Goal: Information Seeking & Learning: Learn about a topic

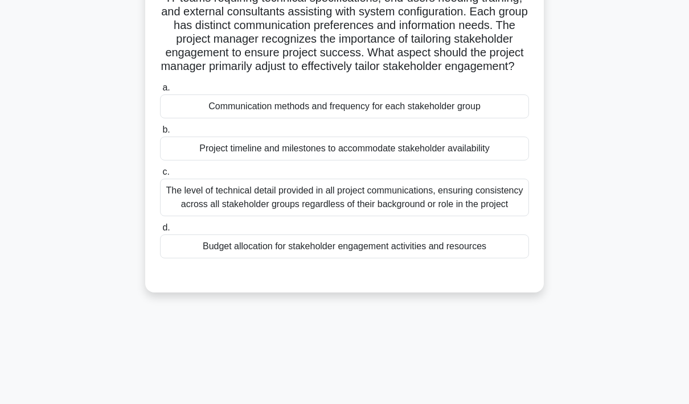
click at [464, 216] on div "The level of technical detail provided in all project communications, ensuring …" at bounding box center [344, 198] width 369 height 38
click at [160, 176] on input "c. The level of technical detail provided in all project communications, ensuri…" at bounding box center [160, 172] width 0 height 7
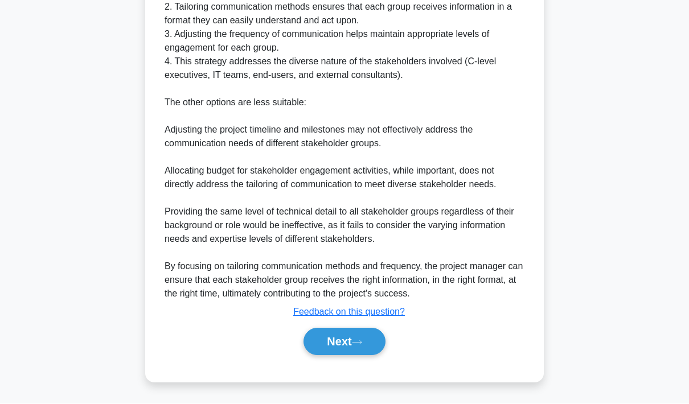
scroll to position [574, 0]
click at [350, 356] on button "Next" at bounding box center [344, 342] width 81 height 27
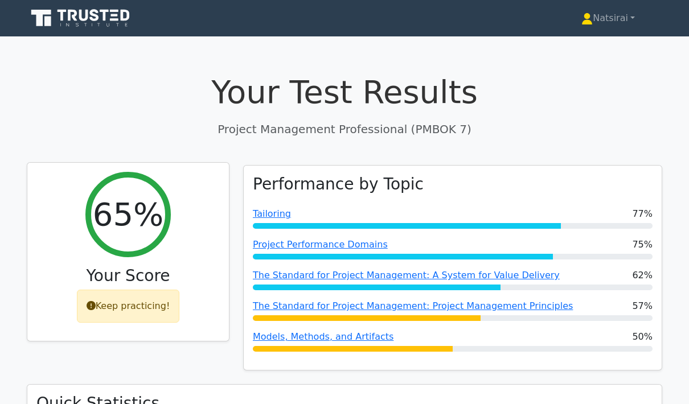
click at [134, 307] on div "Keep practicing!" at bounding box center [128, 306] width 103 height 33
click at [129, 306] on div "Keep practicing!" at bounding box center [128, 306] width 103 height 33
click at [96, 302] on icon at bounding box center [91, 305] width 9 height 9
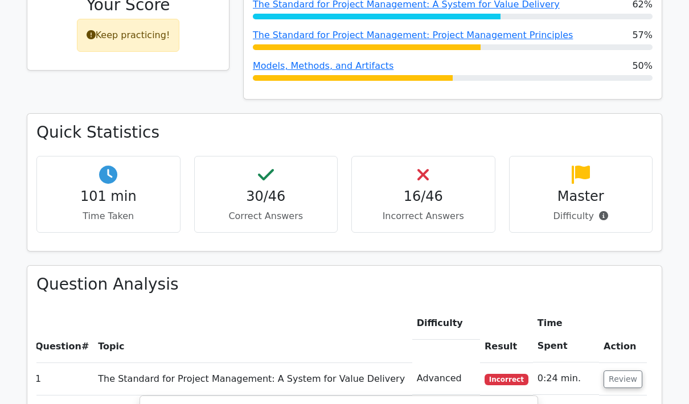
scroll to position [271, 0]
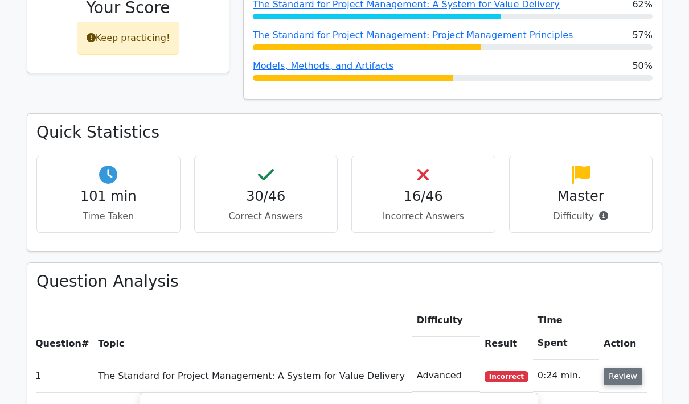
click at [622, 368] on button "Review" at bounding box center [623, 377] width 39 height 18
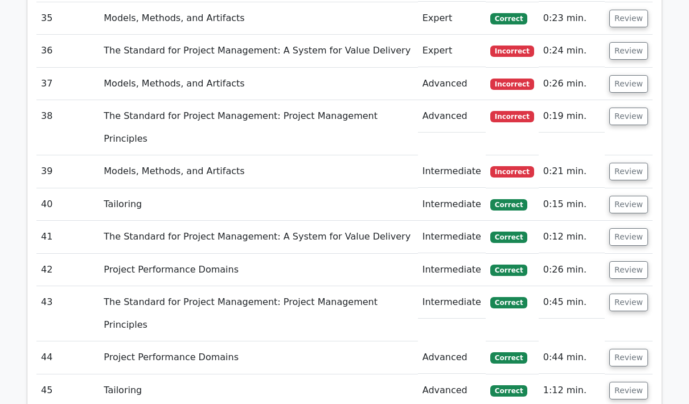
scroll to position [1909, 0]
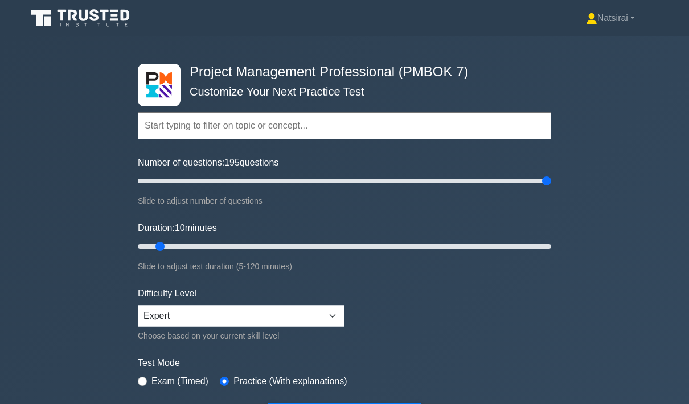
type input "200"
type input "55"
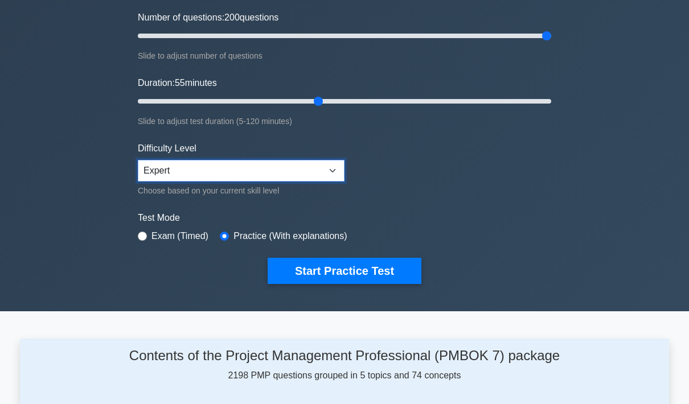
click at [327, 182] on select "Beginner Intermediate Expert" at bounding box center [241, 172] width 207 height 22
select select "intermediate"
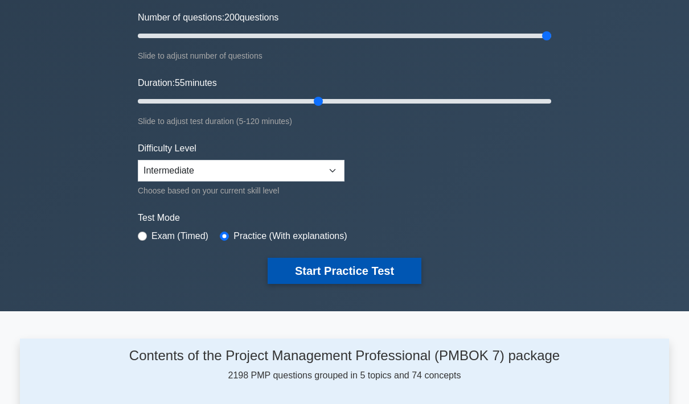
click at [345, 283] on button "Start Practice Test" at bounding box center [345, 271] width 154 height 26
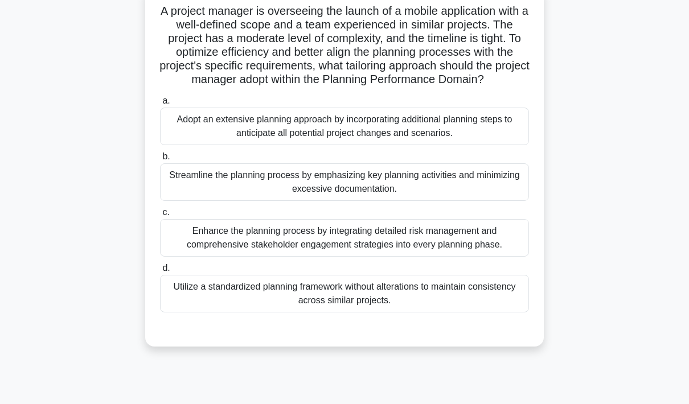
scroll to position [97, 0]
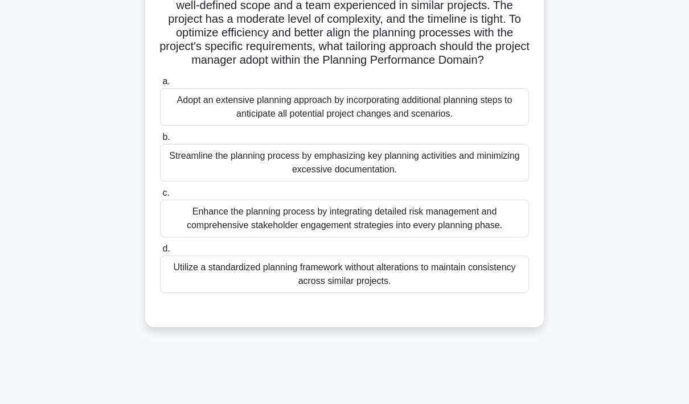
click at [478, 293] on div "Utilize a standardized planning framework without alterations to maintain consi…" at bounding box center [344, 275] width 369 height 38
click at [160, 253] on input "d. Utilize a standardized planning framework without alterations to maintain co…" at bounding box center [160, 248] width 0 height 7
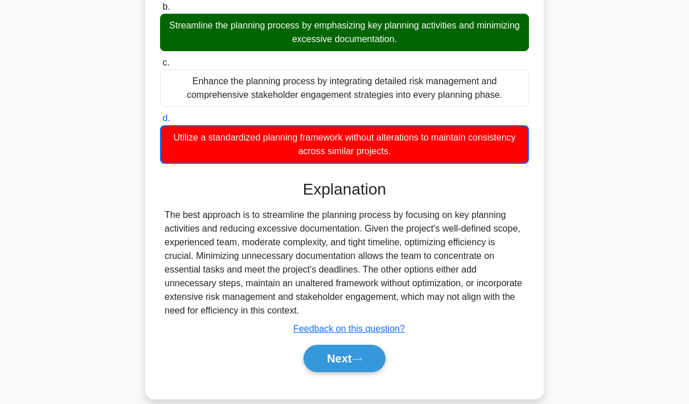
scroll to position [229, 0]
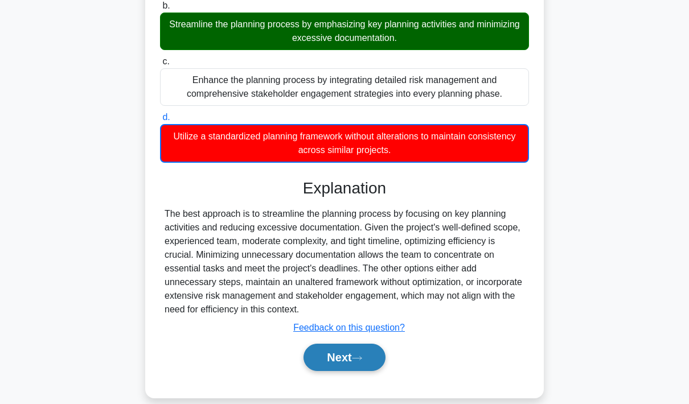
click at [346, 371] on button "Next" at bounding box center [344, 357] width 81 height 27
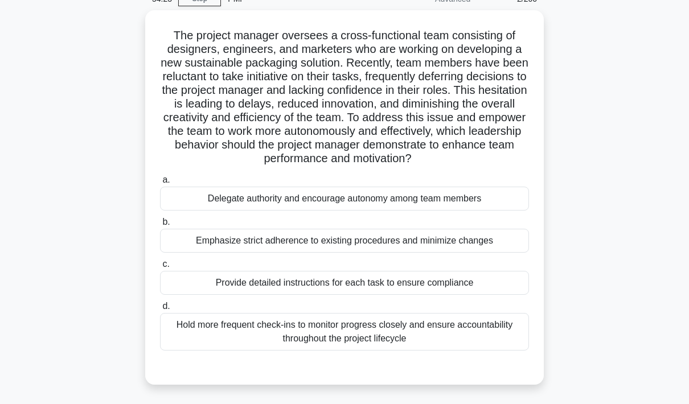
scroll to position [57, 0]
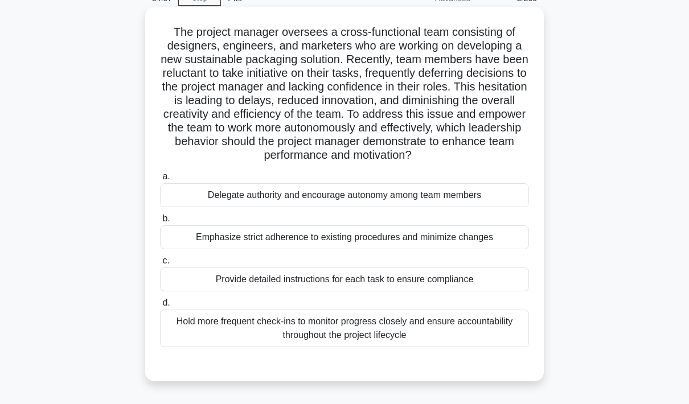
click at [457, 347] on div "Hold more frequent check-ins to monitor progress closely and ensure accountabil…" at bounding box center [344, 329] width 369 height 38
click at [160, 307] on input "d. Hold more frequent check-ins to monitor progress closely and ensure accounta…" at bounding box center [160, 303] width 0 height 7
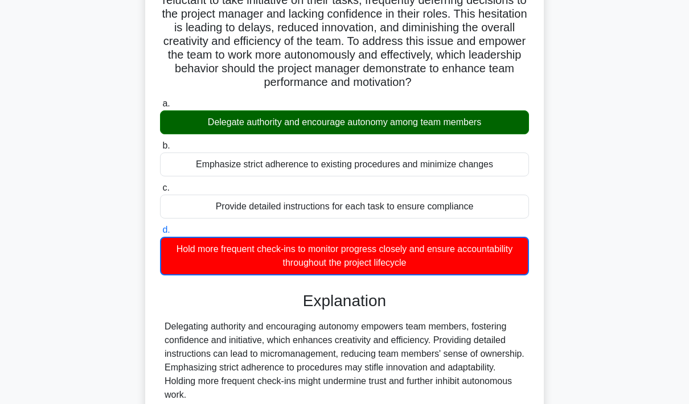
scroll to position [212, 0]
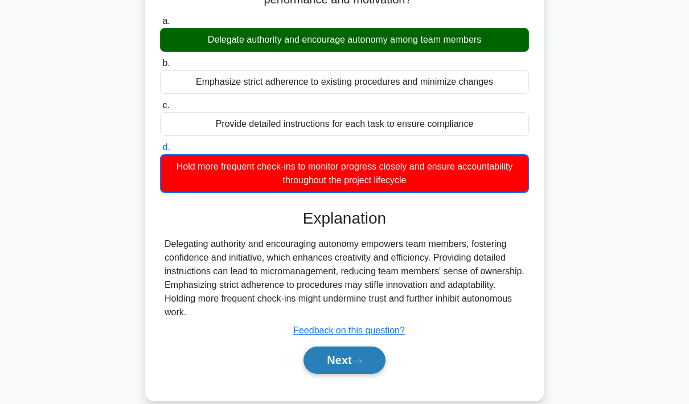
click at [355, 374] on button "Next" at bounding box center [344, 360] width 81 height 27
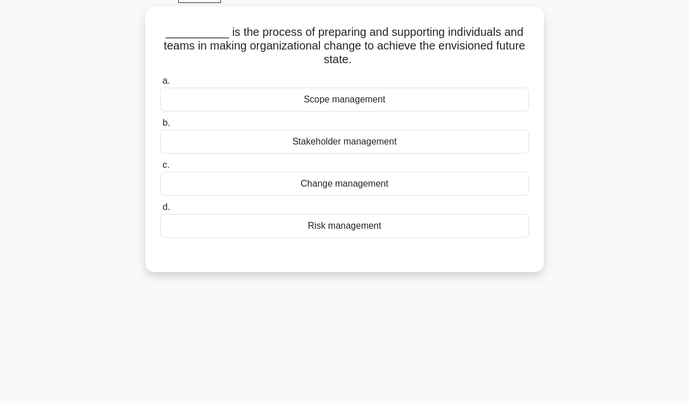
scroll to position [56, 0]
click at [424, 176] on div "Change management" at bounding box center [344, 185] width 369 height 24
click at [160, 170] on input "c. Change management" at bounding box center [160, 165] width 0 height 7
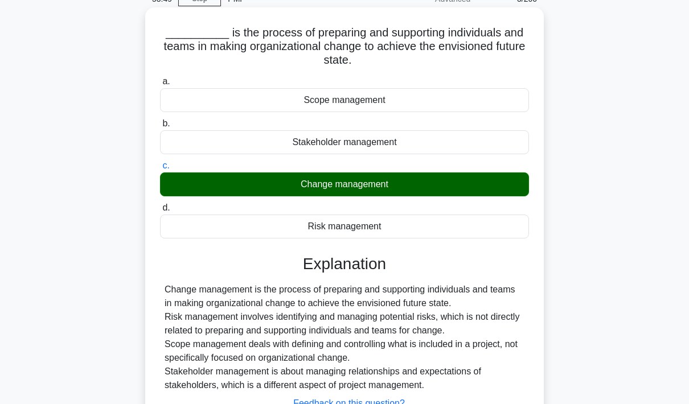
click at [411, 358] on div "Change management is the process of preparing and supporting individuals and te…" at bounding box center [345, 337] width 360 height 109
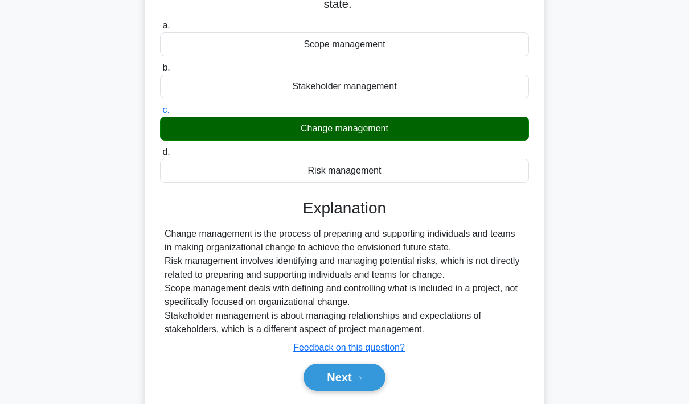
scroll to position [165, 0]
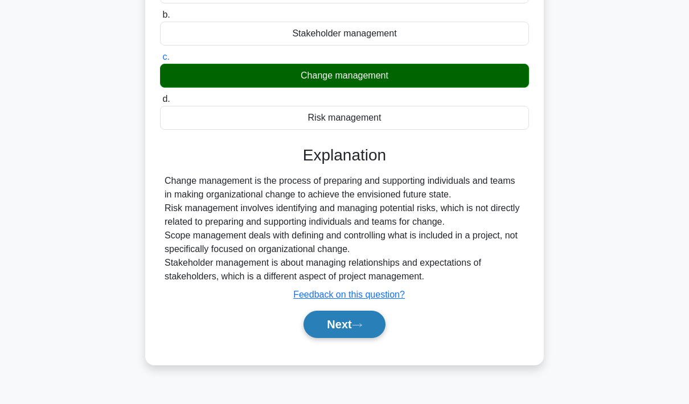
click at [345, 338] on button "Next" at bounding box center [344, 324] width 81 height 27
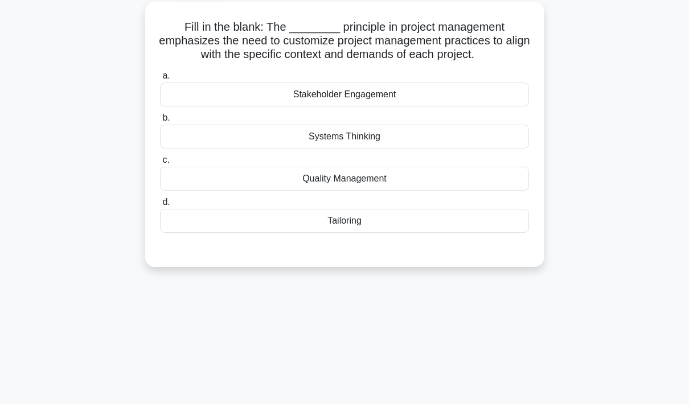
scroll to position [56, 0]
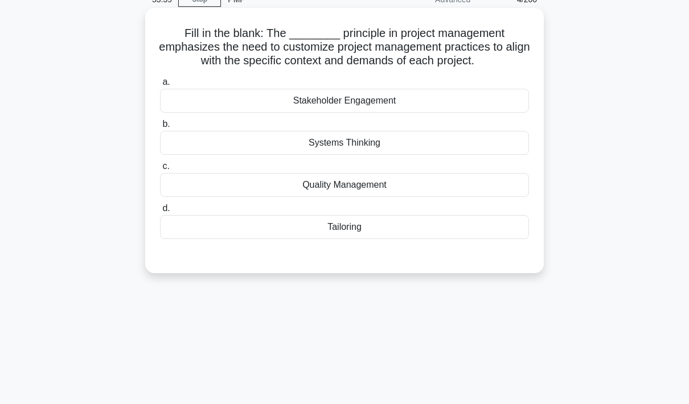
click at [375, 239] on div "Tailoring" at bounding box center [344, 227] width 369 height 24
click at [160, 212] on input "d. Tailoring" at bounding box center [160, 208] width 0 height 7
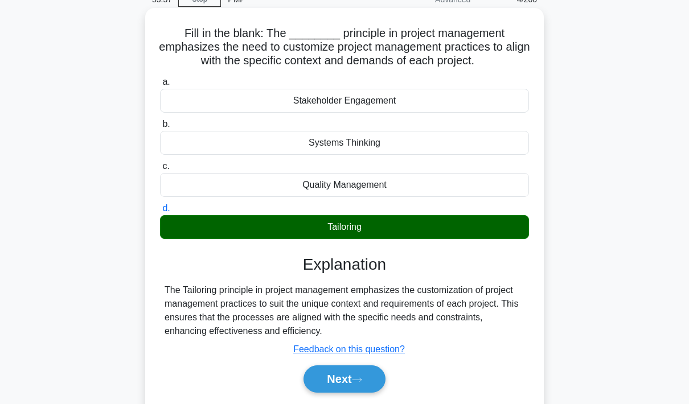
scroll to position [165, 0]
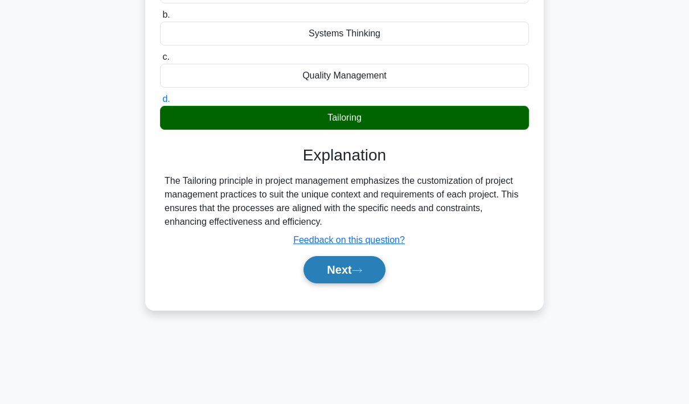
click at [346, 284] on button "Next" at bounding box center [344, 269] width 81 height 27
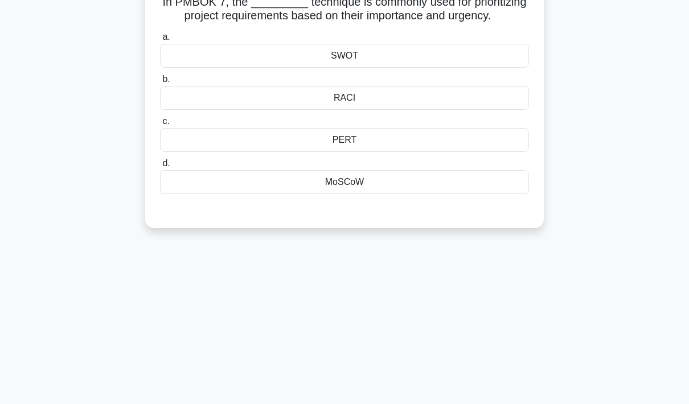
scroll to position [34, 0]
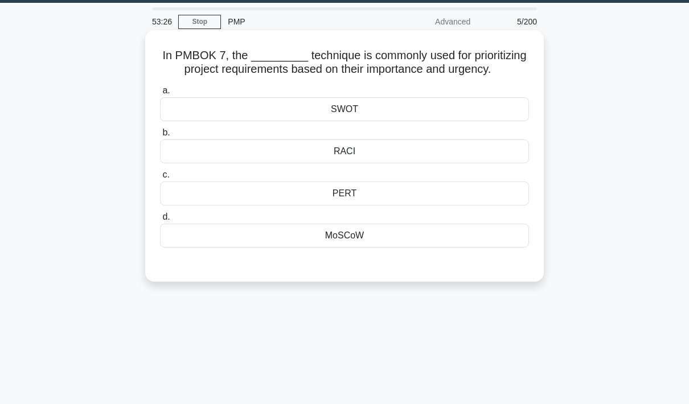
click at [372, 206] on div "PERT" at bounding box center [344, 194] width 369 height 24
click at [160, 179] on input "c. PERT" at bounding box center [160, 174] width 0 height 7
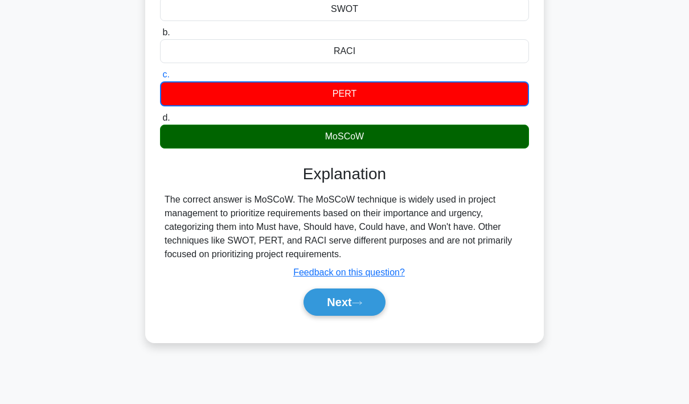
scroll to position [134, 0]
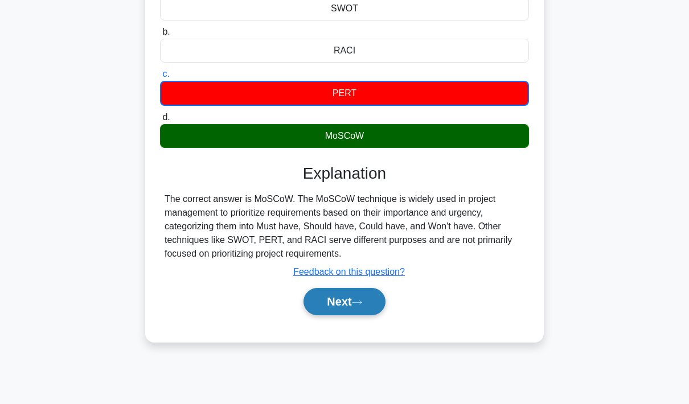
click at [353, 316] on button "Next" at bounding box center [344, 301] width 81 height 27
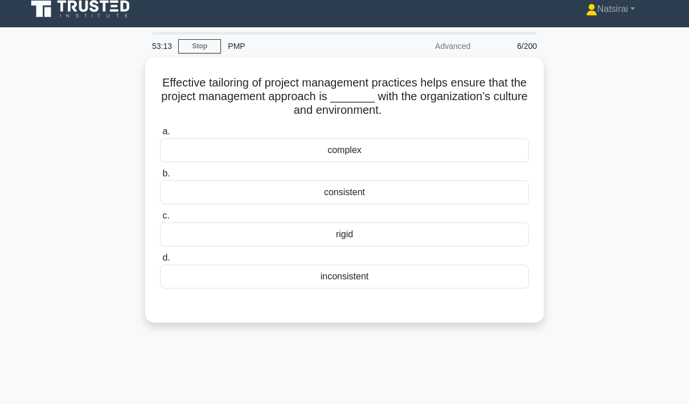
scroll to position [9, 0]
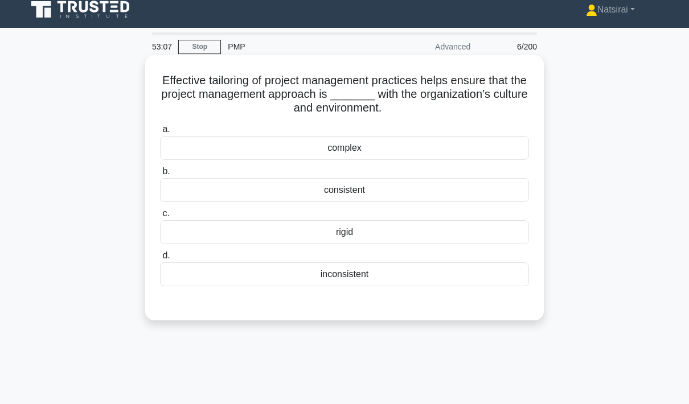
click at [384, 190] on div "consistent" at bounding box center [344, 190] width 369 height 24
click at [160, 175] on input "b. consistent" at bounding box center [160, 171] width 0 height 7
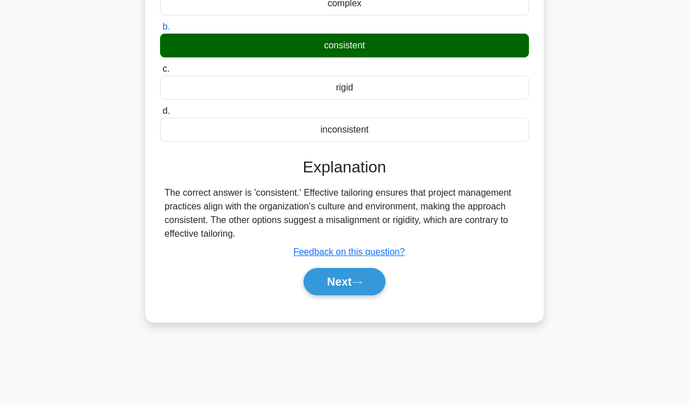
scroll to position [154, 0]
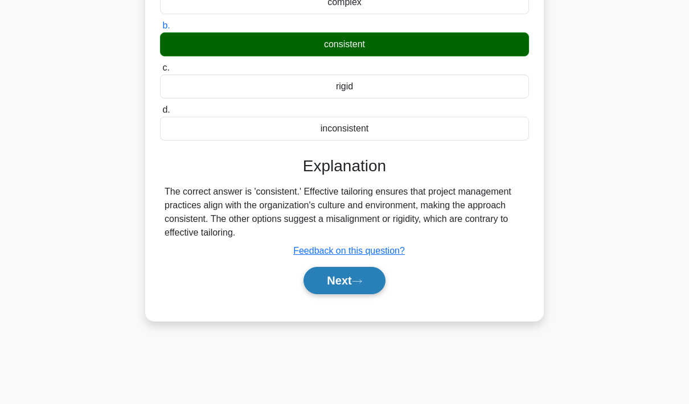
click at [354, 275] on button "Next" at bounding box center [344, 280] width 81 height 27
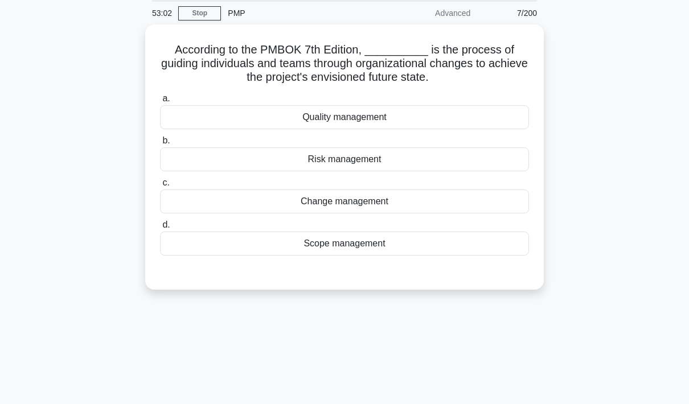
scroll to position [40, 0]
click at [414, 207] on div "Change management" at bounding box center [344, 201] width 369 height 24
click at [160, 186] on input "c. Change management" at bounding box center [160, 181] width 0 height 7
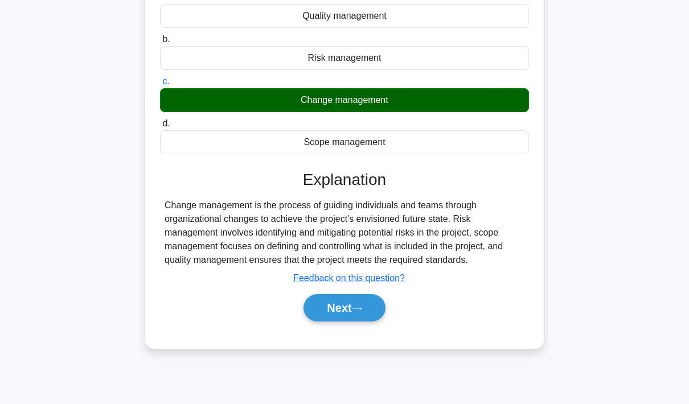
scroll to position [152, 0]
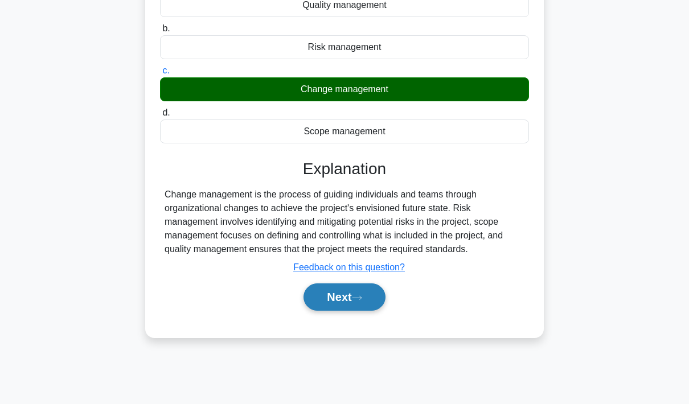
click at [353, 309] on button "Next" at bounding box center [344, 297] width 81 height 27
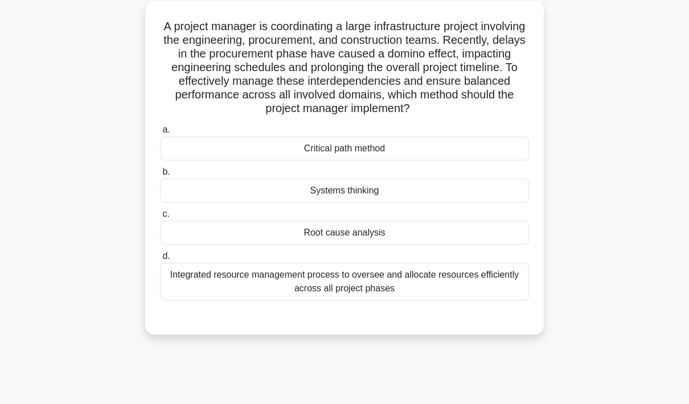
scroll to position [58, 0]
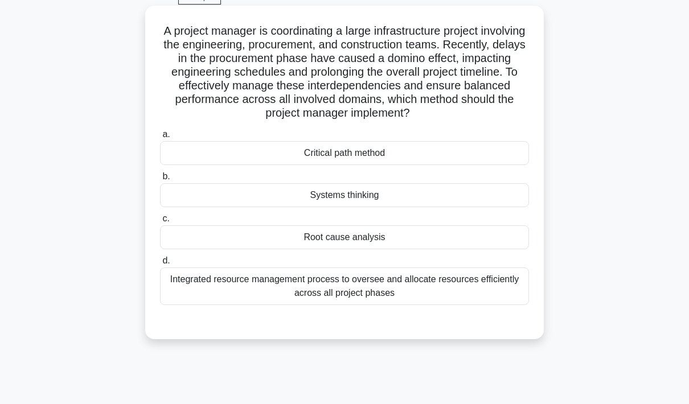
click at [432, 207] on div "Systems thinking" at bounding box center [344, 195] width 369 height 24
click at [160, 181] on input "b. Systems thinking" at bounding box center [160, 176] width 0 height 7
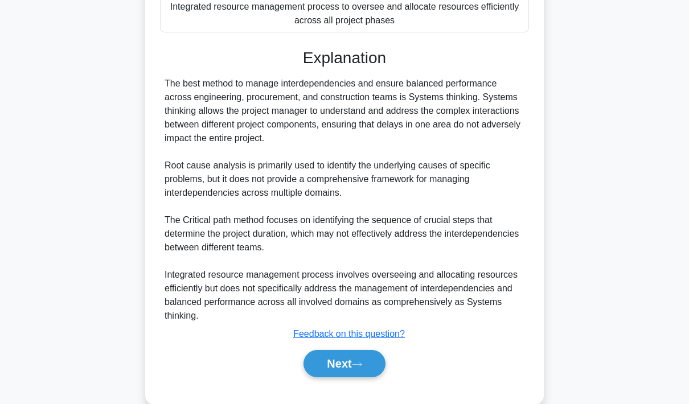
scroll to position [334, 0]
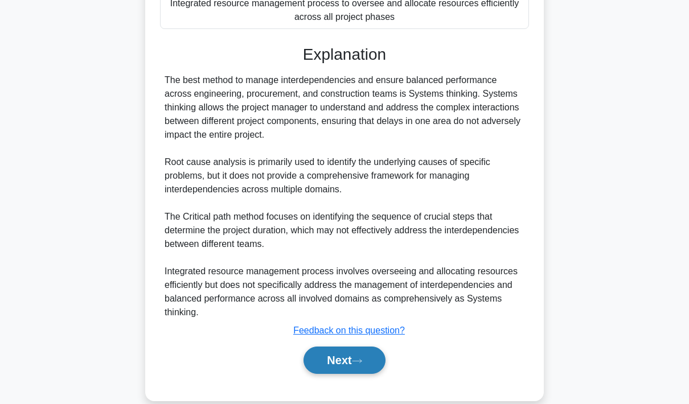
click at [351, 374] on button "Next" at bounding box center [344, 360] width 81 height 27
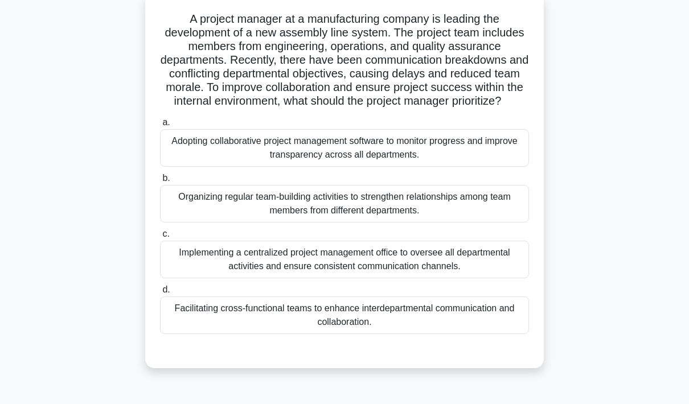
scroll to position [72, 0]
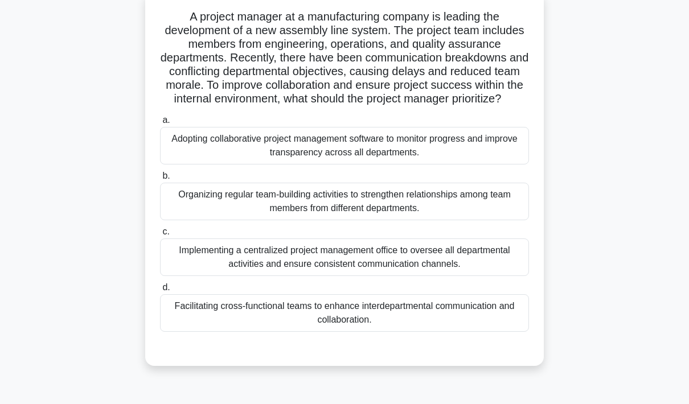
click at [414, 165] on div "Adopting collaborative project management software to monitor progress and impr…" at bounding box center [344, 146] width 369 height 38
click at [160, 124] on input "a. Adopting collaborative project management software to monitor progress and i…" at bounding box center [160, 120] width 0 height 7
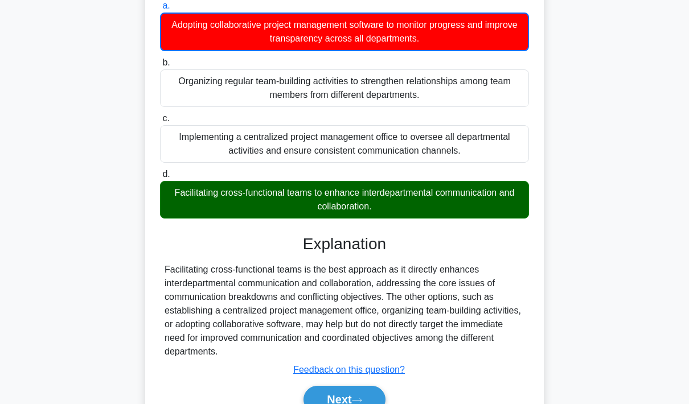
scroll to position [209, 0]
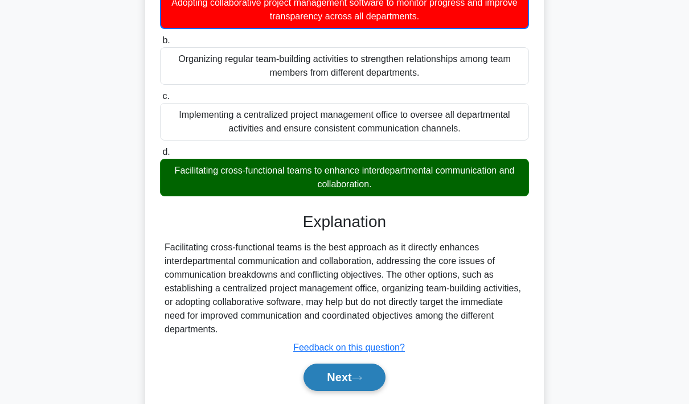
click at [341, 391] on button "Next" at bounding box center [344, 377] width 81 height 27
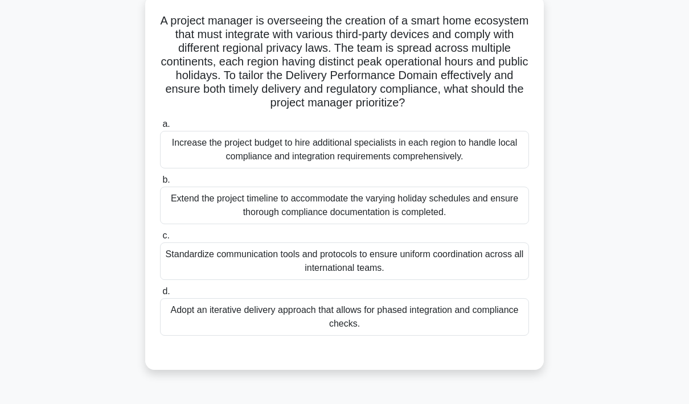
scroll to position [69, 0]
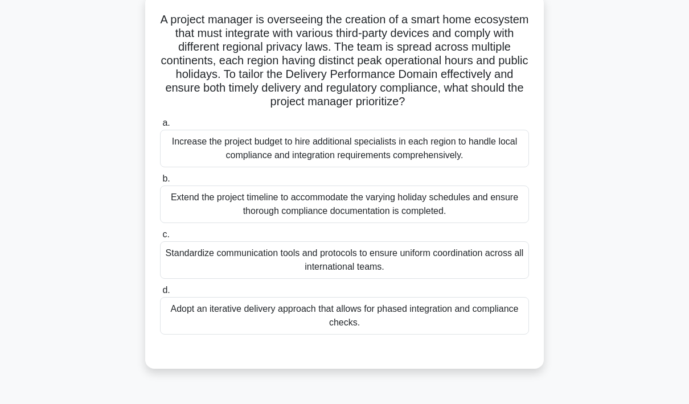
click at [434, 279] on div "Standardize communication tools and protocols to ensure uniform coordination ac…" at bounding box center [344, 260] width 369 height 38
click at [160, 239] on input "c. Standardize communication tools and protocols to ensure uniform coordination…" at bounding box center [160, 234] width 0 height 7
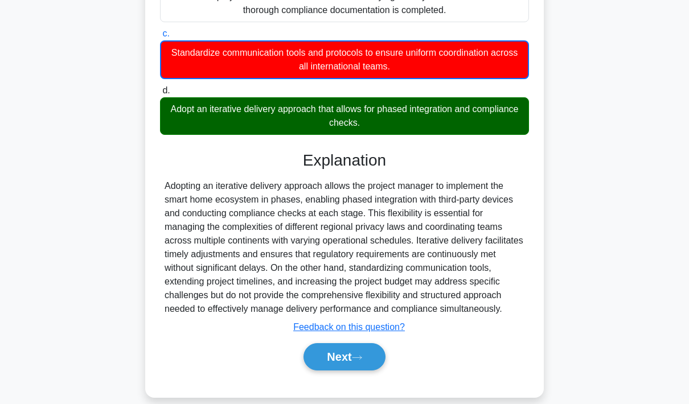
scroll to position [281, 0]
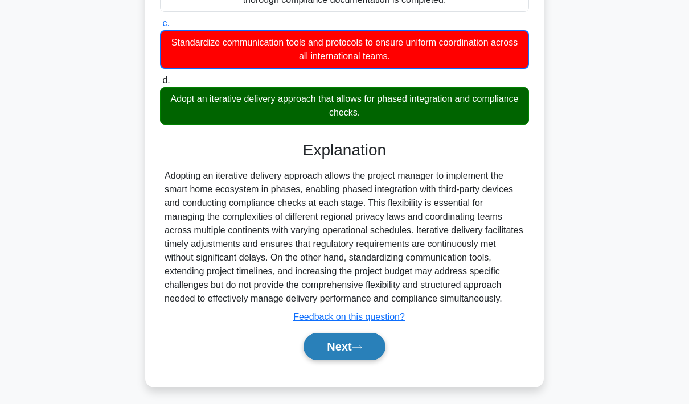
click at [345, 361] on button "Next" at bounding box center [344, 346] width 81 height 27
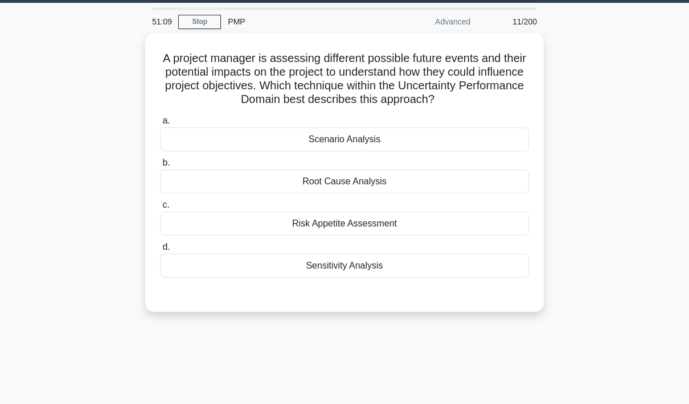
scroll to position [20, 0]
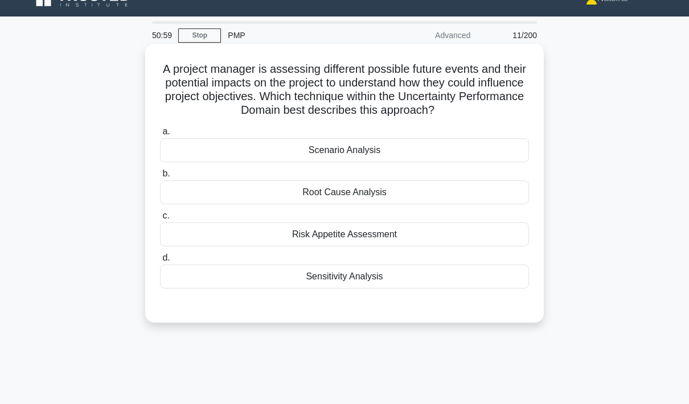
click at [416, 246] on div "Risk Appetite Assessment" at bounding box center [344, 235] width 369 height 24
click at [160, 220] on input "c. Risk Appetite Assessment" at bounding box center [160, 215] width 0 height 7
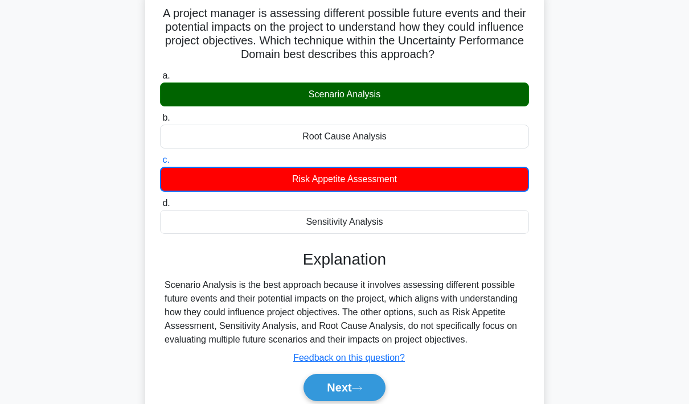
scroll to position [76, 0]
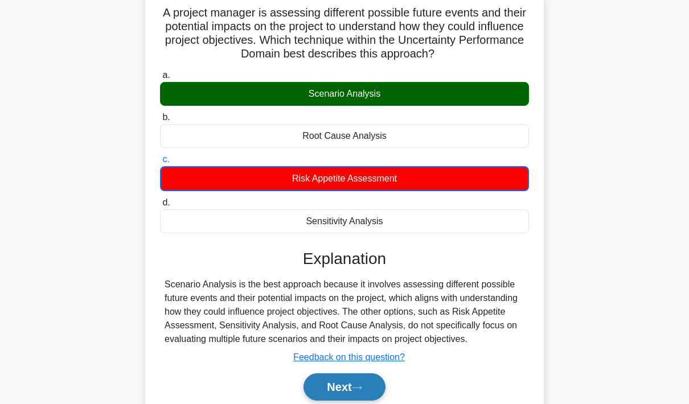
click at [350, 401] on button "Next" at bounding box center [344, 387] width 81 height 27
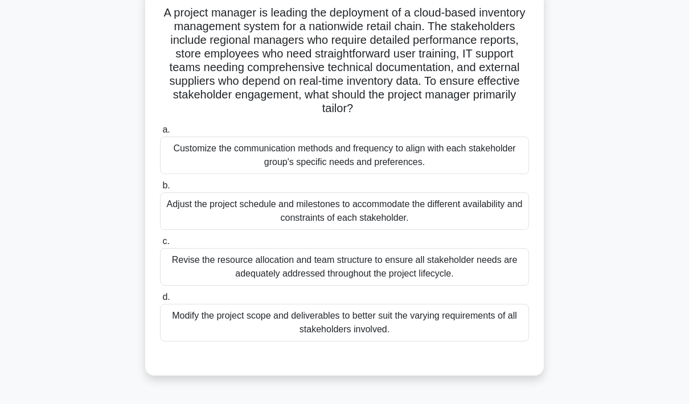
click at [439, 170] on div "Customize the communication methods and frequency to align with each stakeholde…" at bounding box center [344, 156] width 369 height 38
click at [160, 134] on input "a. Customize the communication methods and frequency to align with each stakeho…" at bounding box center [160, 129] width 0 height 7
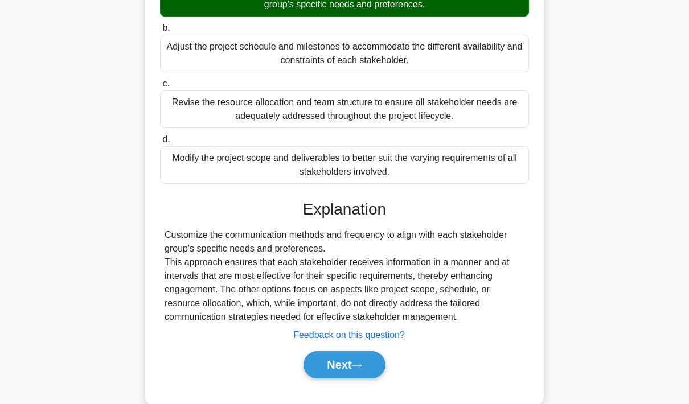
scroll to position [235, 0]
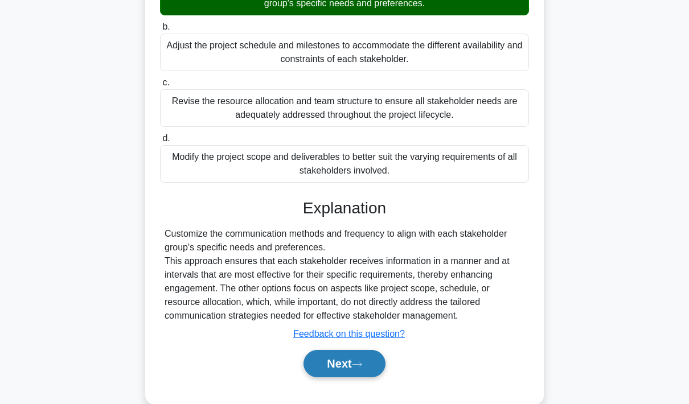
click at [343, 378] on button "Next" at bounding box center [344, 363] width 81 height 27
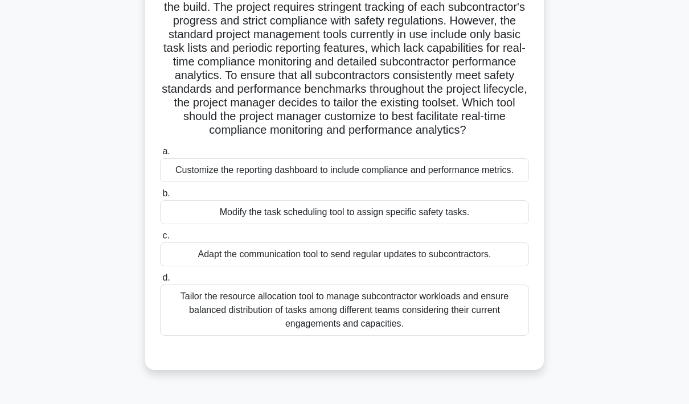
scroll to position [113, 0]
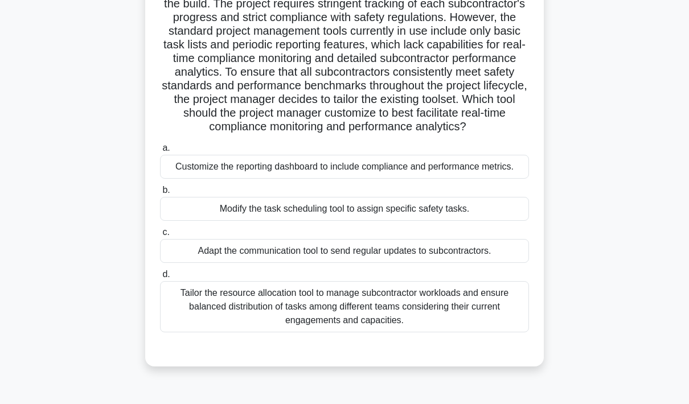
click at [489, 333] on div "Tailor the resource allocation tool to manage subcontractor workloads and ensur…" at bounding box center [344, 306] width 369 height 51
click at [160, 279] on input "d. Tailor the resource allocation tool to manage subcontractor workloads and en…" at bounding box center [160, 274] width 0 height 7
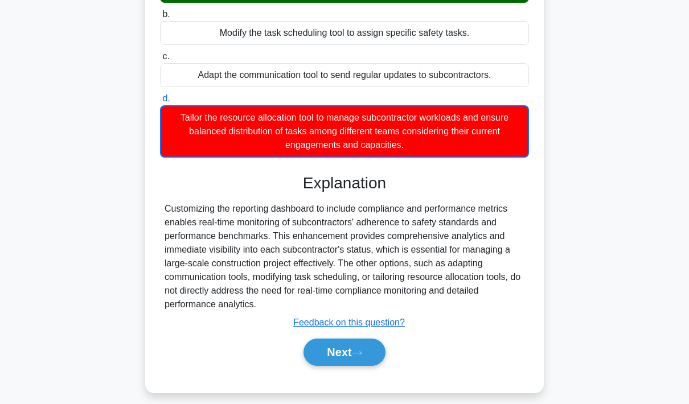
scroll to position [308, 0]
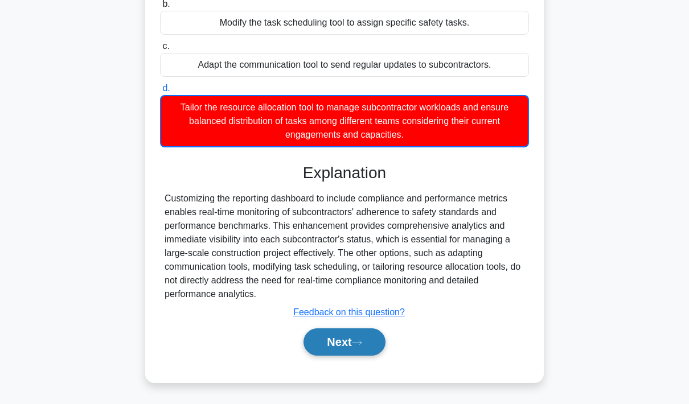
click at [351, 356] on button "Next" at bounding box center [344, 342] width 81 height 27
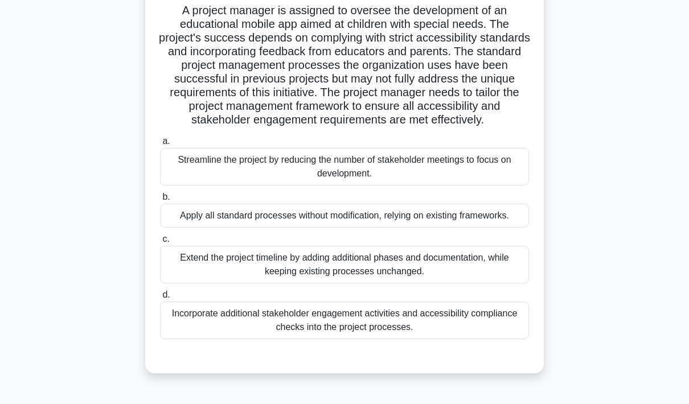
scroll to position [83, 0]
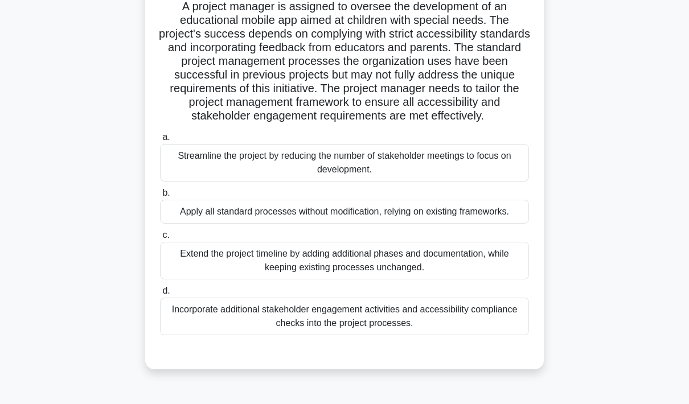
click at [425, 335] on div "Incorporate additional stakeholder engagement activities and accessibility comp…" at bounding box center [344, 317] width 369 height 38
click at [160, 295] on input "d. Incorporate additional stakeholder engagement activities and accessibility c…" at bounding box center [160, 291] width 0 height 7
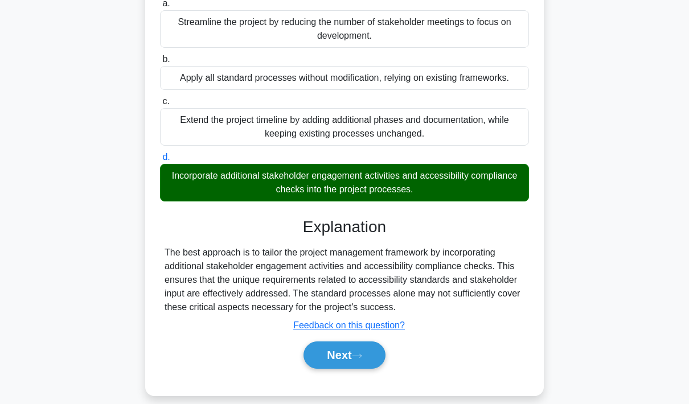
scroll to position [239, 0]
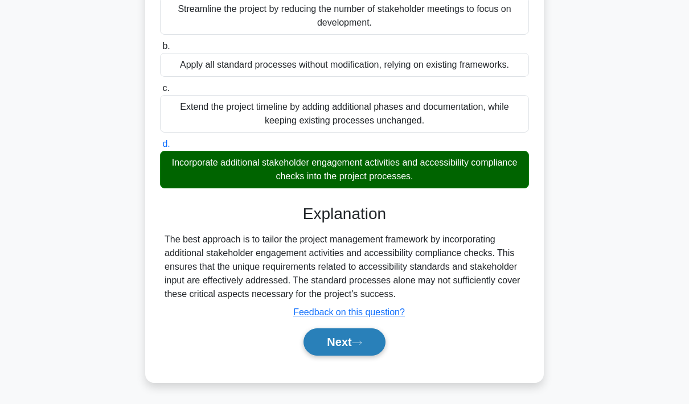
click at [341, 356] on button "Next" at bounding box center [344, 342] width 81 height 27
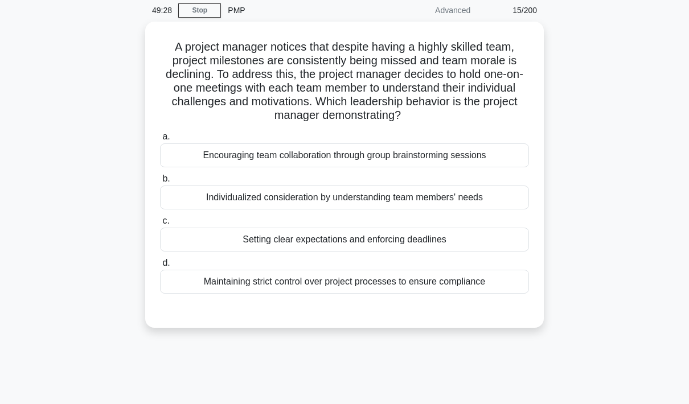
scroll to position [44, 0]
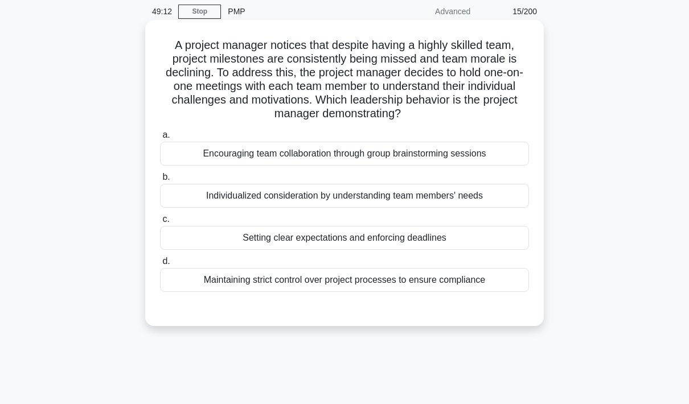
click at [420, 166] on div "Encouraging team collaboration through group brainstorming sessions" at bounding box center [344, 154] width 369 height 24
click at [160, 139] on input "a. Encouraging team collaboration through group brainstorming sessions" at bounding box center [160, 135] width 0 height 7
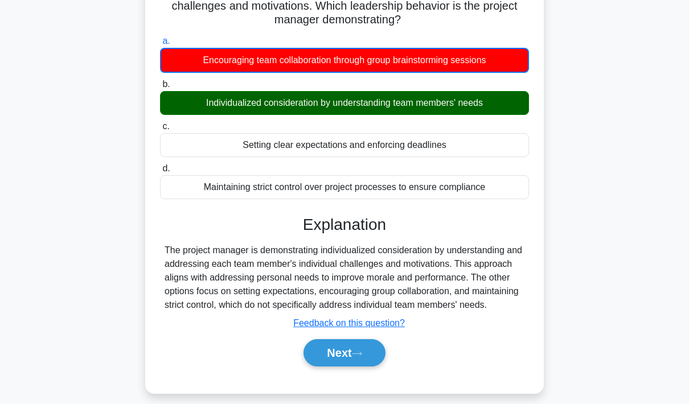
scroll to position [150, 0]
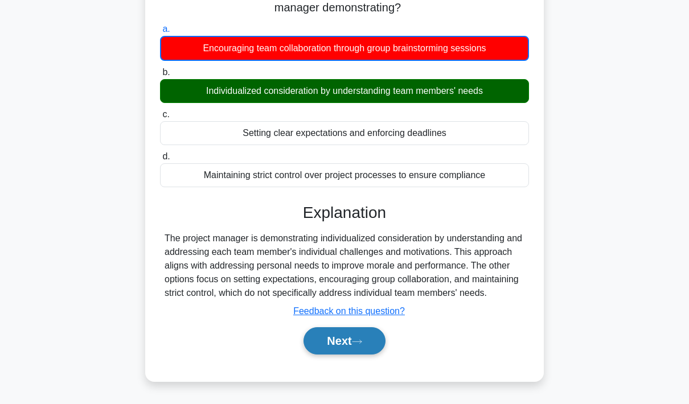
click at [347, 355] on button "Next" at bounding box center [344, 340] width 81 height 27
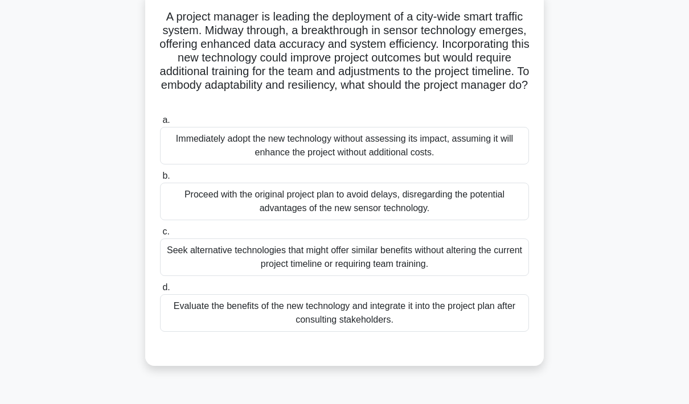
scroll to position [74, 0]
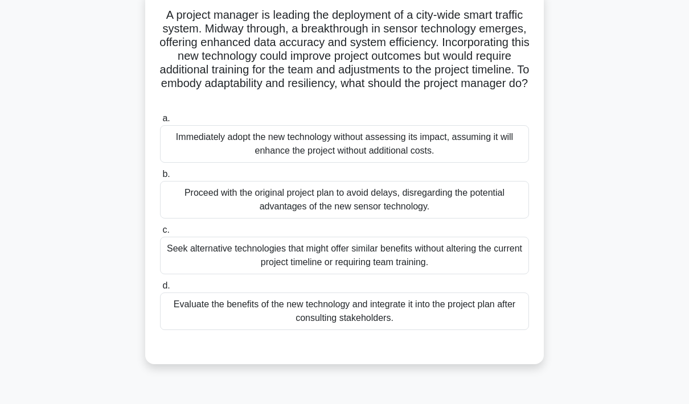
click at [458, 330] on div "Evaluate the benefits of the new technology and integrate it into the project p…" at bounding box center [344, 312] width 369 height 38
click at [160, 290] on input "d. Evaluate the benefits of the new technology and integrate it into the projec…" at bounding box center [160, 286] width 0 height 7
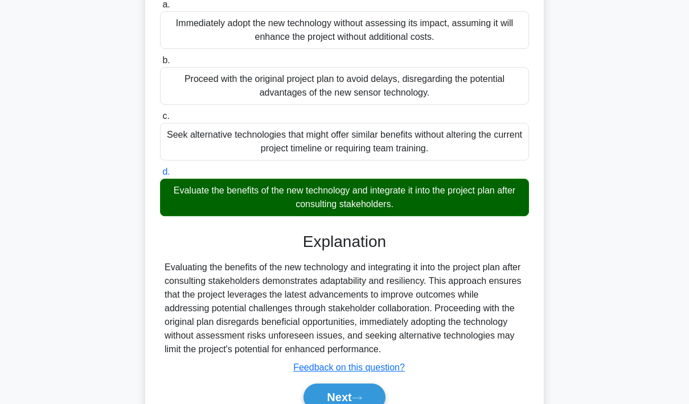
scroll to position [225, 0]
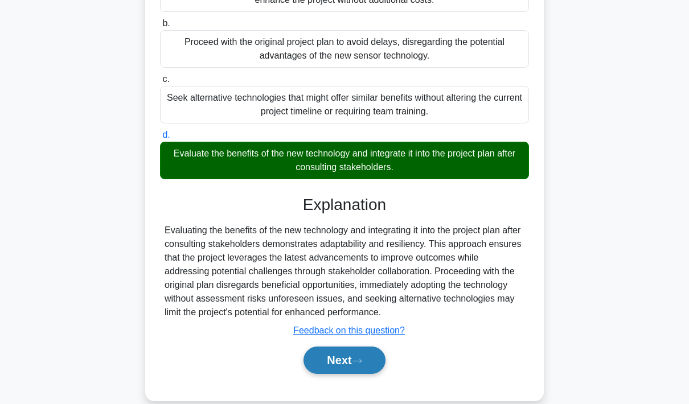
click at [346, 374] on button "Next" at bounding box center [344, 360] width 81 height 27
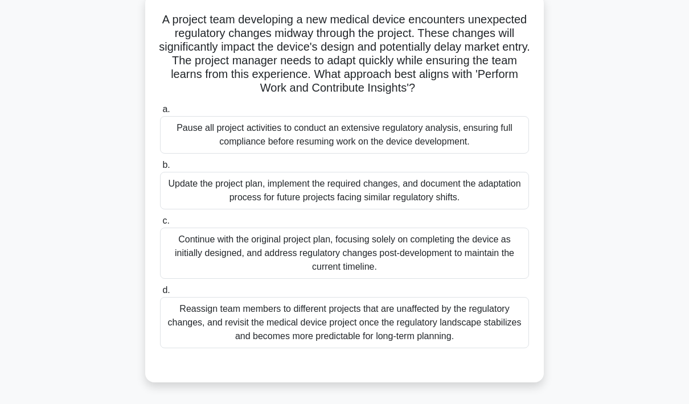
scroll to position [71, 0]
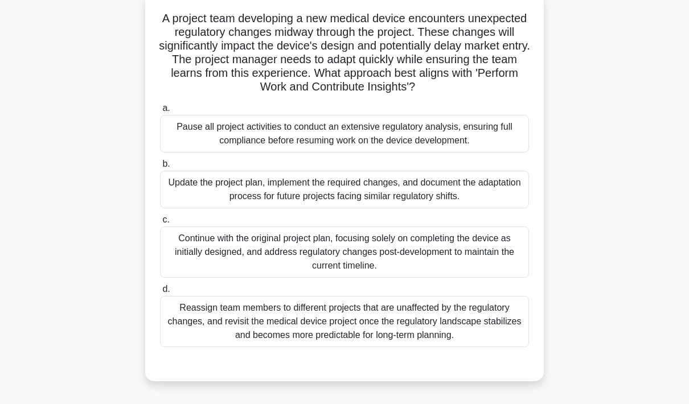
click at [357, 197] on div "Update the project plan, implement the required changes, and document the adapt…" at bounding box center [344, 190] width 369 height 38
click at [160, 168] on input "b. Update the project plan, implement the required changes, and document the ad…" at bounding box center [160, 164] width 0 height 7
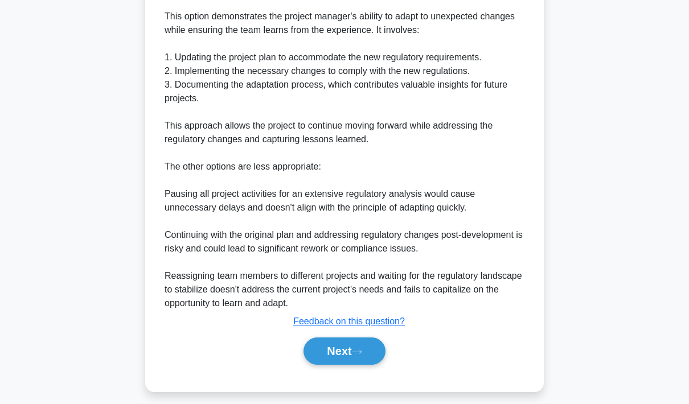
scroll to position [539, 0]
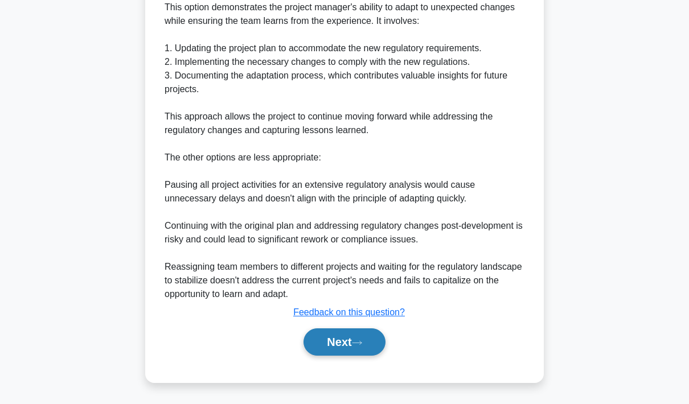
click at [342, 356] on button "Next" at bounding box center [344, 342] width 81 height 27
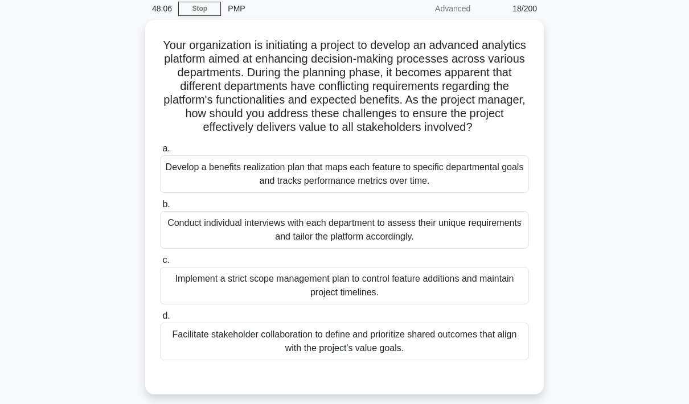
scroll to position [41, 0]
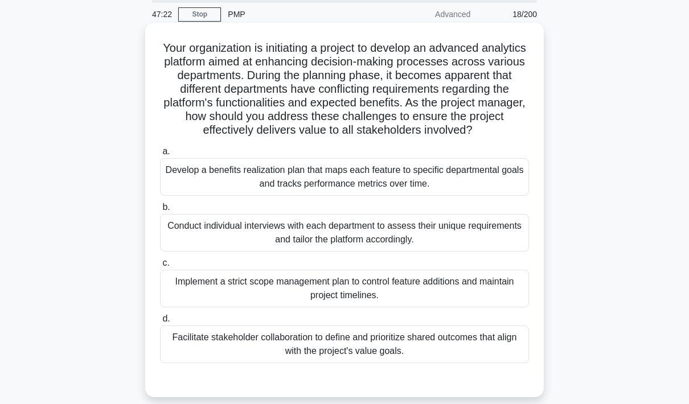
click at [427, 360] on div "Facilitate stakeholder collaboration to define and prioritize shared outcomes t…" at bounding box center [344, 345] width 369 height 38
click at [160, 323] on input "d. Facilitate stakeholder collaboration to define and prioritize shared outcome…" at bounding box center [160, 319] width 0 height 7
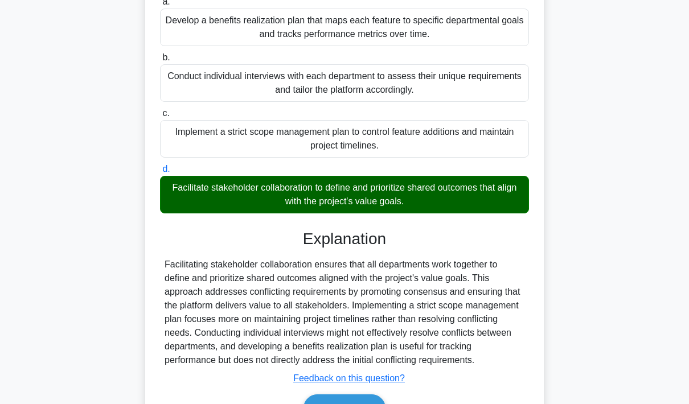
scroll to position [239, 0]
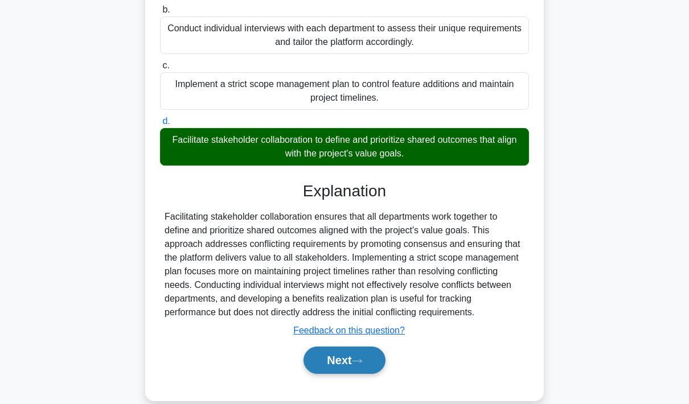
click at [346, 374] on button "Next" at bounding box center [344, 360] width 81 height 27
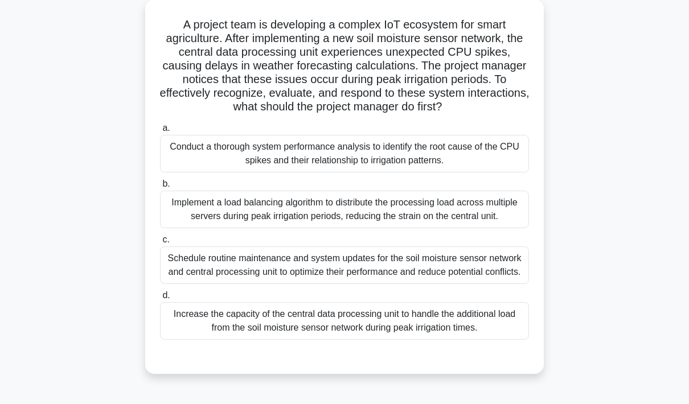
scroll to position [67, 0]
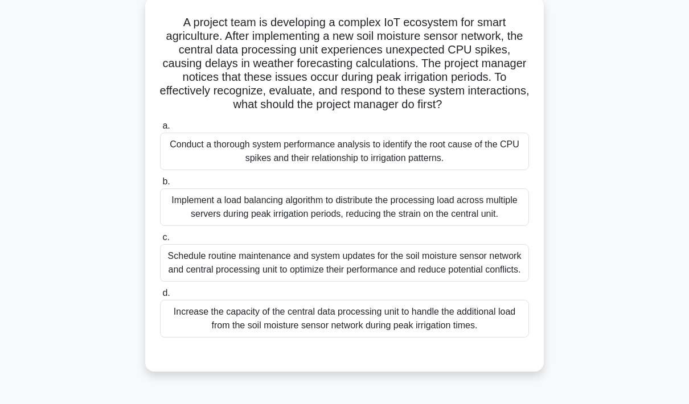
click at [419, 159] on div "Conduct a thorough system performance analysis to identify the root cause of th…" at bounding box center [344, 152] width 369 height 38
click at [160, 130] on input "a. Conduct a thorough system performance analysis to identify the root cause of…" at bounding box center [160, 125] width 0 height 7
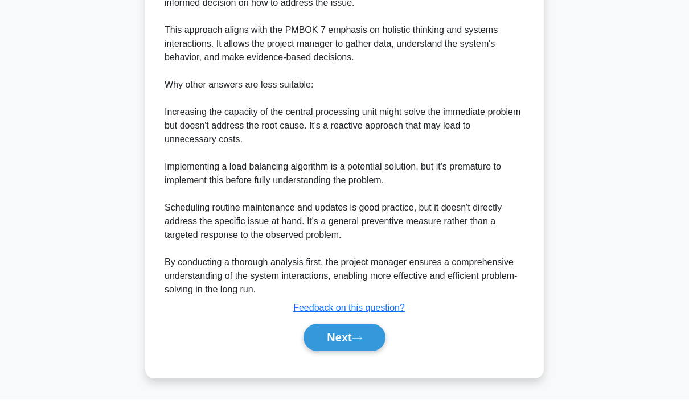
scroll to position [640, 0]
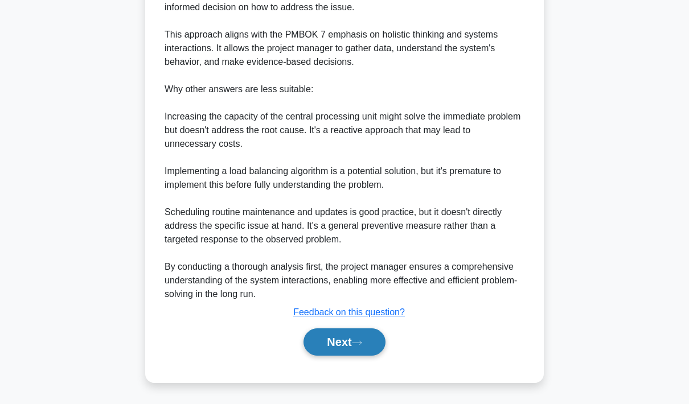
click at [339, 341] on button "Next" at bounding box center [344, 342] width 81 height 27
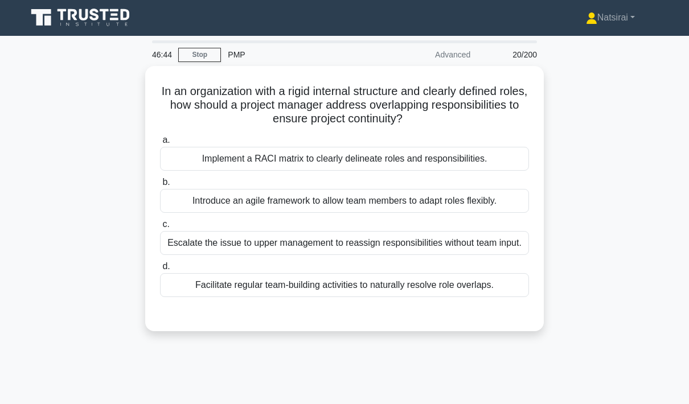
scroll to position [0, 0]
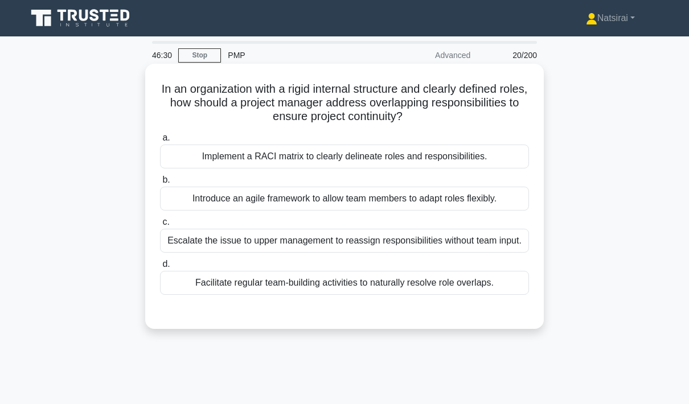
click at [443, 149] on div "Implement a RACI matrix to clearly delineate roles and responsibilities." at bounding box center [344, 157] width 369 height 24
click at [160, 142] on input "a. Implement a RACI matrix to clearly delineate roles and responsibilities." at bounding box center [160, 137] width 0 height 7
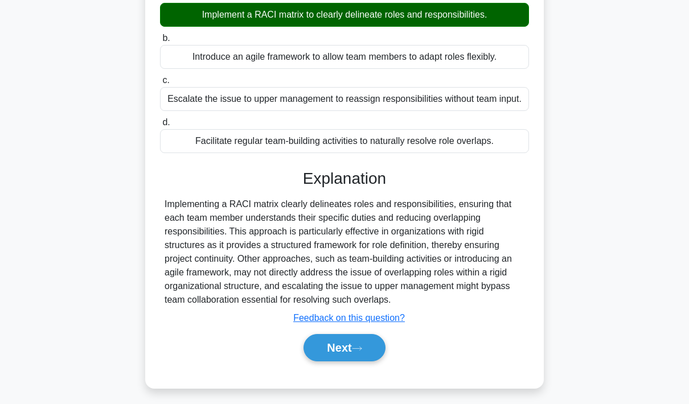
scroll to position [165, 0]
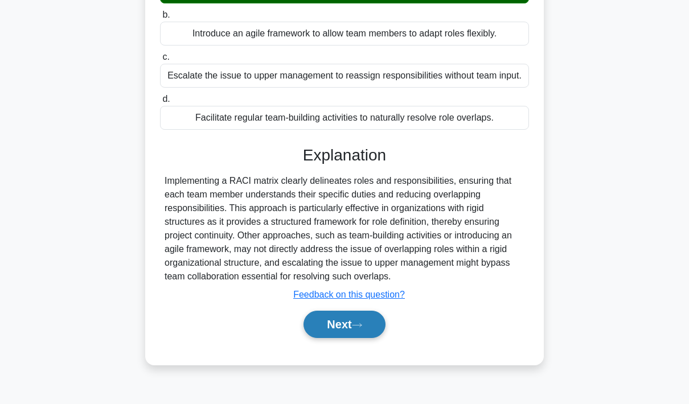
click at [349, 338] on button "Next" at bounding box center [344, 324] width 81 height 27
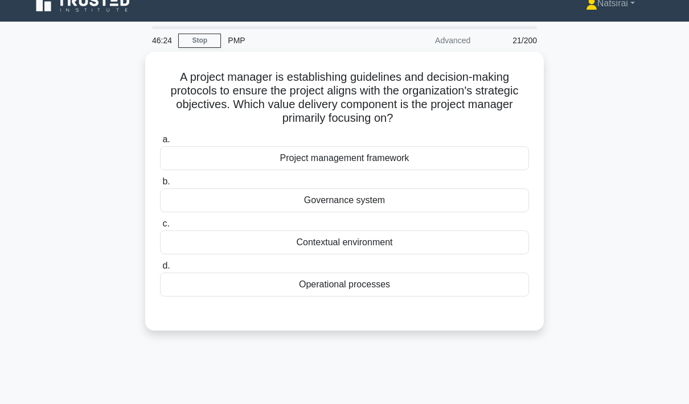
scroll to position [13, 0]
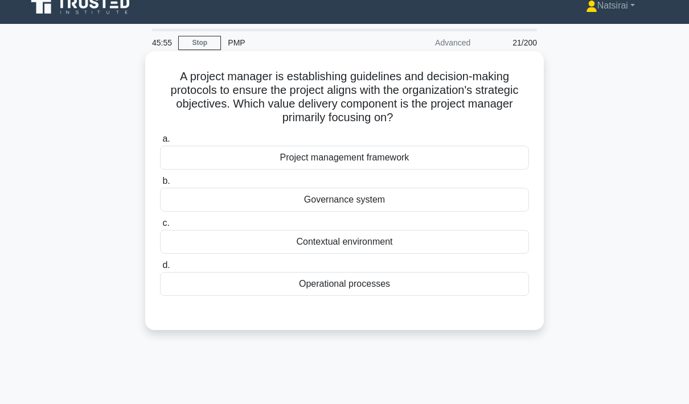
click at [429, 203] on div "Governance system" at bounding box center [344, 200] width 369 height 24
click at [160, 185] on input "b. Governance system" at bounding box center [160, 181] width 0 height 7
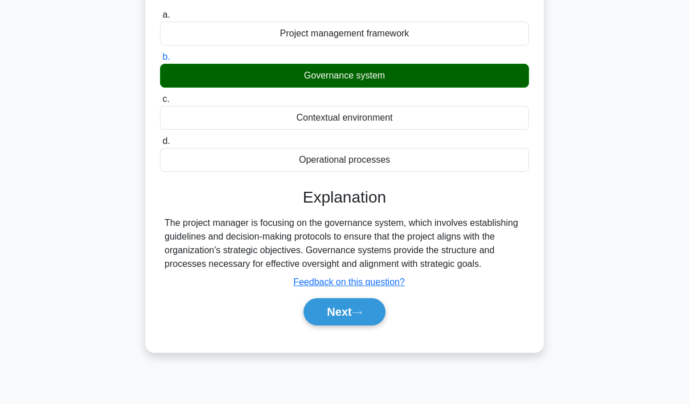
scroll to position [165, 0]
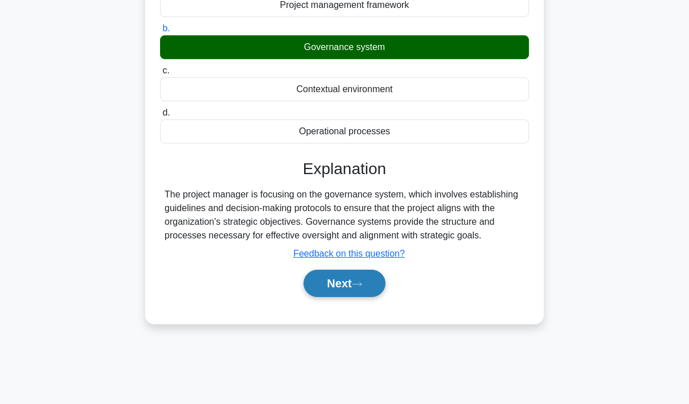
click at [353, 296] on button "Next" at bounding box center [344, 283] width 81 height 27
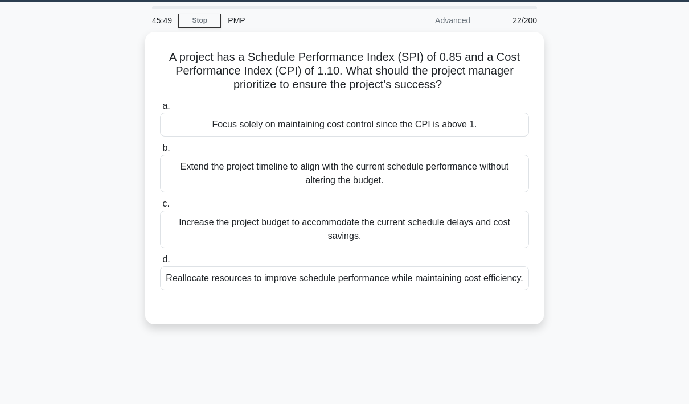
scroll to position [34, 0]
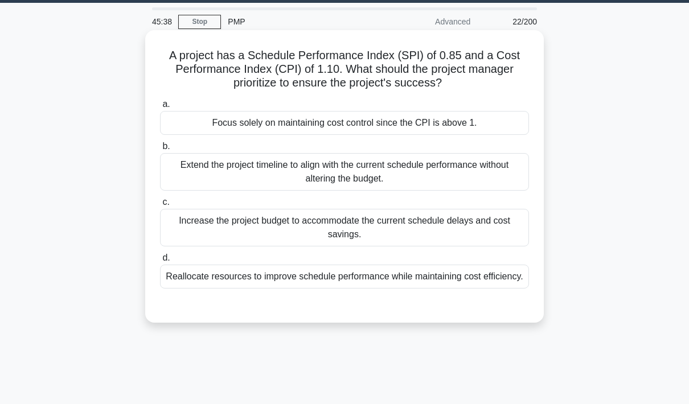
click at [407, 172] on div "Extend the project timeline to align with the current schedule performance with…" at bounding box center [344, 172] width 369 height 38
click at [160, 150] on input "b. Extend the project timeline to align with the current schedule performance w…" at bounding box center [160, 146] width 0 height 7
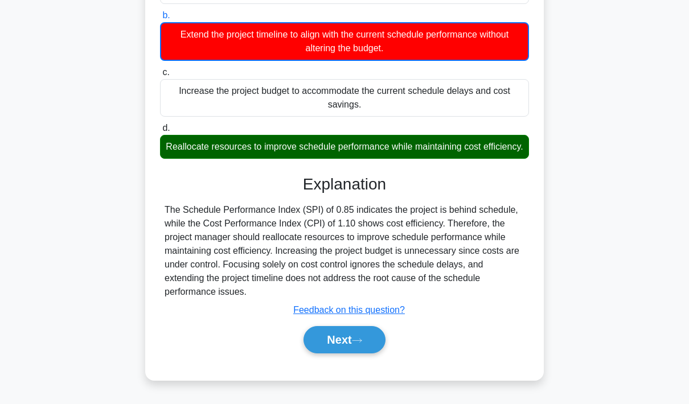
scroll to position [165, 0]
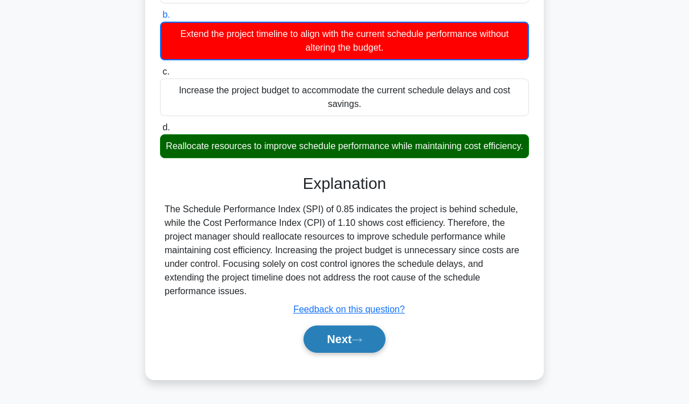
click at [356, 353] on button "Next" at bounding box center [344, 339] width 81 height 27
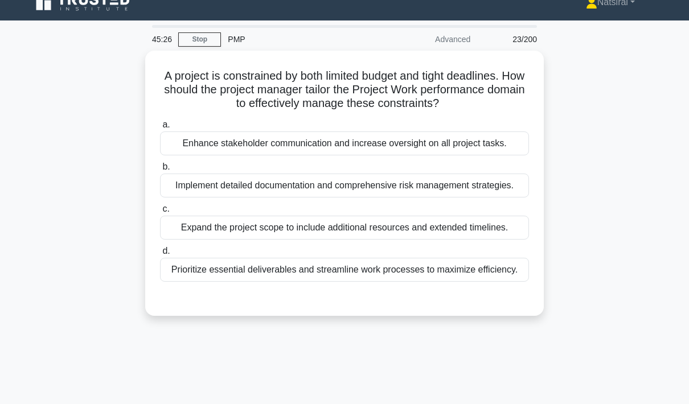
scroll to position [16, 0]
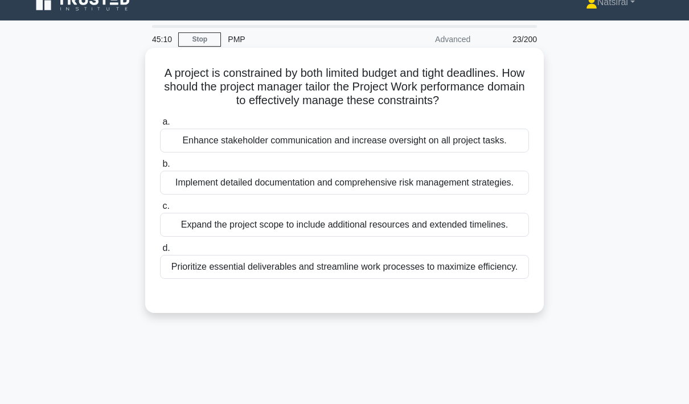
click at [487, 279] on div "Prioritize essential deliverables and streamline work processes to maximize eff…" at bounding box center [344, 267] width 369 height 24
click at [160, 252] on input "d. Prioritize essential deliverables and streamline work processes to maximize …" at bounding box center [160, 248] width 0 height 7
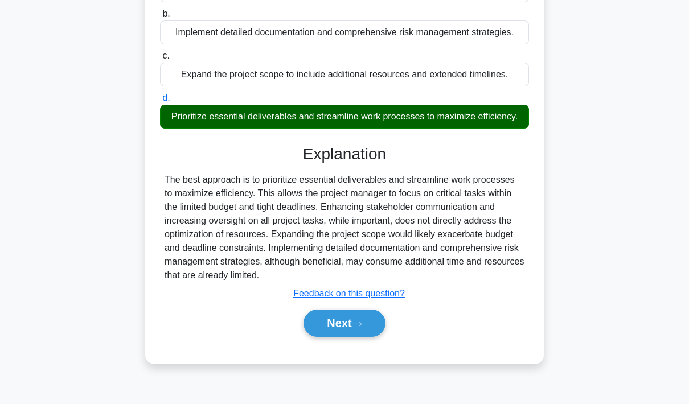
scroll to position [167, 0]
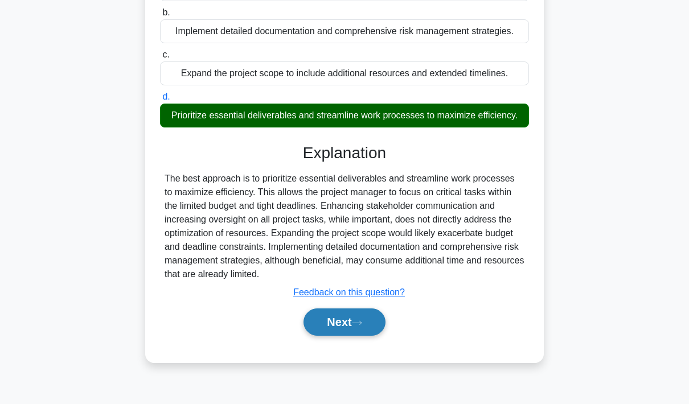
click at [347, 336] on button "Next" at bounding box center [344, 322] width 81 height 27
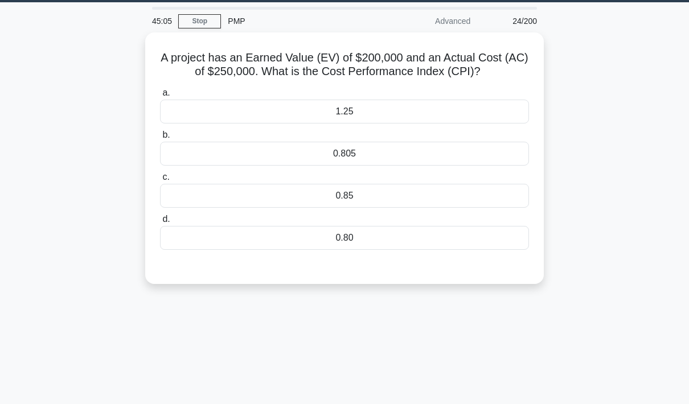
scroll to position [34, 0]
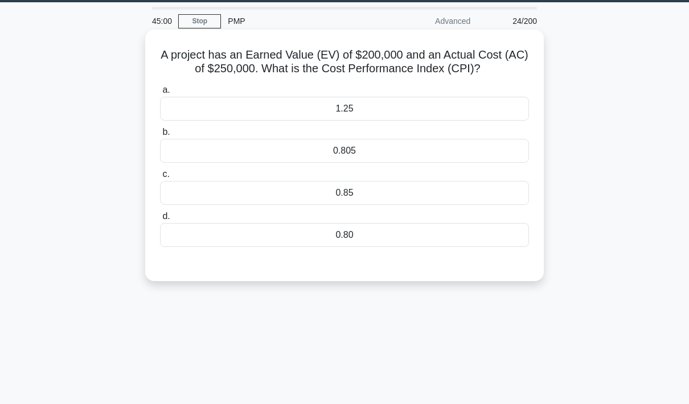
click at [384, 247] on div "0.80" at bounding box center [344, 235] width 369 height 24
click at [160, 220] on input "d. 0.80" at bounding box center [160, 216] width 0 height 7
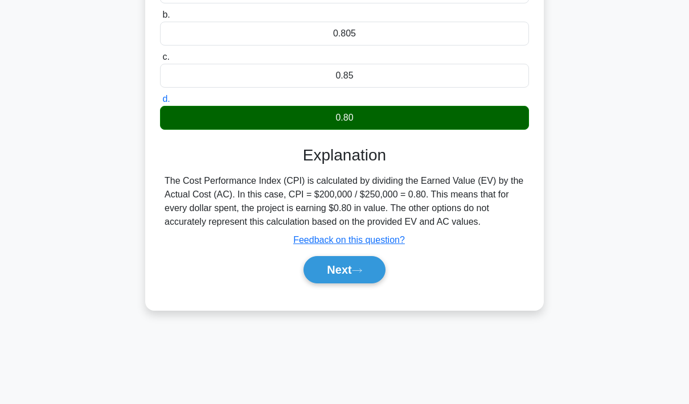
scroll to position [165, 0]
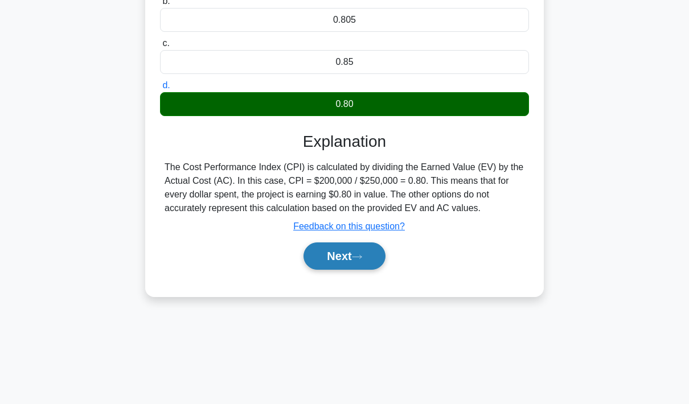
click at [354, 270] on button "Next" at bounding box center [344, 256] width 81 height 27
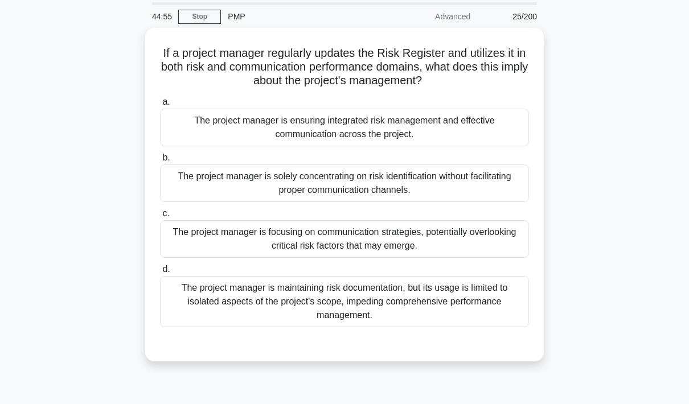
scroll to position [38, 0]
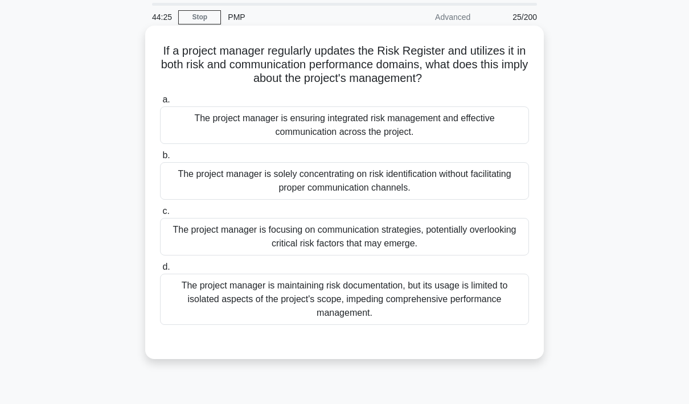
click at [484, 133] on div "The project manager is ensuring integrated risk management and effective commun…" at bounding box center [344, 126] width 369 height 38
click at [160, 104] on input "a. The project manager is ensuring integrated risk management and effective com…" at bounding box center [160, 99] width 0 height 7
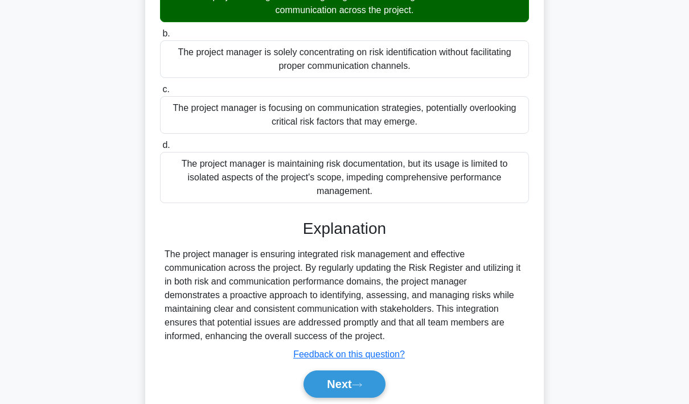
scroll to position [170, 0]
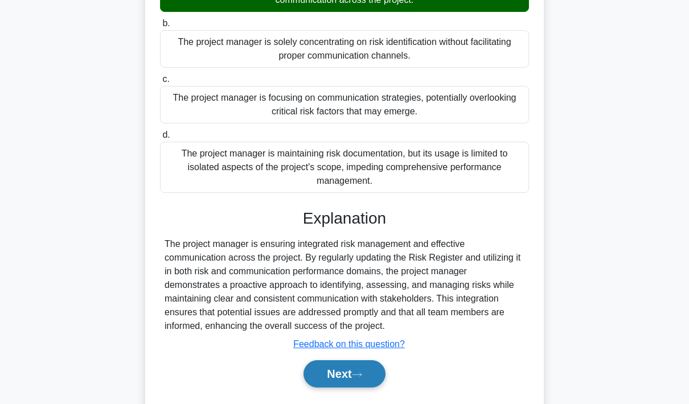
click at [347, 388] on button "Next" at bounding box center [344, 374] width 81 height 27
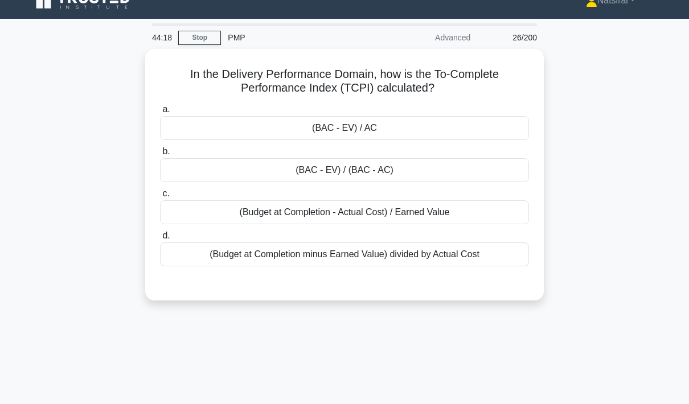
scroll to position [14, 0]
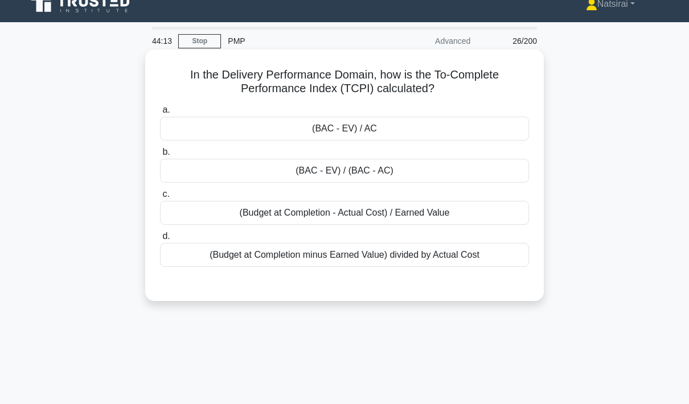
click at [427, 175] on div "(BAC - EV) / (BAC - AC)" at bounding box center [344, 171] width 369 height 24
click at [160, 156] on input "b. (BAC - EV) / (BAC - AC)" at bounding box center [160, 152] width 0 height 7
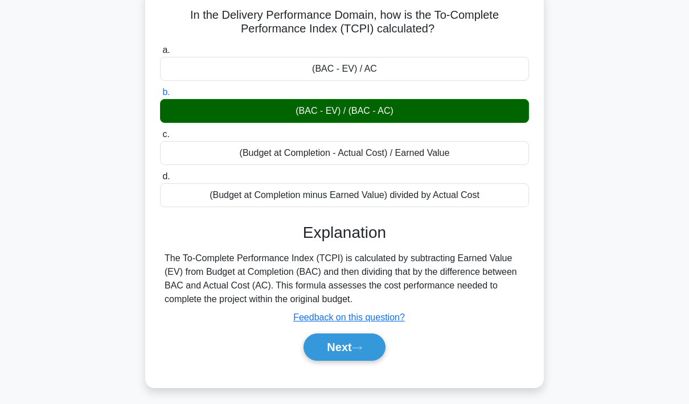
scroll to position [79, 0]
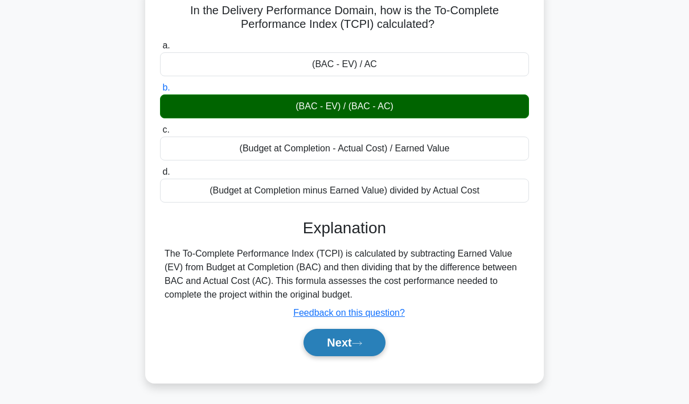
click at [350, 355] on button "Next" at bounding box center [344, 342] width 81 height 27
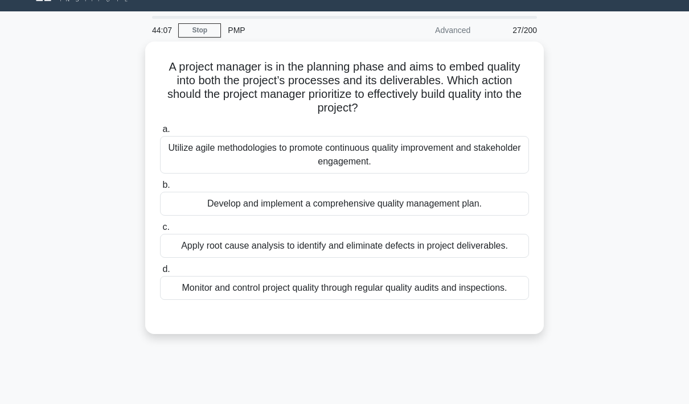
scroll to position [22, 0]
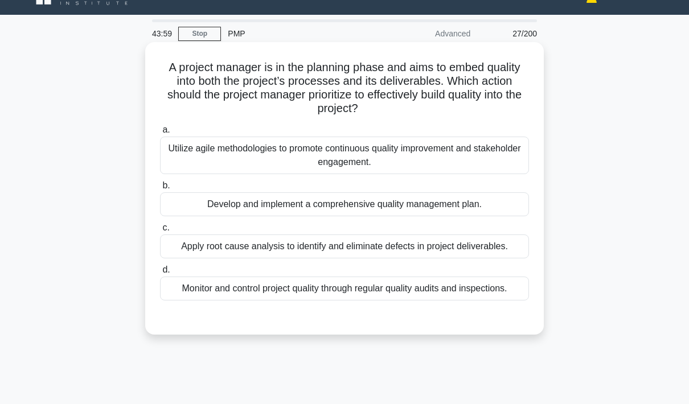
click at [448, 208] on div "Develop and implement a comprehensive quality management plan." at bounding box center [344, 205] width 369 height 24
click at [160, 190] on input "b. Develop and implement a comprehensive quality management plan." at bounding box center [160, 185] width 0 height 7
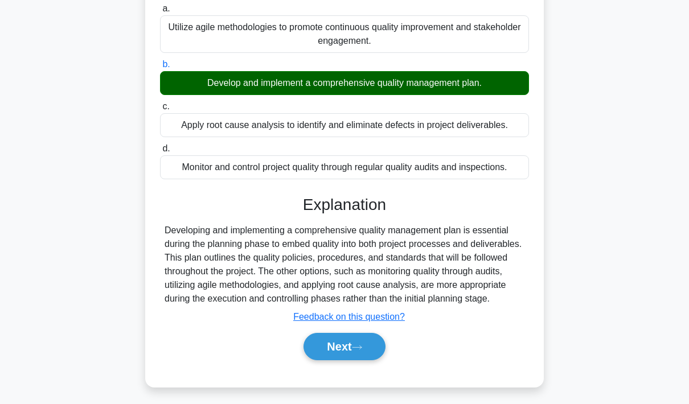
scroll to position [165, 0]
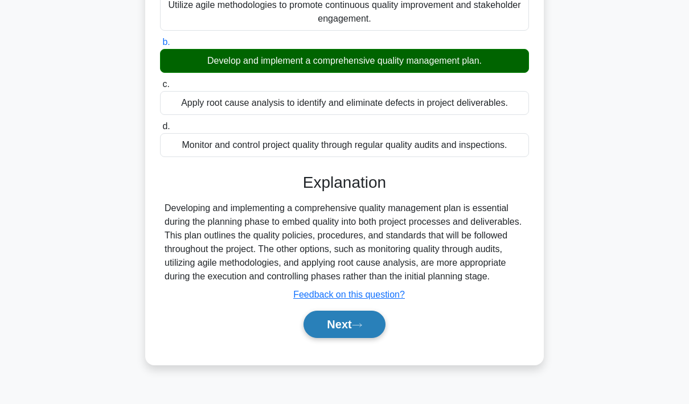
click at [342, 338] on button "Next" at bounding box center [344, 324] width 81 height 27
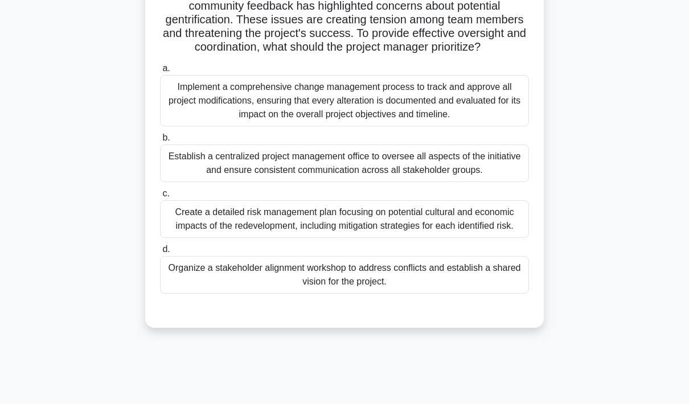
click at [473, 294] on div "Organize a stakeholder alignment workshop to address conflicts and establish a …" at bounding box center [344, 275] width 369 height 38
click at [160, 253] on input "d. Organize a stakeholder alignment workshop to address conflicts and establish…" at bounding box center [160, 249] width 0 height 7
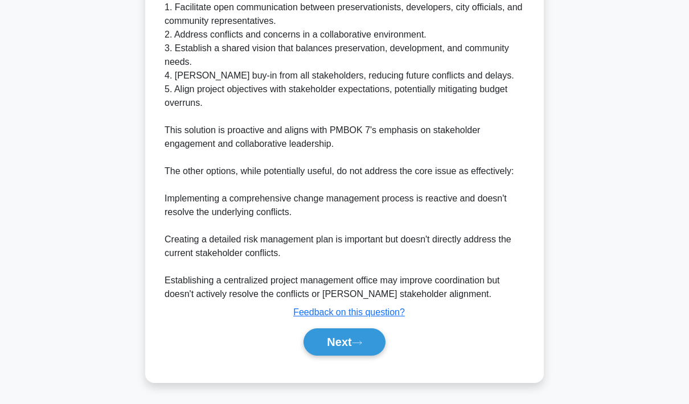
scroll to position [649, 0]
click at [342, 356] on button "Next" at bounding box center [344, 342] width 81 height 27
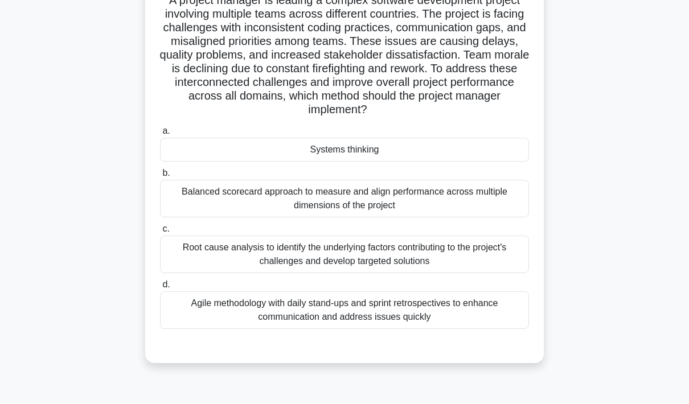
scroll to position [92, 0]
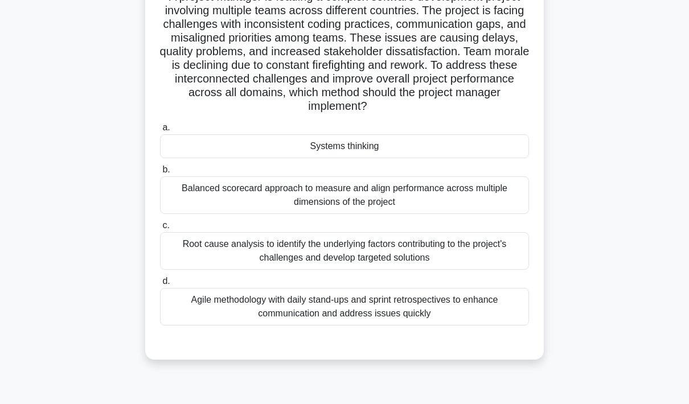
click at [435, 324] on div "Agile methodology with daily stand-ups and sprint retrospectives to enhance com…" at bounding box center [344, 307] width 369 height 38
click at [160, 285] on input "d. Agile methodology with daily stand-ups and sprint retrospectives to enhance …" at bounding box center [160, 281] width 0 height 7
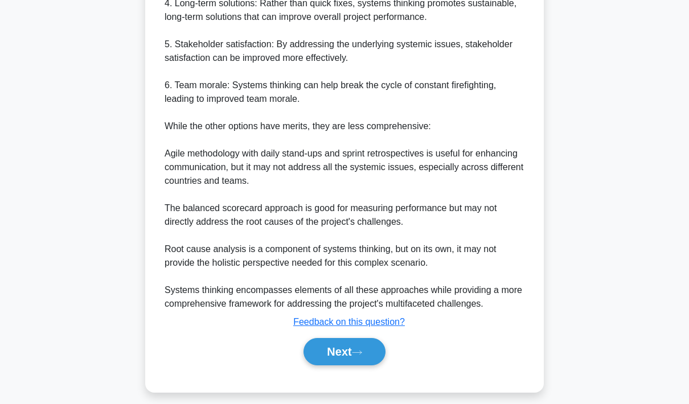
scroll to position [677, 0]
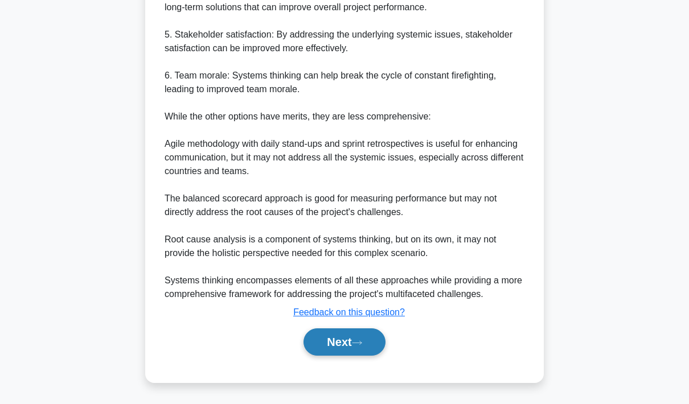
click at [343, 356] on button "Next" at bounding box center [344, 342] width 81 height 27
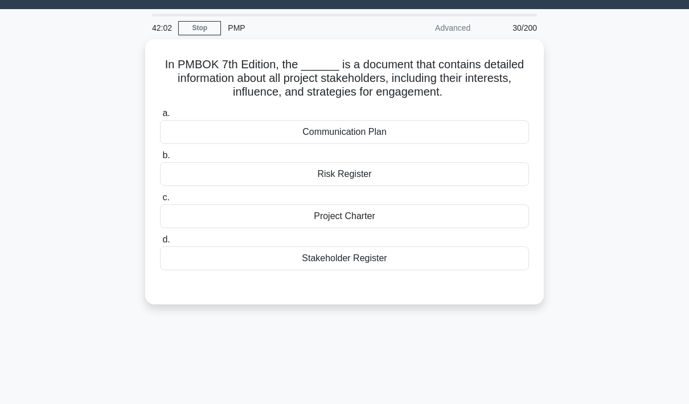
scroll to position [26, 0]
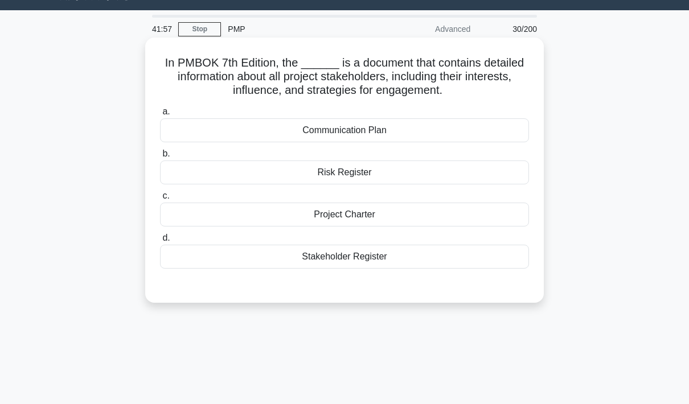
click at [408, 263] on div "Stakeholder Register" at bounding box center [344, 257] width 369 height 24
click at [160, 242] on input "d. Stakeholder Register" at bounding box center [160, 238] width 0 height 7
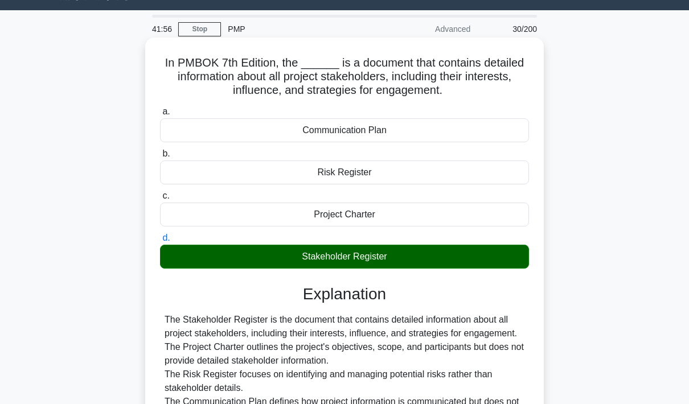
scroll to position [165, 0]
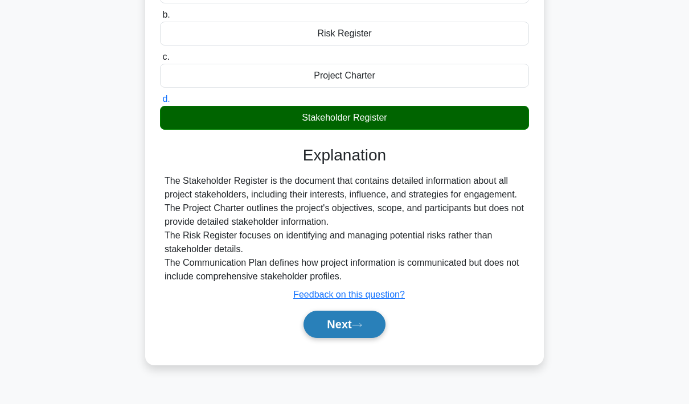
click at [350, 337] on button "Next" at bounding box center [344, 324] width 81 height 27
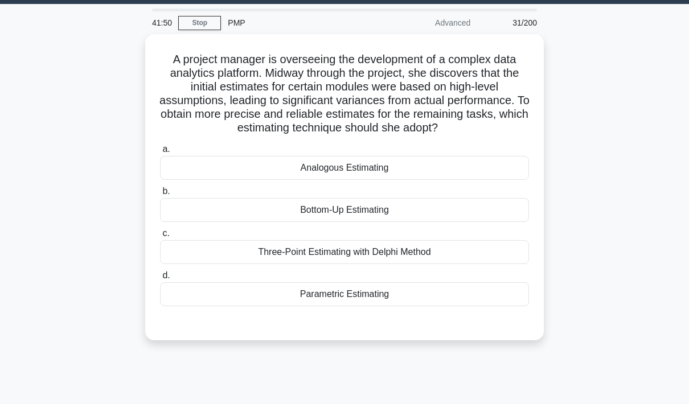
scroll to position [33, 0]
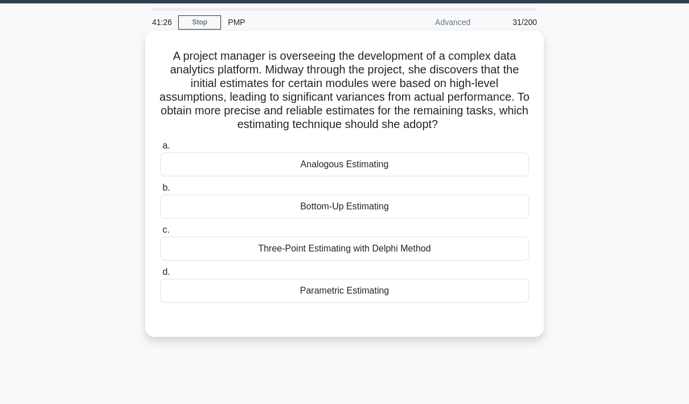
click at [410, 219] on div "Bottom-Up Estimating" at bounding box center [344, 207] width 369 height 24
click at [160, 192] on input "b. Bottom-Up Estimating" at bounding box center [160, 188] width 0 height 7
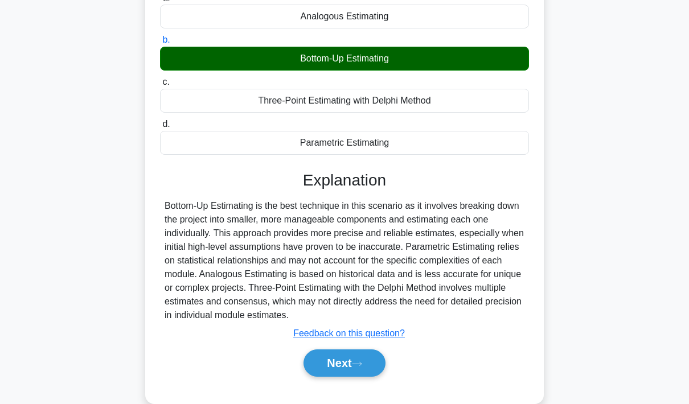
scroll to position [181, 0]
click at [343, 377] on button "Next" at bounding box center [344, 363] width 81 height 27
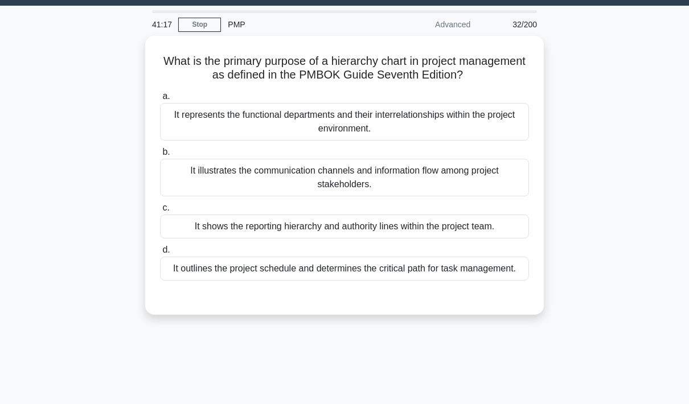
scroll to position [29, 0]
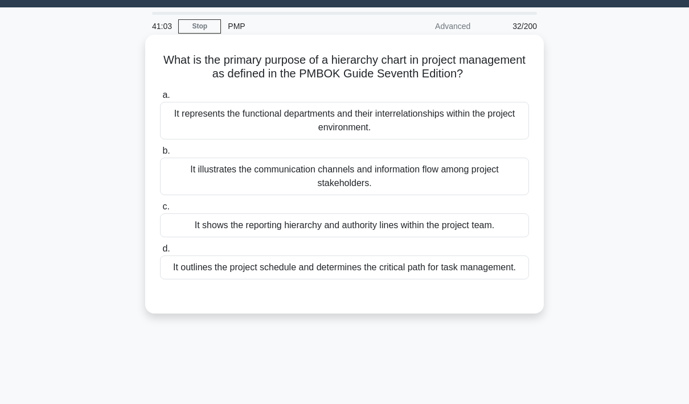
click at [432, 138] on div "It represents the functional departments and their interrelationships within th…" at bounding box center [344, 121] width 369 height 38
click at [160, 99] on input "a. It represents the functional departments and their interrelationships within…" at bounding box center [160, 95] width 0 height 7
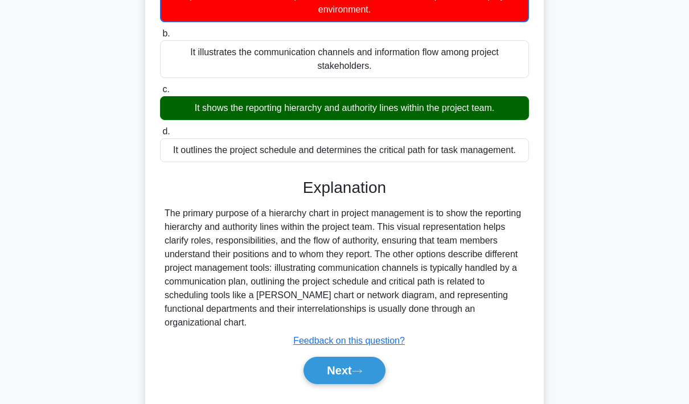
scroll to position [171, 0]
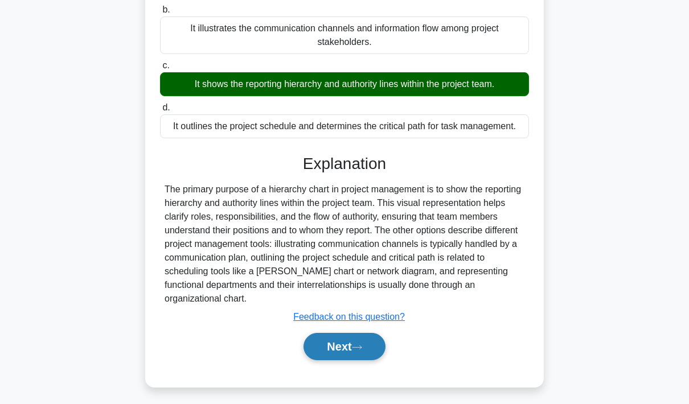
click at [345, 361] on button "Next" at bounding box center [344, 346] width 81 height 27
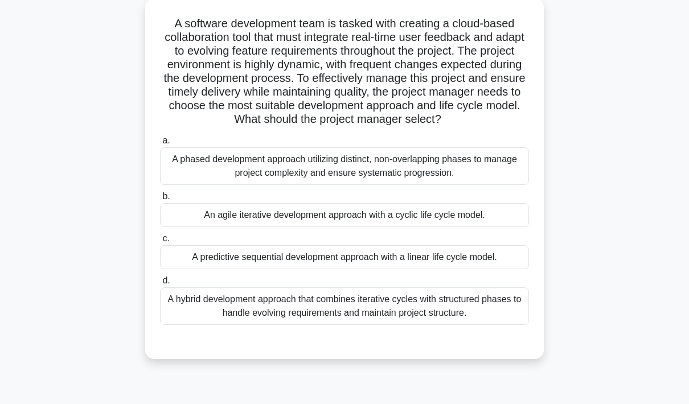
scroll to position [64, 0]
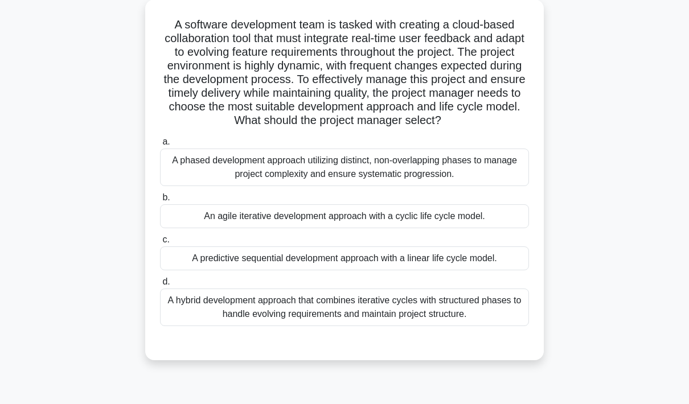
click at [503, 228] on div "An agile iterative development approach with a cyclic life cycle model." at bounding box center [344, 216] width 369 height 24
click at [160, 202] on input "b. An agile iterative development approach with a cyclic life cycle model." at bounding box center [160, 197] width 0 height 7
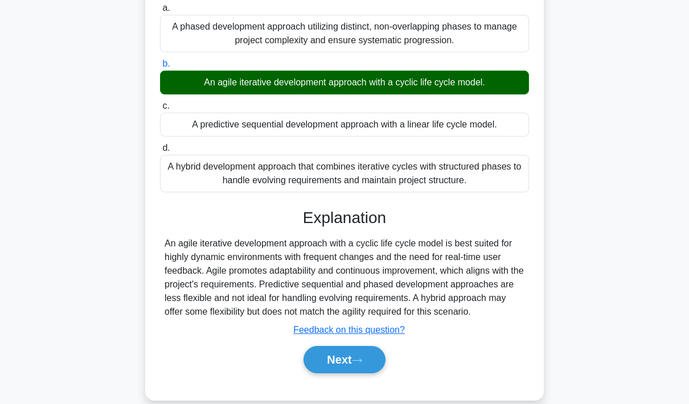
scroll to position [211, 0]
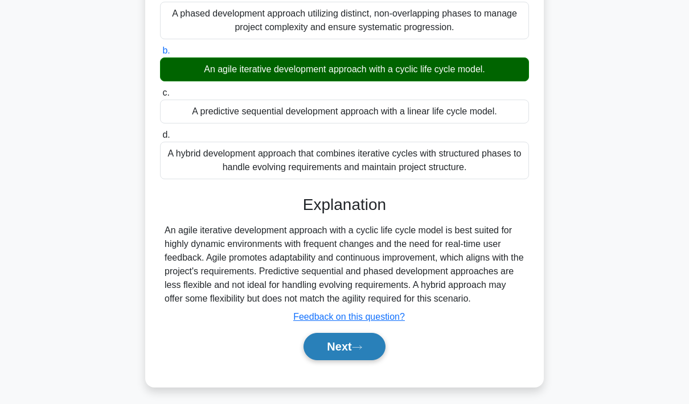
click at [344, 361] on button "Next" at bounding box center [344, 346] width 81 height 27
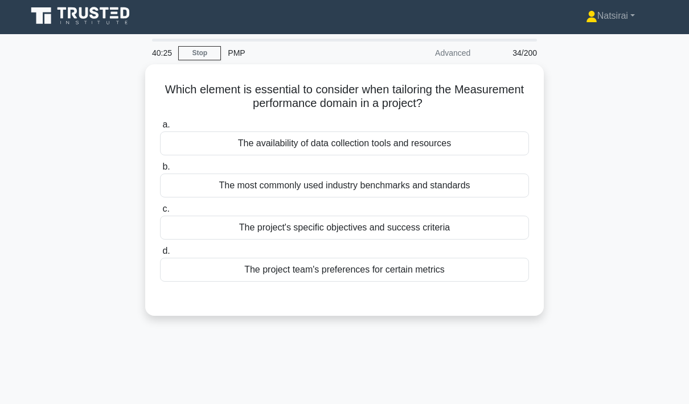
scroll to position [2, 0]
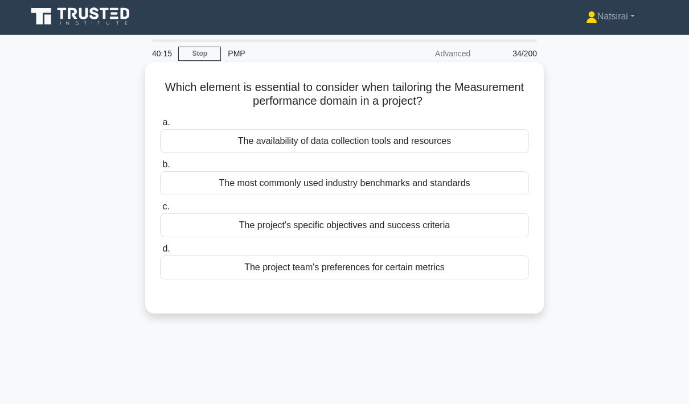
click at [466, 186] on div "The most commonly used industry benchmarks and standards" at bounding box center [344, 183] width 369 height 24
click at [160, 169] on input "b. The most commonly used industry benchmarks and standards" at bounding box center [160, 164] width 0 height 7
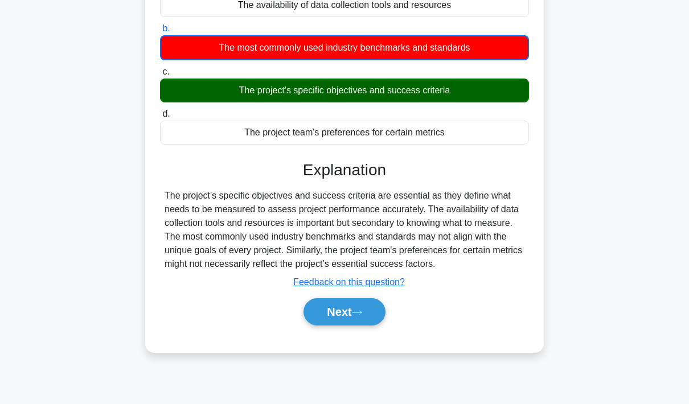
scroll to position [140, 0]
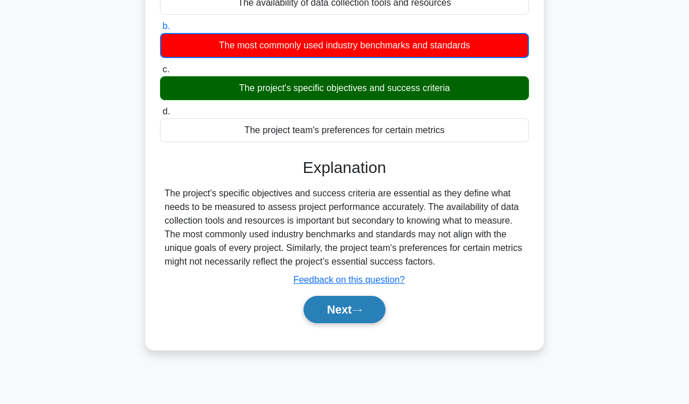
click at [354, 324] on button "Next" at bounding box center [344, 309] width 81 height 27
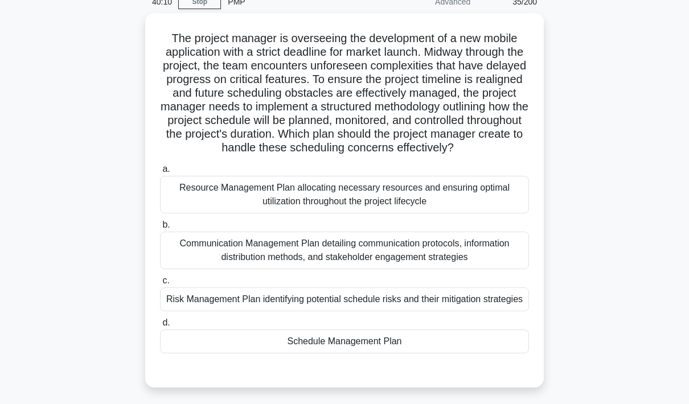
scroll to position [56, 0]
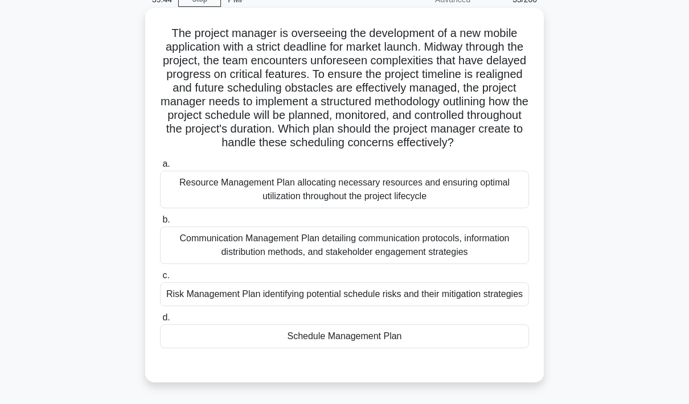
click at [433, 349] on div "Schedule Management Plan" at bounding box center [344, 337] width 369 height 24
click at [160, 322] on input "d. Schedule Management Plan" at bounding box center [160, 317] width 0 height 7
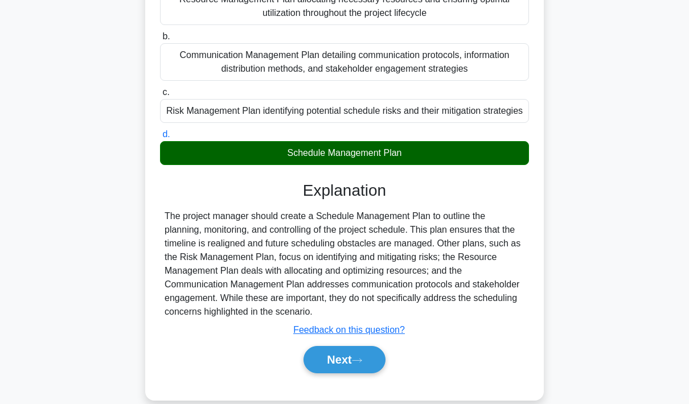
scroll to position [266, 0]
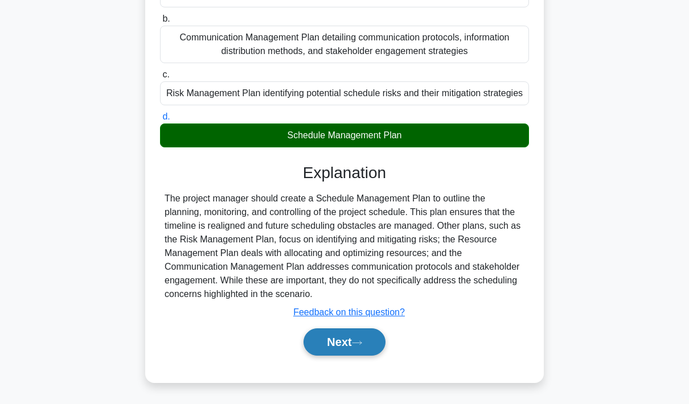
click at [341, 356] on button "Next" at bounding box center [344, 342] width 81 height 27
click at [345, 356] on button "Next" at bounding box center [344, 342] width 81 height 27
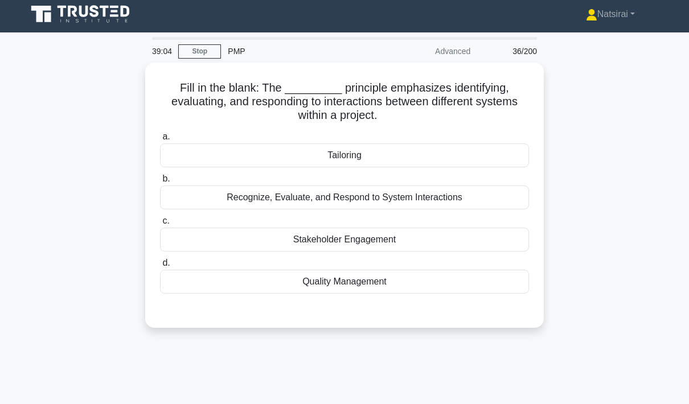
scroll to position [0, 0]
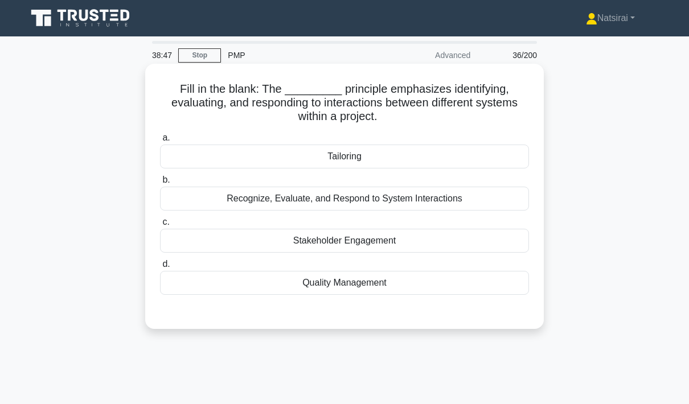
click at [461, 198] on div "Recognize, Evaluate, and Respond to System Interactions" at bounding box center [344, 199] width 369 height 24
click at [160, 184] on input "b. Recognize, Evaluate, and Respond to System Interactions" at bounding box center [160, 180] width 0 height 7
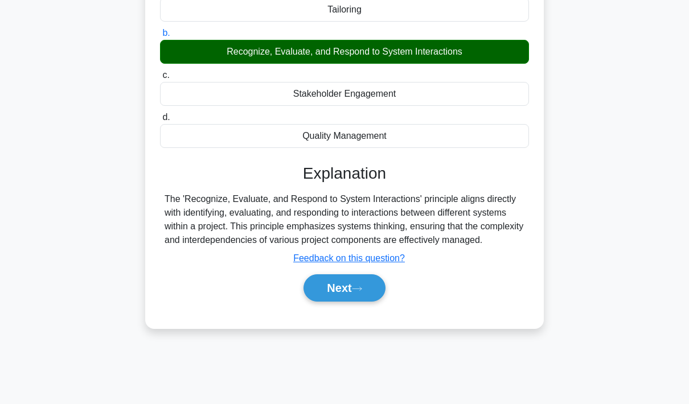
scroll to position [152, 0]
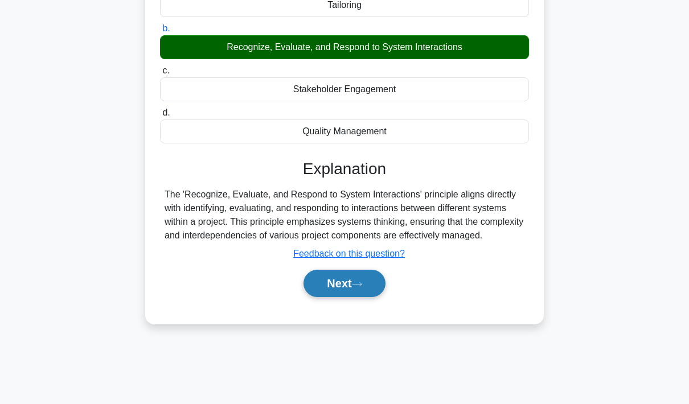
click at [350, 297] on button "Next" at bounding box center [344, 283] width 81 height 27
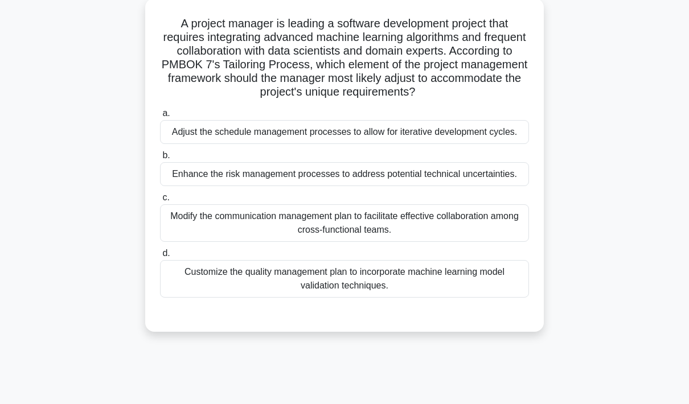
scroll to position [63, 0]
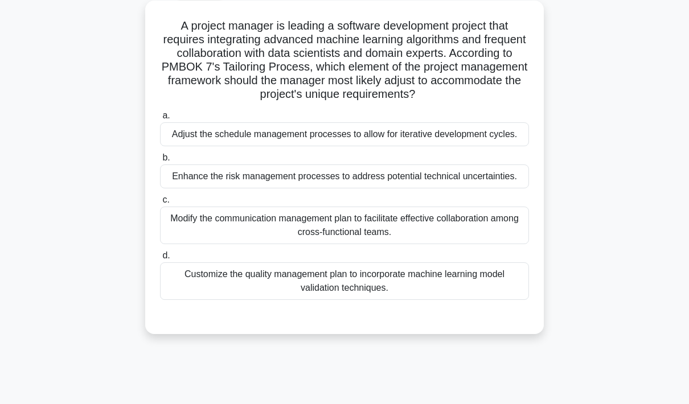
click at [441, 300] on div "Customize the quality management plan to incorporate machine learning model val…" at bounding box center [344, 282] width 369 height 38
click at [160, 260] on input "d. Customize the quality management plan to incorporate machine learning model …" at bounding box center [160, 255] width 0 height 7
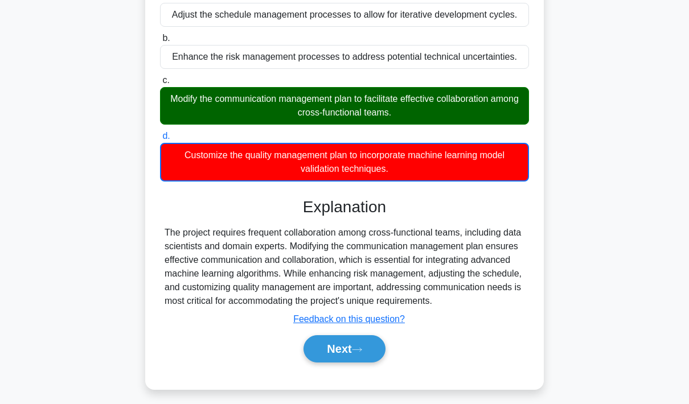
scroll to position [199, 0]
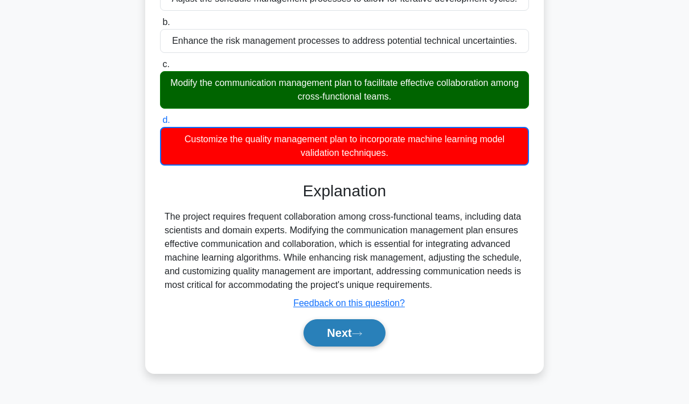
click at [346, 347] on button "Next" at bounding box center [344, 333] width 81 height 27
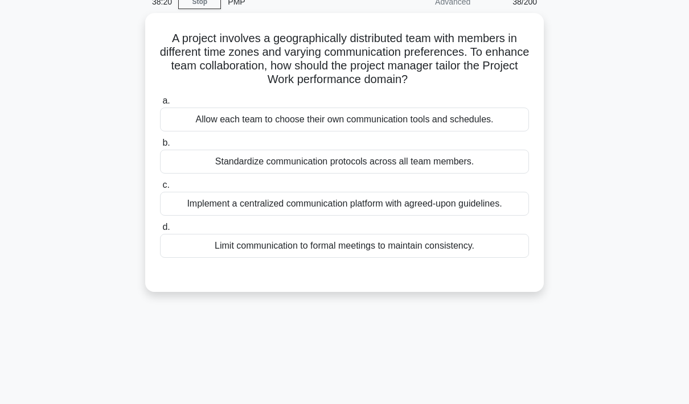
scroll to position [29, 0]
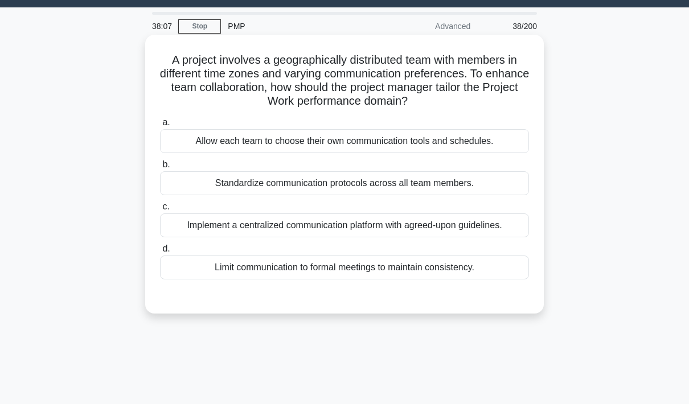
click at [452, 195] on div "Standardize communication protocols across all team members." at bounding box center [344, 183] width 369 height 24
click at [160, 169] on input "b. Standardize communication protocols across all team members." at bounding box center [160, 164] width 0 height 7
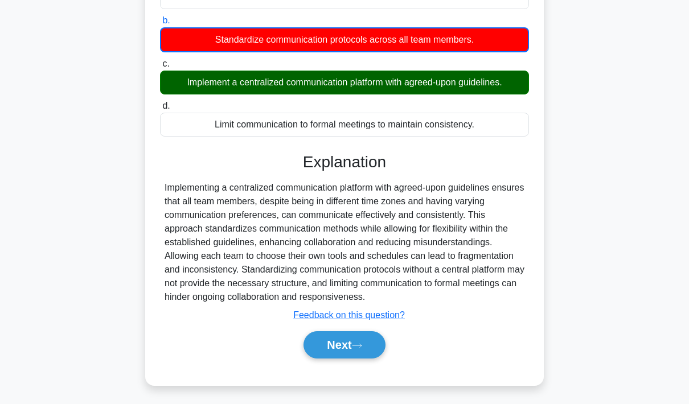
scroll to position [185, 0]
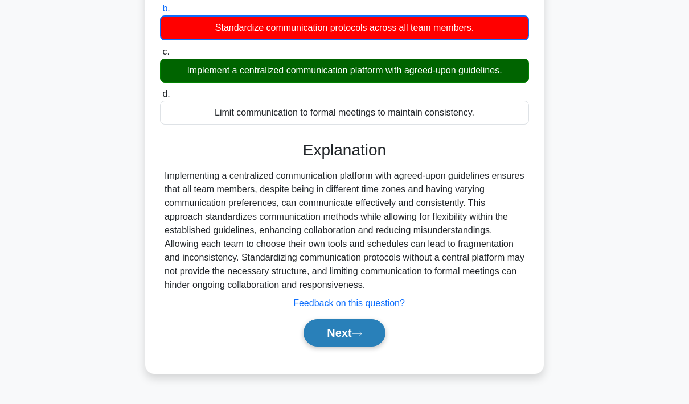
click at [347, 347] on button "Next" at bounding box center [344, 333] width 81 height 27
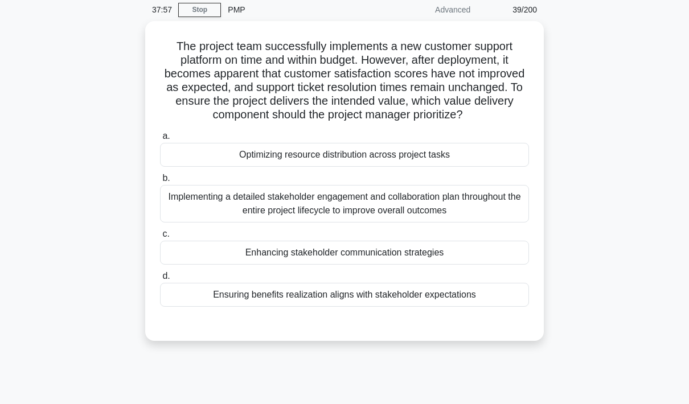
scroll to position [45, 0]
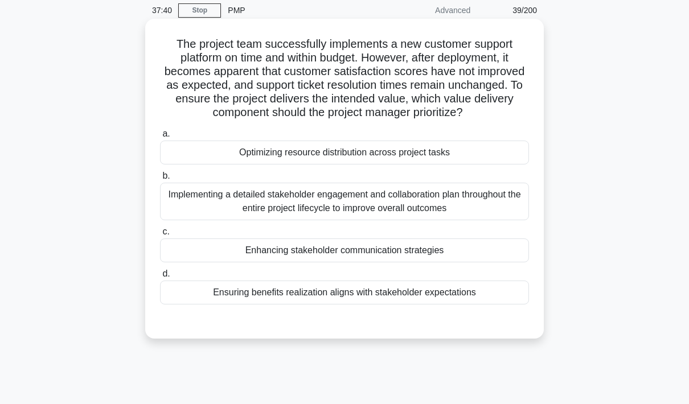
click at [484, 305] on div "Ensuring benefits realization aligns with stakeholder expectations" at bounding box center [344, 293] width 369 height 24
click at [160, 278] on input "d. Ensuring benefits realization aligns with stakeholder expectations" at bounding box center [160, 274] width 0 height 7
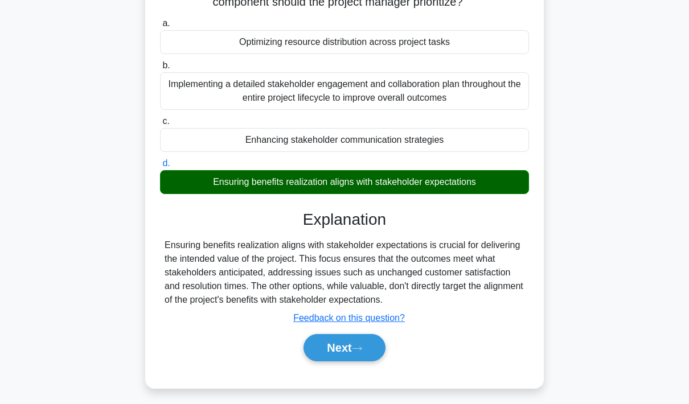
scroll to position [165, 0]
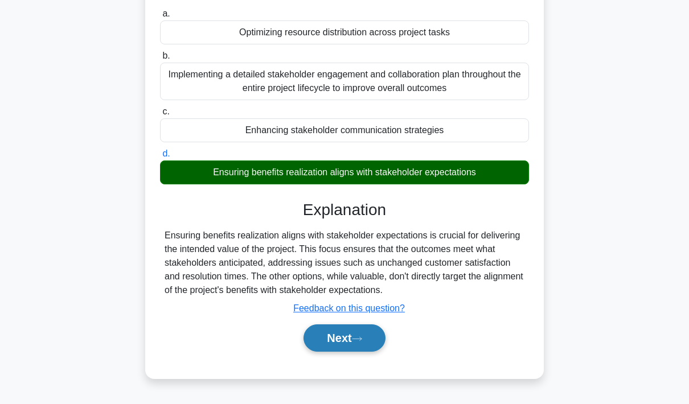
click at [345, 352] on button "Next" at bounding box center [344, 338] width 81 height 27
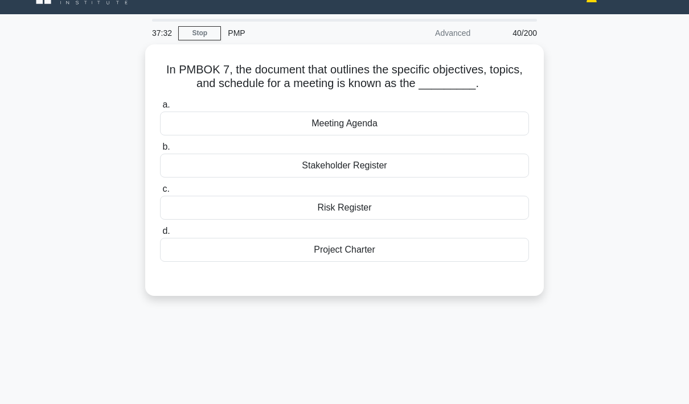
scroll to position [20, 0]
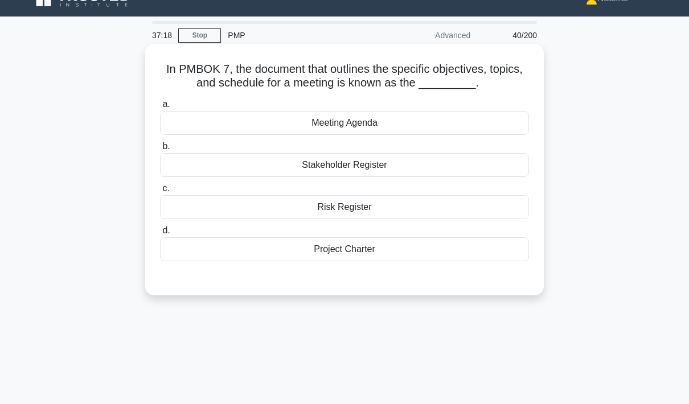
click at [399, 135] on div "Meeting Agenda" at bounding box center [344, 123] width 369 height 24
click at [160, 108] on input "a. Meeting Agenda" at bounding box center [160, 104] width 0 height 7
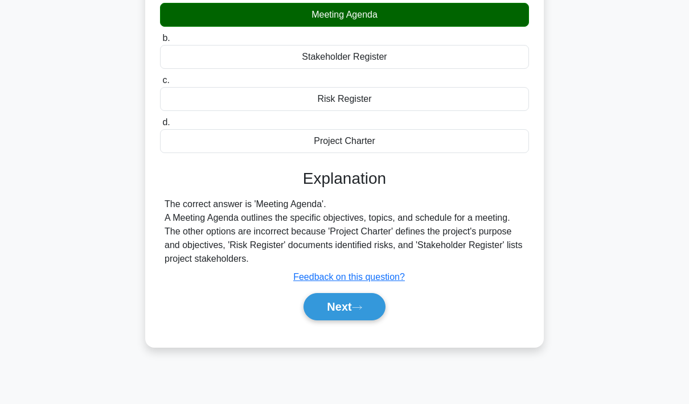
scroll to position [165, 0]
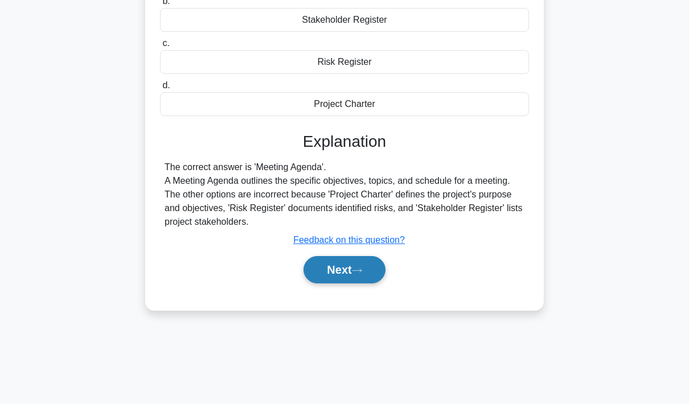
click at [350, 283] on button "Next" at bounding box center [344, 269] width 81 height 27
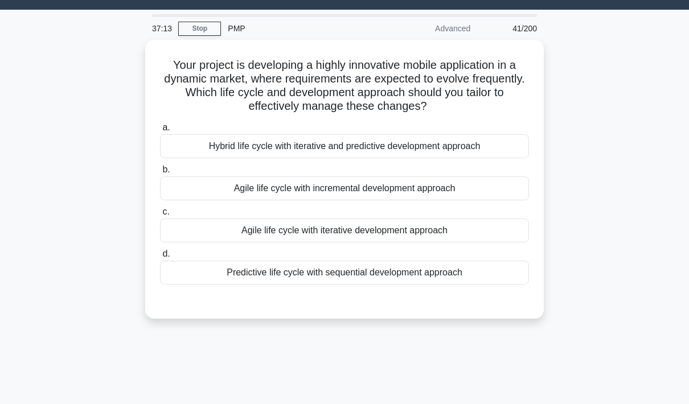
scroll to position [26, 0]
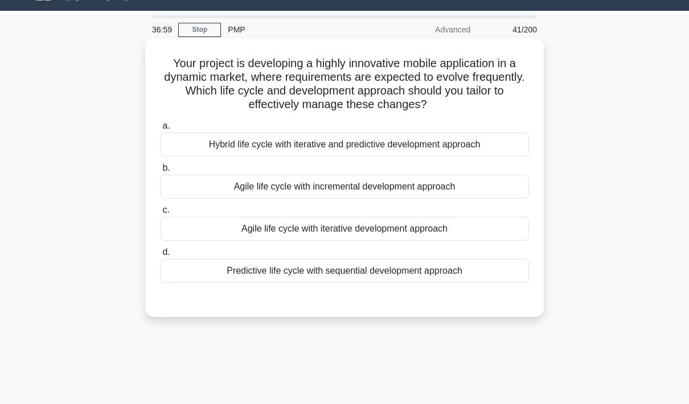
click at [473, 184] on div "Agile life cycle with incremental development approach" at bounding box center [344, 187] width 369 height 24
click at [160, 172] on input "b. Agile life cycle with incremental development approach" at bounding box center [160, 168] width 0 height 7
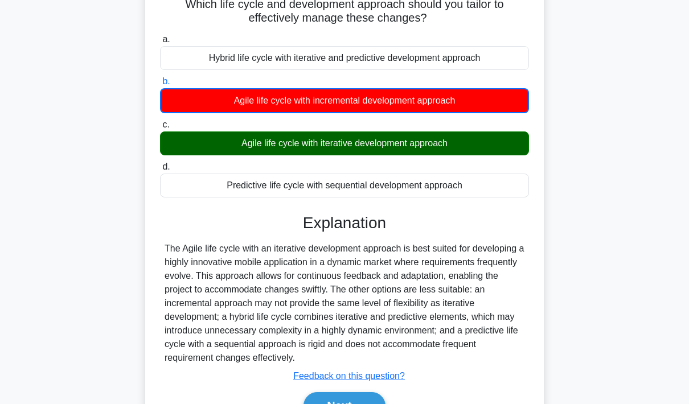
scroll to position [126, 0]
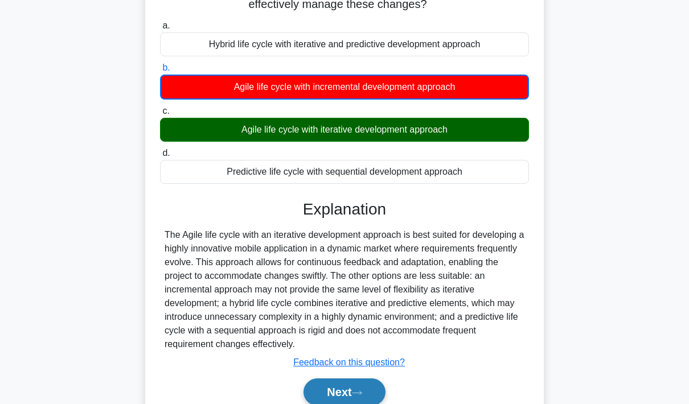
click at [343, 404] on button "Next" at bounding box center [344, 392] width 81 height 27
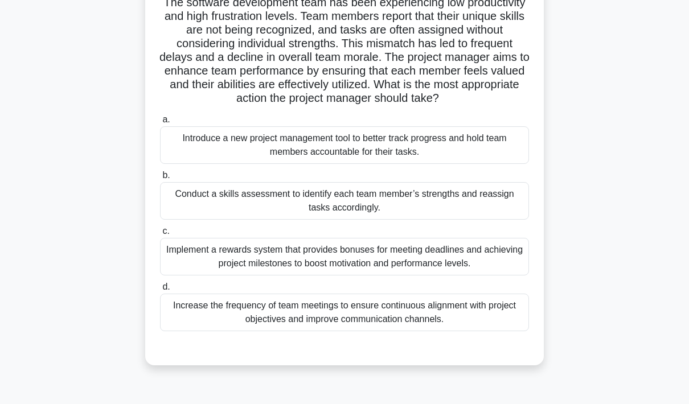
scroll to position [88, 0]
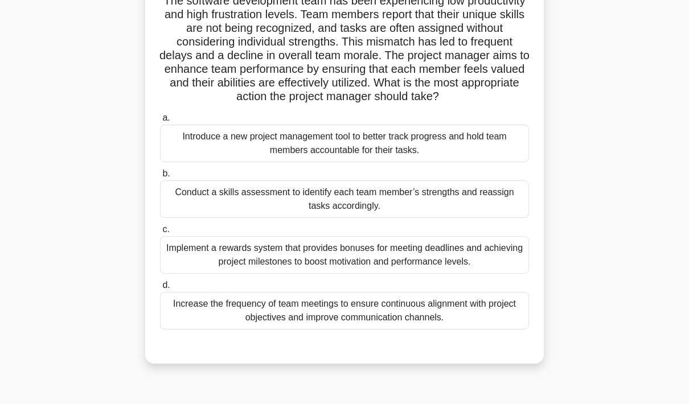
click at [487, 215] on div "Conduct a skills assessment to identify each team member’s strengths and reassi…" at bounding box center [344, 200] width 369 height 38
click at [160, 178] on input "b. Conduct a skills assessment to identify each team member’s strengths and rea…" at bounding box center [160, 173] width 0 height 7
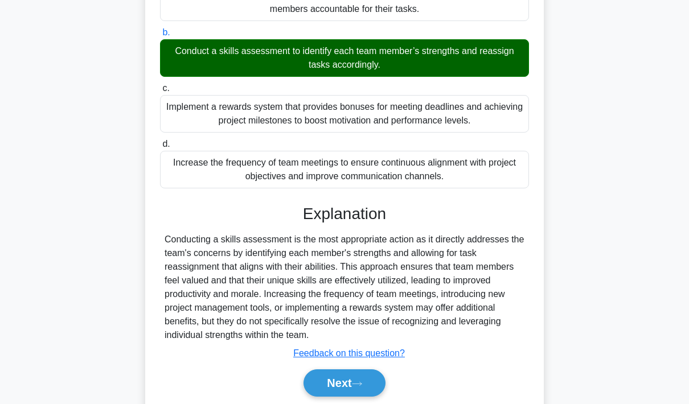
scroll to position [240, 0]
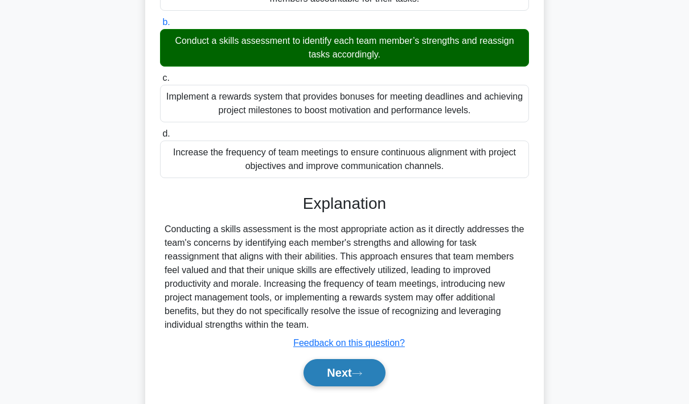
click at [342, 387] on button "Next" at bounding box center [344, 372] width 81 height 27
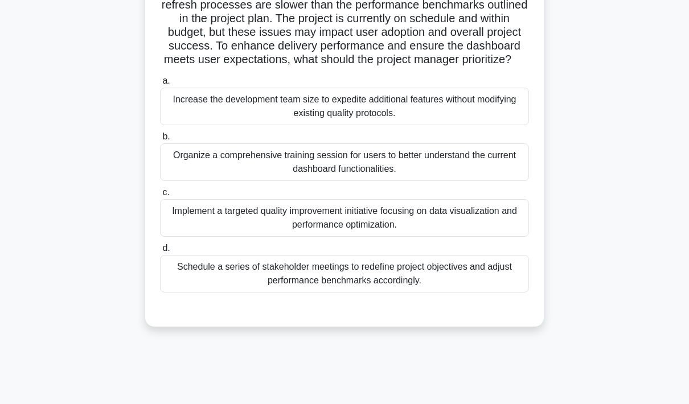
scroll to position [144, 0]
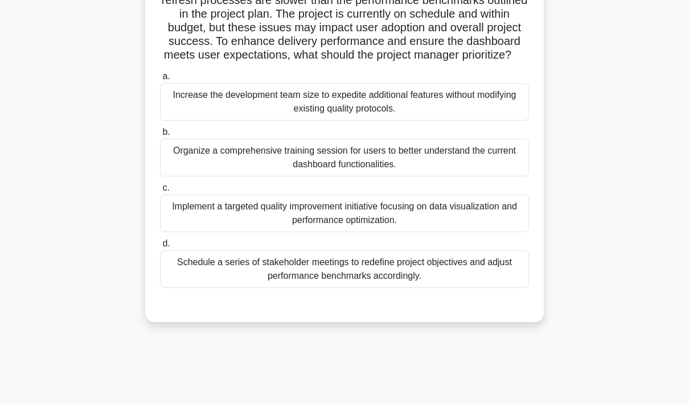
click at [428, 232] on div "Implement a targeted quality improvement initiative focusing on data visualizat…" at bounding box center [344, 214] width 369 height 38
click at [160, 192] on input "c. Implement a targeted quality improvement initiative focusing on data visuali…" at bounding box center [160, 188] width 0 height 7
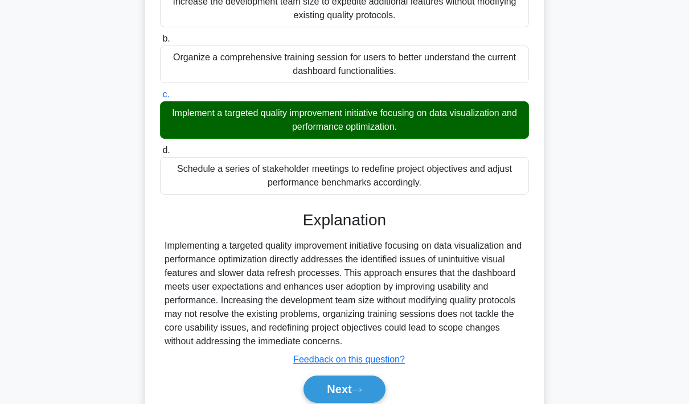
scroll to position [280, 0]
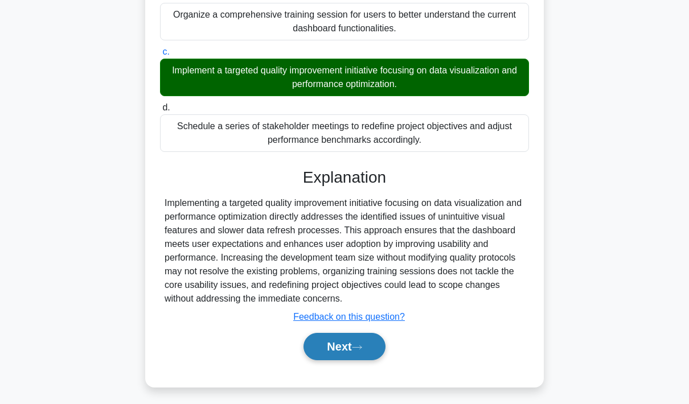
click at [347, 361] on button "Next" at bounding box center [344, 346] width 81 height 27
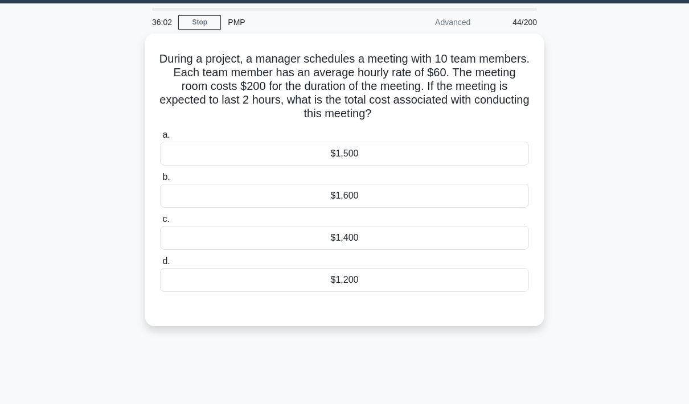
scroll to position [33, 0]
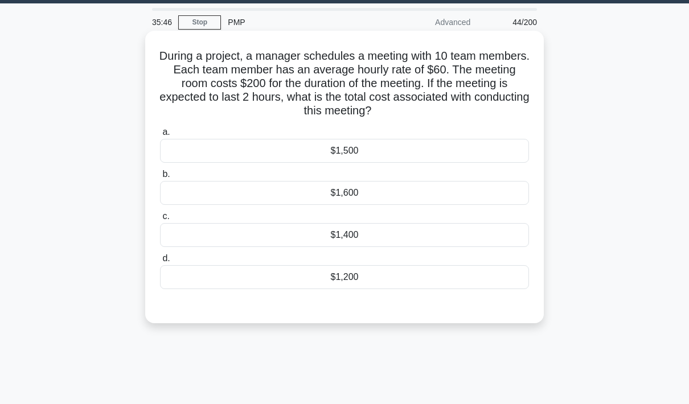
click at [398, 194] on div "$1,600" at bounding box center [344, 193] width 369 height 24
click at [160, 178] on input "b. $1,600" at bounding box center [160, 174] width 0 height 7
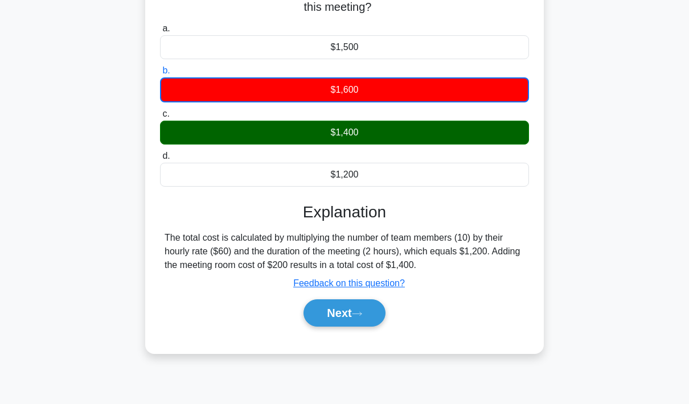
scroll to position [139, 0]
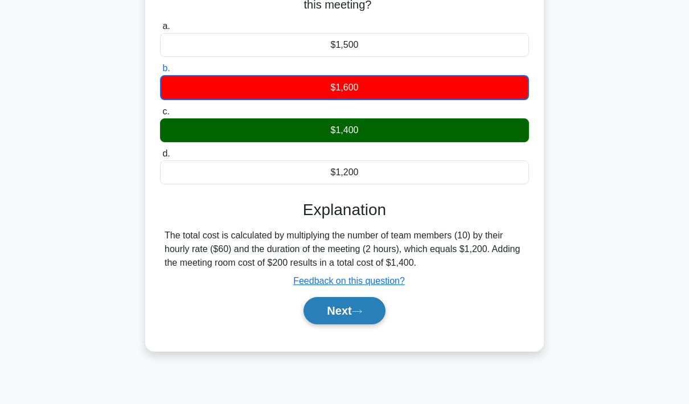
click at [347, 325] on button "Next" at bounding box center [344, 310] width 81 height 27
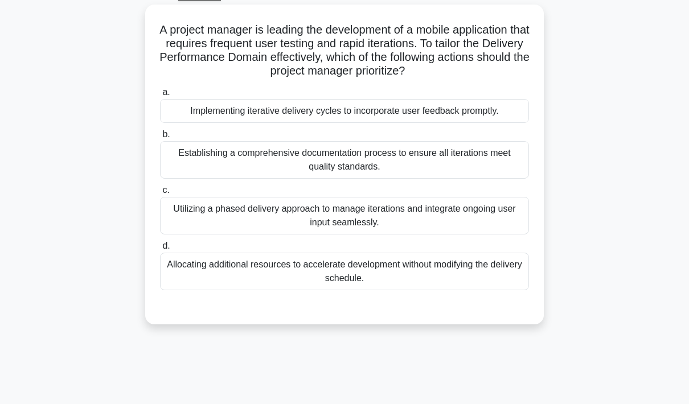
scroll to position [56, 0]
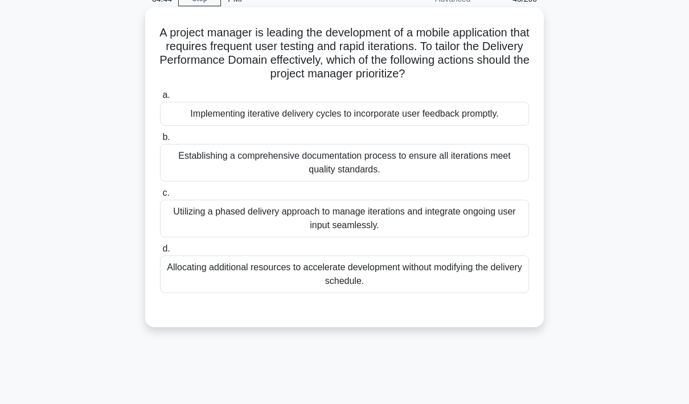
click at [413, 236] on div "Utilizing a phased delivery approach to manage iterations and integrate ongoing…" at bounding box center [344, 219] width 369 height 38
click at [160, 197] on input "c. Utilizing a phased delivery approach to manage iterations and integrate ongo…" at bounding box center [160, 193] width 0 height 7
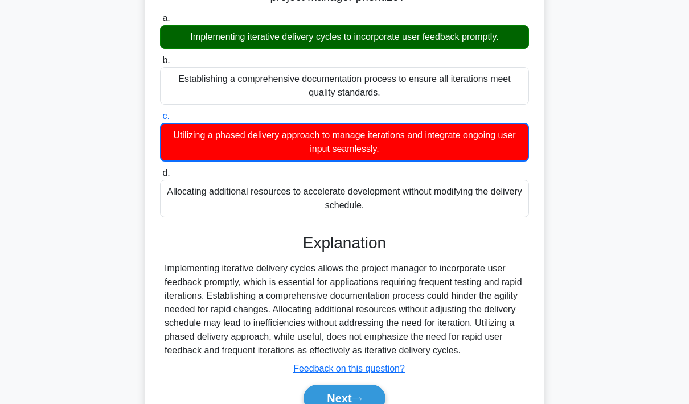
scroll to position [185, 0]
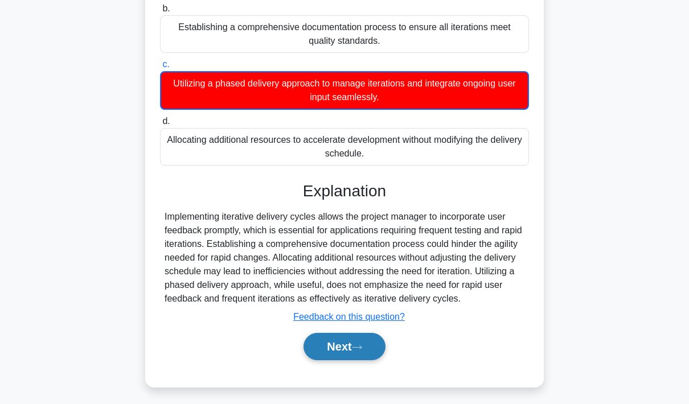
click at [343, 361] on button "Next" at bounding box center [344, 346] width 81 height 27
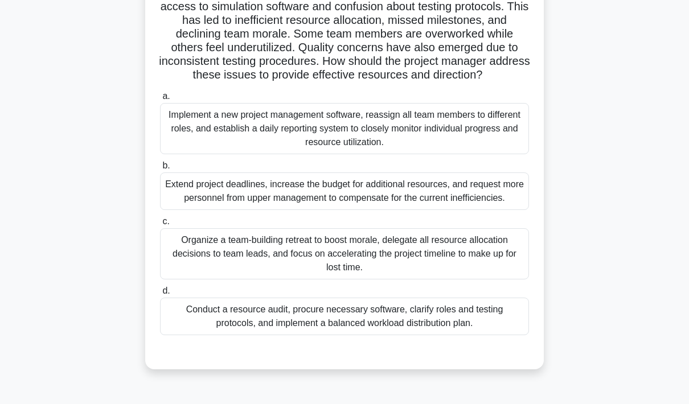
scroll to position [113, 0]
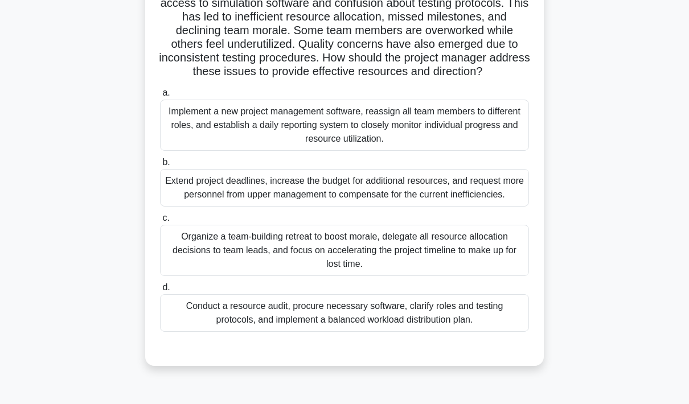
click at [438, 332] on div "Conduct a resource audit, procure necessary software, clarify roles and testing…" at bounding box center [344, 313] width 369 height 38
click at [160, 292] on input "d. Conduct a resource audit, procure necessary software, clarify roles and test…" at bounding box center [160, 287] width 0 height 7
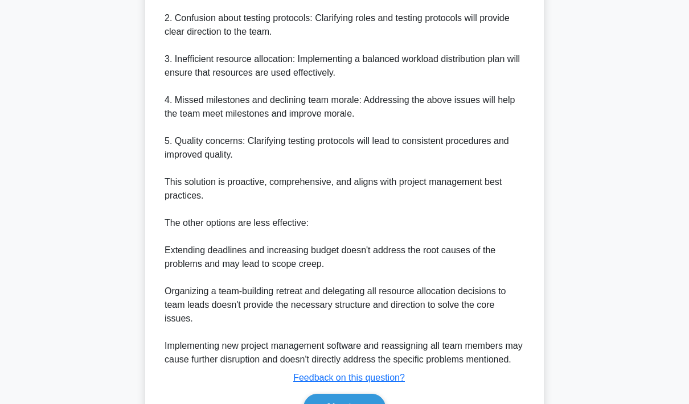
scroll to position [662, 0]
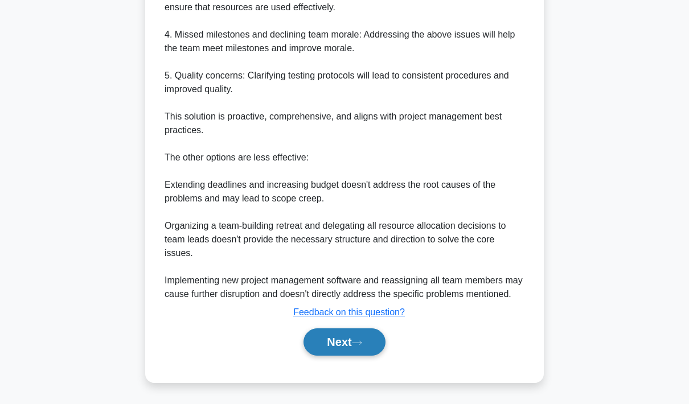
click at [347, 356] on button "Next" at bounding box center [344, 342] width 81 height 27
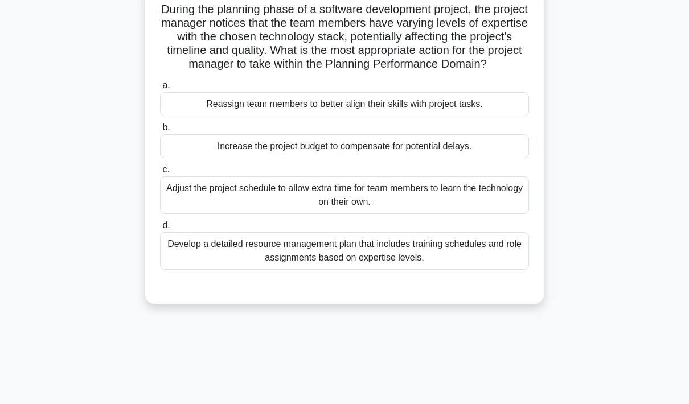
scroll to position [48, 0]
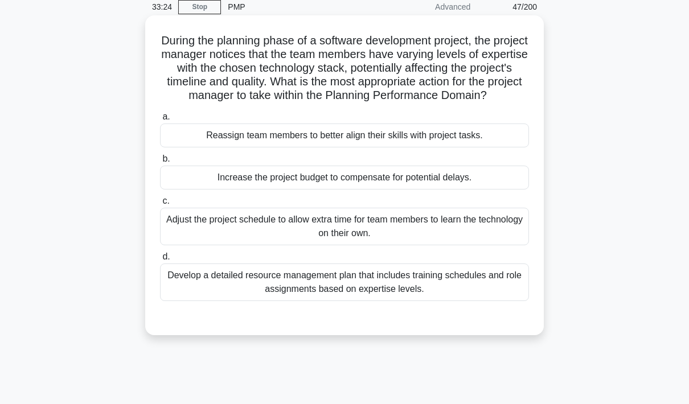
click at [466, 295] on div "Develop a detailed resource management plan that includes training schedules an…" at bounding box center [344, 283] width 369 height 38
click at [160, 261] on input "d. Develop a detailed resource management plan that includes training schedules…" at bounding box center [160, 256] width 0 height 7
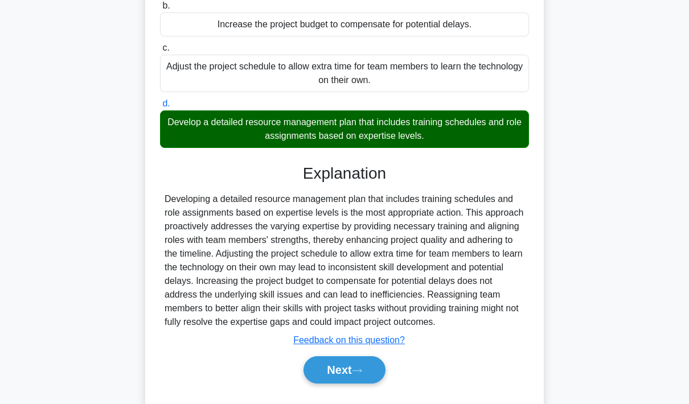
scroll to position [225, 0]
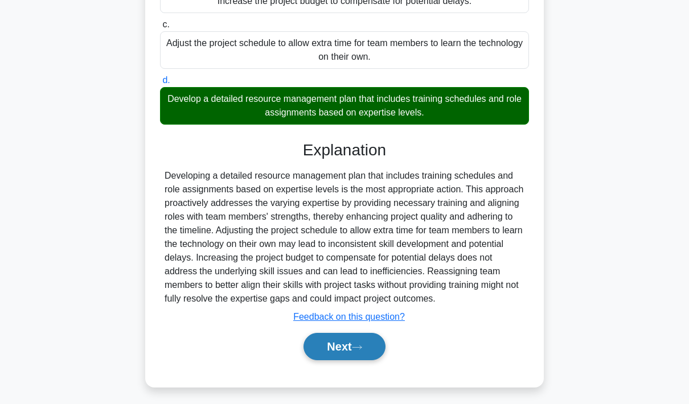
click at [348, 361] on button "Next" at bounding box center [344, 346] width 81 height 27
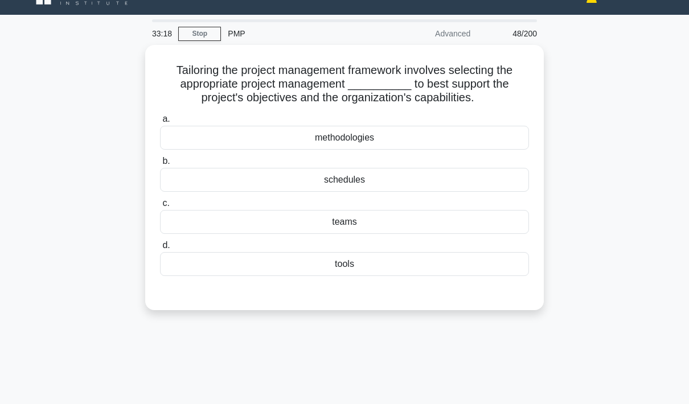
scroll to position [21, 0]
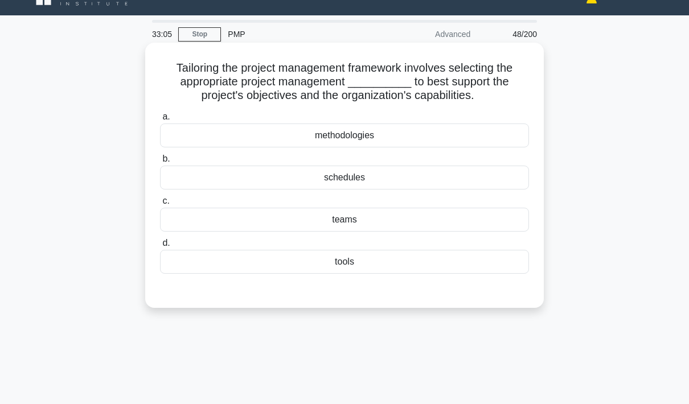
click at [402, 148] on div "methodologies" at bounding box center [344, 136] width 369 height 24
click at [160, 121] on input "a. methodologies" at bounding box center [160, 116] width 0 height 7
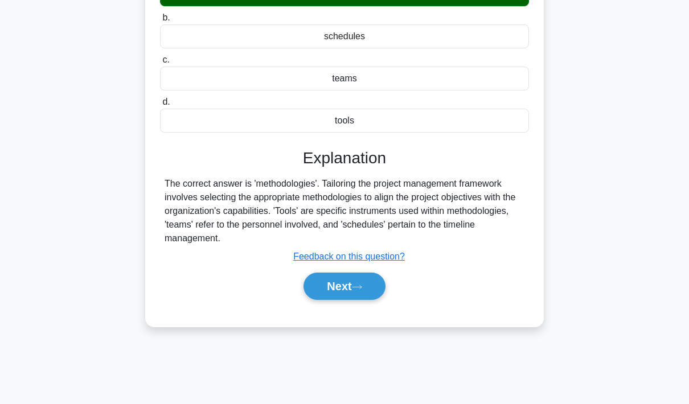
scroll to position [165, 0]
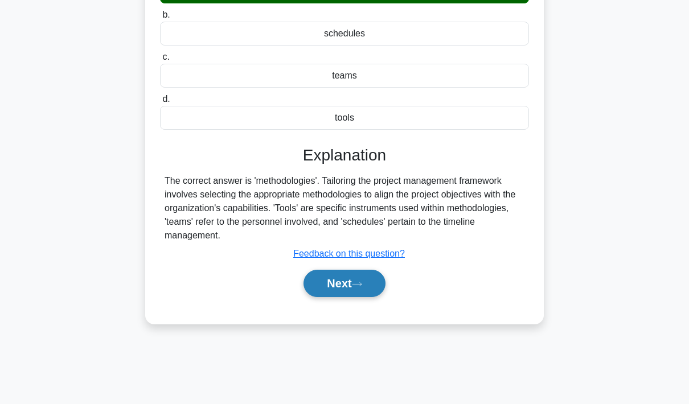
click at [349, 290] on button "Next" at bounding box center [344, 283] width 81 height 27
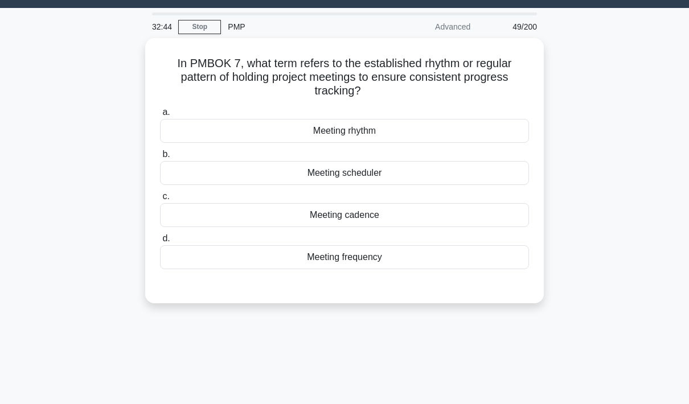
scroll to position [26, 0]
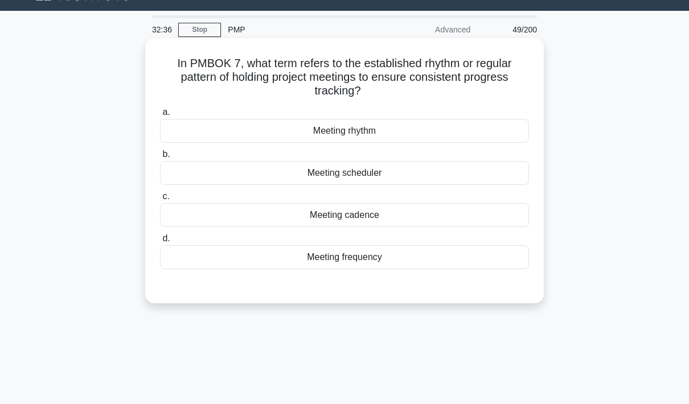
click at [417, 260] on div "Meeting frequency" at bounding box center [344, 257] width 369 height 24
click at [160, 243] on input "d. Meeting frequency" at bounding box center [160, 238] width 0 height 7
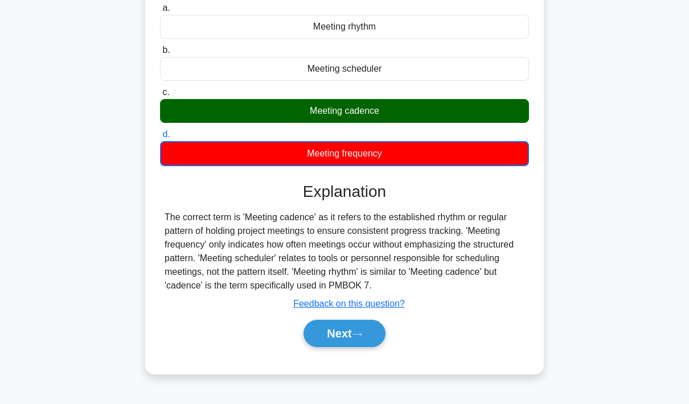
scroll to position [166, 0]
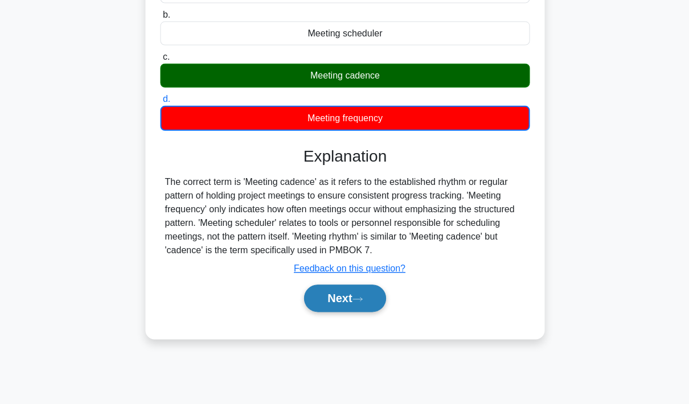
click at [362, 302] on icon at bounding box center [357, 299] width 10 height 6
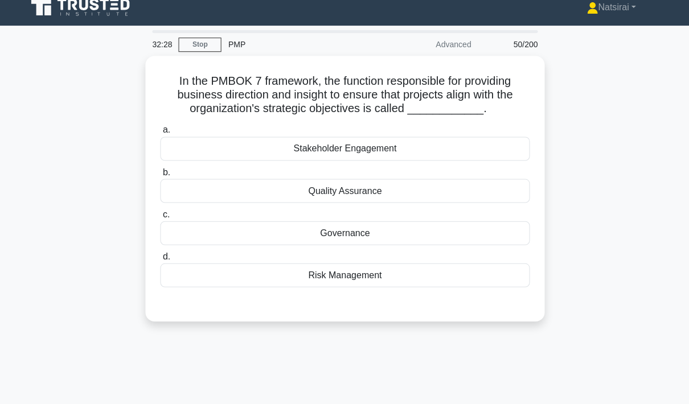
scroll to position [11, 0]
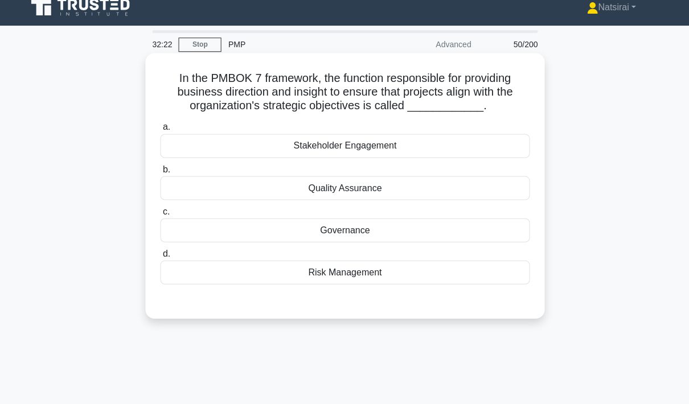
click at [395, 242] on div "Governance" at bounding box center [344, 230] width 369 height 24
click at [160, 215] on input "c. Governance" at bounding box center [160, 211] width 0 height 7
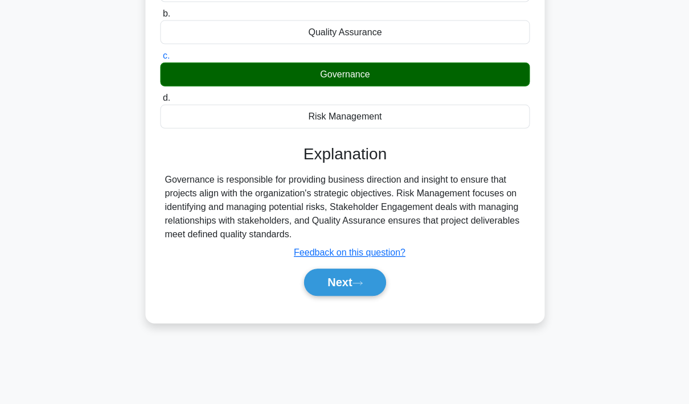
scroll to position [166, 0]
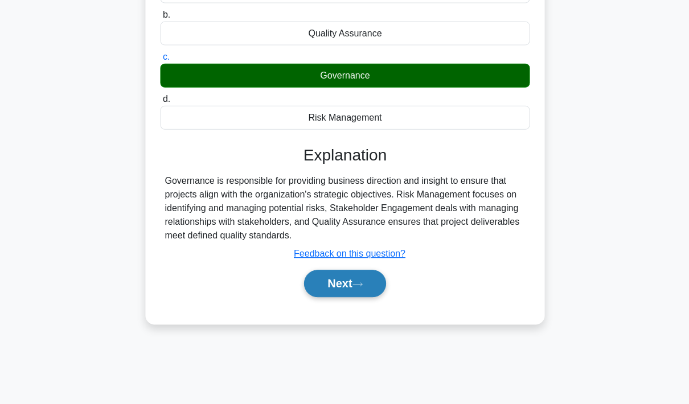
click at [357, 292] on button "Next" at bounding box center [344, 282] width 81 height 27
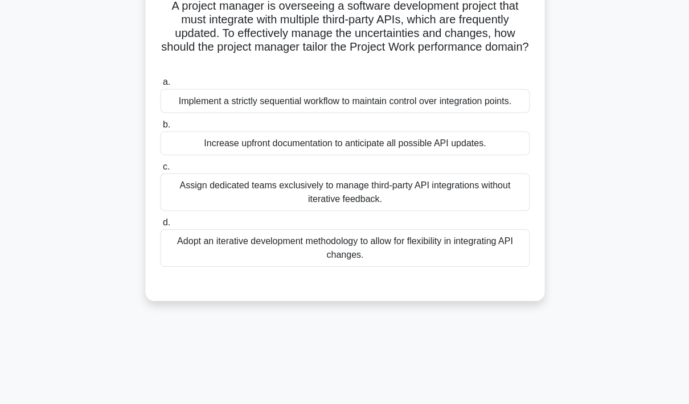
scroll to position [65, 0]
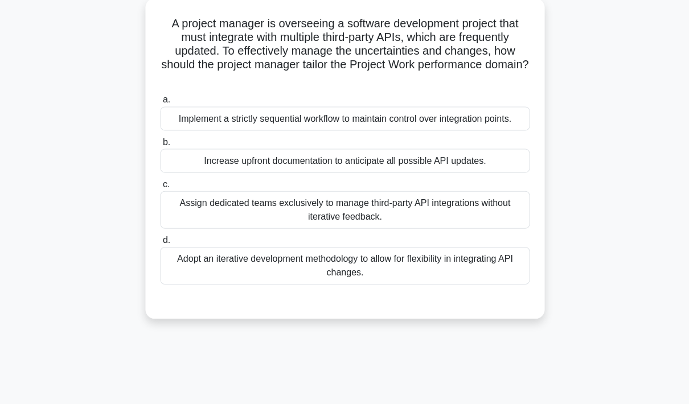
click at [440, 279] on div "Adopt an iterative development methodology to allow for flexibility in integrat…" at bounding box center [344, 266] width 369 height 38
click at [160, 244] on input "d. Adopt an iterative development methodology to allow for flexibility in integ…" at bounding box center [160, 239] width 0 height 7
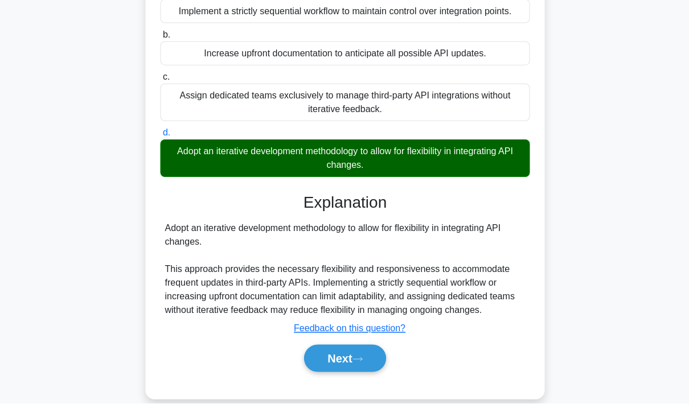
scroll to position [171, 0]
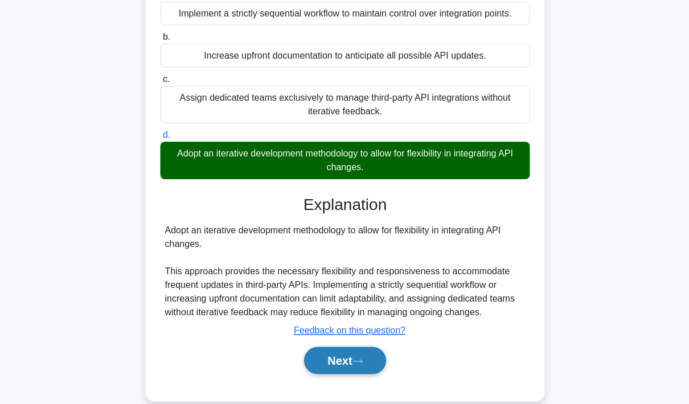
click at [341, 374] on button "Next" at bounding box center [344, 359] width 81 height 27
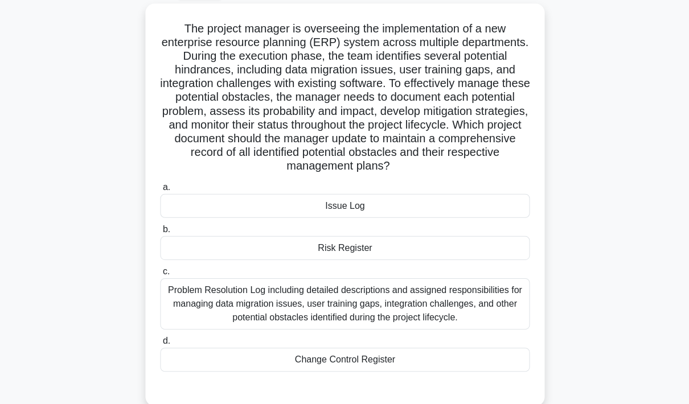
scroll to position [64, 0]
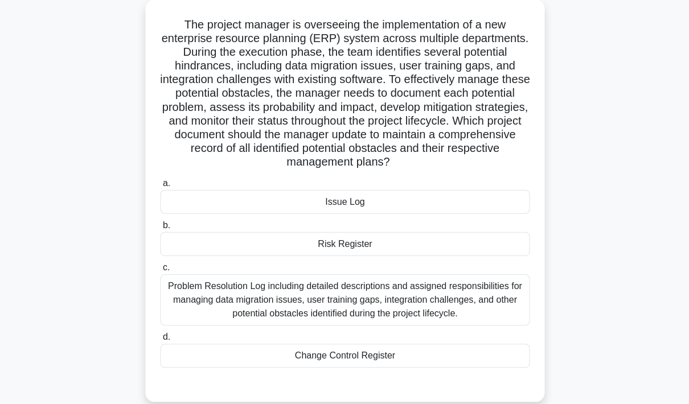
click at [415, 256] on div "Risk Register" at bounding box center [344, 244] width 369 height 24
click at [160, 230] on input "b. Risk Register" at bounding box center [160, 225] width 0 height 7
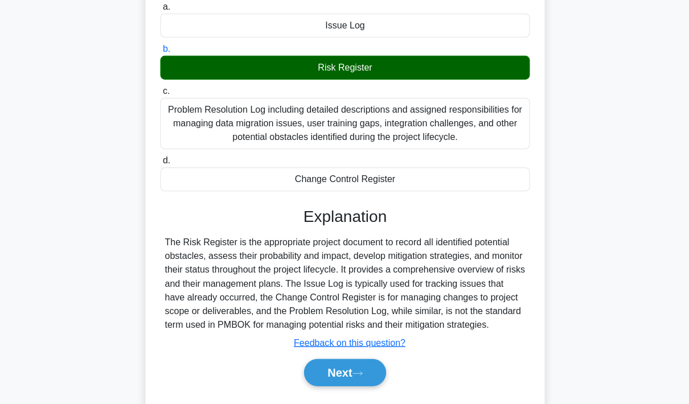
scroll to position [244, 0]
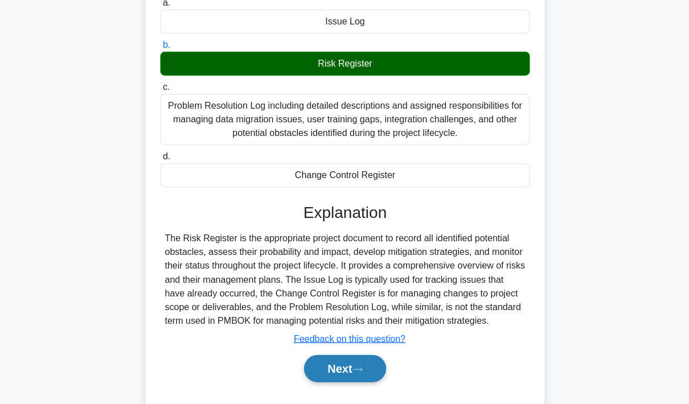
click at [350, 382] on button "Next" at bounding box center [344, 368] width 81 height 27
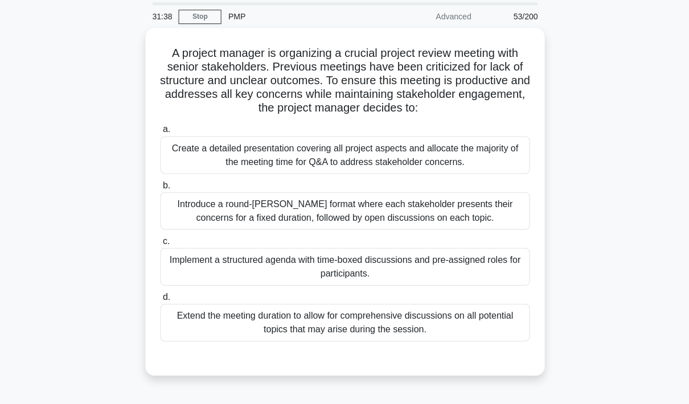
scroll to position [43, 0]
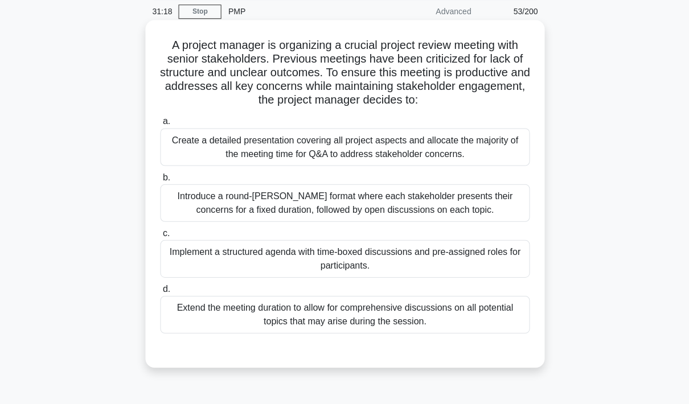
click at [437, 166] on div "Create a detailed presentation covering all project aspects and allocate the ma…" at bounding box center [344, 148] width 369 height 38
click at [160, 126] on input "a. Create a detailed presentation covering all project aspects and allocate the…" at bounding box center [160, 121] width 0 height 7
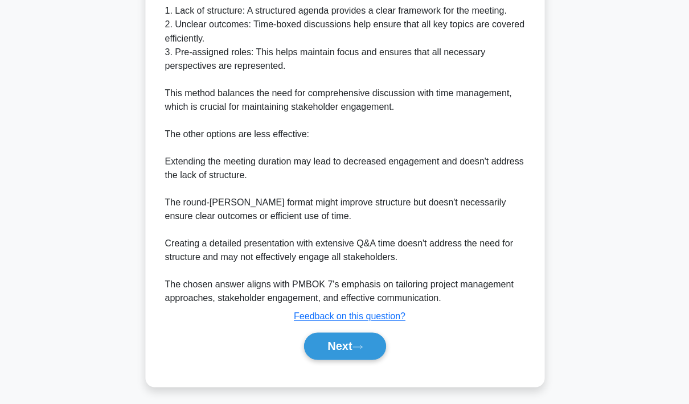
scroll to position [486, 0]
click at [344, 360] on button "Next" at bounding box center [344, 346] width 81 height 27
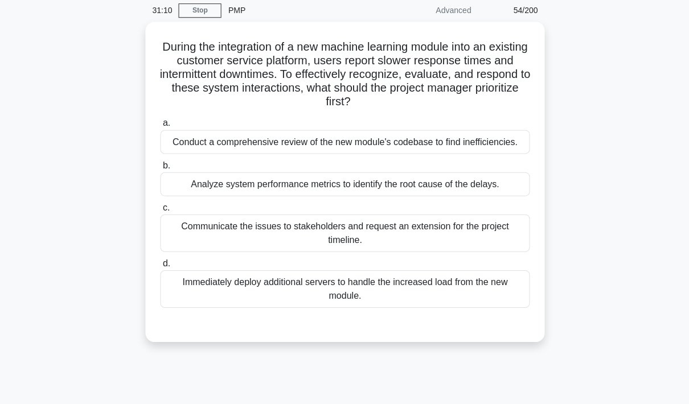
scroll to position [43, 0]
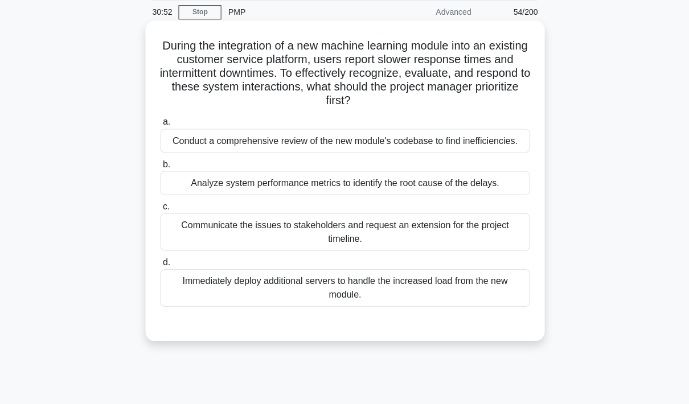
click at [464, 195] on div "Analyze system performance metrics to identify the root cause of the delays." at bounding box center [344, 183] width 369 height 24
click at [160, 168] on input "b. Analyze system performance metrics to identify the root cause of the delays." at bounding box center [160, 164] width 0 height 7
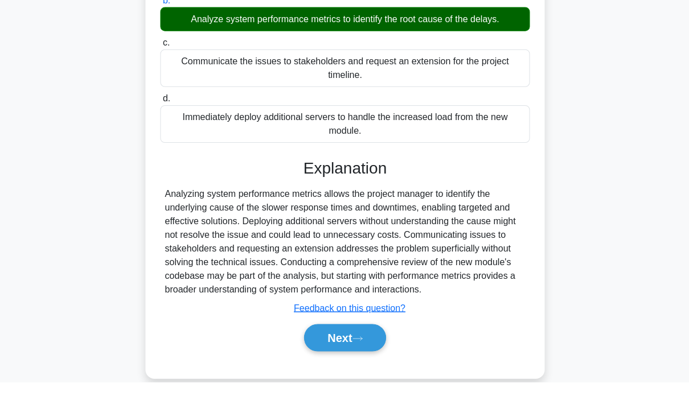
scroll to position [185, 0]
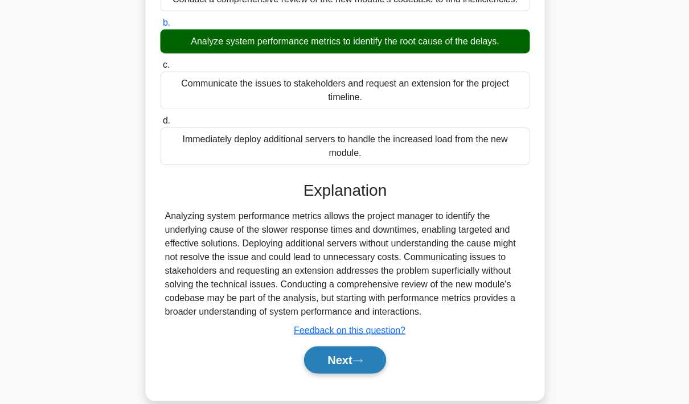
click at [341, 374] on button "Next" at bounding box center [344, 359] width 81 height 27
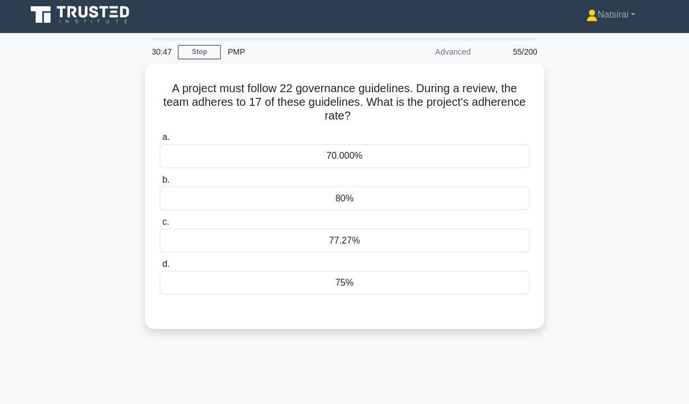
scroll to position [0, 0]
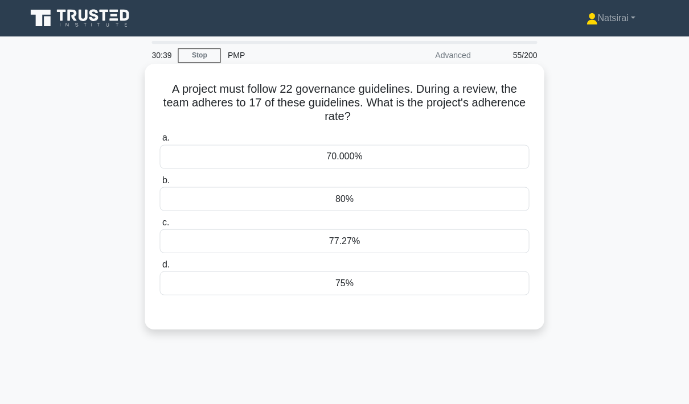
click at [414, 245] on div "77.27%" at bounding box center [344, 241] width 369 height 24
click at [160, 226] on input "c. 77.27%" at bounding box center [160, 222] width 0 height 7
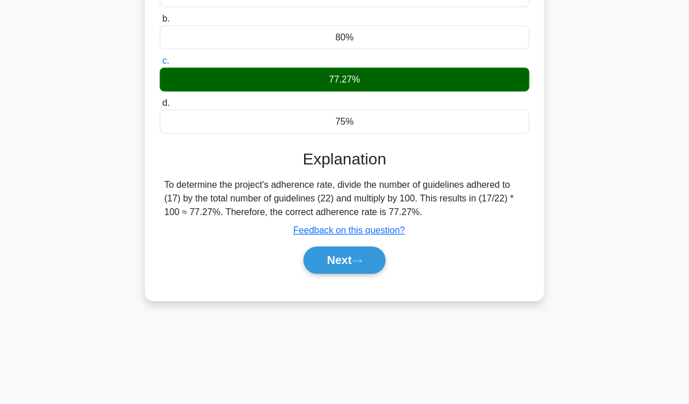
scroll to position [162, 0]
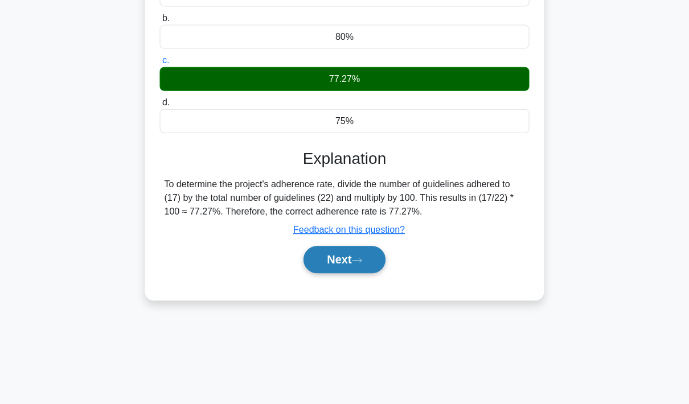
click at [352, 273] on button "Next" at bounding box center [344, 258] width 81 height 27
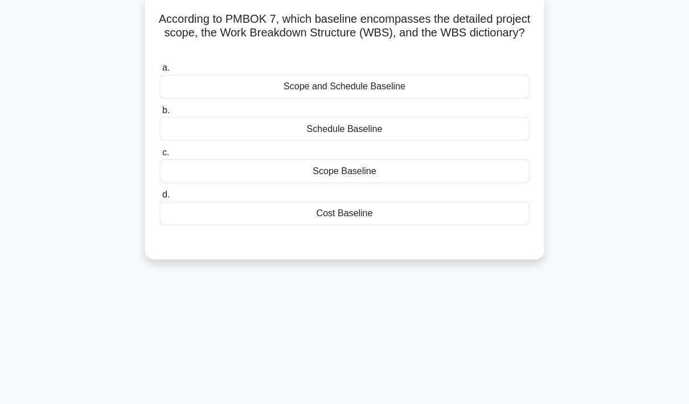
scroll to position [71, 0]
click at [396, 171] on div "Scope Baseline" at bounding box center [344, 170] width 369 height 24
click at [160, 155] on input "c. Scope Baseline" at bounding box center [160, 151] width 0 height 7
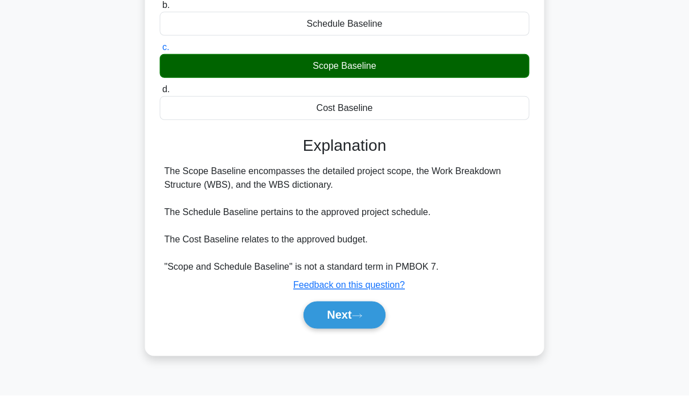
scroll to position [166, 0]
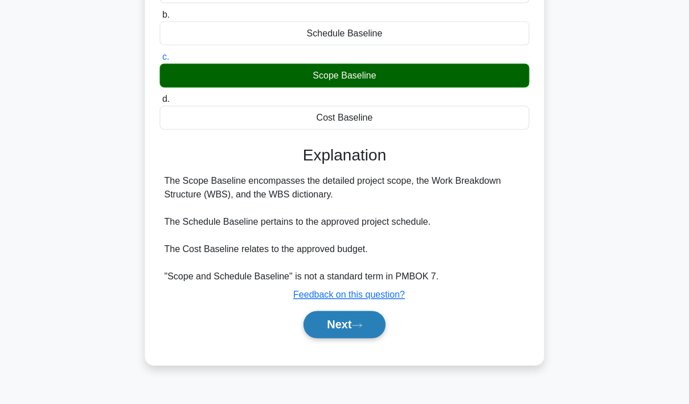
click at [343, 325] on button "Next" at bounding box center [344, 323] width 81 height 27
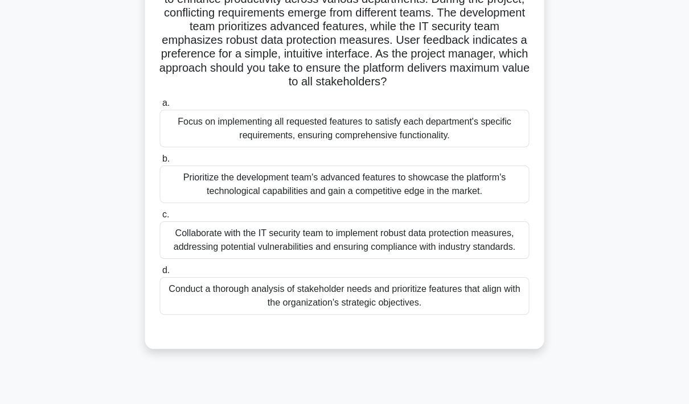
scroll to position [108, 0]
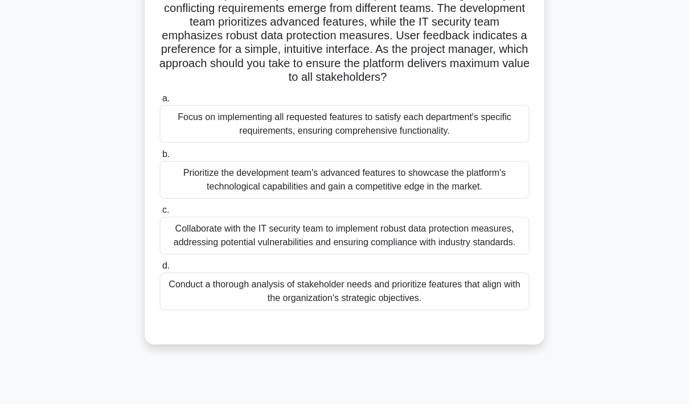
click at [443, 310] on div "Conduct a thorough analysis of stakeholder needs and prioritize features that a…" at bounding box center [344, 291] width 369 height 38
click at [160, 269] on input "d. Conduct a thorough analysis of stakeholder needs and prioritize features tha…" at bounding box center [160, 265] width 0 height 7
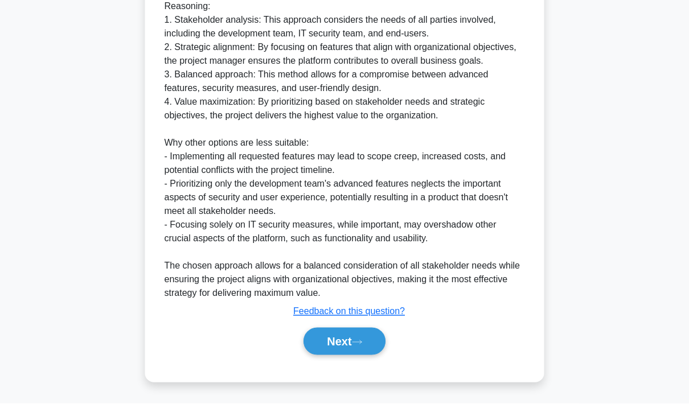
scroll to position [540, 0]
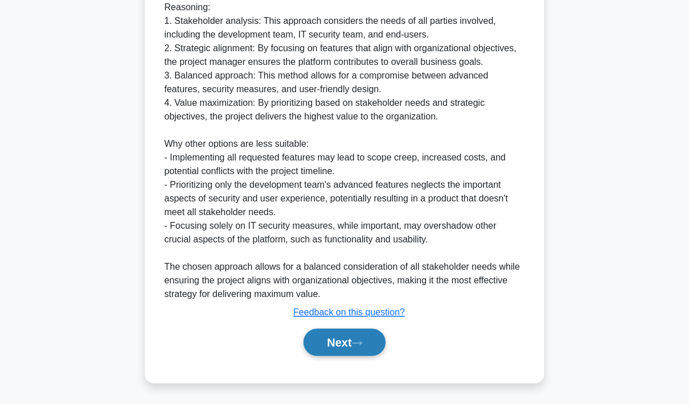
click at [334, 356] on button "Next" at bounding box center [344, 342] width 81 height 27
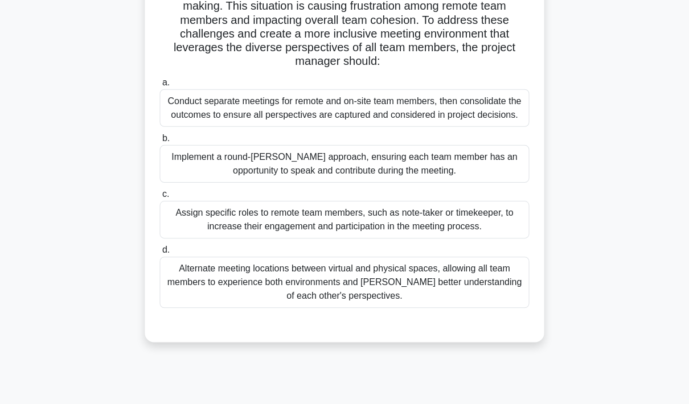
scroll to position [155, 0]
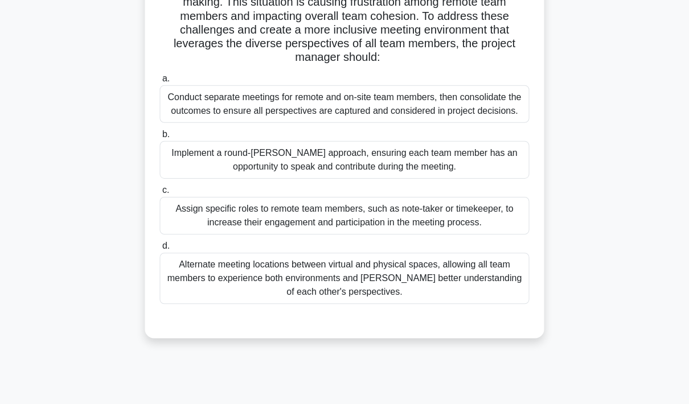
click at [443, 234] on div "Assign specific roles to remote team members, such as note-taker or timekeeper,…" at bounding box center [344, 215] width 369 height 38
click at [160, 194] on input "c. Assign specific roles to remote team members, such as note-taker or timekeep…" at bounding box center [160, 189] width 0 height 7
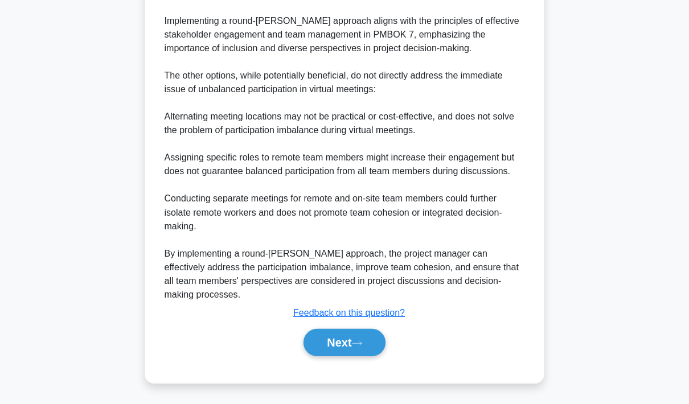
scroll to position [668, 0]
click at [338, 356] on button "Next" at bounding box center [344, 342] width 81 height 27
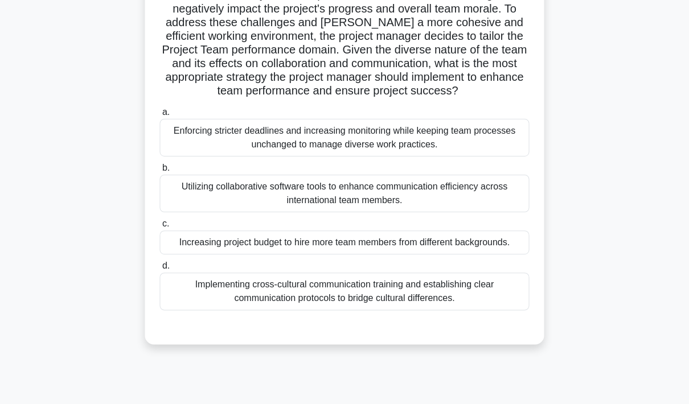
scroll to position [166, 0]
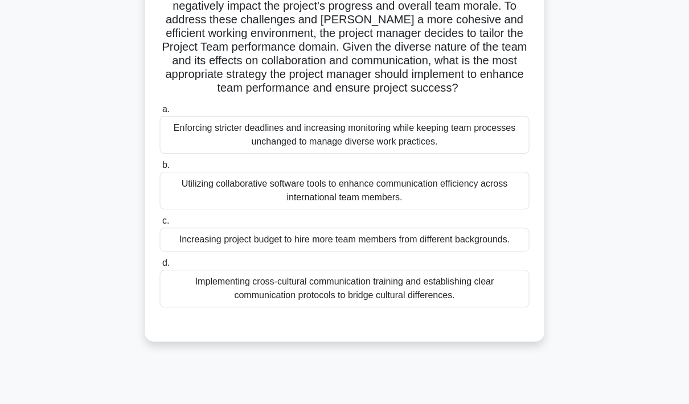
click at [455, 307] on div "Implementing cross-cultural communication training and establishing clear commu…" at bounding box center [344, 288] width 369 height 38
click at [160, 267] on input "d. Implementing cross-cultural communication training and establishing clear co…" at bounding box center [160, 262] width 0 height 7
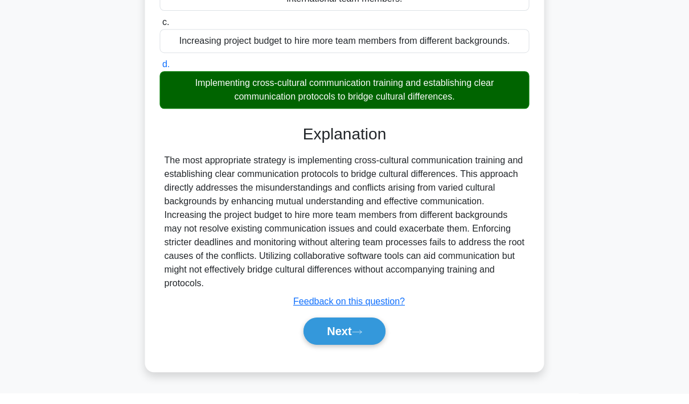
scroll to position [362, 0]
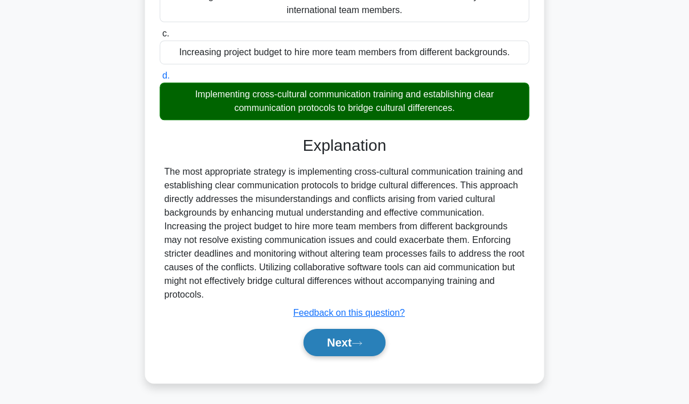
click at [343, 356] on button "Next" at bounding box center [344, 342] width 81 height 27
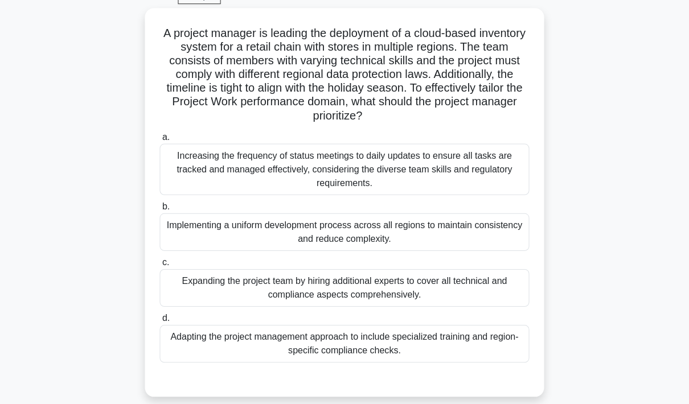
scroll to position [58, 0]
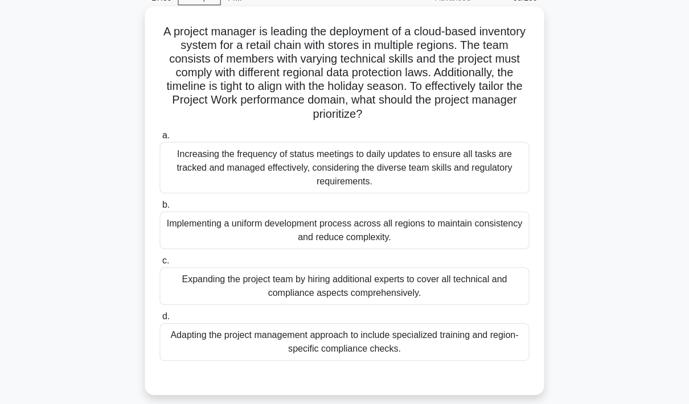
click at [433, 249] on div "Implementing a uniform development process across all regions to maintain consi…" at bounding box center [344, 230] width 369 height 38
click at [160, 208] on input "b. Implementing a uniform development process across all regions to maintain co…" at bounding box center [160, 204] width 0 height 7
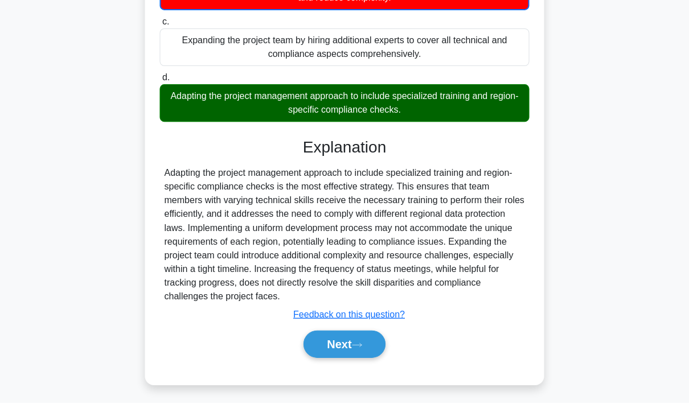
scroll to position [295, 0]
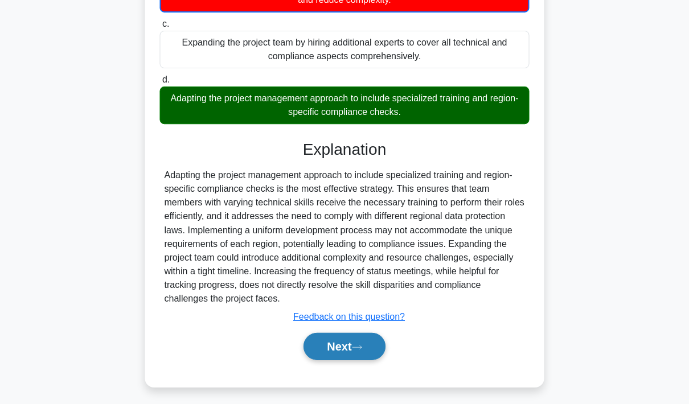
click at [343, 360] on button "Next" at bounding box center [344, 346] width 81 height 27
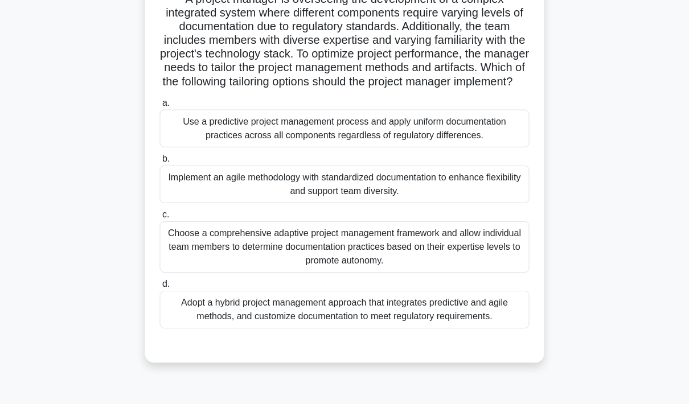
scroll to position [92, 0]
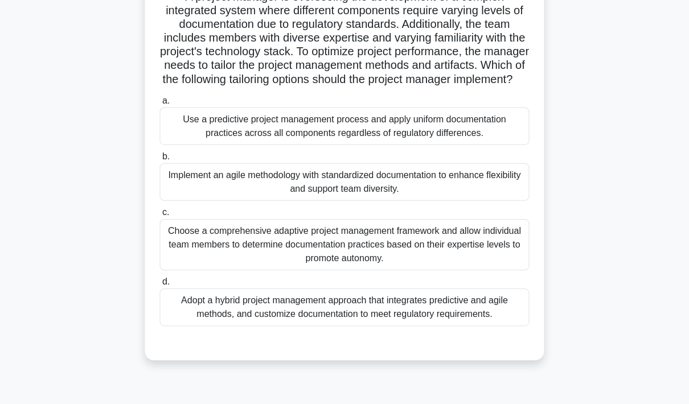
click at [463, 326] on div "Adopt a hybrid project management approach that integrates predictive and agile…" at bounding box center [344, 307] width 369 height 38
click at [160, 285] on input "d. Adopt a hybrid project management approach that integrates predictive and ag…" at bounding box center [160, 281] width 0 height 7
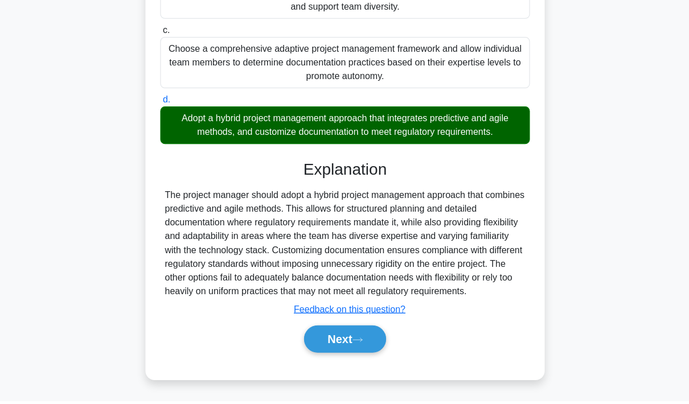
scroll to position [308, 0]
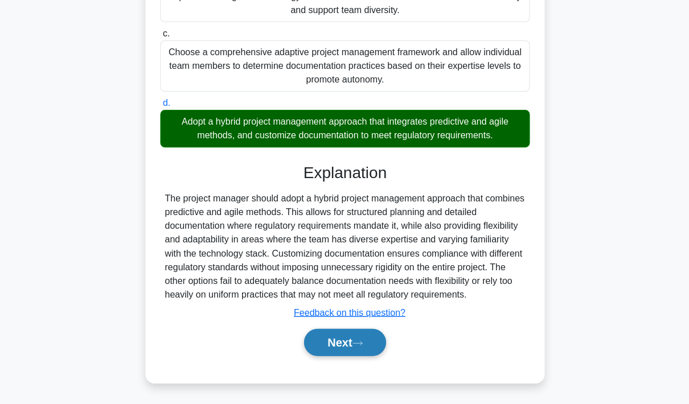
click at [343, 356] on button "Next" at bounding box center [344, 342] width 81 height 27
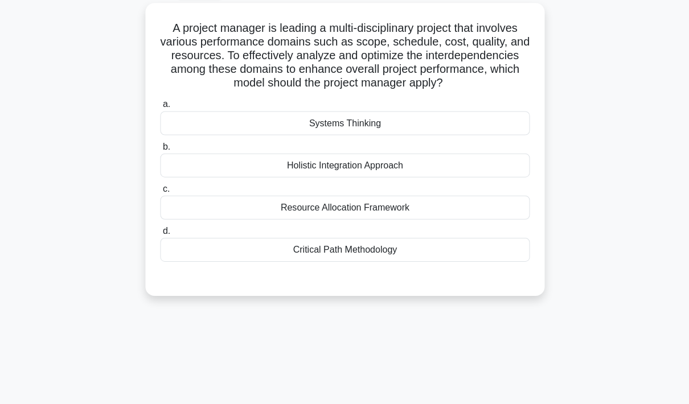
scroll to position [61, 0]
click at [431, 175] on div "Holistic Integration Approach" at bounding box center [344, 165] width 369 height 24
click at [160, 150] on input "b. Holistic Integration Approach" at bounding box center [160, 146] width 0 height 7
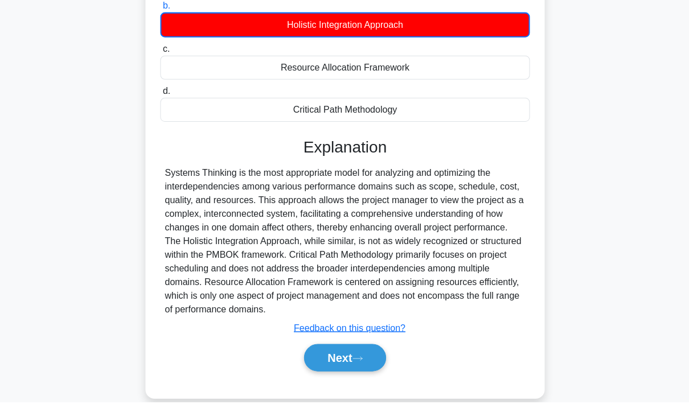
scroll to position [199, 0]
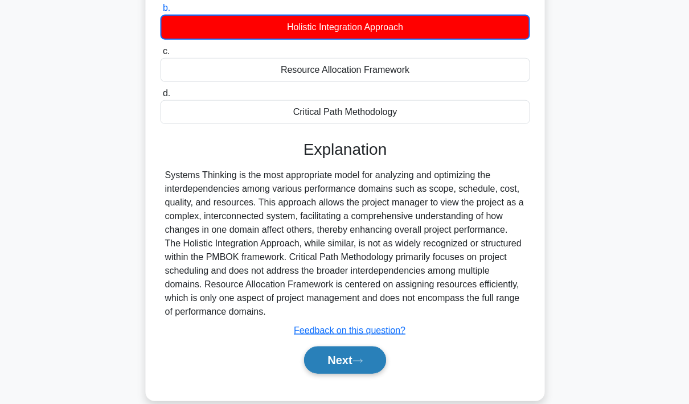
click at [341, 374] on button "Next" at bounding box center [344, 359] width 81 height 27
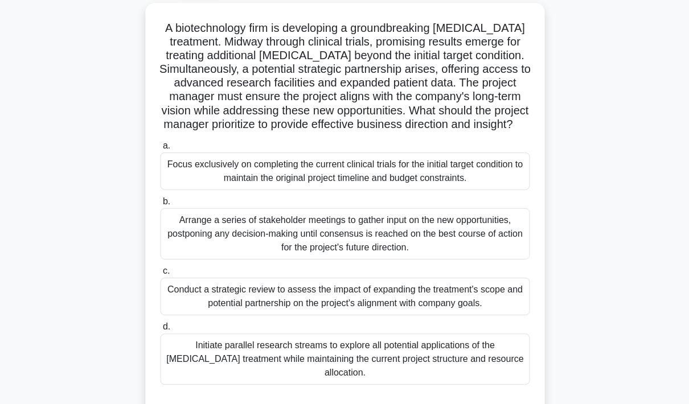
scroll to position [0, 0]
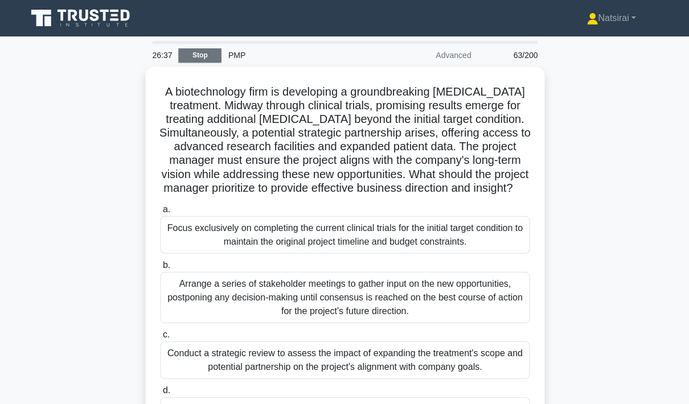
click at [190, 51] on link "Stop" at bounding box center [199, 55] width 43 height 14
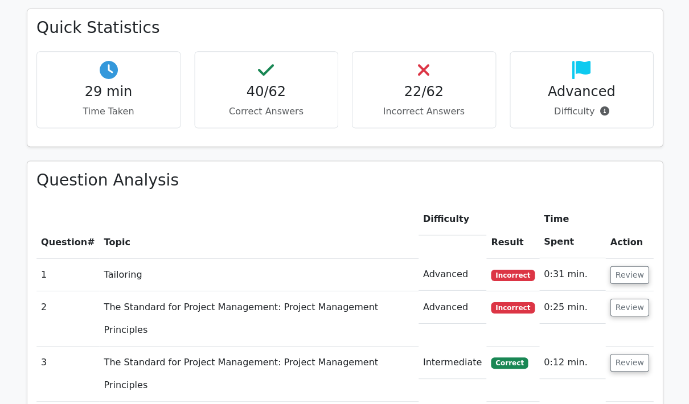
scroll to position [376, 0]
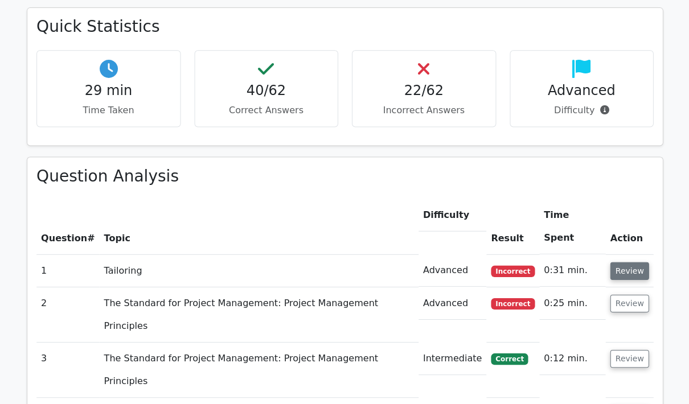
click at [624, 263] on button "Review" at bounding box center [628, 272] width 39 height 18
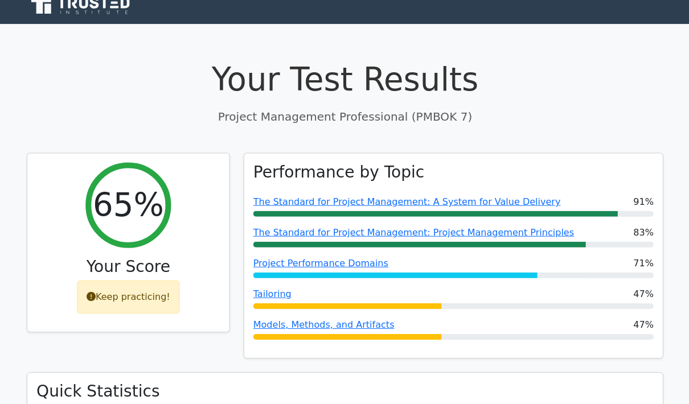
scroll to position [0, 0]
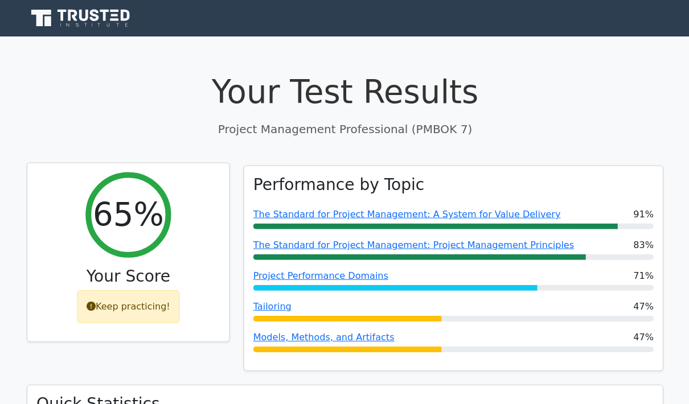
click at [134, 308] on div "Keep practicing!" at bounding box center [128, 306] width 103 height 33
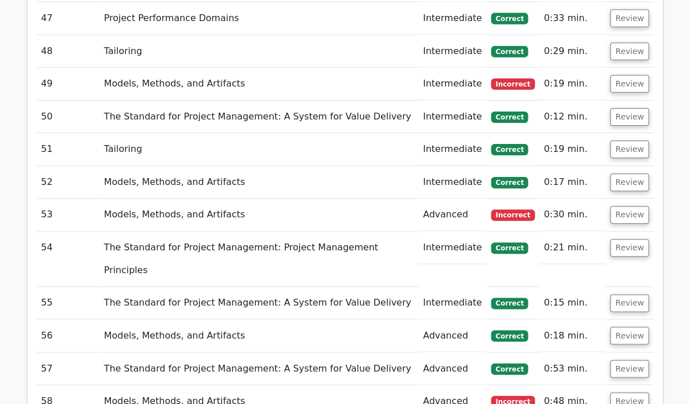
scroll to position [2953, 0]
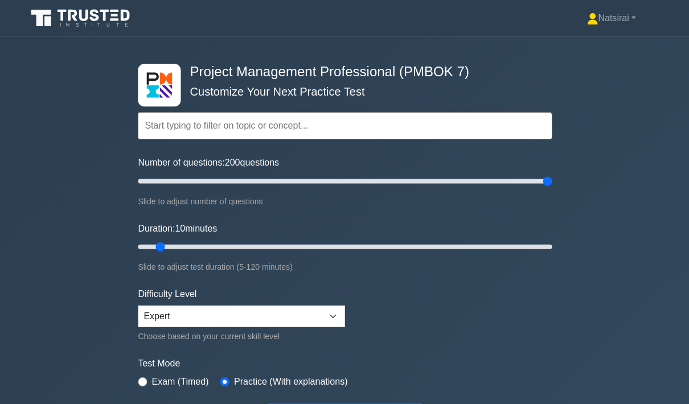
type input "200"
type input "55"
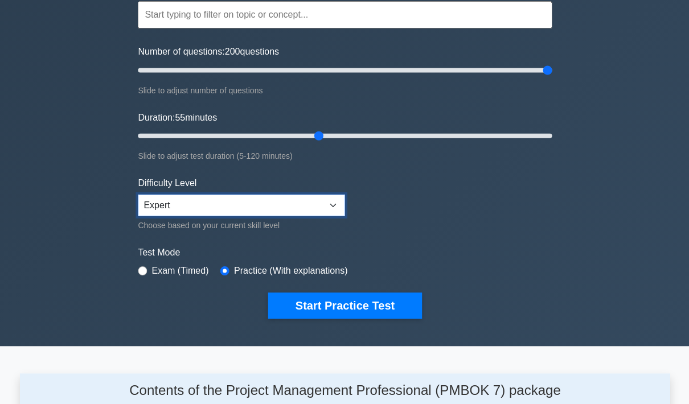
click at [327, 216] on select "Beginner Intermediate Expert" at bounding box center [241, 205] width 207 height 22
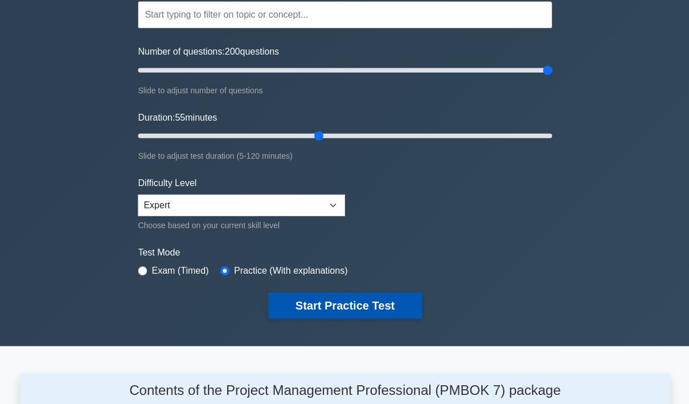
click at [358, 318] on button "Start Practice Test" at bounding box center [345, 305] width 154 height 26
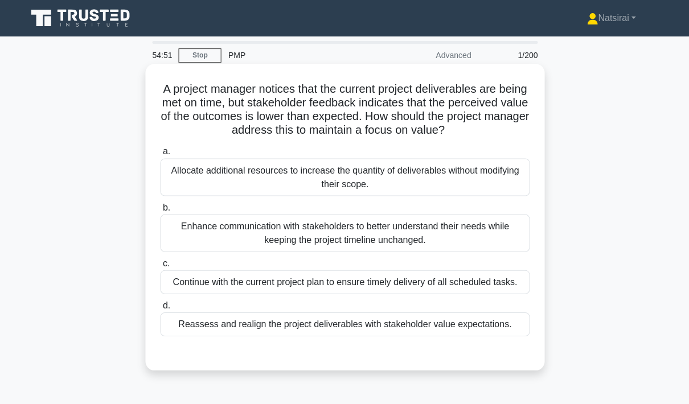
click at [414, 252] on div "Enhance communication with stakeholders to better understand their needs while …" at bounding box center [344, 233] width 369 height 38
click at [160, 211] on input "b. Enhance communication with stakeholders to better understand their needs whi…" at bounding box center [160, 207] width 0 height 7
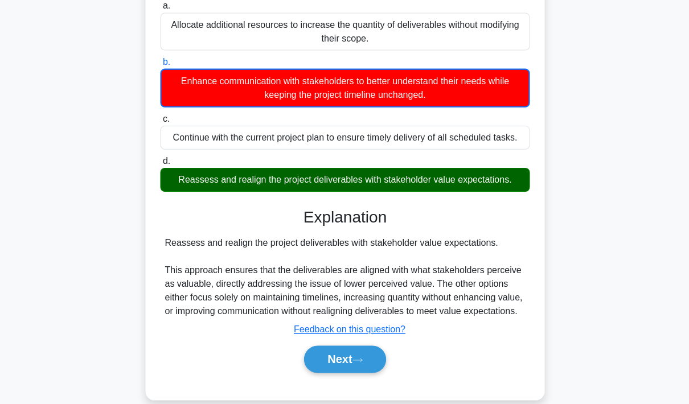
scroll to position [152, 0]
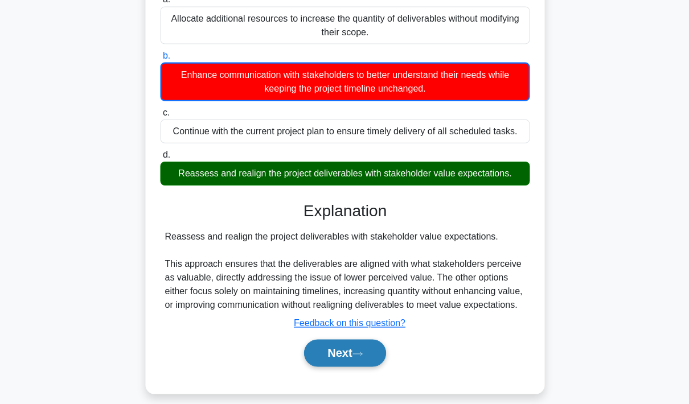
click at [346, 366] on button "Next" at bounding box center [344, 352] width 81 height 27
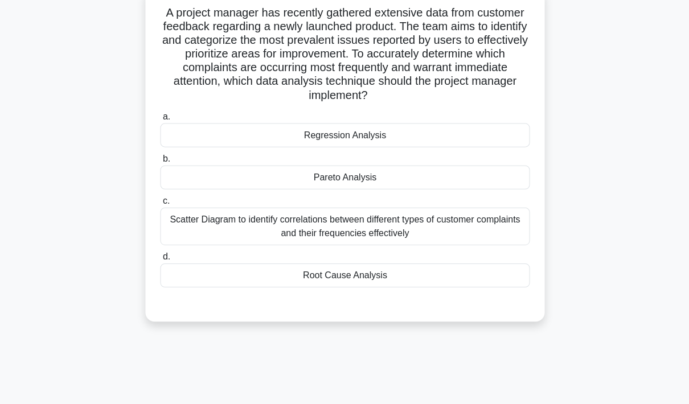
scroll to position [79, 0]
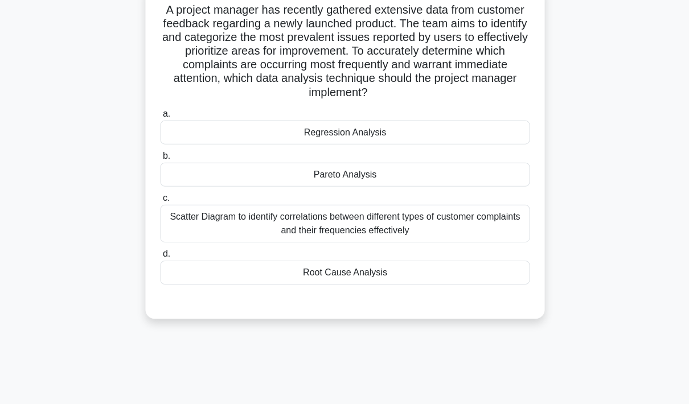
click at [421, 186] on div "Pareto Analysis" at bounding box center [344, 174] width 369 height 24
click at [160, 159] on input "b. Pareto Analysis" at bounding box center [160, 155] width 0 height 7
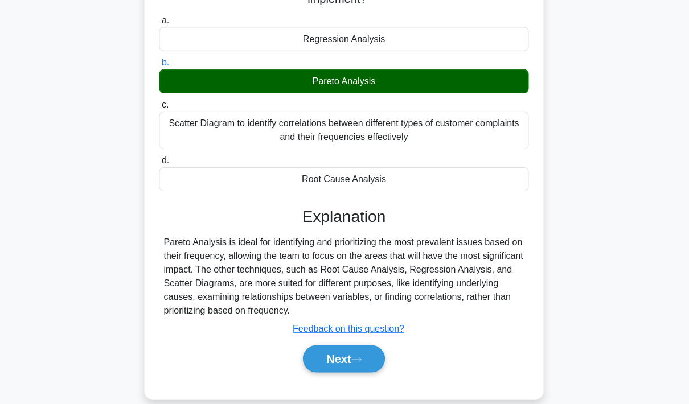
scroll to position [171, 0]
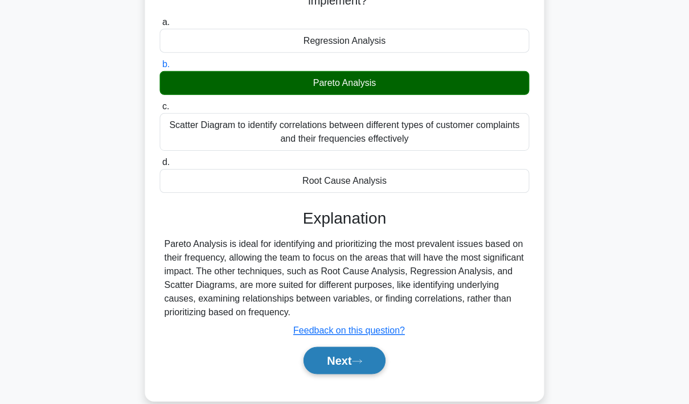
click at [343, 374] on button "Next" at bounding box center [344, 359] width 81 height 27
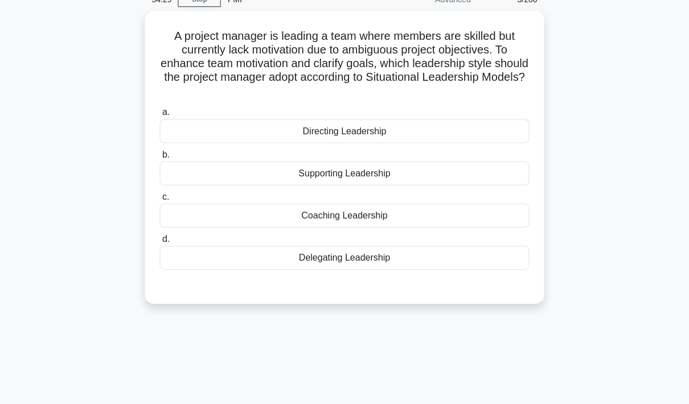
scroll to position [52, 0]
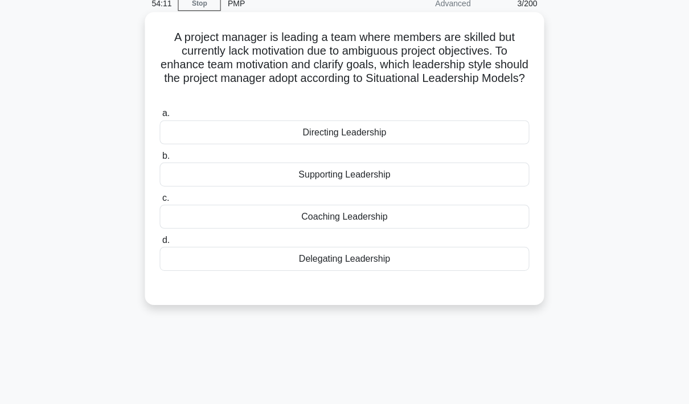
click at [405, 178] on div "Supporting Leadership" at bounding box center [344, 174] width 369 height 24
click at [160, 159] on input "b. Supporting Leadership" at bounding box center [160, 155] width 0 height 7
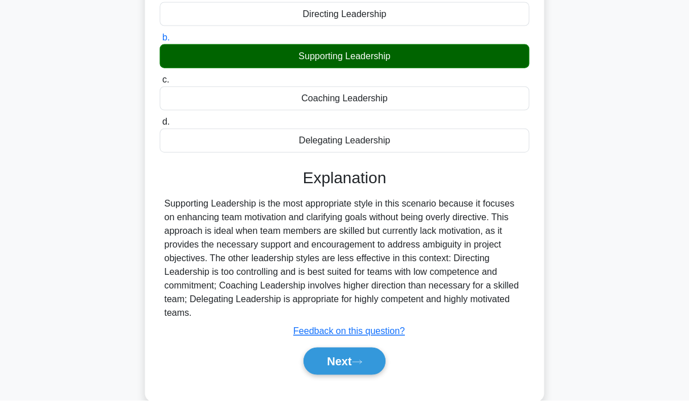
scroll to position [166, 0]
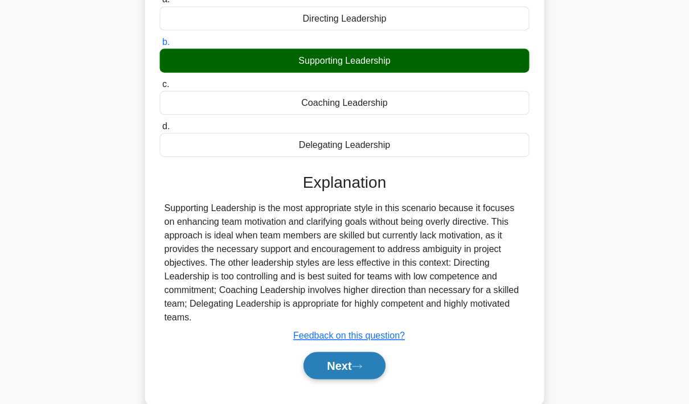
click at [343, 378] on button "Next" at bounding box center [344, 364] width 81 height 27
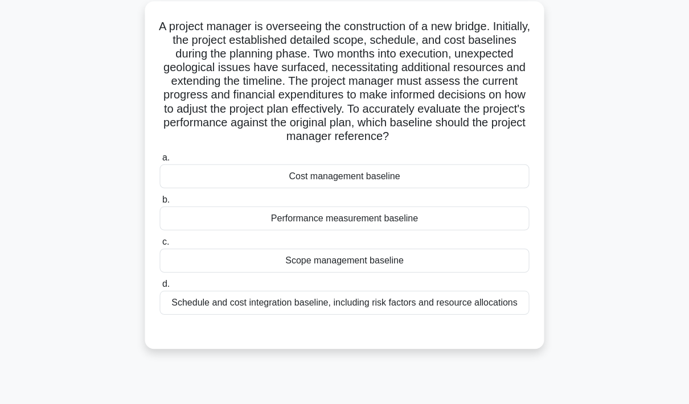
scroll to position [65, 0]
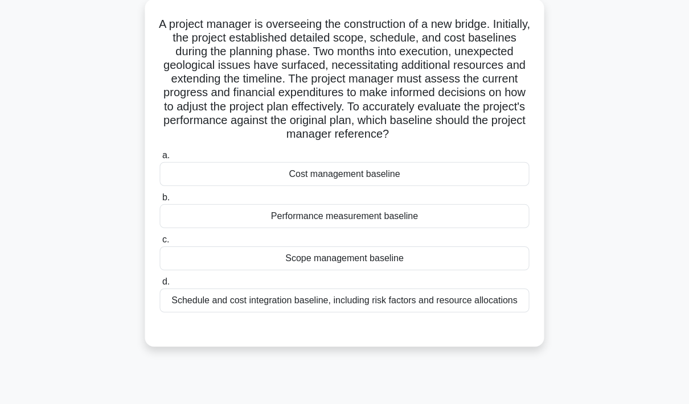
click at [477, 270] on div "Scope management baseline" at bounding box center [344, 258] width 369 height 24
click at [160, 243] on input "c. Scope management baseline" at bounding box center [160, 239] width 0 height 7
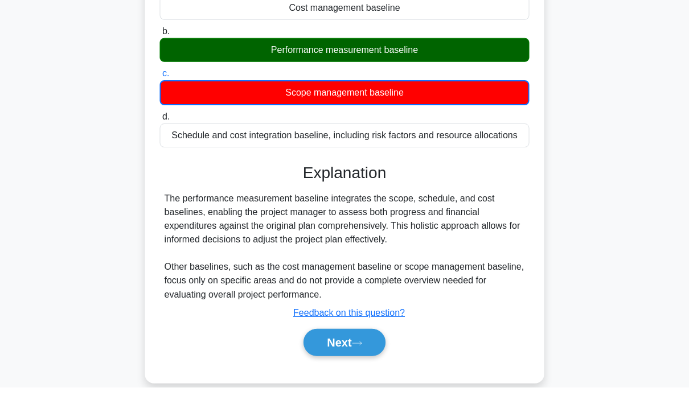
scroll to position [213, 0]
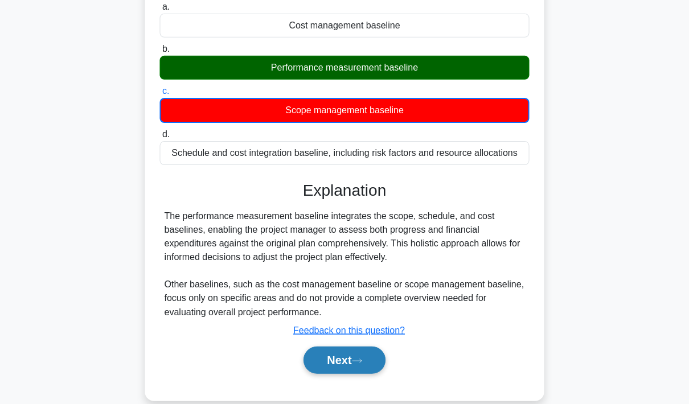
click at [337, 374] on button "Next" at bounding box center [344, 359] width 81 height 27
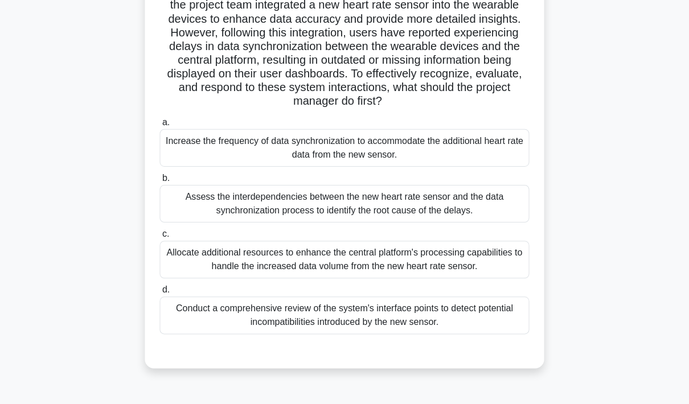
scroll to position [156, 0]
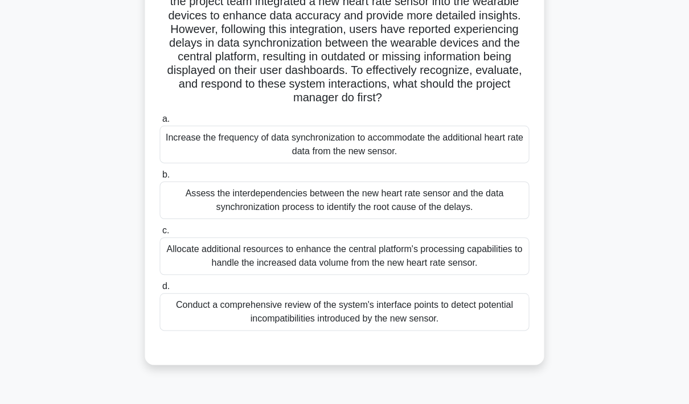
click at [497, 219] on div "Assess the interdependencies between the new heart rate sensor and the data syn…" at bounding box center [344, 200] width 369 height 38
click at [160, 178] on input "b. Assess the interdependencies between the new heart rate sensor and the data …" at bounding box center [160, 174] width 0 height 7
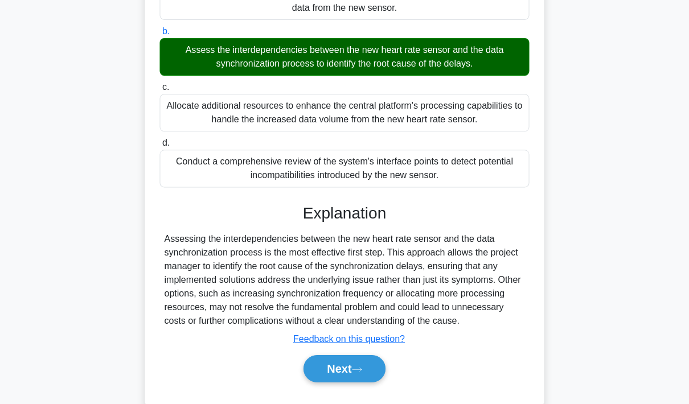
scroll to position [314, 0]
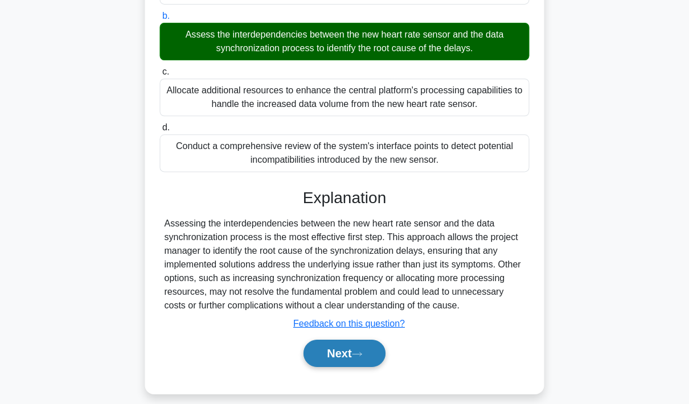
click at [345, 367] on button "Next" at bounding box center [344, 352] width 81 height 27
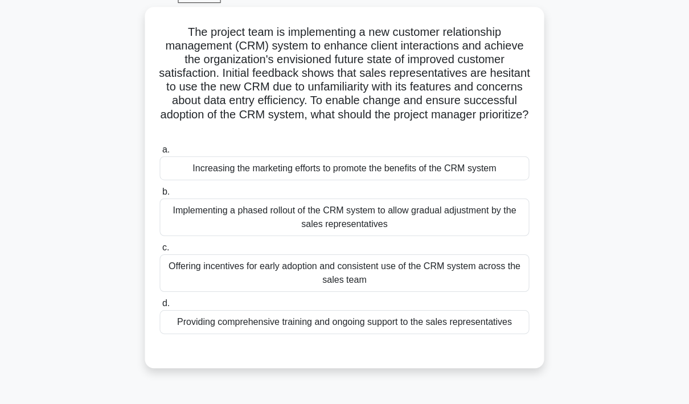
scroll to position [59, 0]
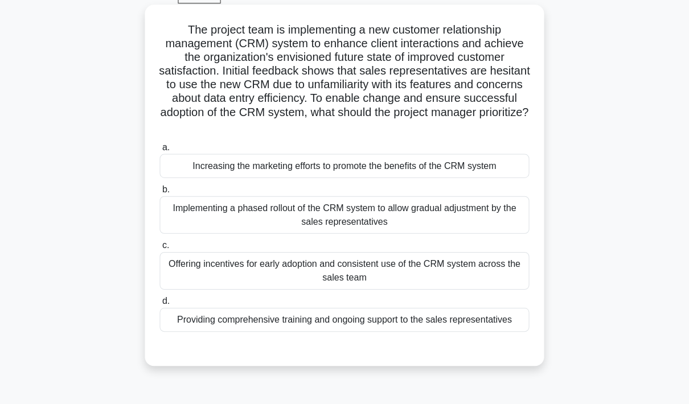
click at [471, 317] on div "Providing comprehensive training and ongoing support to the sales representativ…" at bounding box center [344, 320] width 369 height 24
click at [160, 305] on input "d. Providing comprehensive training and ongoing support to the sales representa…" at bounding box center [160, 300] width 0 height 7
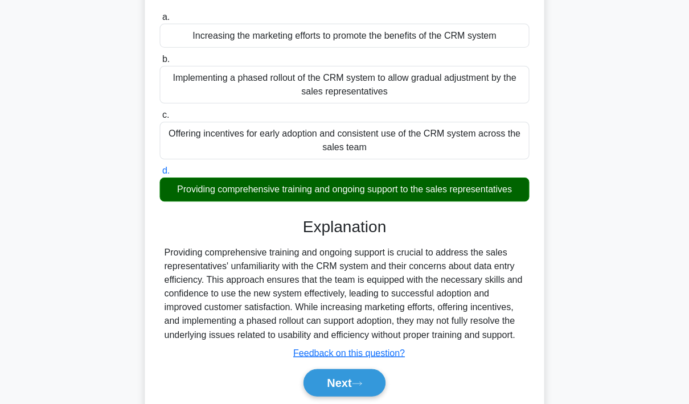
scroll to position [196, 0]
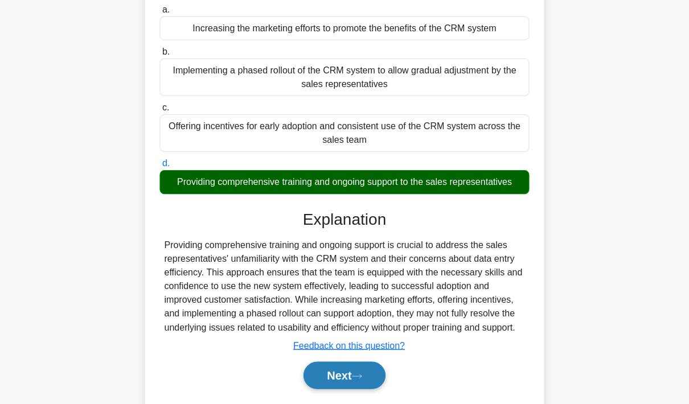
click at [339, 389] on button "Next" at bounding box center [344, 375] width 81 height 27
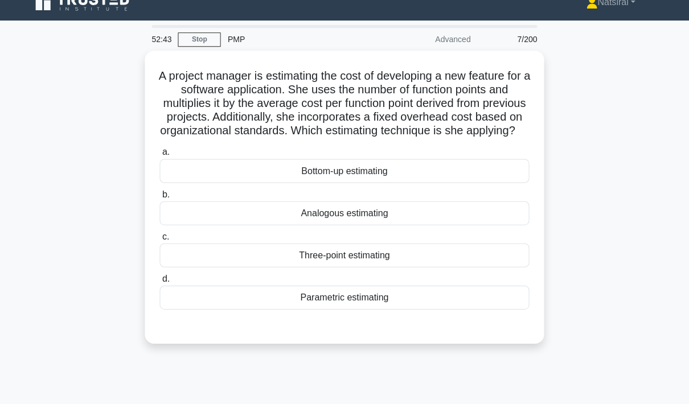
scroll to position [15, 0]
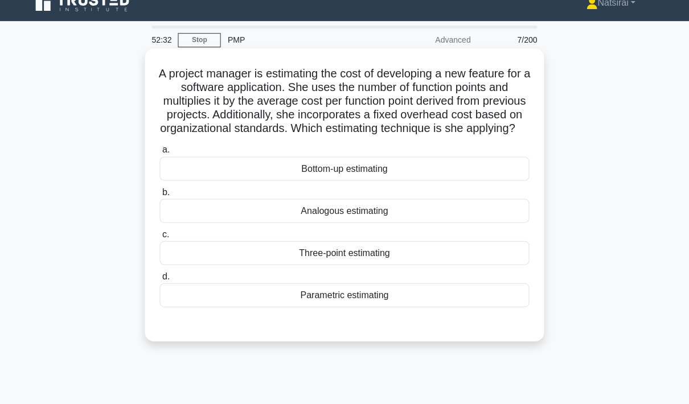
click at [411, 223] on div "Analogous estimating" at bounding box center [344, 211] width 369 height 24
click at [160, 196] on input "b. Analogous estimating" at bounding box center [160, 192] width 0 height 7
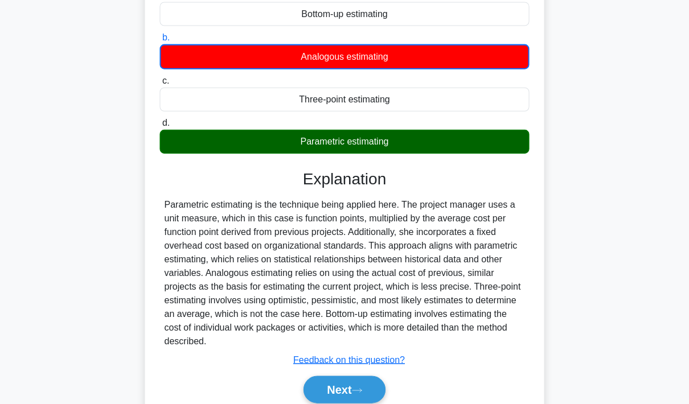
scroll to position [199, 0]
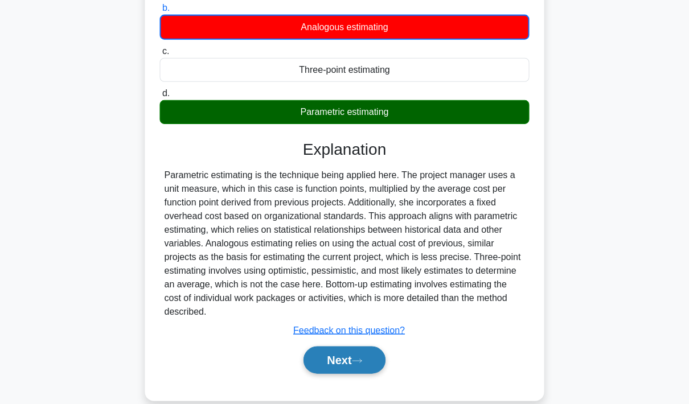
click at [342, 374] on button "Next" at bounding box center [344, 359] width 81 height 27
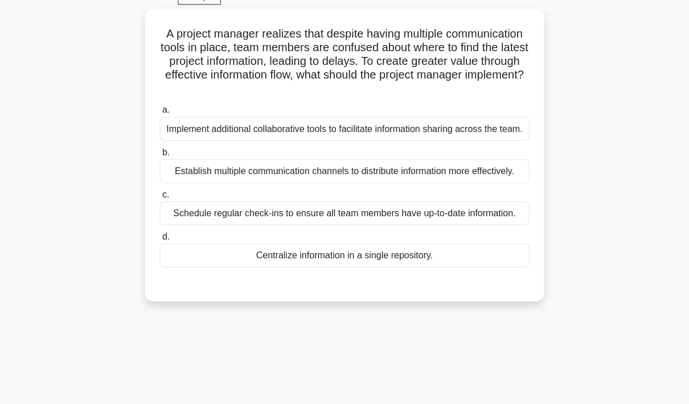
scroll to position [57, 0]
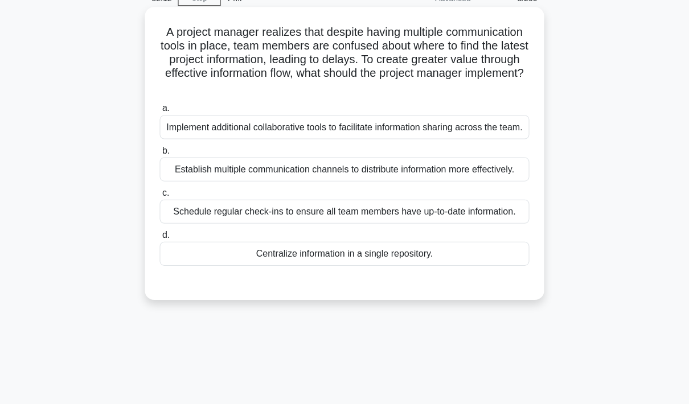
click at [407, 223] on div "Schedule regular check-ins to ensure all team members have up-to-date informati…" at bounding box center [344, 211] width 369 height 24
click at [160, 196] on input "c. Schedule regular check-ins to ensure all team members have up-to-date inform…" at bounding box center [160, 192] width 0 height 7
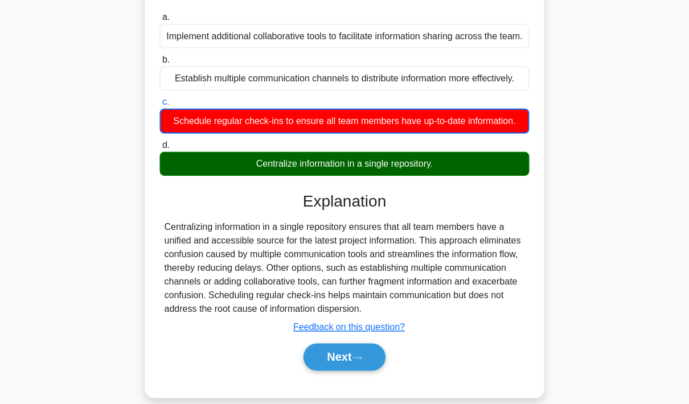
scroll to position [170, 0]
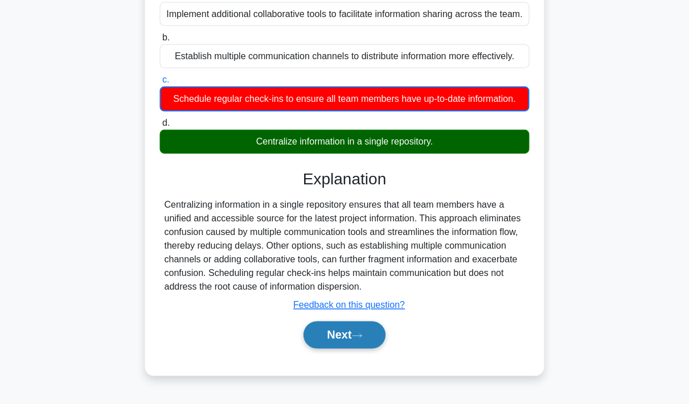
click at [343, 348] on button "Next" at bounding box center [344, 334] width 81 height 27
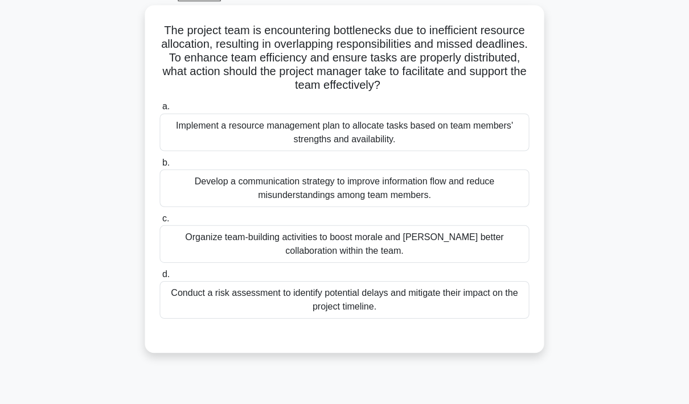
scroll to position [41, 0]
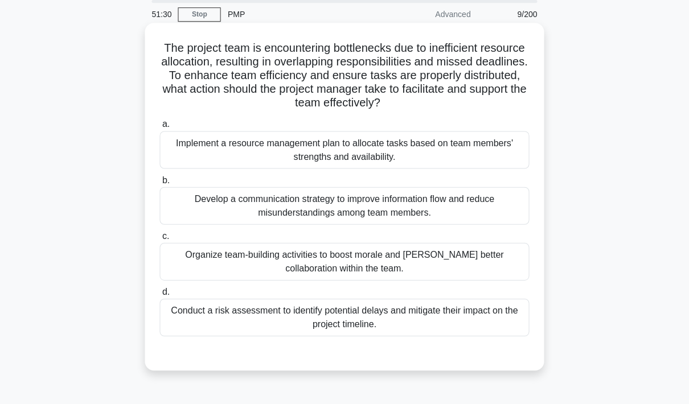
click at [355, 145] on div "Implement a resource management plan to allocate tasks based on team members' s…" at bounding box center [344, 150] width 369 height 38
click at [160, 128] on input "a. Implement a resource management plan to allocate tasks based on team members…" at bounding box center [160, 124] width 0 height 7
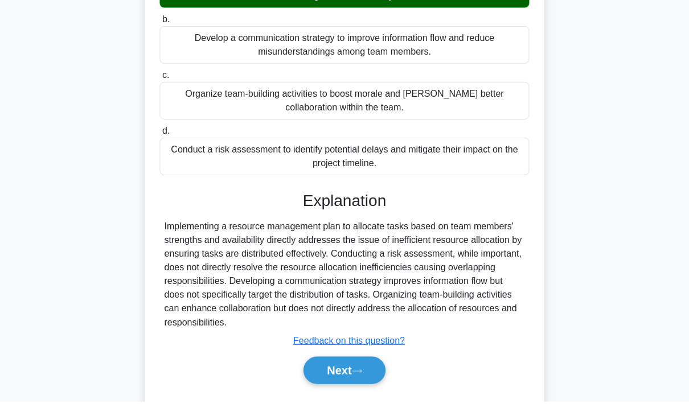
scroll to position [198, 0]
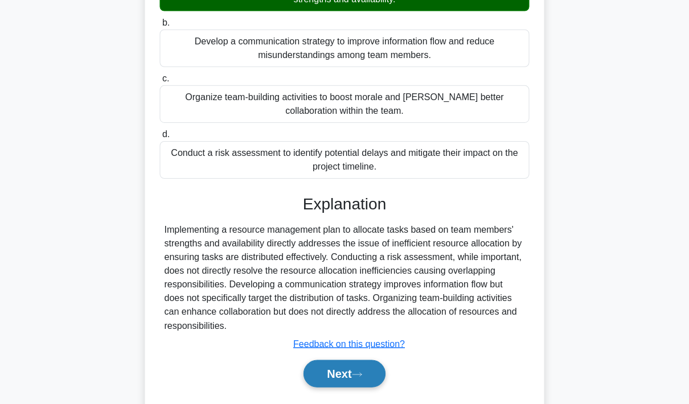
click at [332, 387] on button "Next" at bounding box center [344, 373] width 81 height 27
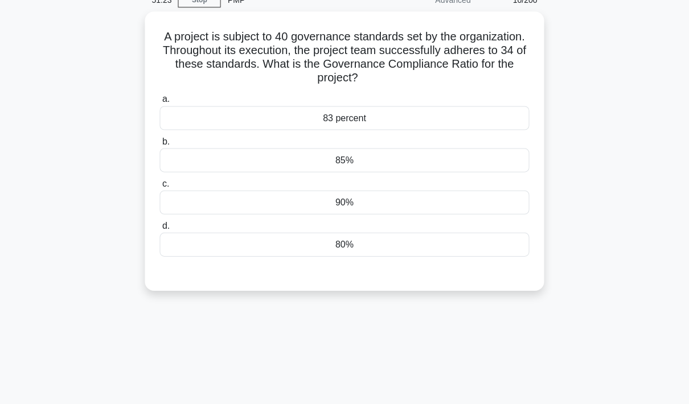
scroll to position [48, 0]
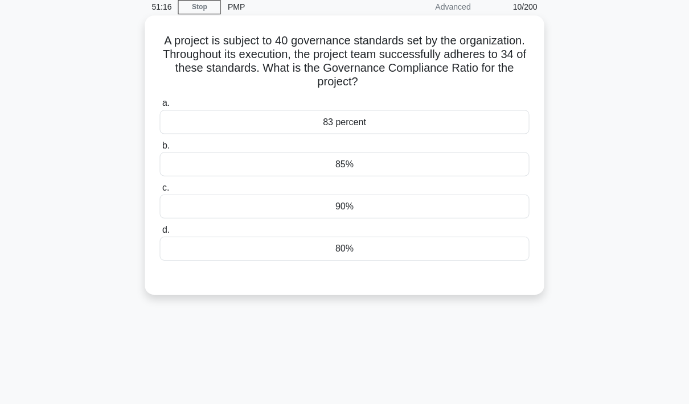
click at [380, 122] on div "83 percent" at bounding box center [344, 122] width 369 height 24
click at [160, 107] on input "a. 83 percent" at bounding box center [160, 103] width 0 height 7
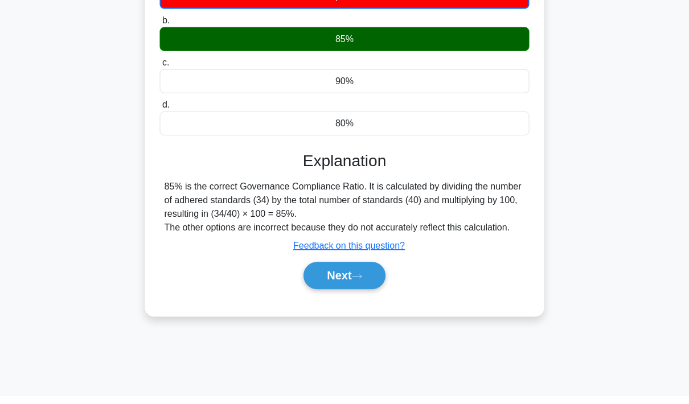
scroll to position [166, 0]
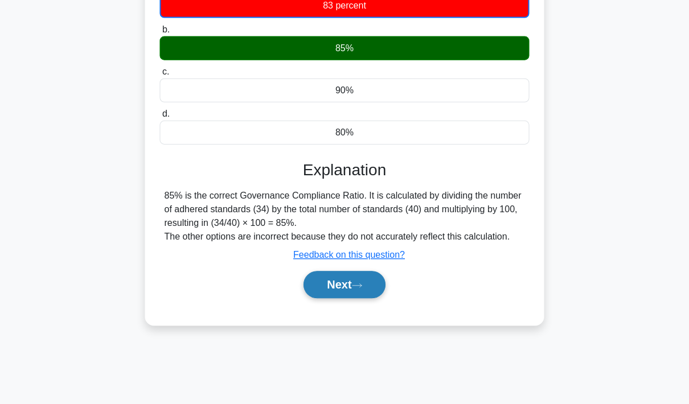
click at [348, 296] on button "Next" at bounding box center [344, 284] width 81 height 27
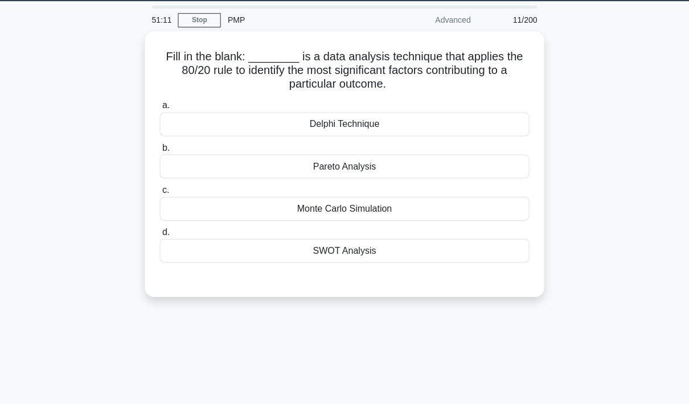
scroll to position [30, 0]
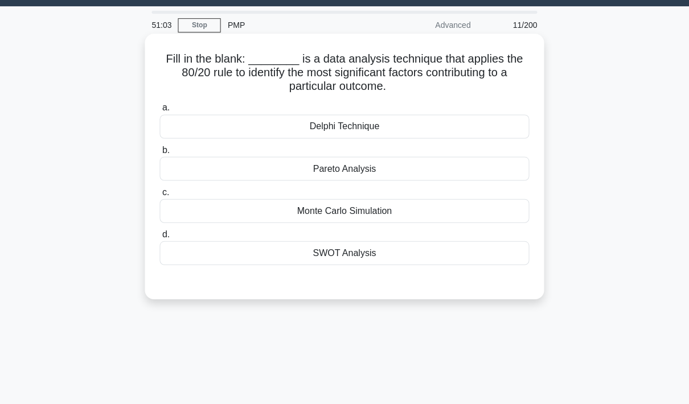
click at [394, 207] on div "Monte Carlo Simulation" at bounding box center [344, 211] width 369 height 24
click at [160, 196] on input "c. Monte Carlo Simulation" at bounding box center [160, 192] width 0 height 7
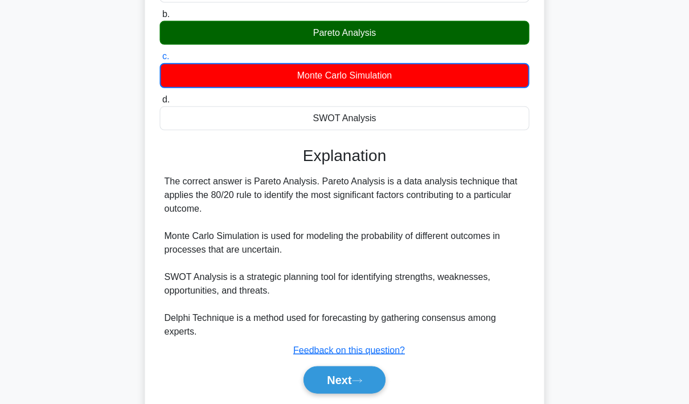
scroll to position [166, 0]
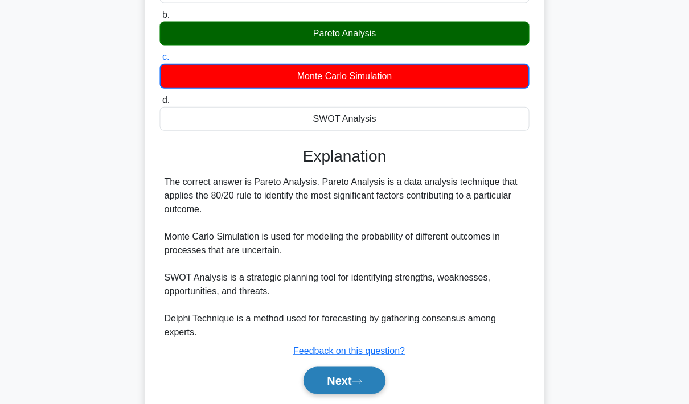
click at [341, 379] on button "Next" at bounding box center [344, 379] width 81 height 27
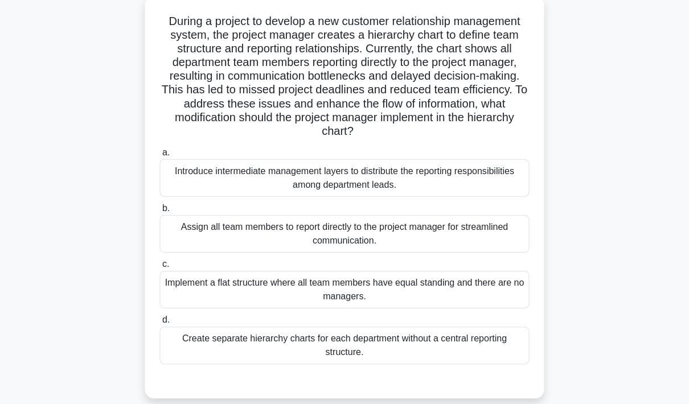
scroll to position [72, 0]
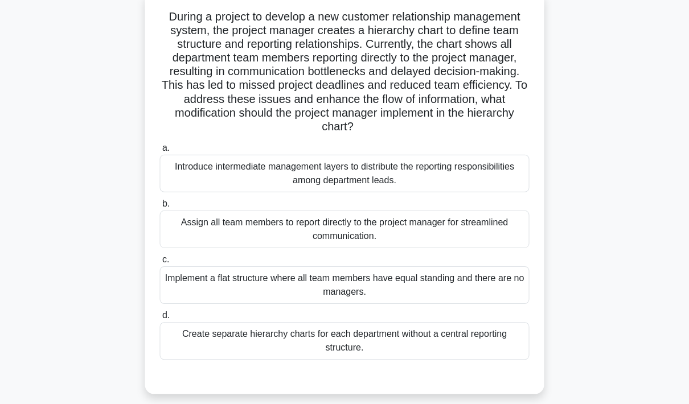
click at [395, 238] on div "Assign all team members to report directly to the project manager for streamlin…" at bounding box center [344, 229] width 369 height 38
click at [160, 207] on input "b. Assign all team members to report directly to the project manager for stream…" at bounding box center [160, 203] width 0 height 7
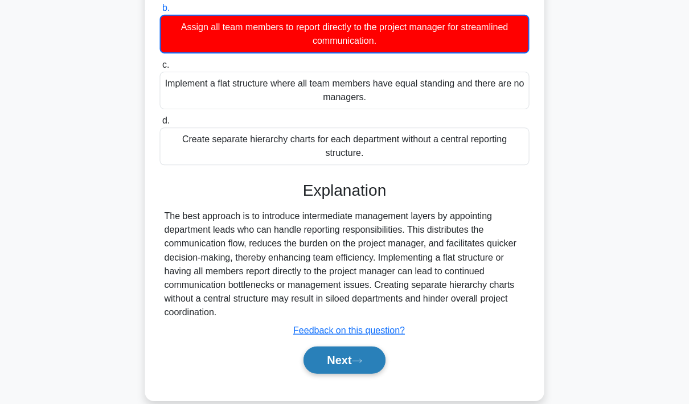
click at [343, 374] on button "Next" at bounding box center [344, 359] width 81 height 27
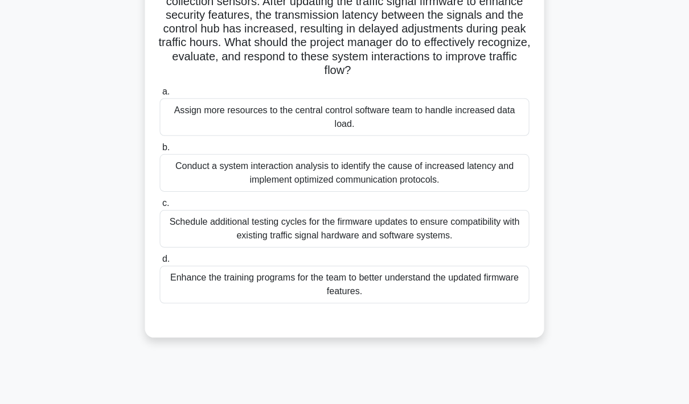
scroll to position [121, 0]
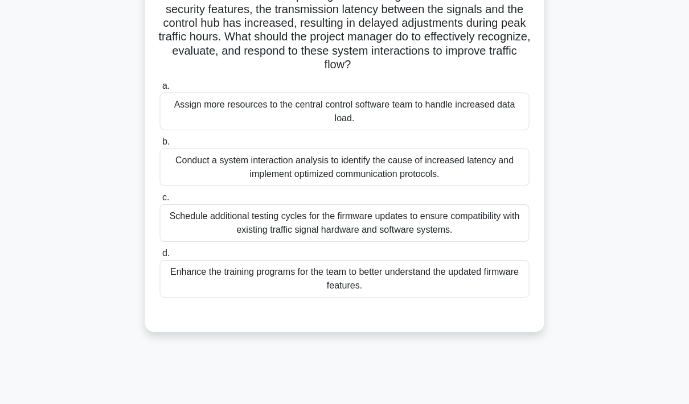
click at [432, 183] on div "Conduct a system interaction analysis to identify the cause of increased latenc…" at bounding box center [344, 167] width 369 height 38
click at [160, 145] on input "b. Conduct a system interaction analysis to identify the cause of increased lat…" at bounding box center [160, 141] width 0 height 7
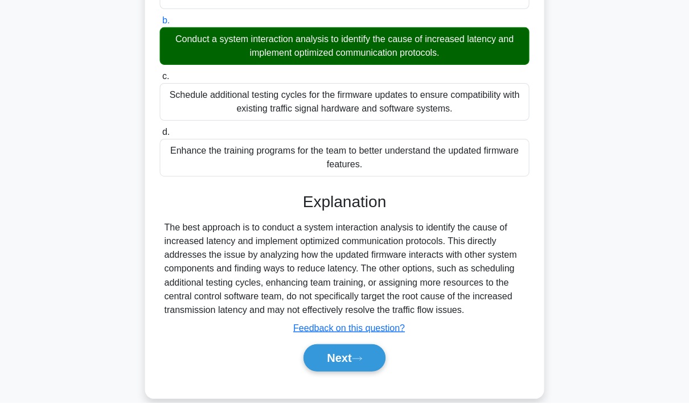
scroll to position [239, 0]
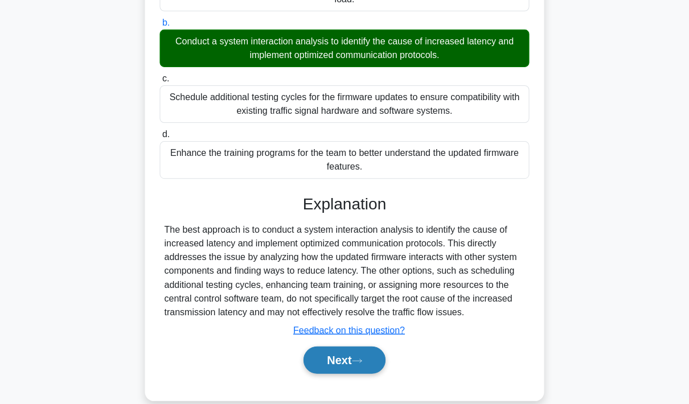
click at [344, 374] on button "Next" at bounding box center [344, 359] width 81 height 27
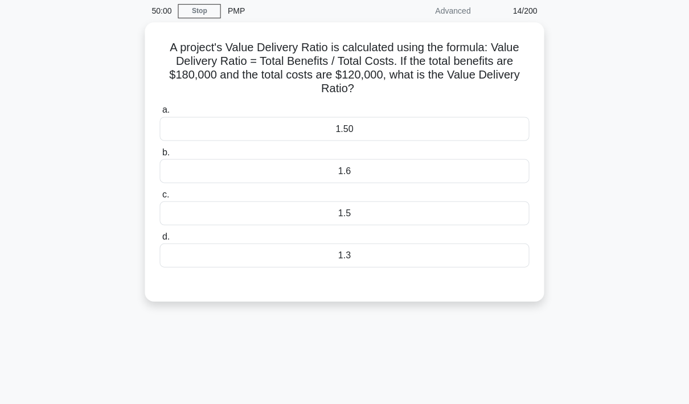
scroll to position [35, 0]
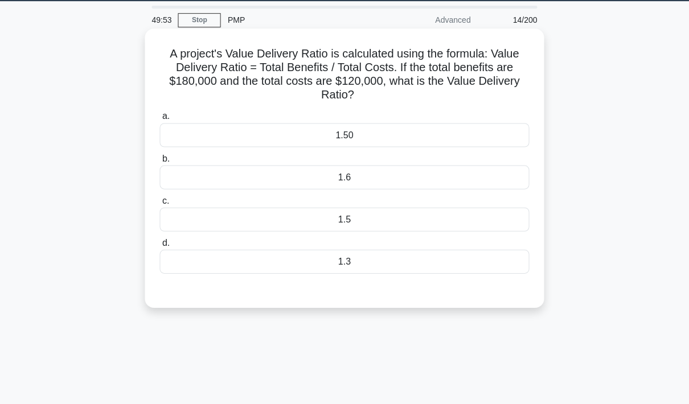
click at [407, 176] on div "1.6" at bounding box center [344, 177] width 369 height 24
click at [160, 162] on input "b. 1.6" at bounding box center [160, 158] width 0 height 7
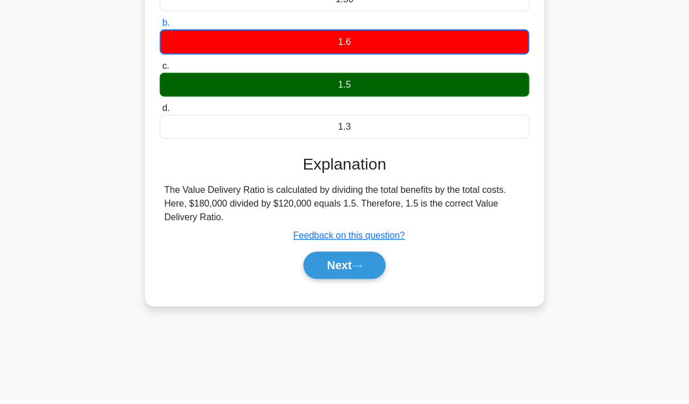
scroll to position [166, 0]
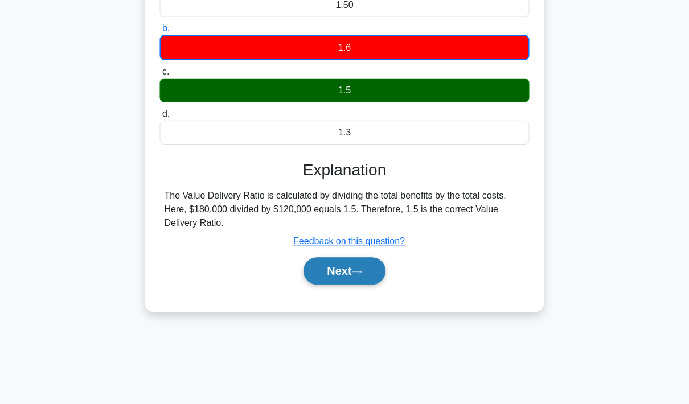
click at [344, 269] on button "Next" at bounding box center [344, 270] width 81 height 27
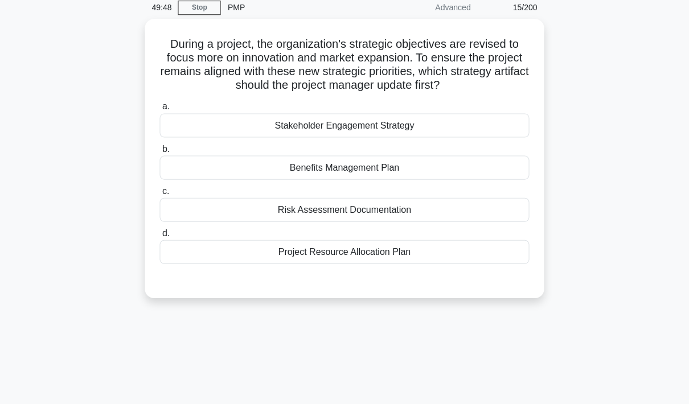
scroll to position [35, 0]
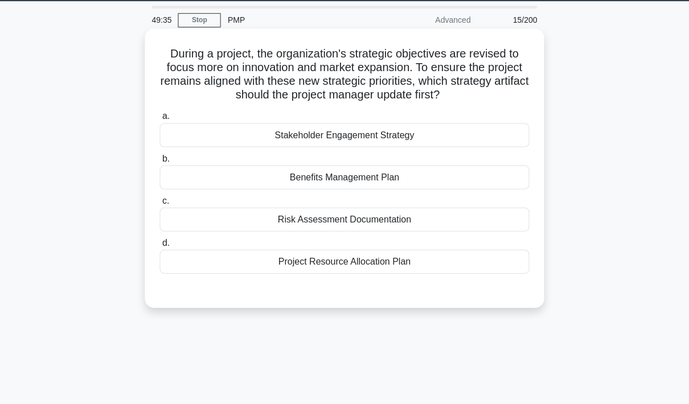
click at [417, 186] on div "Benefits Management Plan" at bounding box center [344, 177] width 369 height 24
click at [160, 162] on input "b. Benefits Management Plan" at bounding box center [160, 158] width 0 height 7
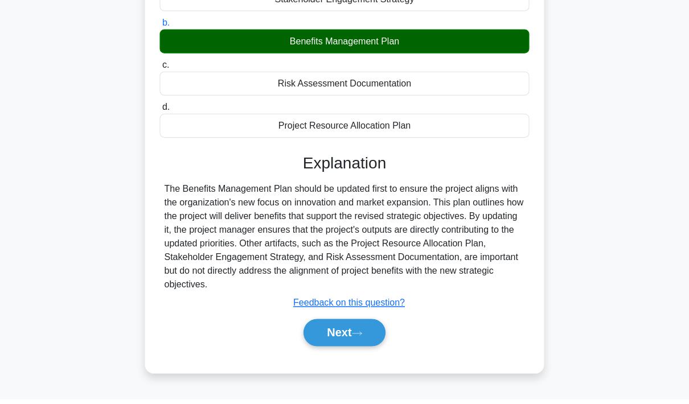
scroll to position [166, 0]
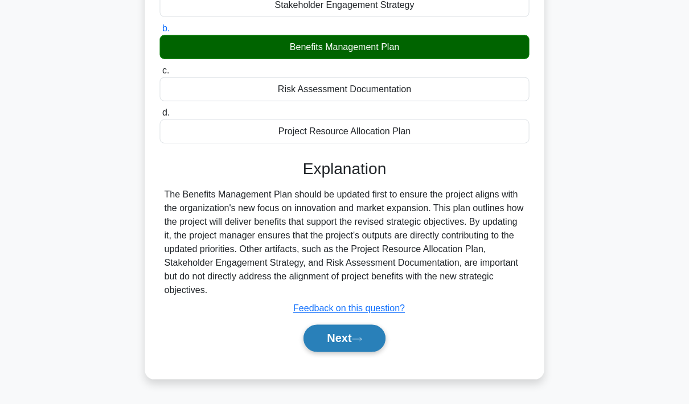
click at [338, 351] on button "Next" at bounding box center [344, 337] width 81 height 27
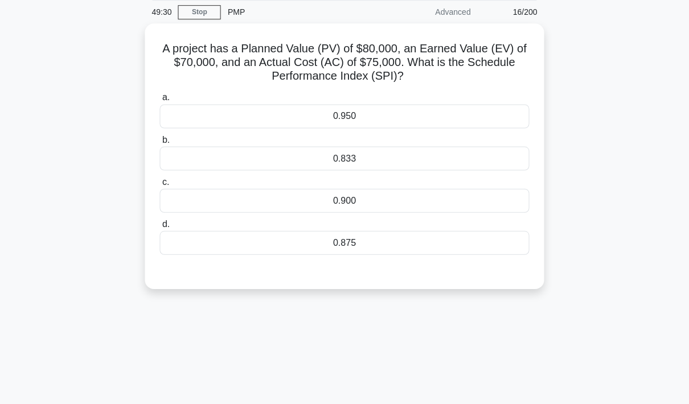
scroll to position [33, 0]
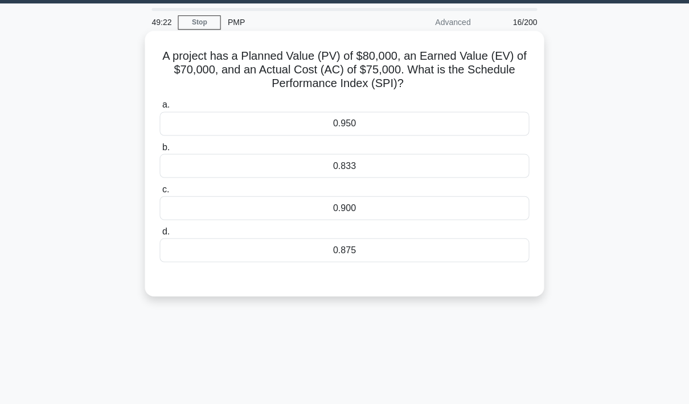
click at [390, 252] on div "0.875" at bounding box center [344, 250] width 369 height 24
click at [160, 235] on input "d. 0.875" at bounding box center [160, 231] width 0 height 7
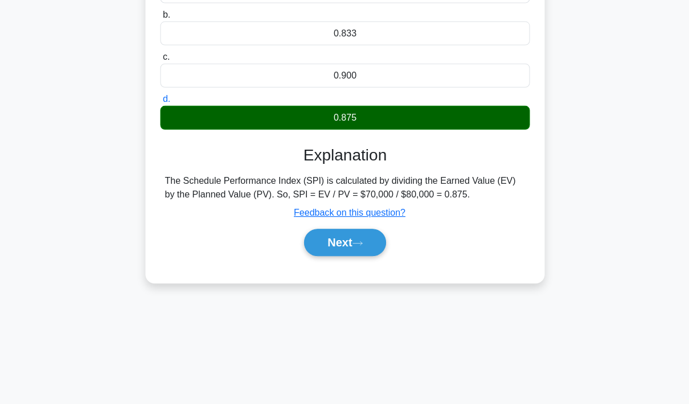
scroll to position [166, 0]
click at [345, 256] on button "Next" at bounding box center [344, 241] width 81 height 27
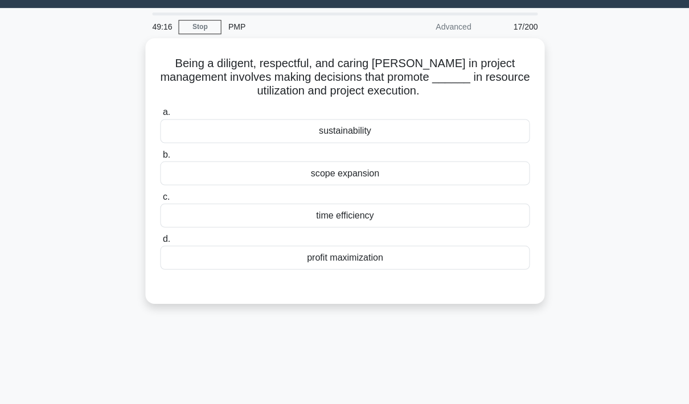
scroll to position [27, 0]
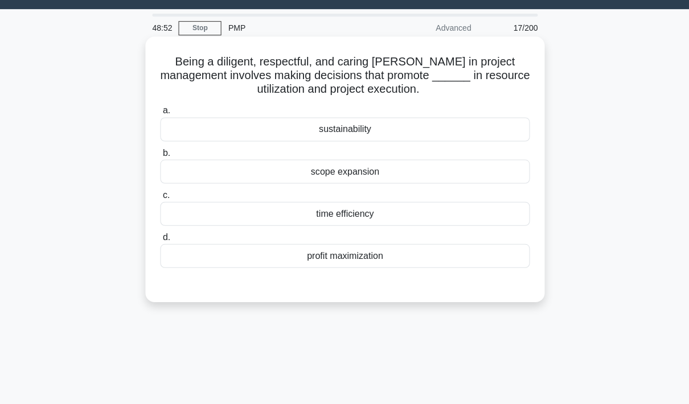
click at [378, 128] on div "sustainability" at bounding box center [344, 129] width 369 height 24
click at [160, 114] on input "a. sustainability" at bounding box center [160, 110] width 0 height 7
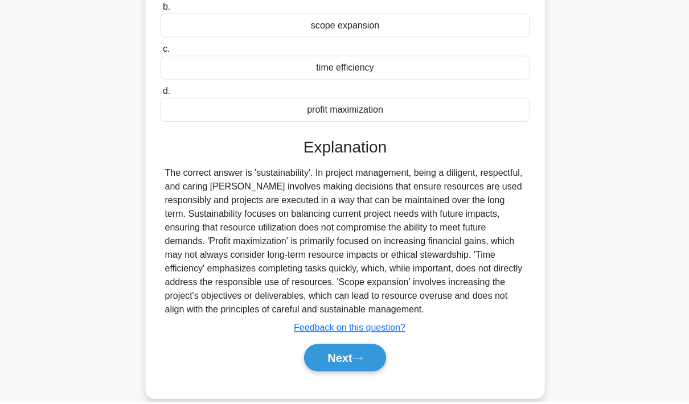
scroll to position [171, 0]
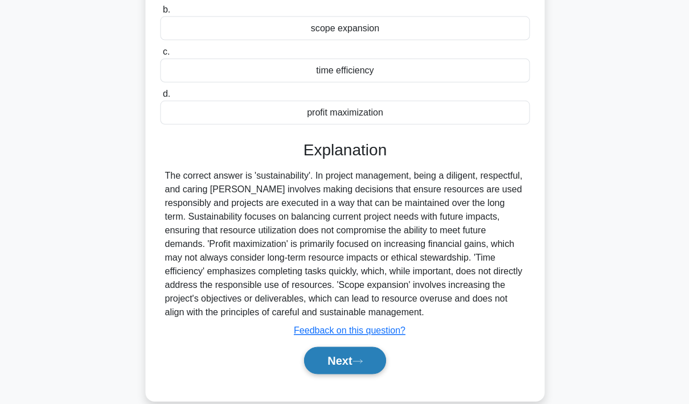
click at [330, 374] on button "Next" at bounding box center [344, 359] width 81 height 27
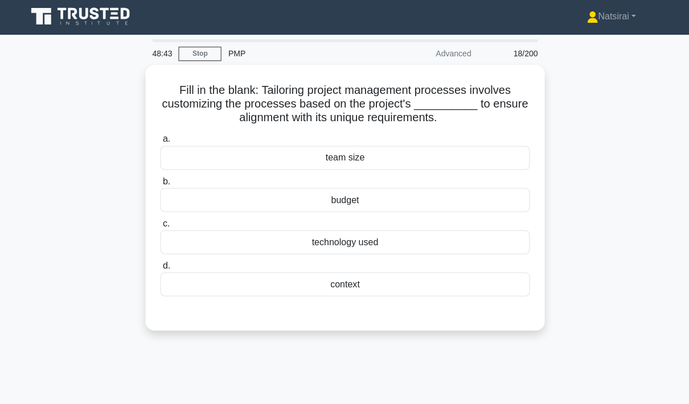
scroll to position [0, 0]
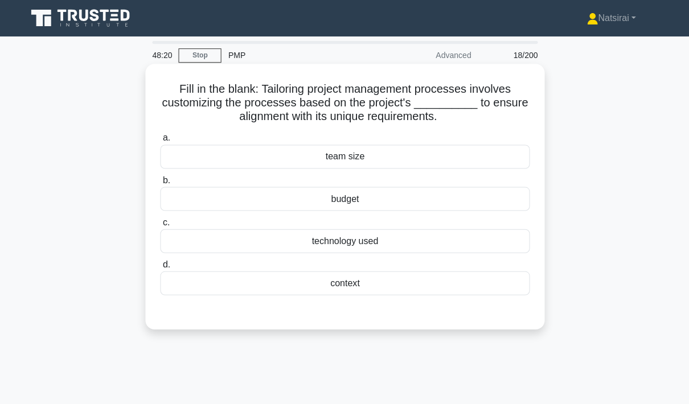
click at [383, 295] on div "context" at bounding box center [344, 283] width 369 height 24
click at [160, 268] on input "d. context" at bounding box center [160, 264] width 0 height 7
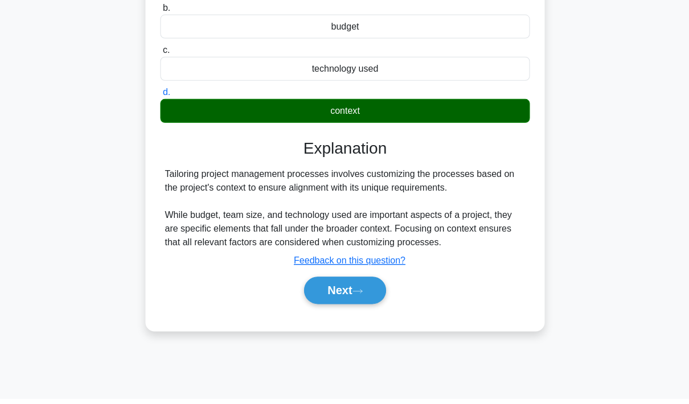
scroll to position [166, 0]
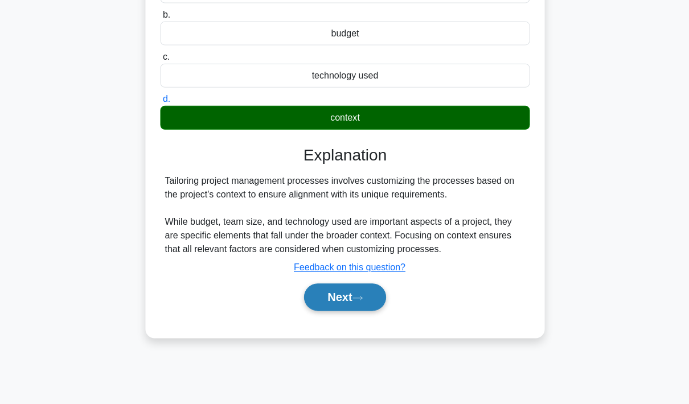
click at [345, 310] on button "Next" at bounding box center [344, 296] width 81 height 27
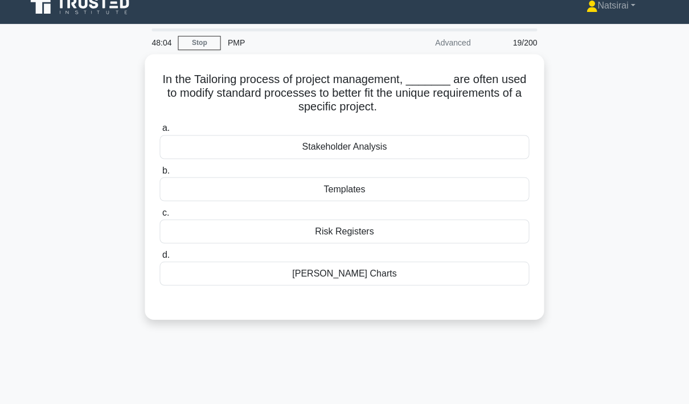
scroll to position [12, 0]
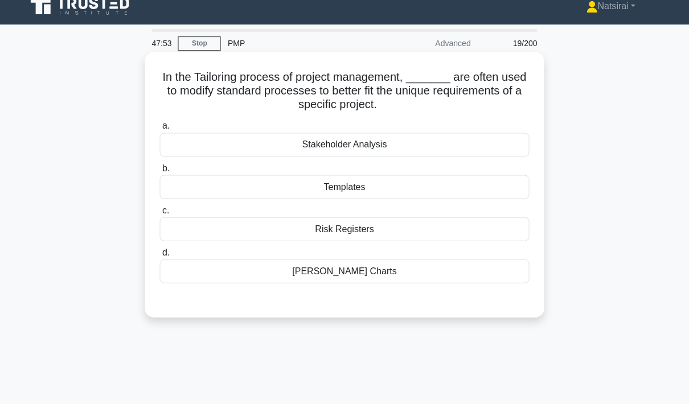
click at [399, 190] on div "Templates" at bounding box center [344, 187] width 369 height 24
click at [160, 172] on input "b. Templates" at bounding box center [160, 168] width 0 height 7
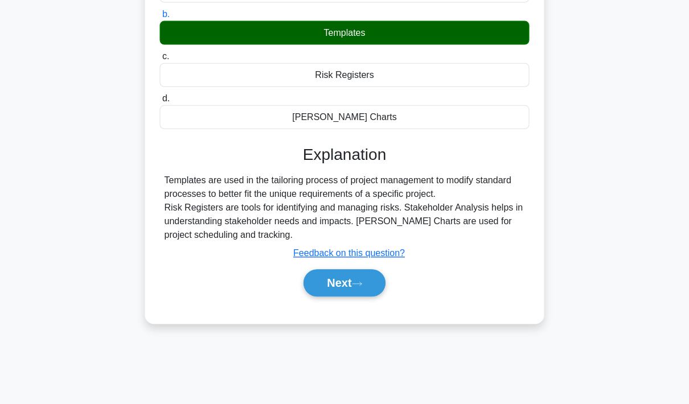
scroll to position [166, 0]
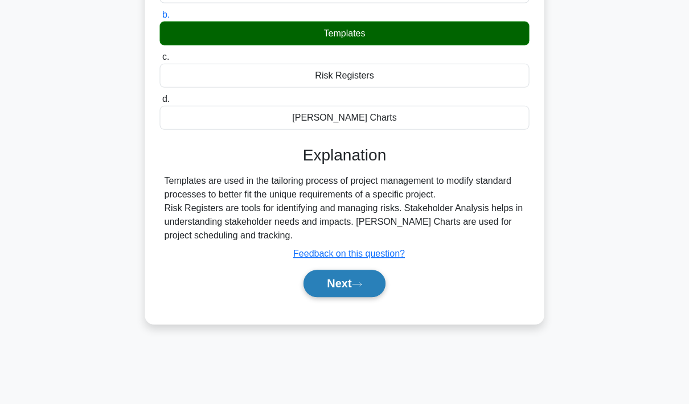
click at [346, 284] on button "Next" at bounding box center [344, 282] width 81 height 27
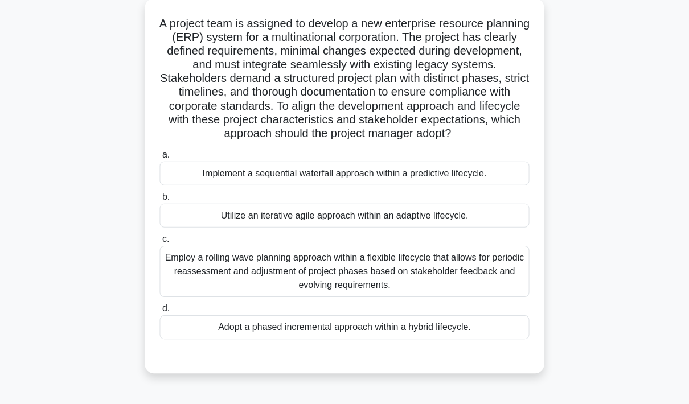
scroll to position [65, 0]
click at [451, 185] on div "Implement a sequential waterfall approach within a predictive lifecycle." at bounding box center [344, 174] width 369 height 24
click at [160, 159] on input "a. Implement a sequential waterfall approach within a predictive lifecycle." at bounding box center [160, 155] width 0 height 7
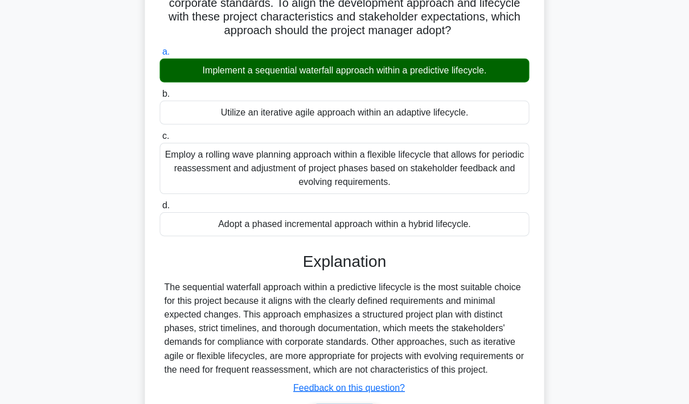
scroll to position [206, 0]
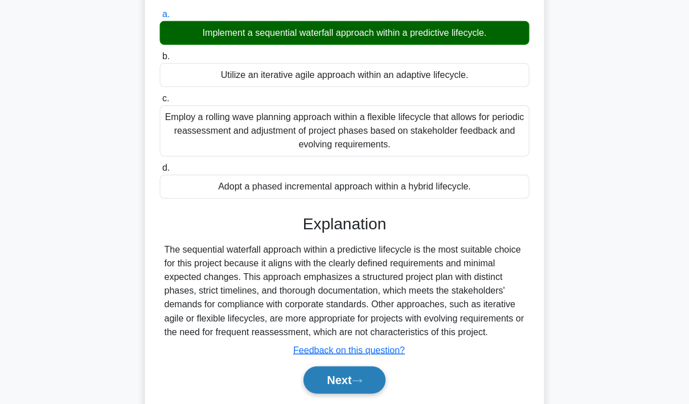
click at [331, 394] on button "Next" at bounding box center [344, 379] width 81 height 27
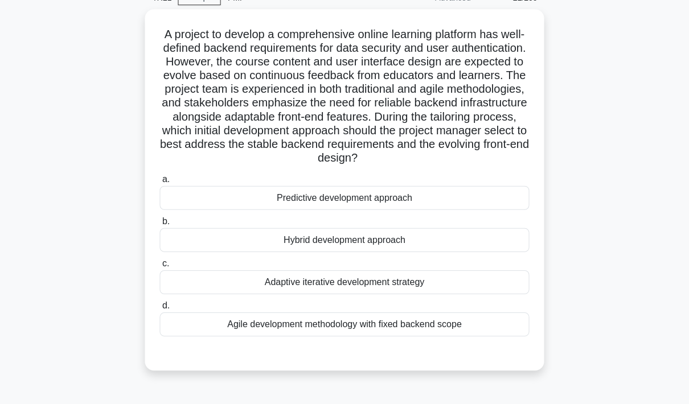
scroll to position [58, 0]
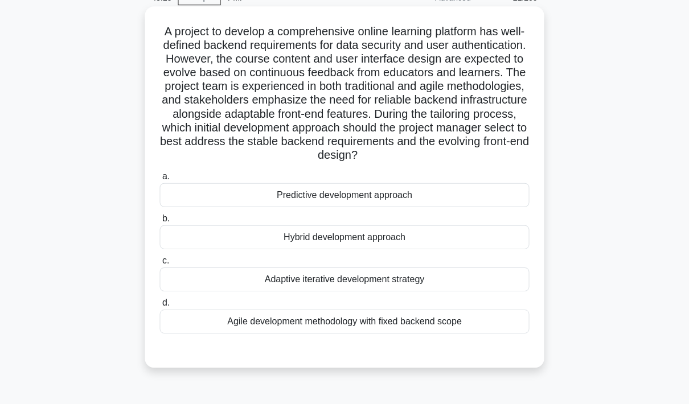
click at [428, 249] on div "Hybrid development approach" at bounding box center [344, 237] width 369 height 24
click at [160, 222] on input "b. Hybrid development approach" at bounding box center [160, 218] width 0 height 7
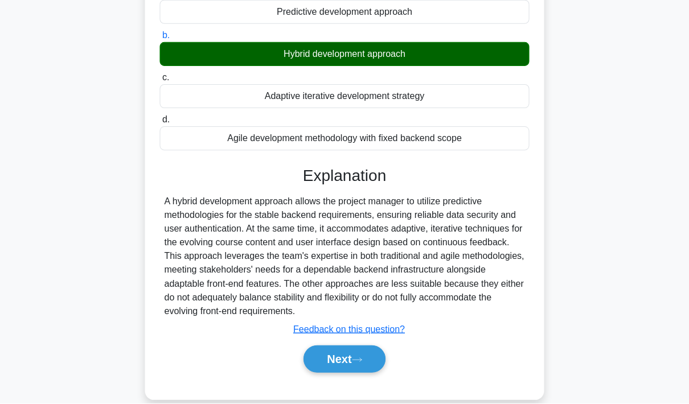
scroll to position [239, 0]
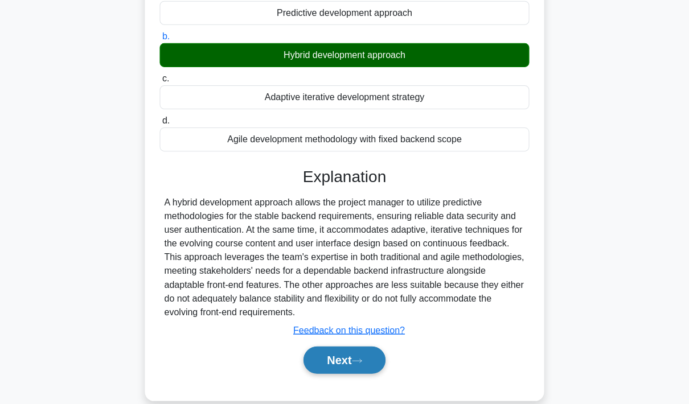
click at [349, 374] on button "Next" at bounding box center [344, 359] width 81 height 27
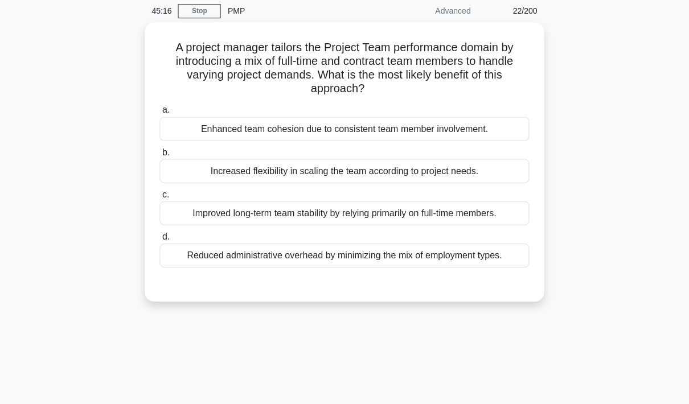
scroll to position [31, 0]
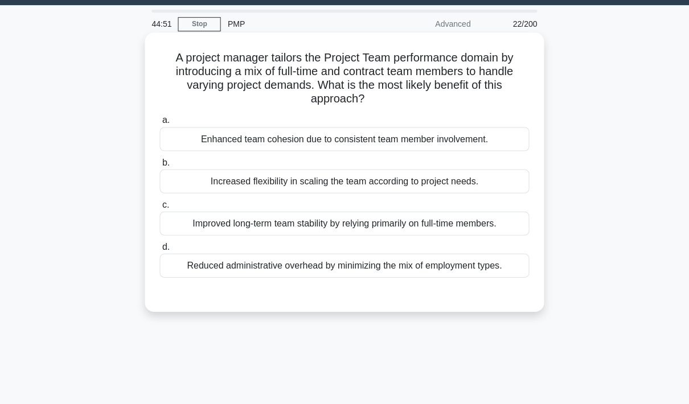
click at [470, 186] on div "Increased flexibility in scaling the team according to project needs." at bounding box center [344, 181] width 369 height 24
click at [160, 166] on input "b. Increased flexibility in scaling the team according to project needs." at bounding box center [160, 162] width 0 height 7
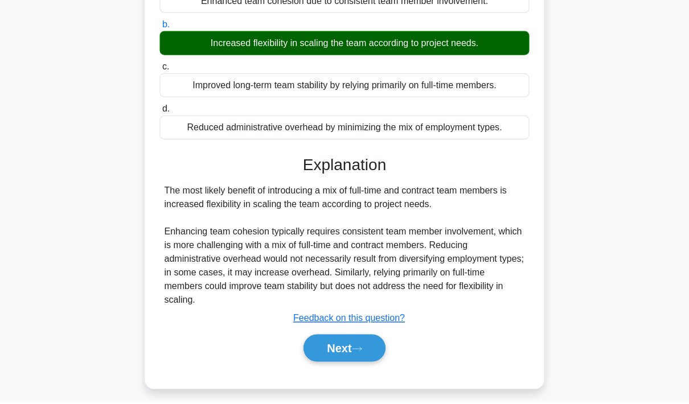
scroll to position [166, 0]
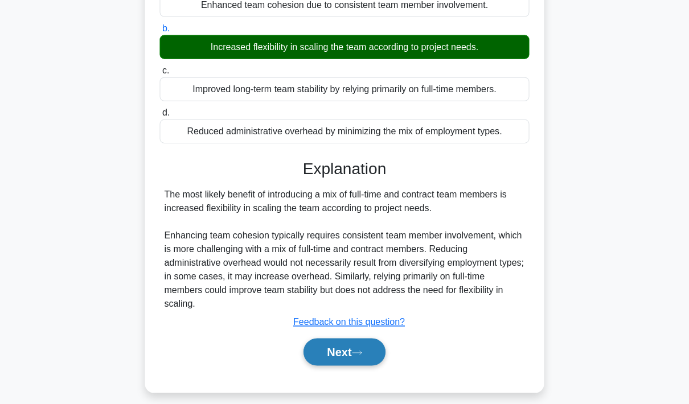
click at [346, 365] on button "Next" at bounding box center [344, 351] width 81 height 27
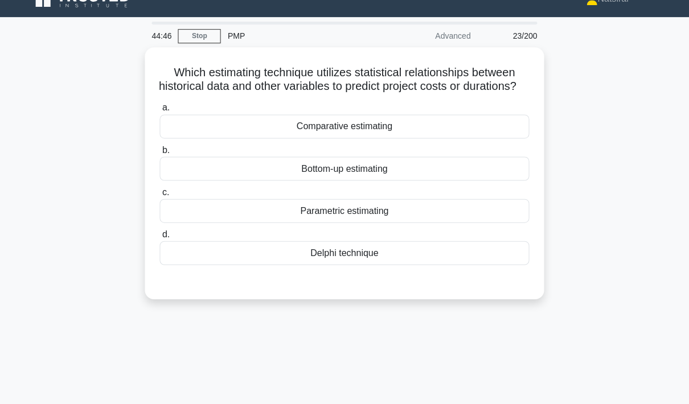
scroll to position [17, 0]
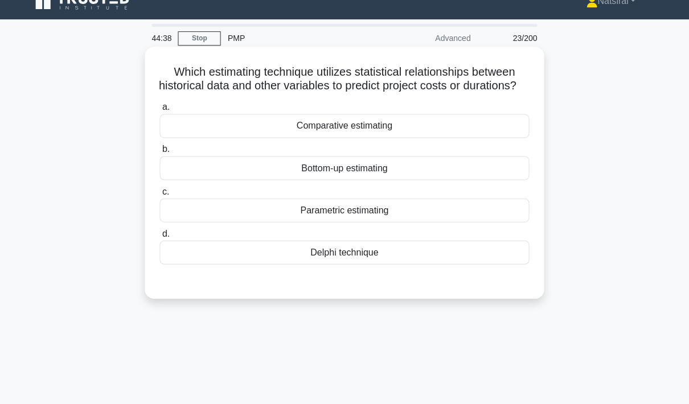
click at [413, 222] on div "Parametric estimating" at bounding box center [344, 210] width 369 height 24
click at [160, 195] on input "c. Parametric estimating" at bounding box center [160, 191] width 0 height 7
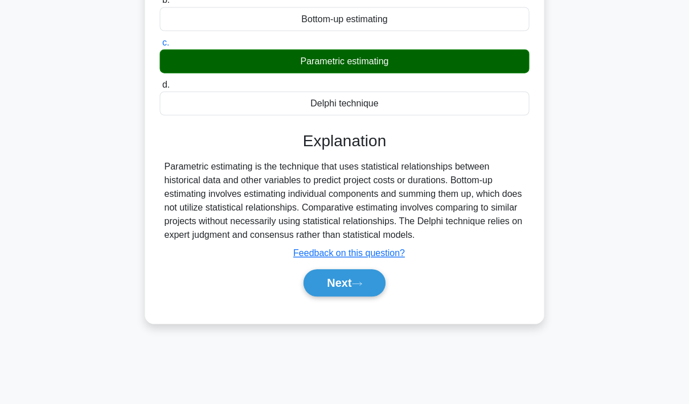
scroll to position [166, 0]
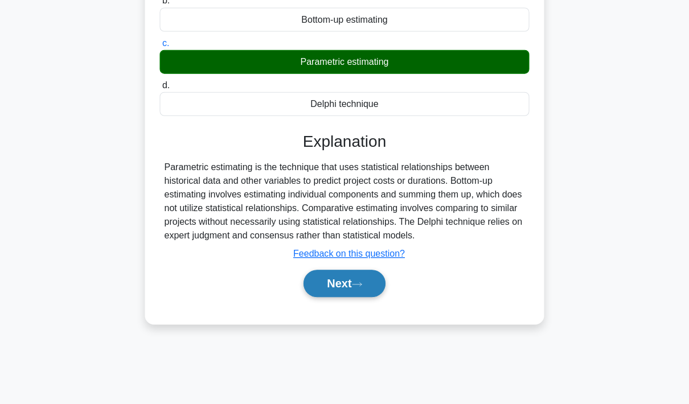
click at [347, 297] on button "Next" at bounding box center [344, 282] width 81 height 27
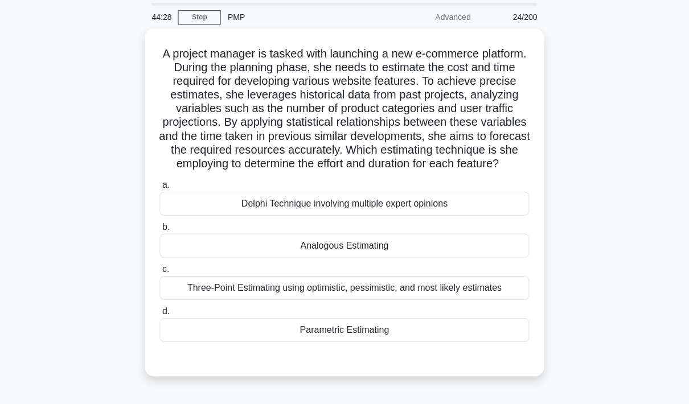
scroll to position [42, 0]
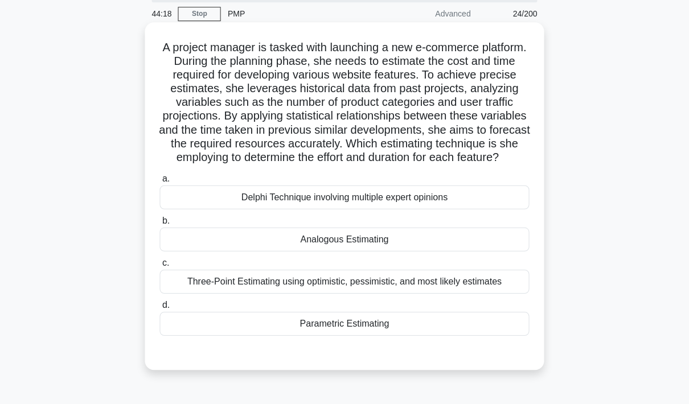
click at [496, 251] on div "Analogous Estimating" at bounding box center [344, 239] width 369 height 24
click at [160, 224] on input "b. Analogous Estimating" at bounding box center [160, 220] width 0 height 7
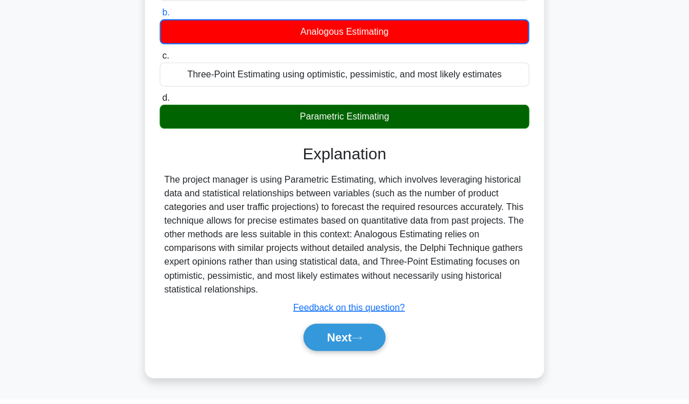
scroll to position [254, 0]
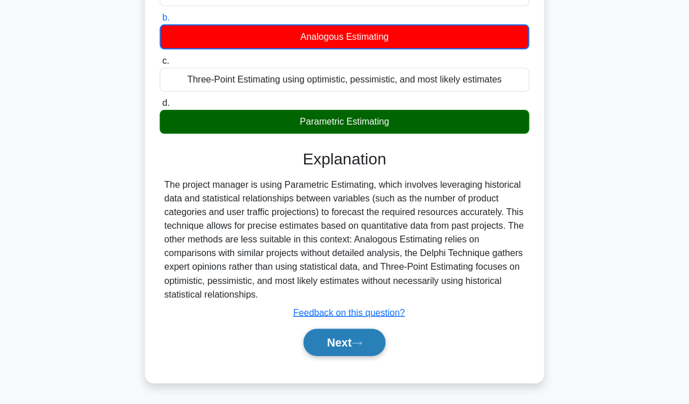
click at [354, 356] on button "Next" at bounding box center [344, 342] width 81 height 27
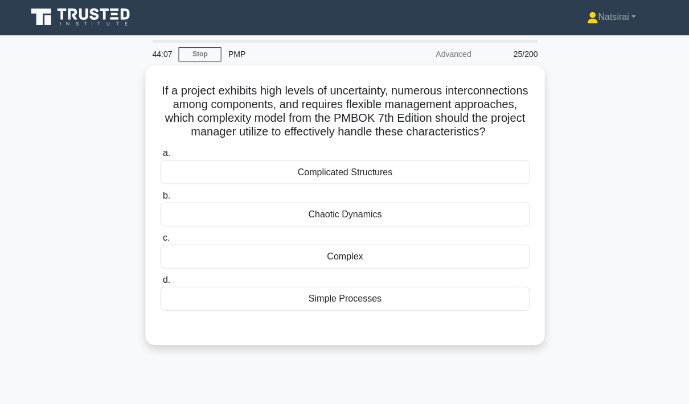
scroll to position [0, 0]
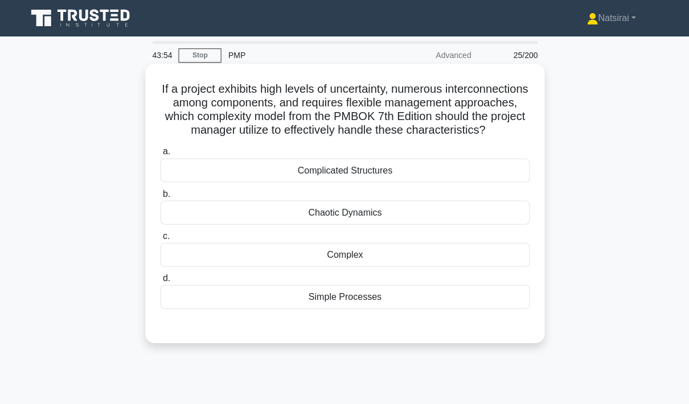
click at [429, 267] on div "Complex" at bounding box center [344, 255] width 369 height 24
click at [160, 240] on input "c. Complex" at bounding box center [160, 235] width 0 height 7
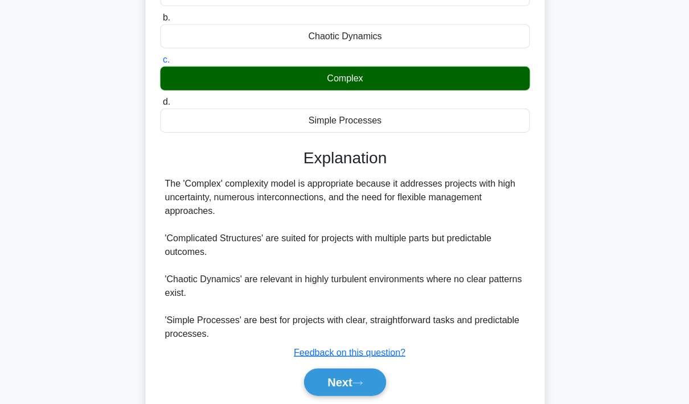
scroll to position [182, 0]
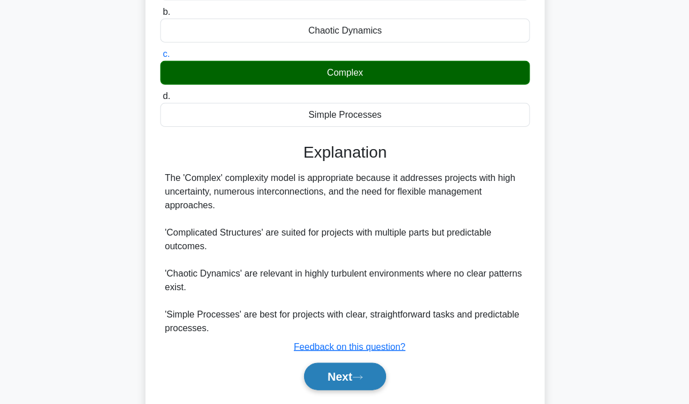
click at [346, 390] on button "Next" at bounding box center [344, 376] width 81 height 27
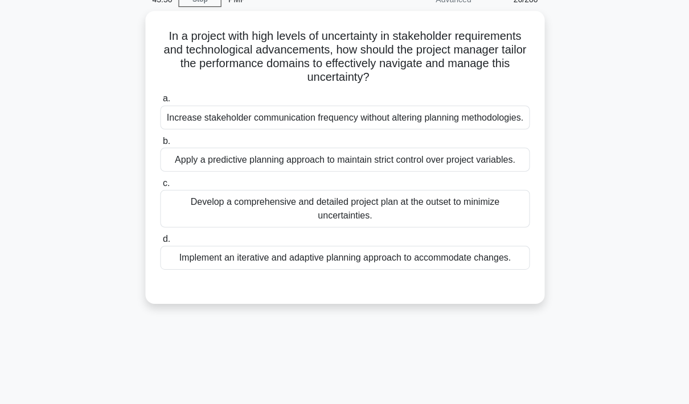
scroll to position [54, 0]
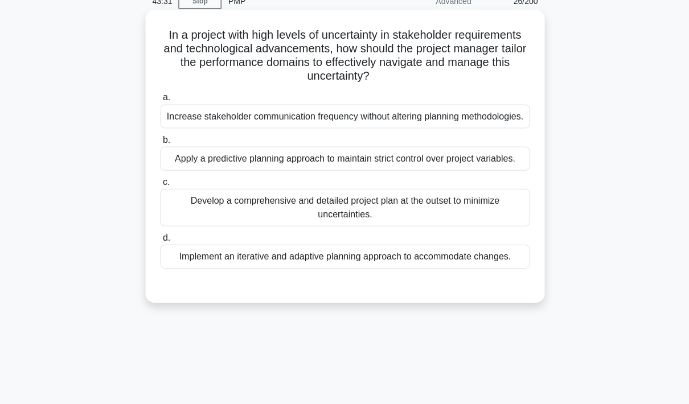
click at [444, 268] on div "Implement an iterative and adaptive planning approach to accommodate changes." at bounding box center [344, 256] width 369 height 24
click at [160, 241] on input "d. Implement an iterative and adaptive planning approach to accommodate changes." at bounding box center [160, 237] width 0 height 7
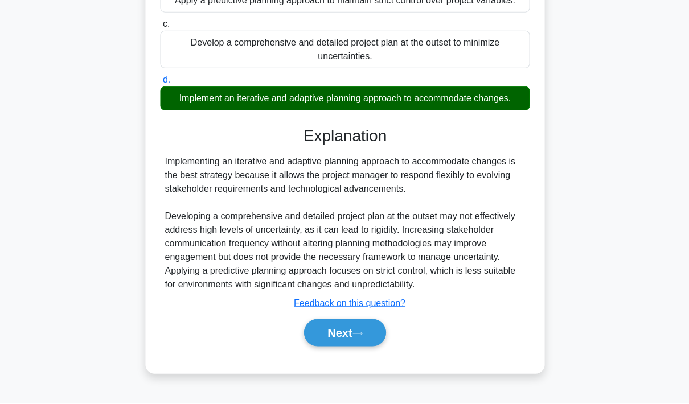
scroll to position [226, 0]
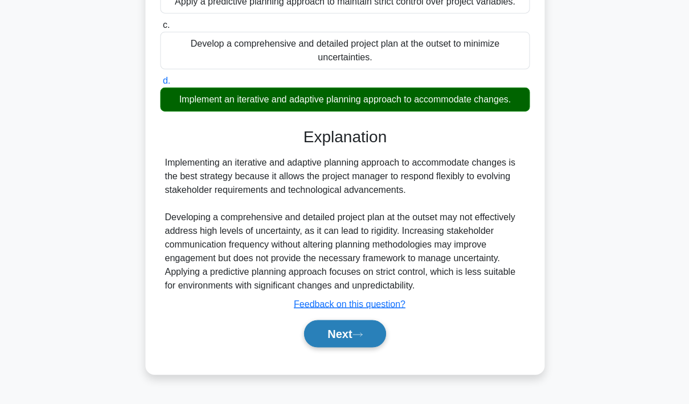
click at [338, 347] on button "Next" at bounding box center [344, 333] width 81 height 27
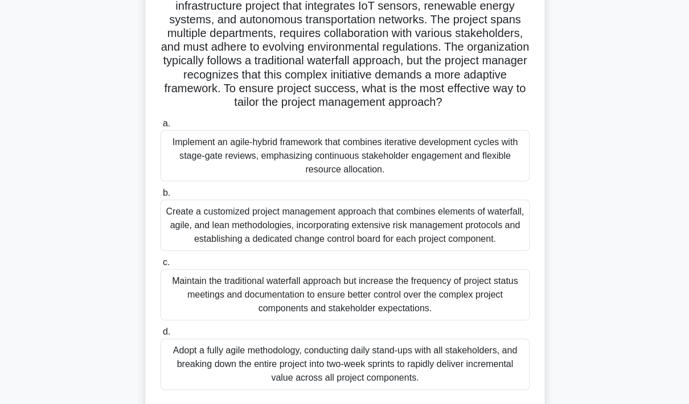
scroll to position [92, 0]
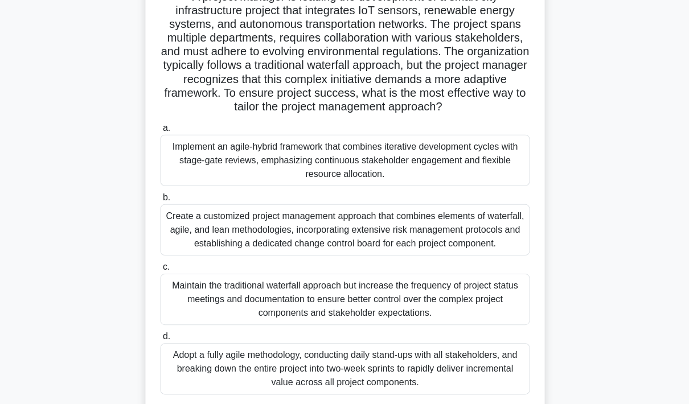
click at [459, 179] on div "Implement an agile-hybrid framework that combines iterative development cycles …" at bounding box center [344, 160] width 369 height 51
click at [160, 132] on input "a. Implement an agile-hybrid framework that combines iterative development cycl…" at bounding box center [160, 128] width 0 height 7
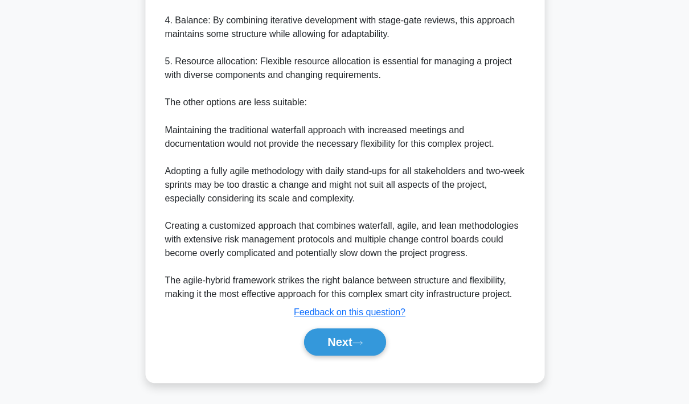
scroll to position [845, 0]
click at [338, 345] on button "Next" at bounding box center [344, 342] width 81 height 27
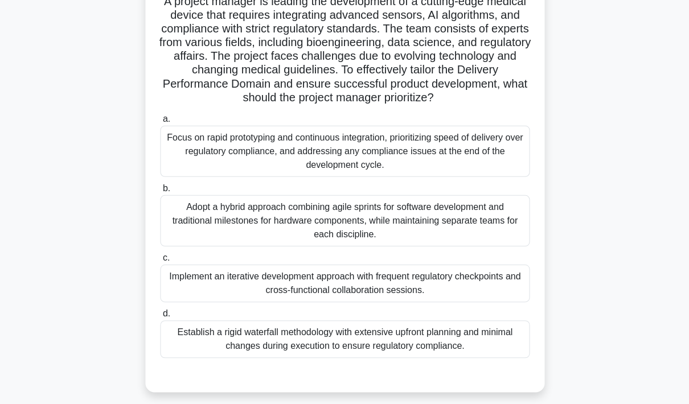
scroll to position [93, 0]
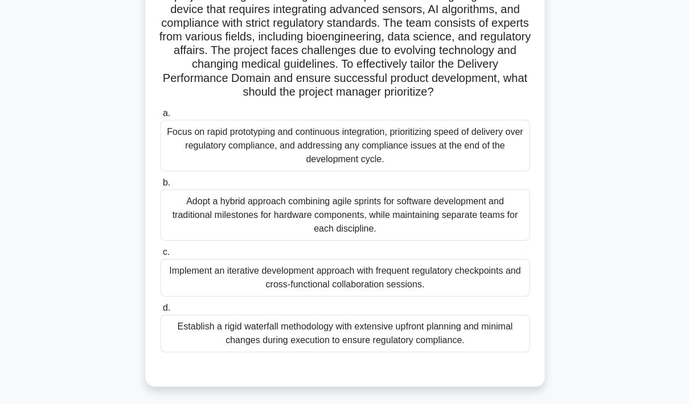
click at [477, 295] on div "Implement an iterative development approach with frequent regulatory checkpoint…" at bounding box center [344, 278] width 369 height 38
click at [160, 256] on input "c. Implement an iterative development approach with frequent regulatory checkpo…" at bounding box center [160, 251] width 0 height 7
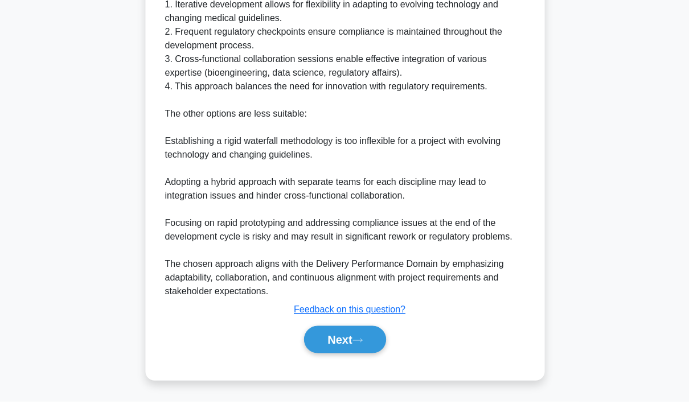
scroll to position [554, 0]
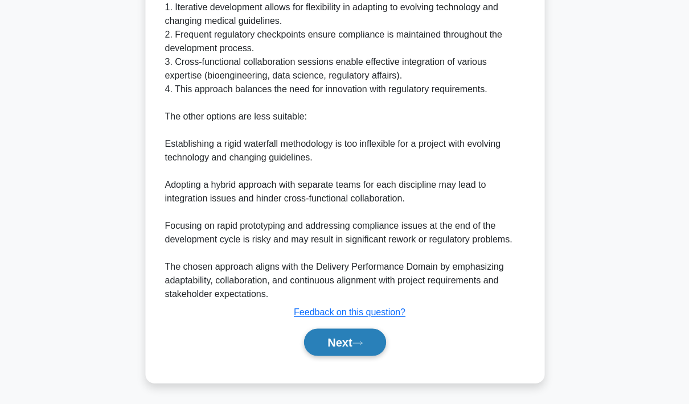
click at [343, 356] on button "Next" at bounding box center [344, 342] width 81 height 27
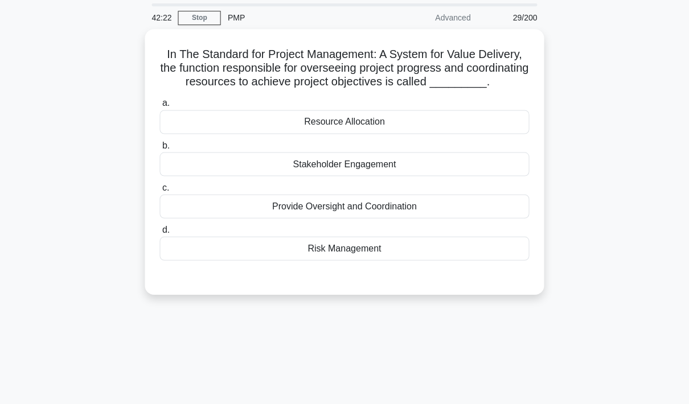
scroll to position [36, 0]
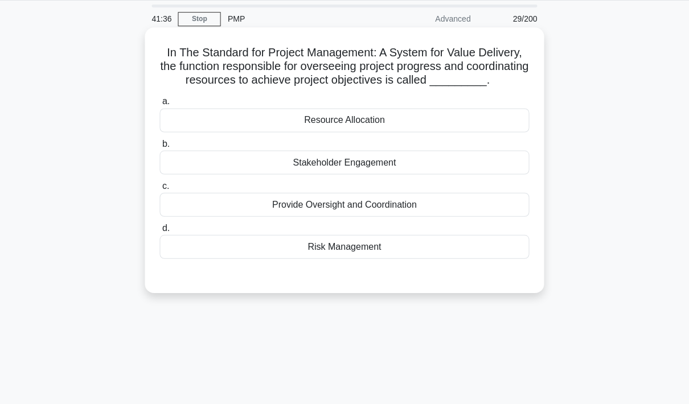
click at [502, 129] on div "Resource Allocation" at bounding box center [344, 120] width 369 height 24
click at [160, 105] on input "a. Resource Allocation" at bounding box center [160, 101] width 0 height 7
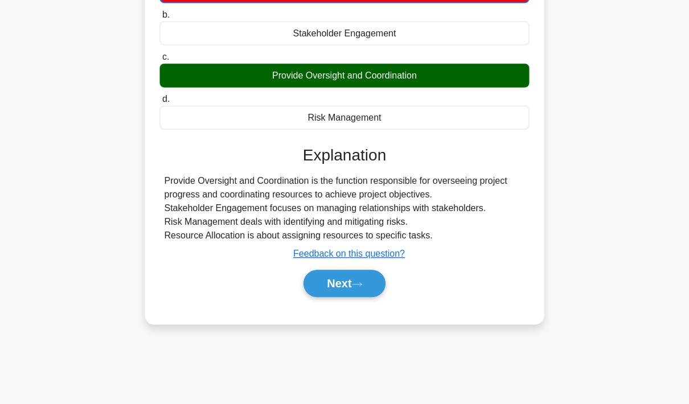
scroll to position [166, 0]
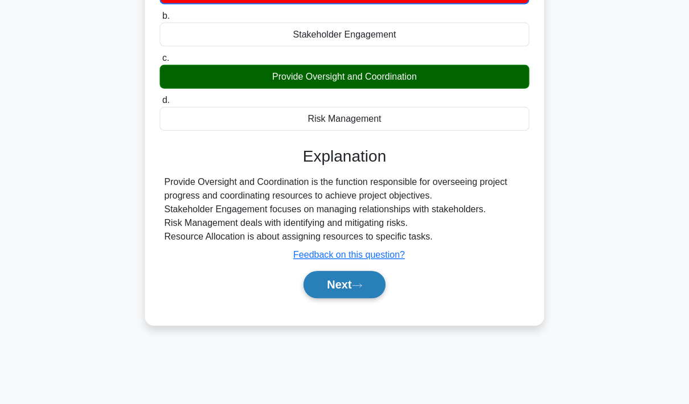
click at [346, 298] on button "Next" at bounding box center [344, 284] width 81 height 27
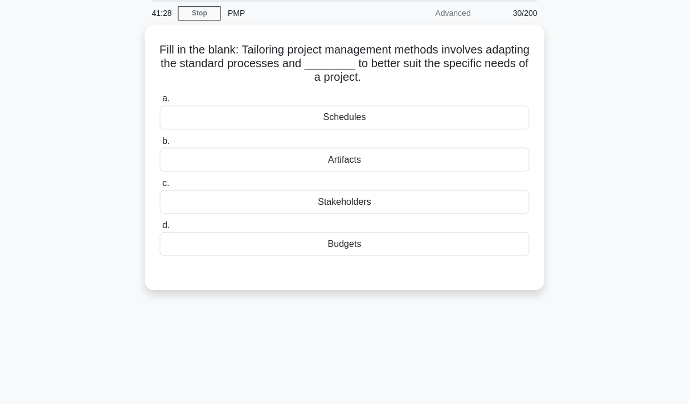
scroll to position [39, 0]
click at [481, 120] on div "Schedules" at bounding box center [344, 118] width 369 height 24
click at [160, 103] on input "a. Schedules" at bounding box center [160, 99] width 0 height 7
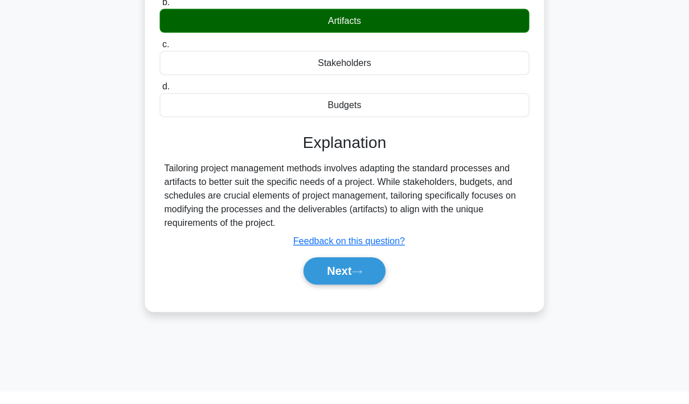
scroll to position [166, 0]
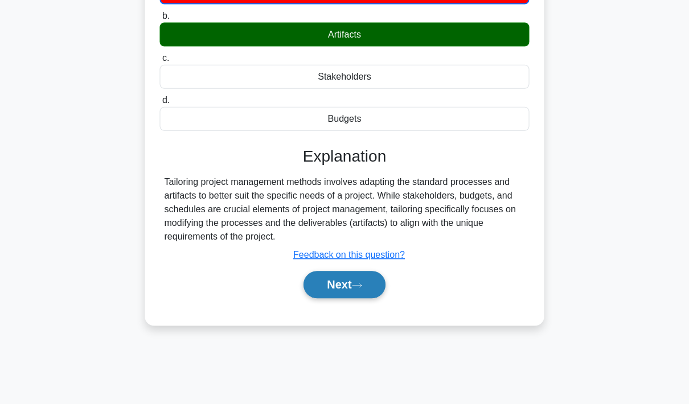
click at [343, 298] on button "Next" at bounding box center [344, 284] width 81 height 27
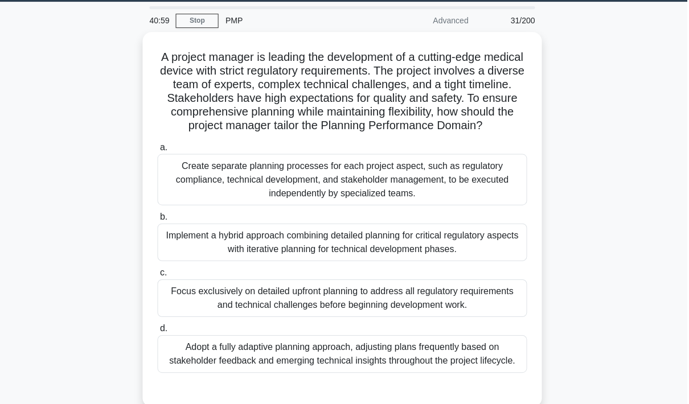
scroll to position [56, 0]
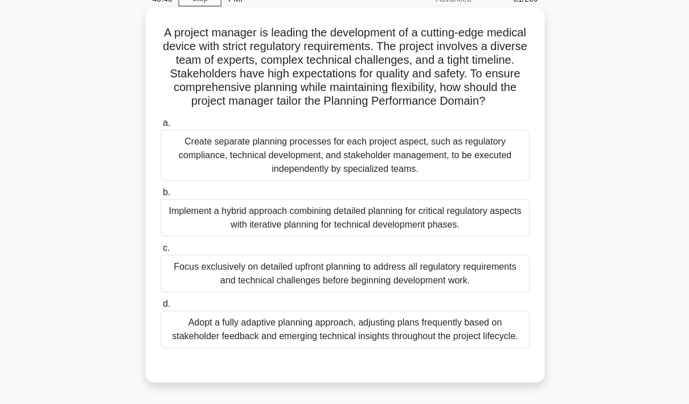
click at [497, 236] on div "Implement a hybrid approach combining detailed planning for critical regulatory…" at bounding box center [344, 218] width 369 height 38
click at [160, 196] on input "b. Implement a hybrid approach combining detailed planning for critical regulat…" at bounding box center [160, 192] width 0 height 7
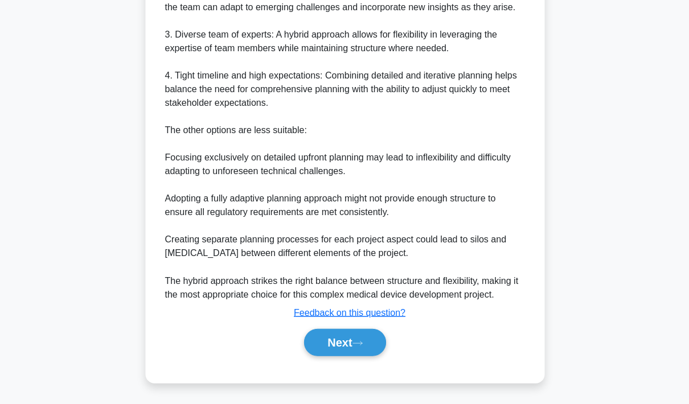
scroll to position [622, 0]
click at [346, 356] on button "Next" at bounding box center [344, 342] width 81 height 27
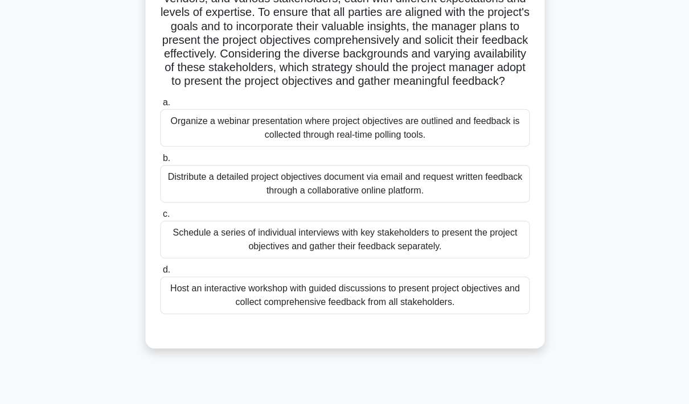
scroll to position [149, 0]
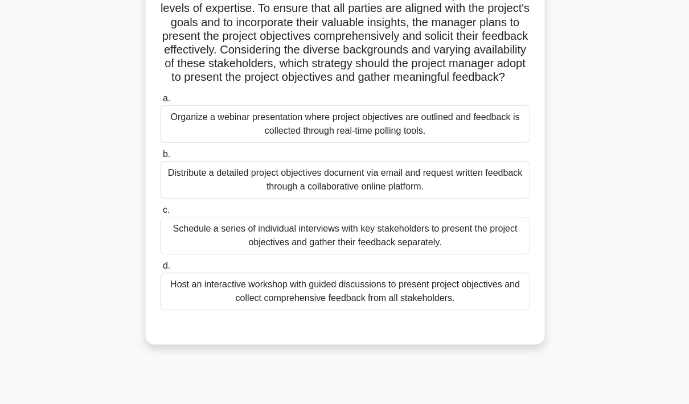
click at [440, 310] on div "Host an interactive workshop with guided discussions to present project objecti…" at bounding box center [344, 291] width 369 height 38
click at [160, 269] on input "d. Host an interactive workshop with guided discussions to present project obje…" at bounding box center [160, 265] width 0 height 7
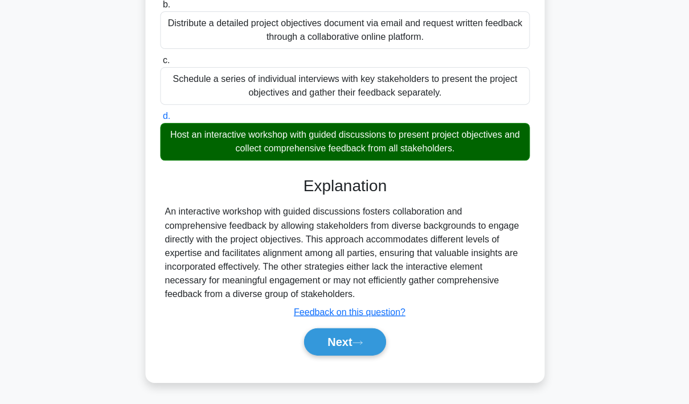
scroll to position [308, 0]
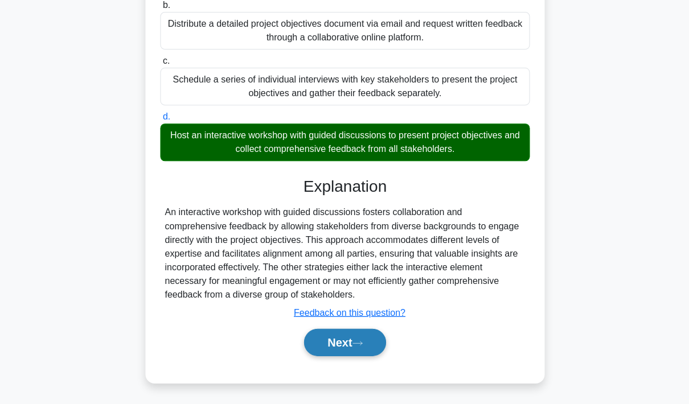
click at [347, 356] on button "Next" at bounding box center [344, 342] width 81 height 27
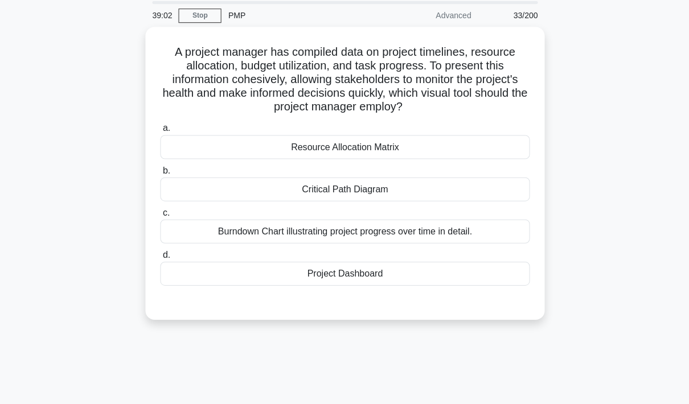
scroll to position [26, 0]
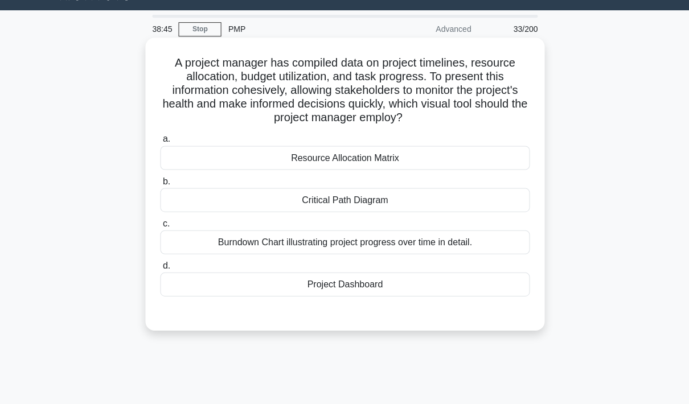
click at [428, 296] on div "Project Dashboard" at bounding box center [344, 284] width 369 height 24
click at [160, 269] on input "d. Project Dashboard" at bounding box center [160, 265] width 0 height 7
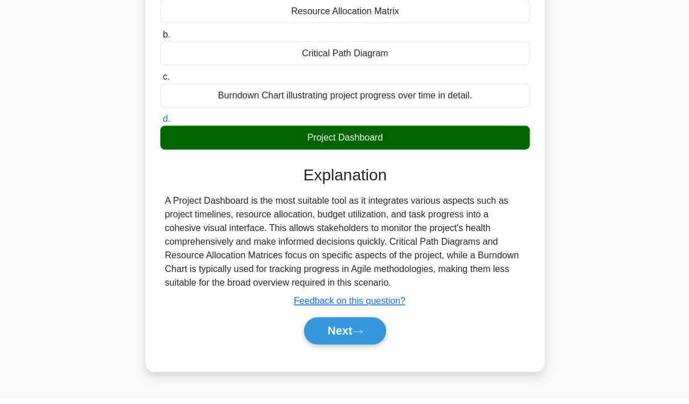
scroll to position [166, 0]
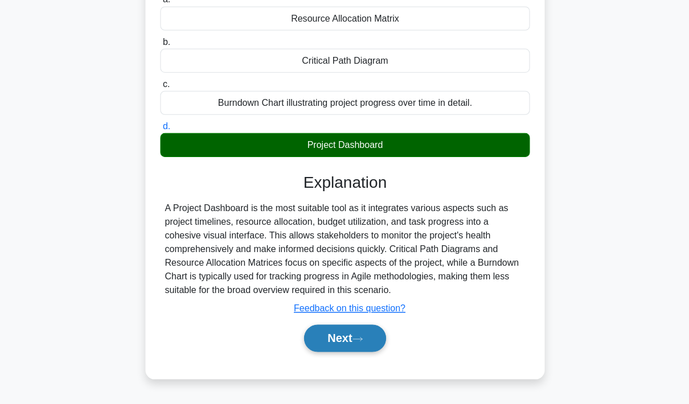
click at [347, 351] on button "Next" at bounding box center [344, 337] width 81 height 27
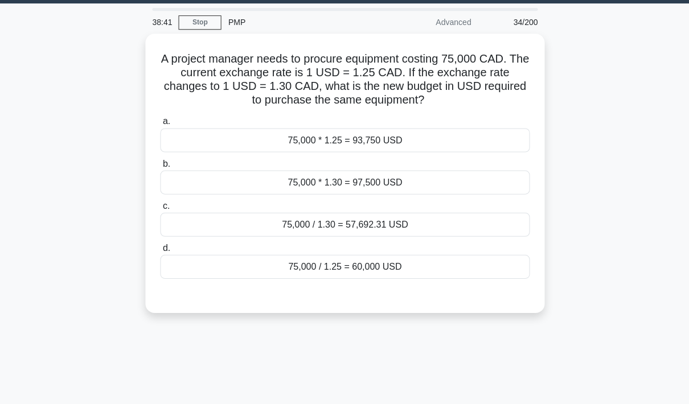
scroll to position [30, 0]
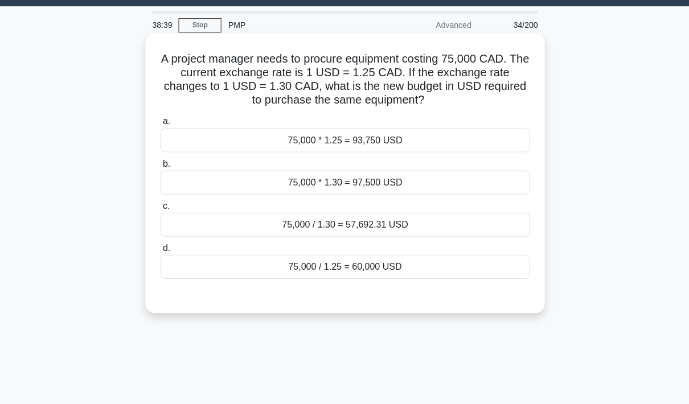
click at [416, 180] on div "75,000 * 1.30 = 97,500 USD" at bounding box center [344, 182] width 369 height 24
click at [160, 167] on input "b. 75,000 * 1.30 = 97,500 USD" at bounding box center [160, 163] width 0 height 7
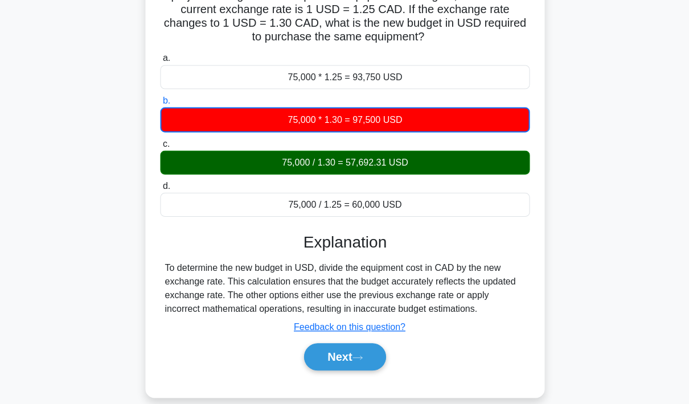
scroll to position [96, 0]
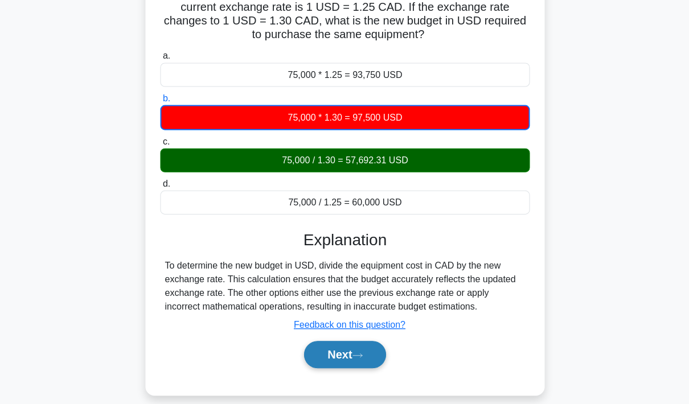
click at [361, 358] on icon at bounding box center [357, 355] width 10 height 6
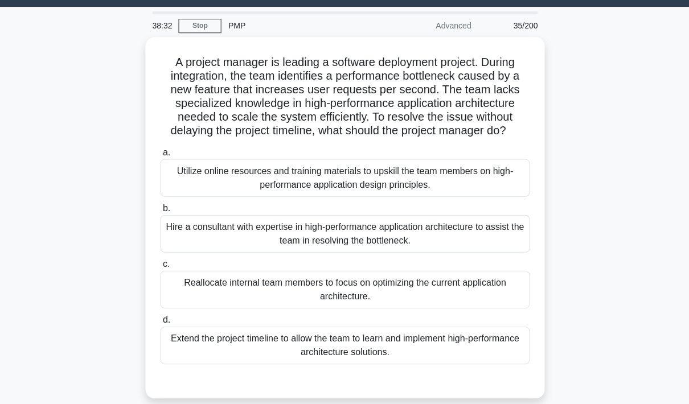
scroll to position [29, 0]
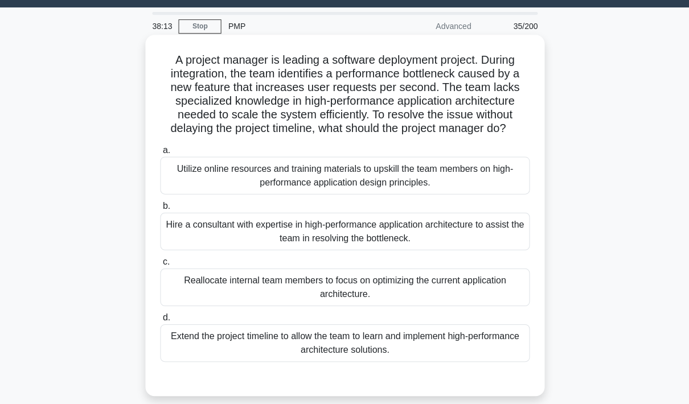
click at [398, 246] on div "Hire a consultant with expertise in high-performance application architecture t…" at bounding box center [344, 231] width 369 height 38
click at [160, 210] on input "b. Hire a consultant with expertise in high-performance application architectur…" at bounding box center [160, 205] width 0 height 7
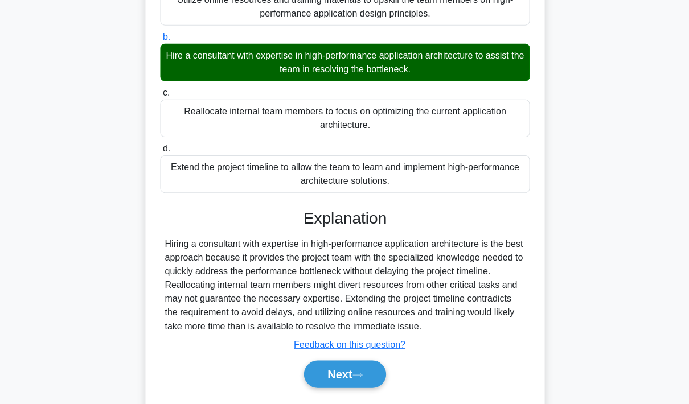
scroll to position [206, 0]
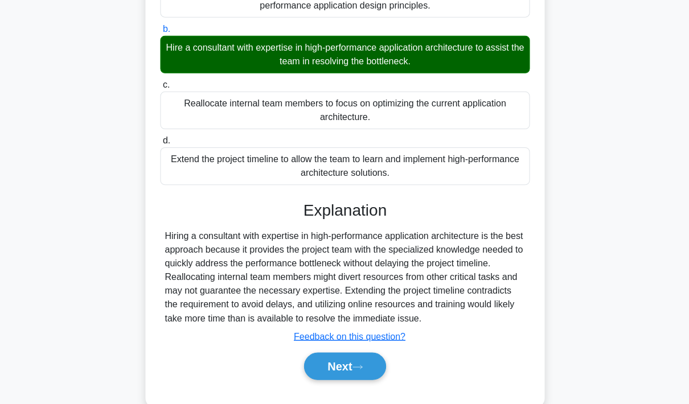
click at [348, 380] on button "Next" at bounding box center [344, 366] width 81 height 27
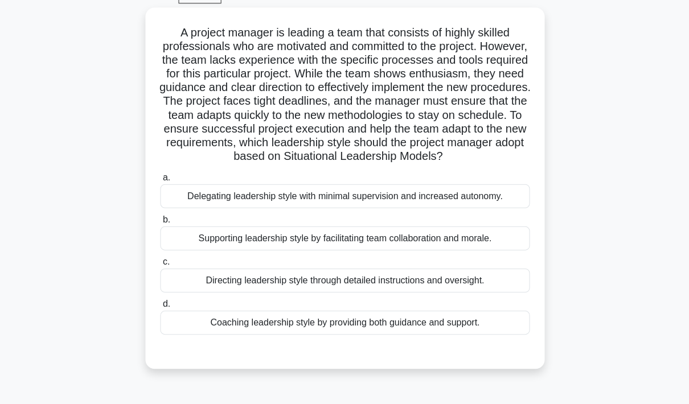
scroll to position [58, 0]
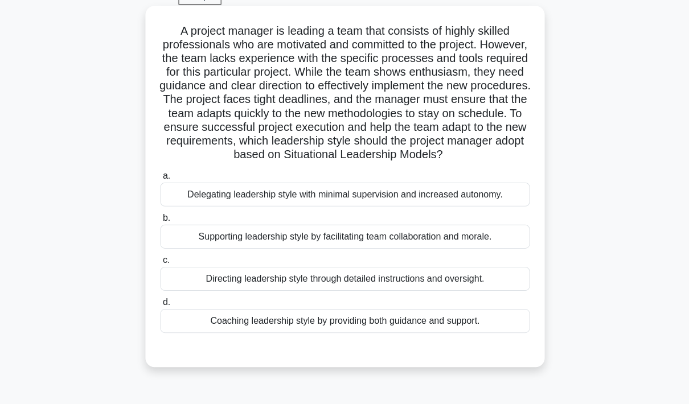
click at [486, 248] on div "Supporting leadership style by facilitating team collaboration and morale." at bounding box center [344, 236] width 369 height 24
click at [160, 222] on input "b. Supporting leadership style by facilitating team collaboration and morale." at bounding box center [160, 217] width 0 height 7
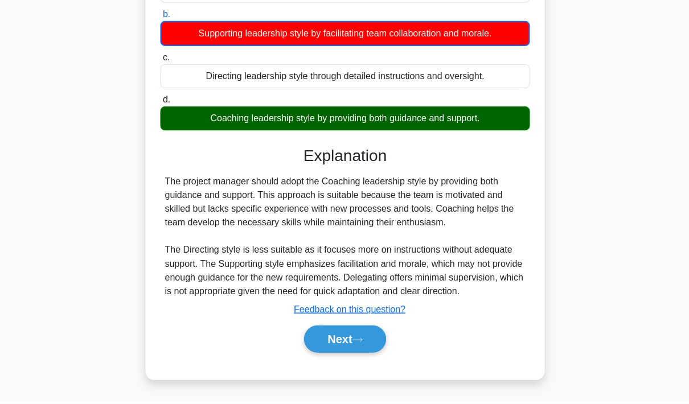
scroll to position [281, 0]
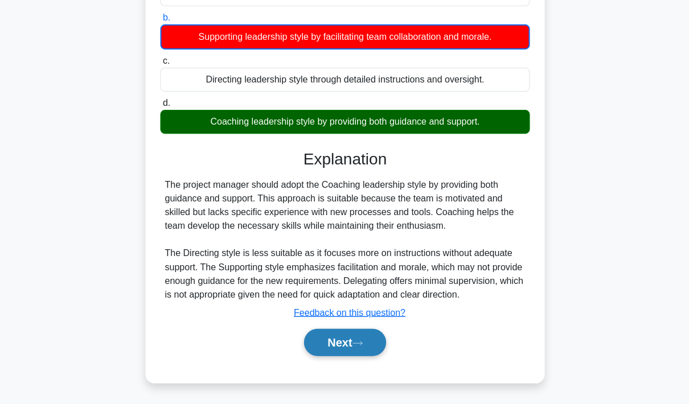
click at [346, 356] on button "Next" at bounding box center [344, 342] width 81 height 27
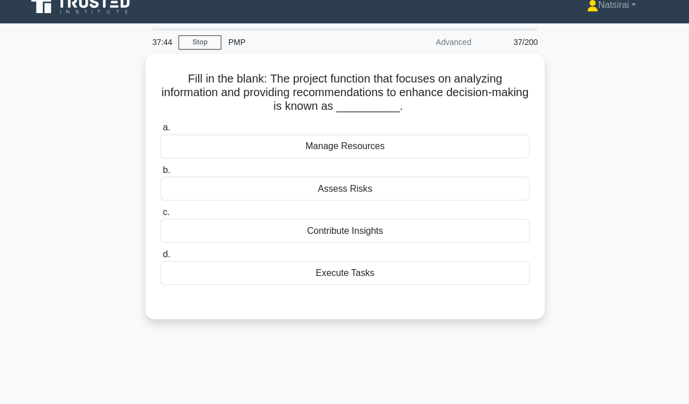
scroll to position [13, 0]
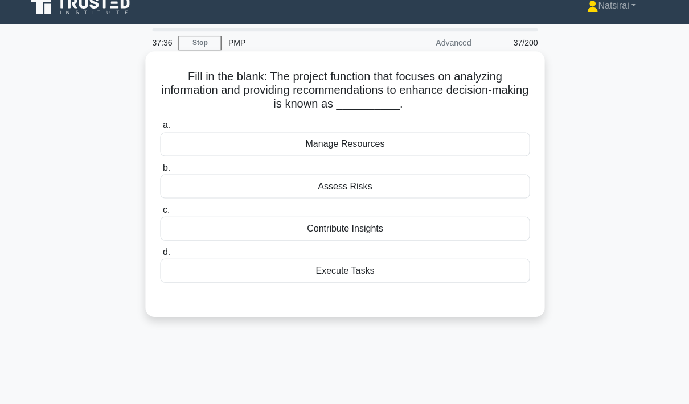
click at [424, 224] on div "Contribute Insights" at bounding box center [344, 228] width 369 height 24
click at [160, 214] on input "c. Contribute Insights" at bounding box center [160, 209] width 0 height 7
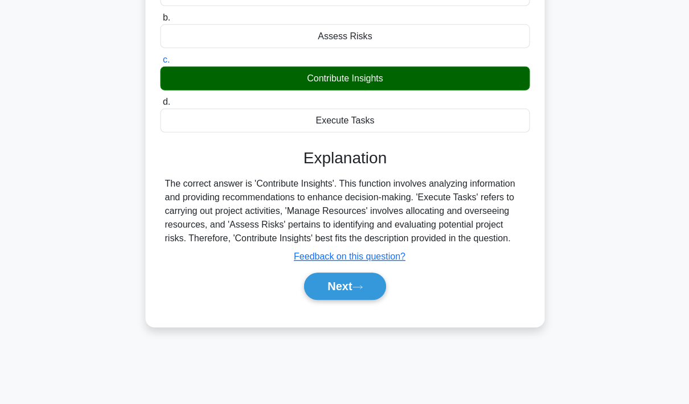
scroll to position [166, 0]
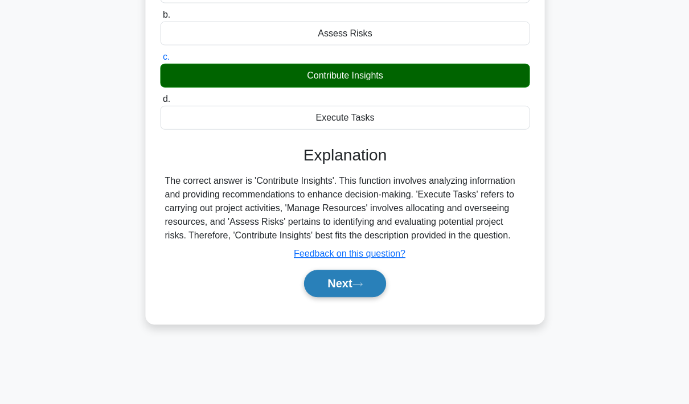
click at [351, 297] on button "Next" at bounding box center [344, 282] width 81 height 27
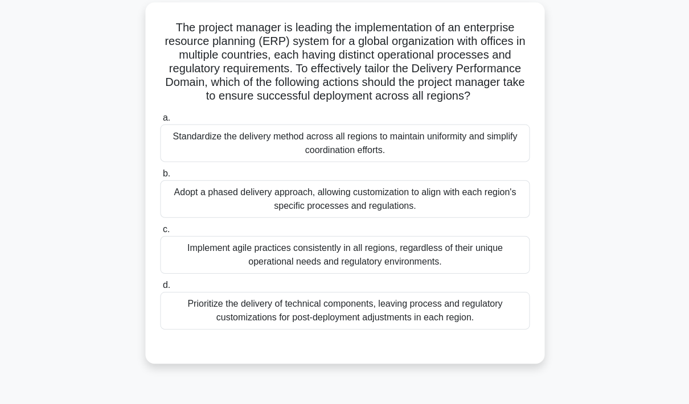
scroll to position [65, 0]
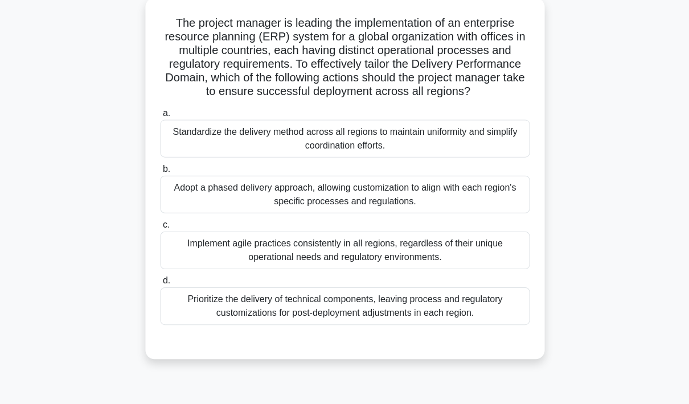
click at [432, 213] on div "Adopt a phased delivery approach, allowing customization to align with each reg…" at bounding box center [344, 195] width 369 height 38
click at [160, 173] on input "b. Adopt a phased delivery approach, allowing customization to align with each …" at bounding box center [160, 169] width 0 height 7
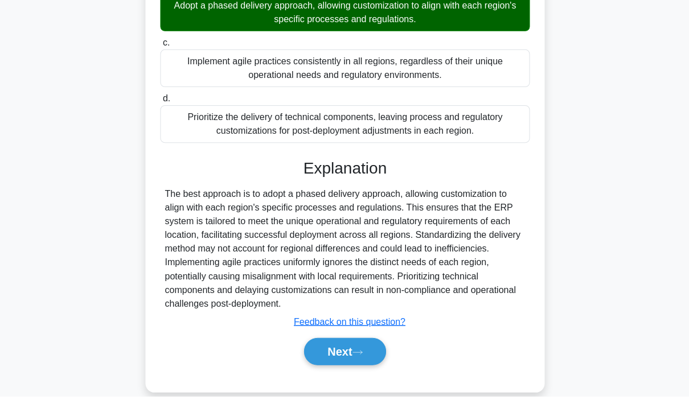
scroll to position [239, 0]
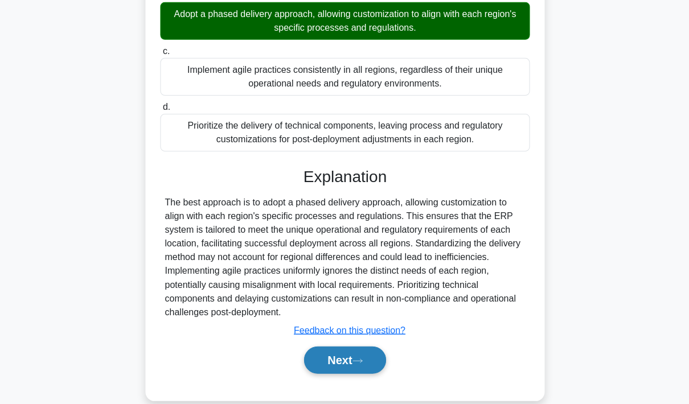
click at [353, 374] on button "Next" at bounding box center [344, 359] width 81 height 27
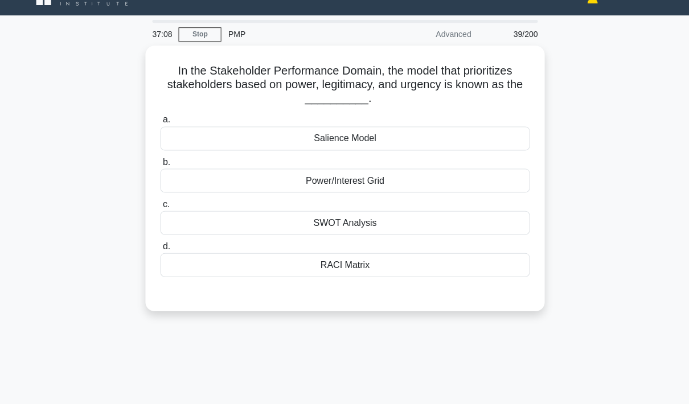
scroll to position [19, 0]
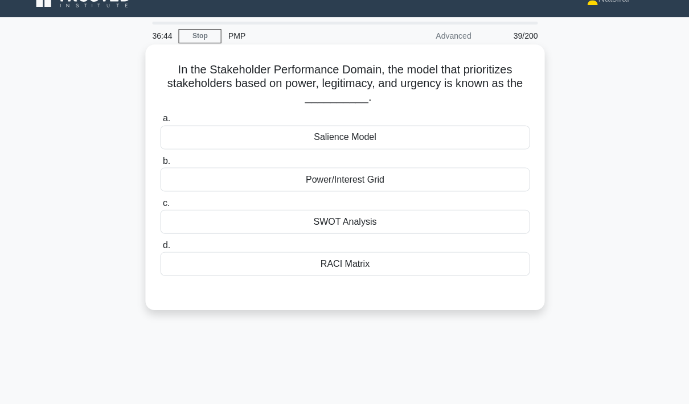
click at [429, 139] on div "Salience Model" at bounding box center [344, 137] width 369 height 24
click at [160, 122] on input "a. Salience Model" at bounding box center [160, 118] width 0 height 7
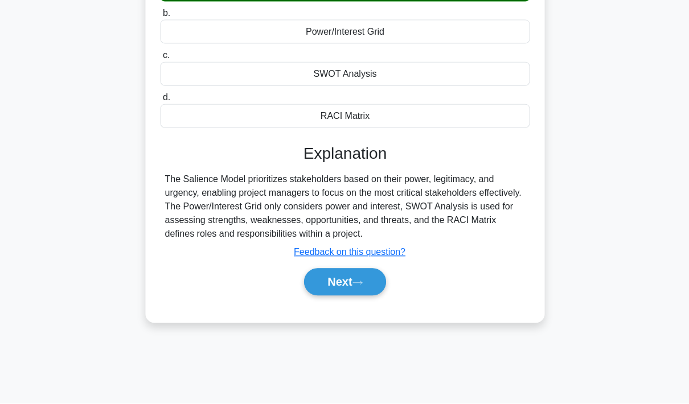
scroll to position [166, 0]
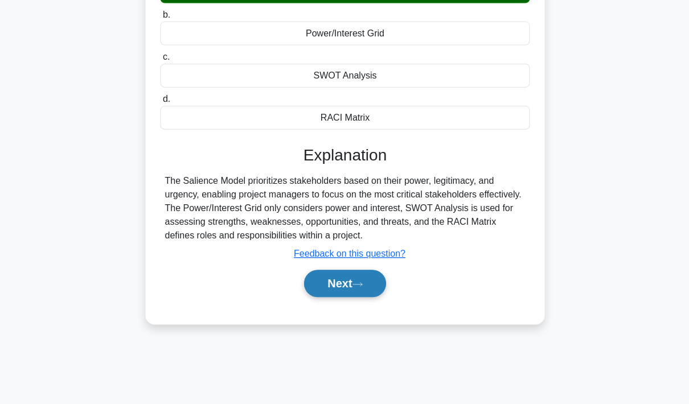
click at [355, 297] on button "Next" at bounding box center [344, 282] width 81 height 27
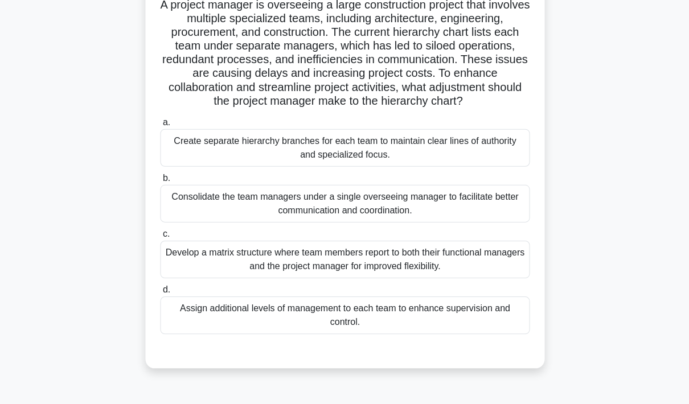
scroll to position [85, 0]
click at [408, 217] on div "Consolidate the team managers under a single overseeing manager to facilitate b…" at bounding box center [344, 203] width 369 height 38
click at [160, 181] on input "b. Consolidate the team managers under a single overseeing manager to facilitat…" at bounding box center [160, 177] width 0 height 7
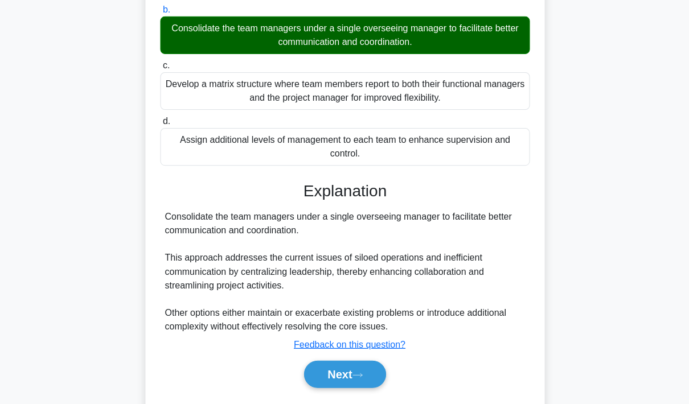
scroll to position [253, 0]
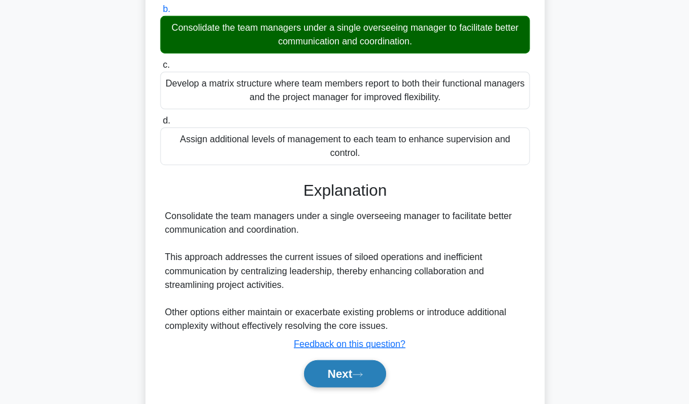
click at [346, 387] on button "Next" at bounding box center [344, 373] width 81 height 27
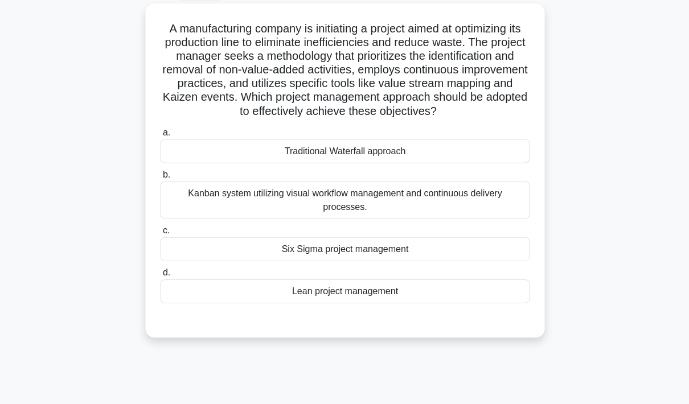
scroll to position [60, 0]
click at [417, 261] on div "Six Sigma project management" at bounding box center [344, 250] width 369 height 24
click at [160, 235] on input "c. Six Sigma project management" at bounding box center [160, 230] width 0 height 7
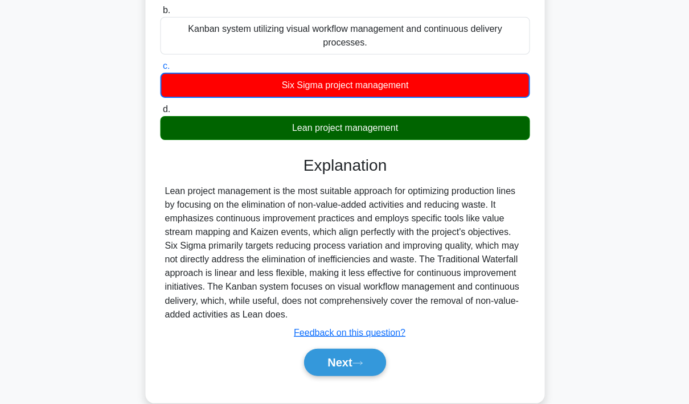
scroll to position [225, 0]
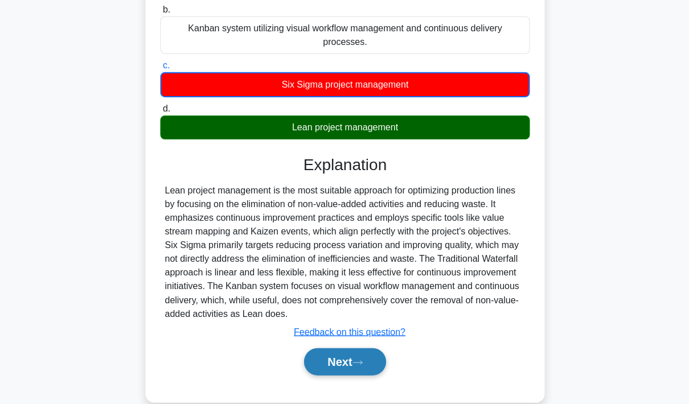
click at [348, 375] on button "Next" at bounding box center [344, 361] width 81 height 27
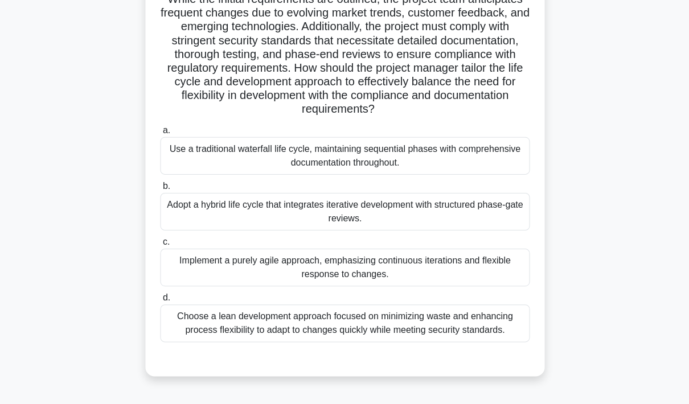
scroll to position [136, 0]
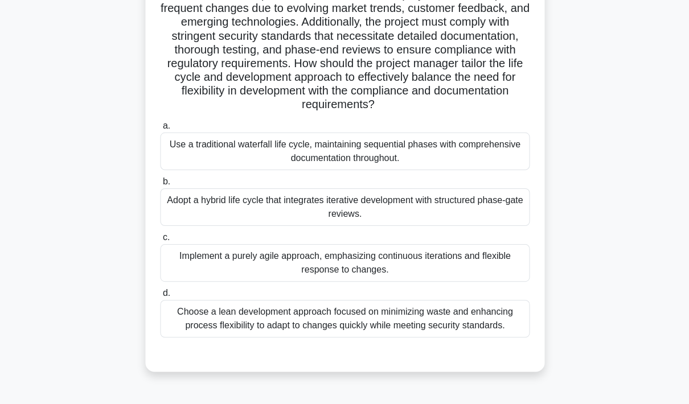
click at [456, 226] on div "Adopt a hybrid life cycle that integrates iterative development with structured…" at bounding box center [344, 207] width 369 height 38
click at [160, 185] on input "b. Adopt a hybrid life cycle that integrates iterative development with structu…" at bounding box center [160, 181] width 0 height 7
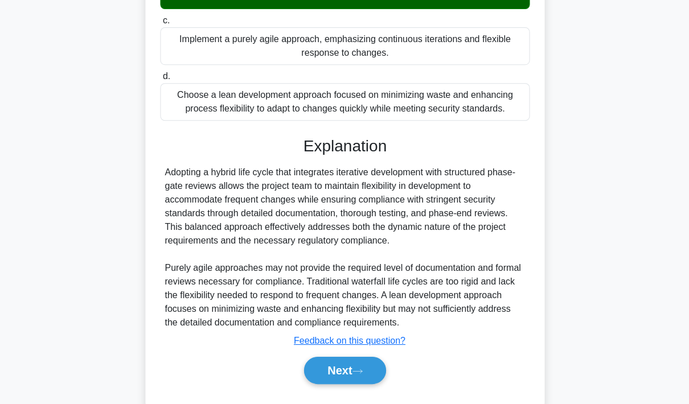
scroll to position [364, 0]
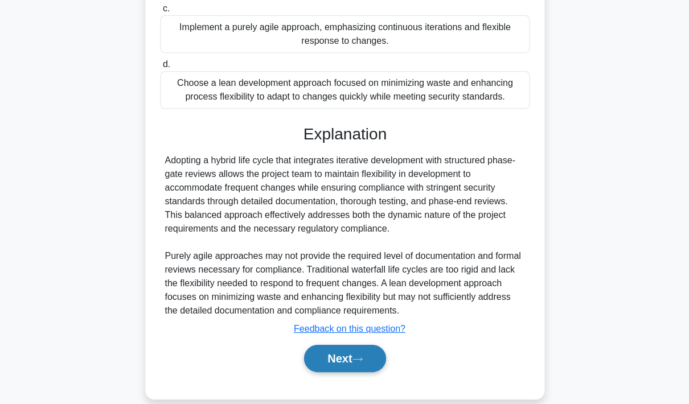
click at [347, 372] on button "Next" at bounding box center [344, 358] width 81 height 27
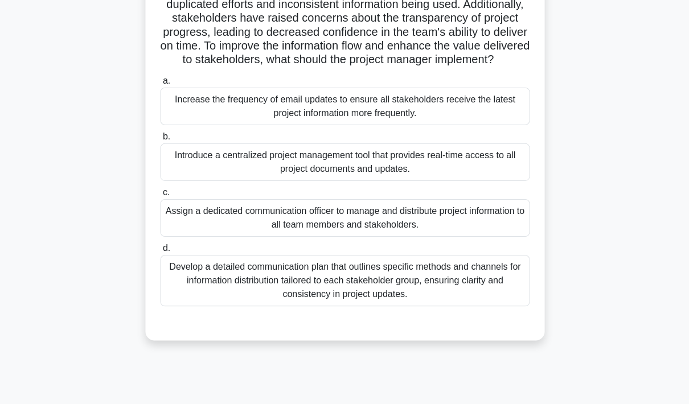
scroll to position [143, 0]
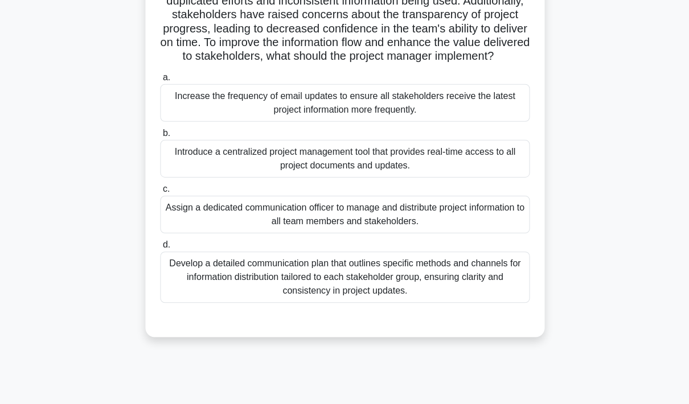
click at [440, 177] on div "Introduce a centralized project management tool that provides real-time access …" at bounding box center [344, 159] width 369 height 38
click at [160, 137] on input "b. Introduce a centralized project management tool that provides real-time acce…" at bounding box center [160, 132] width 0 height 7
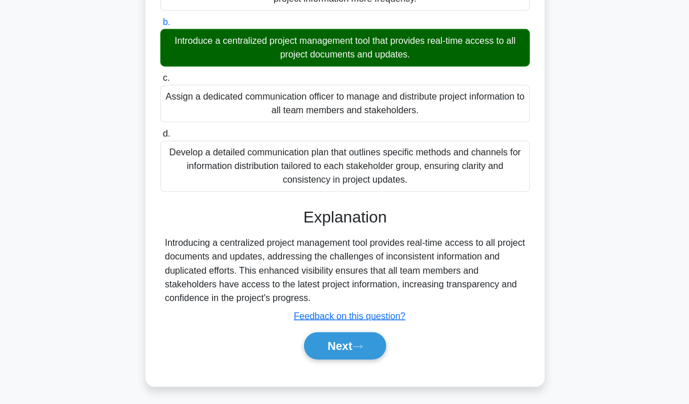
scroll to position [253, 0]
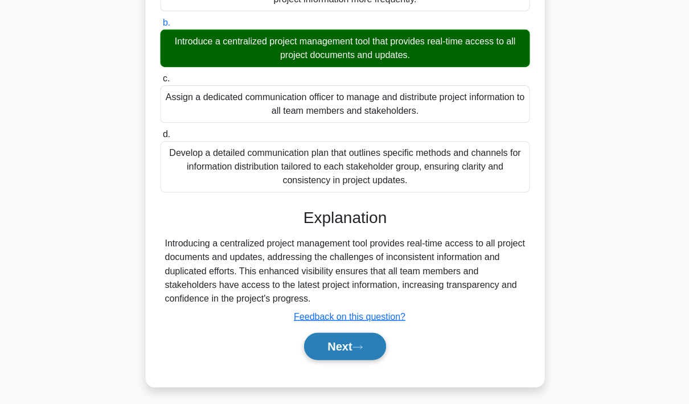
click at [345, 360] on button "Next" at bounding box center [344, 346] width 81 height 27
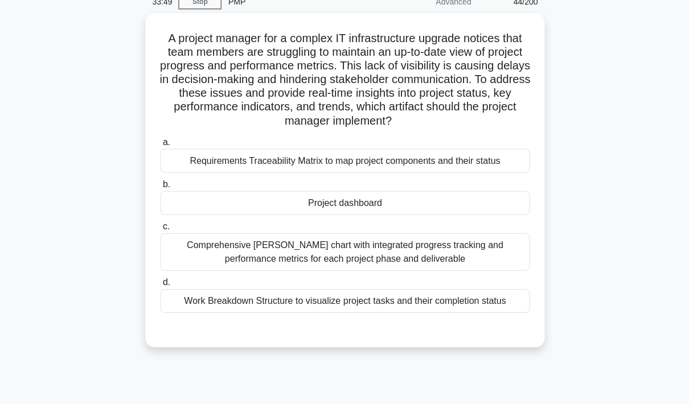
scroll to position [50, 0]
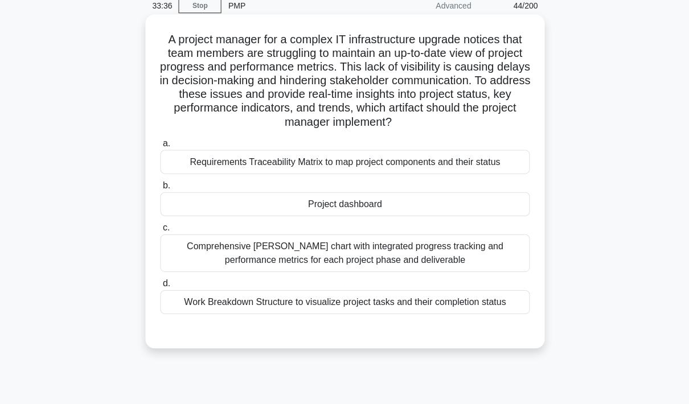
click at [465, 216] on div "Project dashboard" at bounding box center [344, 204] width 369 height 24
click at [160, 189] on input "b. Project dashboard" at bounding box center [160, 185] width 0 height 7
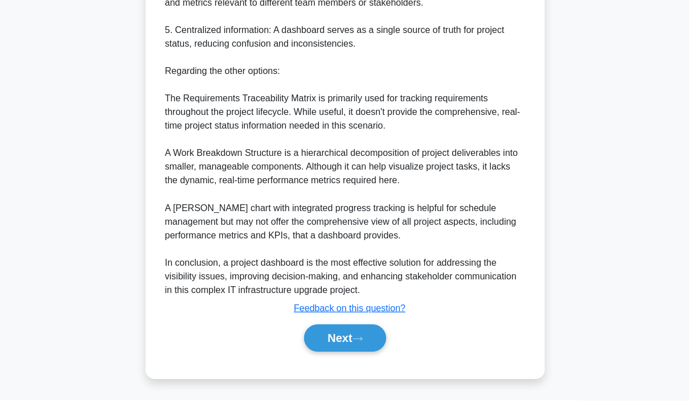
scroll to position [704, 0]
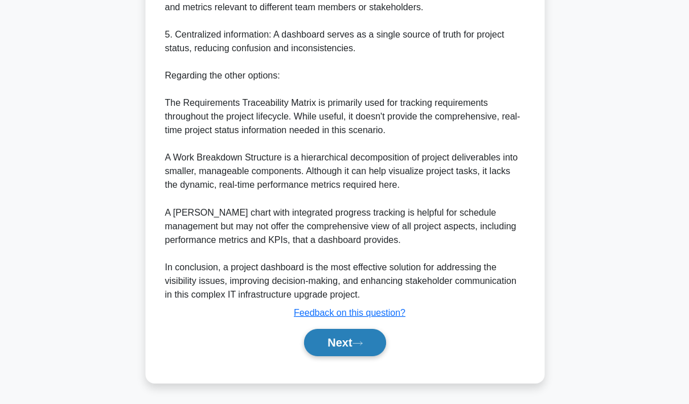
click at [349, 356] on button "Next" at bounding box center [344, 342] width 81 height 27
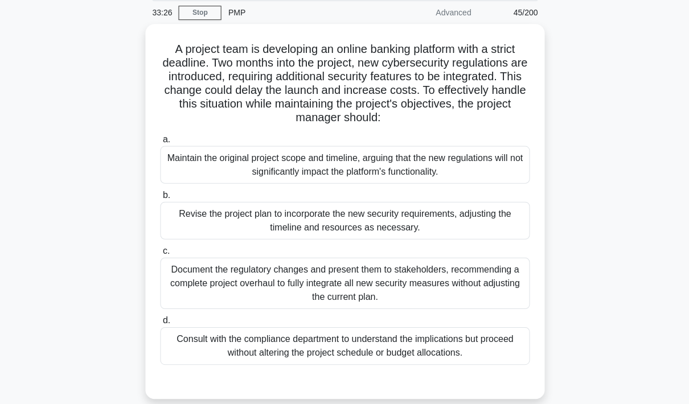
scroll to position [45, 0]
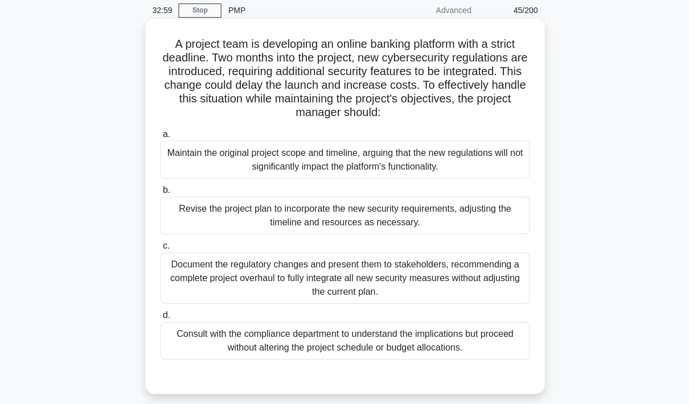
click at [485, 359] on div "Consult with the compliance department to understand the implications but proce…" at bounding box center [344, 341] width 369 height 38
click at [160, 319] on input "d. Consult with the compliance department to understand the implications but pr…" at bounding box center [160, 315] width 0 height 7
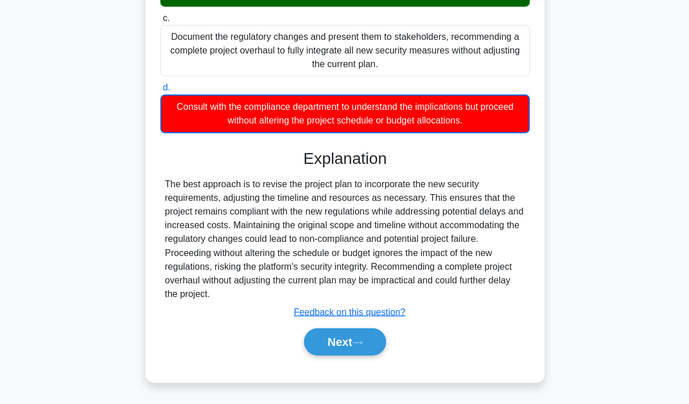
scroll to position [299, 0]
click at [340, 346] on button "Next" at bounding box center [344, 342] width 81 height 27
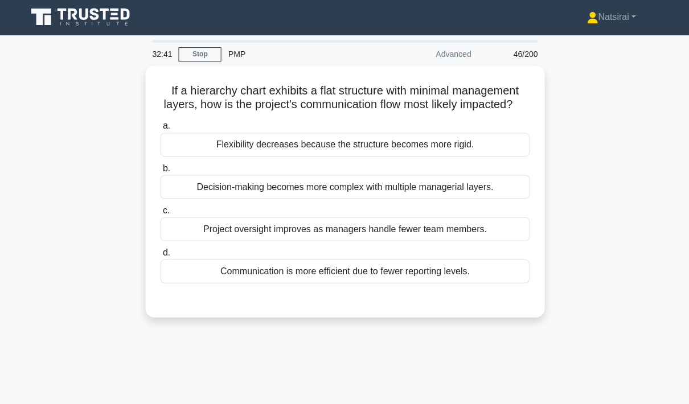
scroll to position [1, 0]
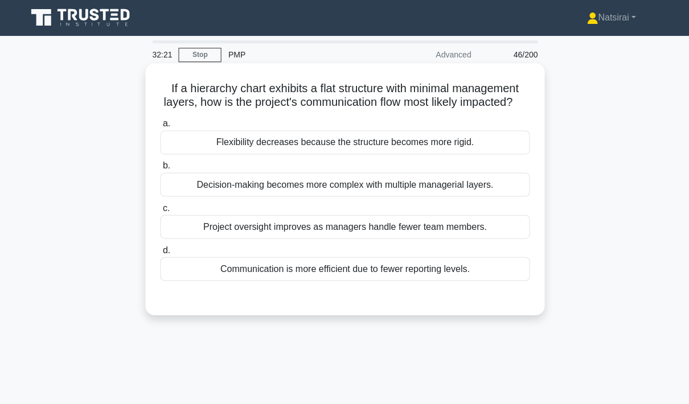
click at [498, 154] on div "Flexibility decreases because the structure becomes more rigid." at bounding box center [344, 142] width 369 height 24
click at [160, 128] on input "a. Flexibility decreases because the structure becomes more rigid." at bounding box center [160, 123] width 0 height 7
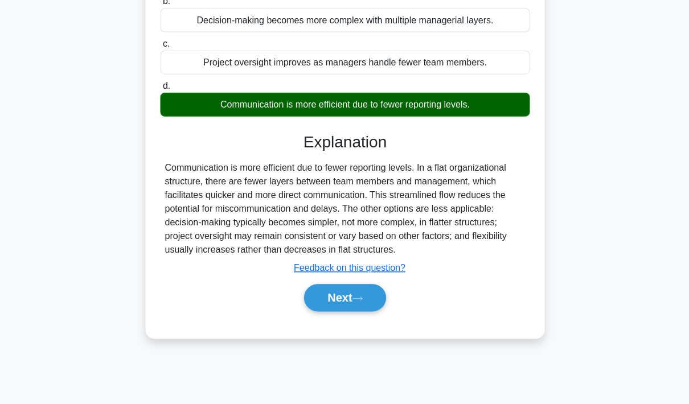
scroll to position [166, 0]
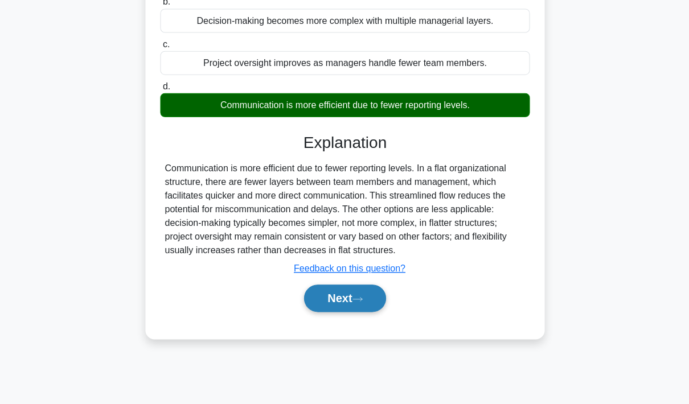
click at [337, 312] on button "Next" at bounding box center [344, 297] width 81 height 27
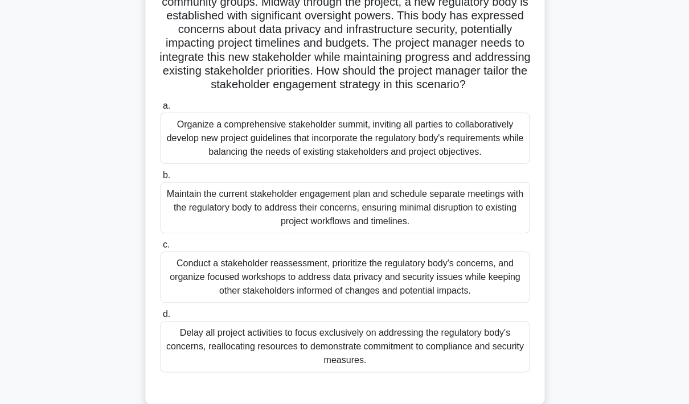
scroll to position [118, 0]
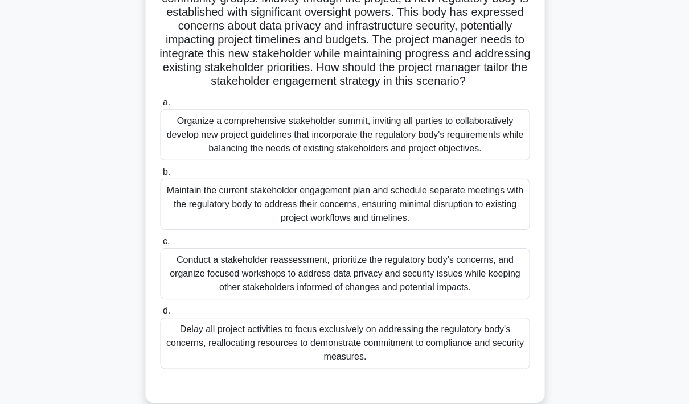
click at [466, 159] on div "Organize a comprehensive stakeholder summit, inviting all parties to collaborat…" at bounding box center [344, 134] width 369 height 51
click at [160, 106] on input "a. Organize a comprehensive stakeholder summit, inviting all parties to collabo…" at bounding box center [160, 102] width 0 height 7
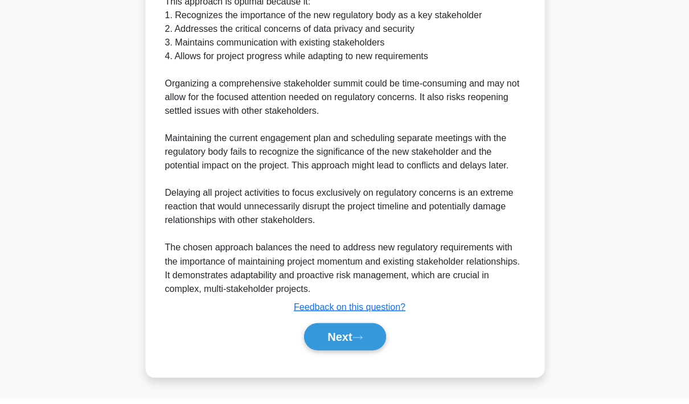
scroll to position [623, 0]
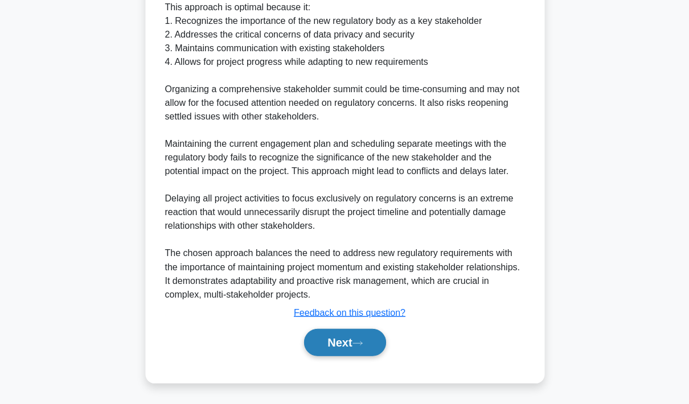
click at [343, 356] on button "Next" at bounding box center [344, 342] width 81 height 27
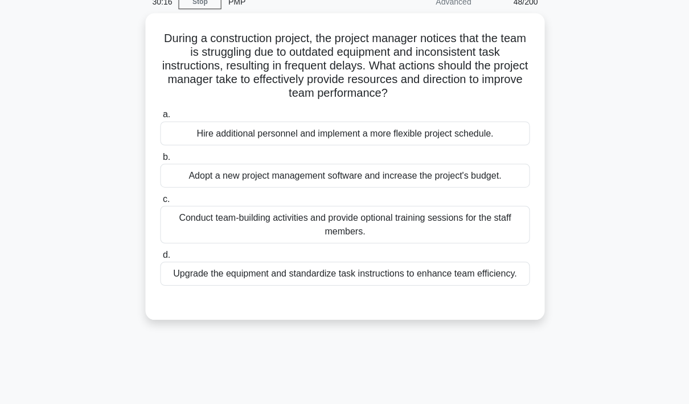
scroll to position [54, 0]
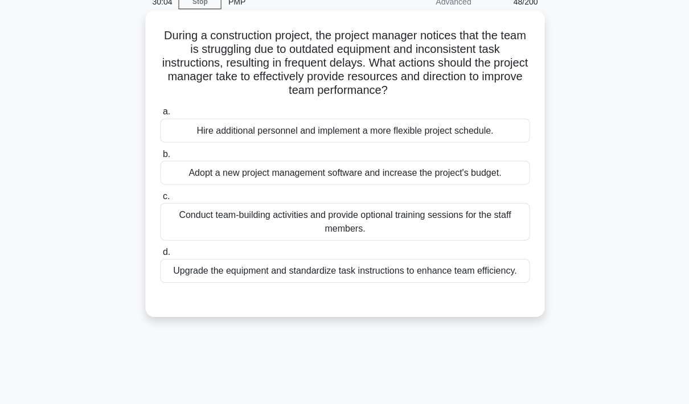
click at [495, 277] on div "Upgrade the equipment and standardize task instructions to enhance team efficie…" at bounding box center [344, 271] width 369 height 24
click at [160, 256] on input "d. Upgrade the equipment and standardize task instructions to enhance team effi…" at bounding box center [160, 251] width 0 height 7
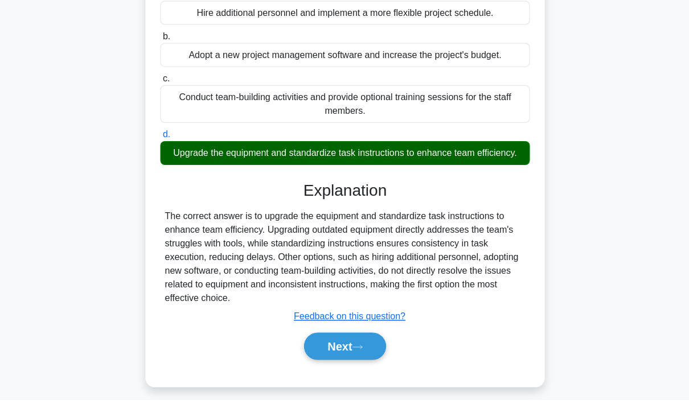
scroll to position [166, 0]
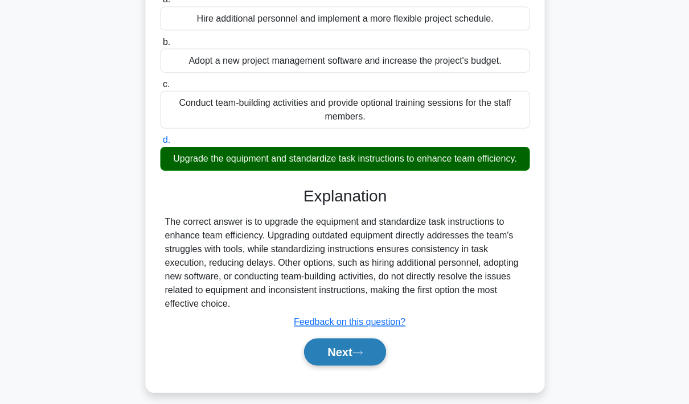
click at [354, 365] on button "Next" at bounding box center [344, 351] width 81 height 27
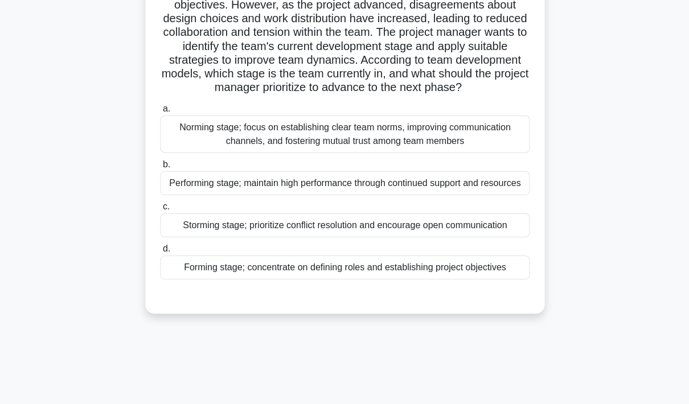
scroll to position [135, 0]
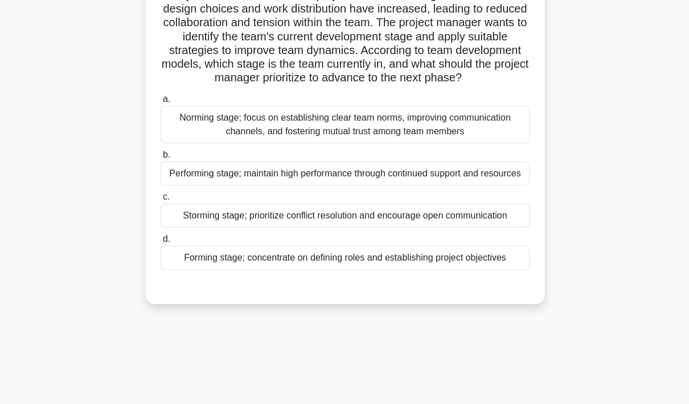
click at [456, 227] on div "Storming stage; prioritize conflict resolution and encourage open communication" at bounding box center [344, 215] width 369 height 24
click at [160, 200] on input "c. Storming stage; prioritize conflict resolution and encourage open communicat…" at bounding box center [160, 196] width 0 height 7
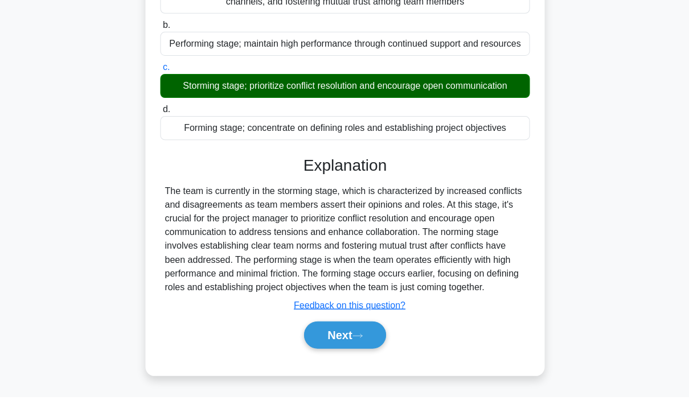
scroll to position [294, 0]
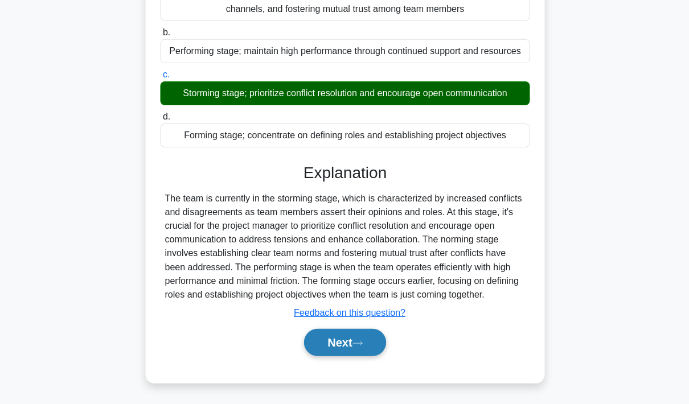
click at [360, 345] on icon at bounding box center [357, 342] width 9 height 3
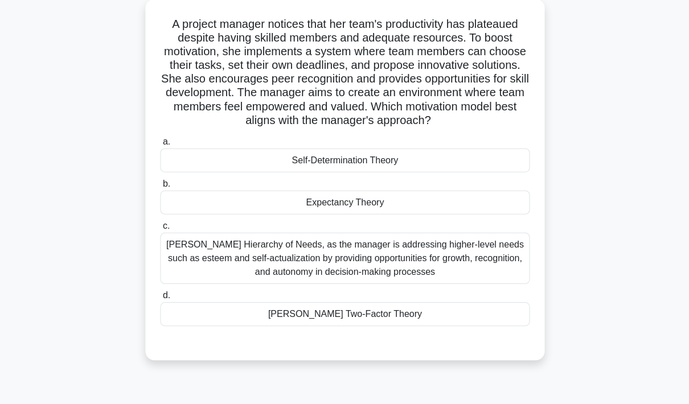
scroll to position [67, 0]
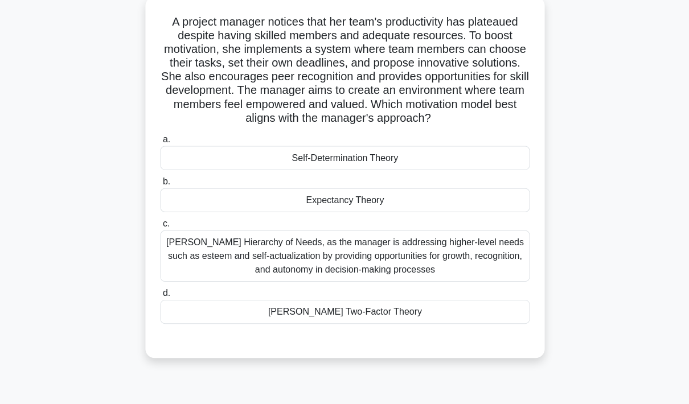
click at [465, 279] on div "[PERSON_NAME] Hierarchy of Needs, as the manager is addressing higher-level nee…" at bounding box center [344, 255] width 369 height 51
click at [160, 227] on input "[PERSON_NAME] Hierarchy of Needs, as the manager is addressing higher-level nee…" at bounding box center [160, 223] width 0 height 7
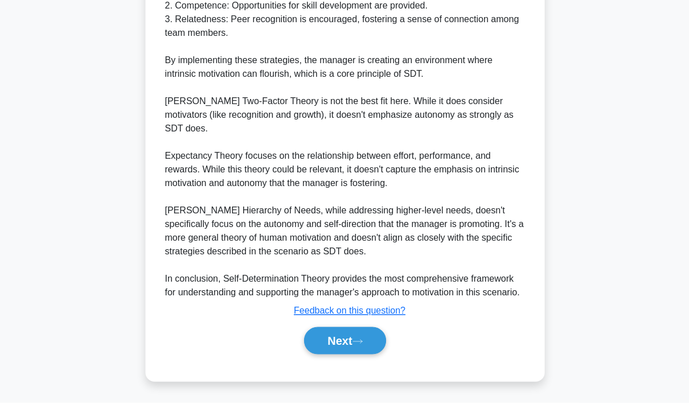
scroll to position [541, 0]
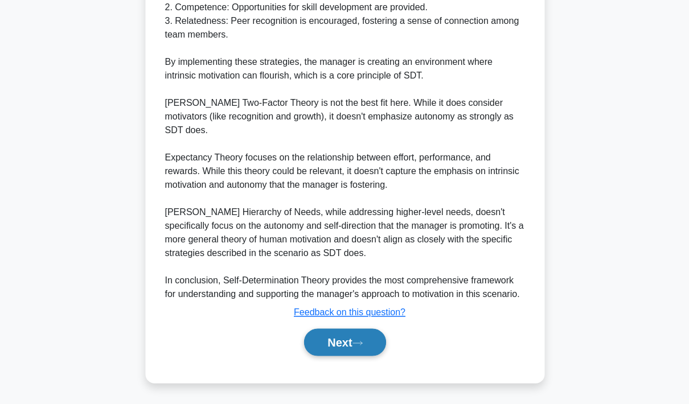
click at [354, 356] on button "Next" at bounding box center [344, 342] width 81 height 27
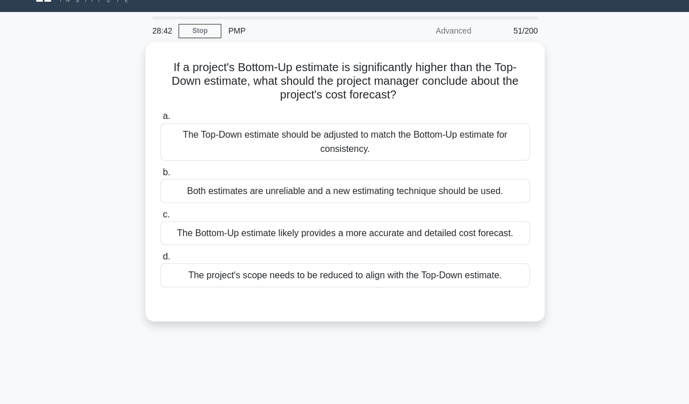
scroll to position [24, 0]
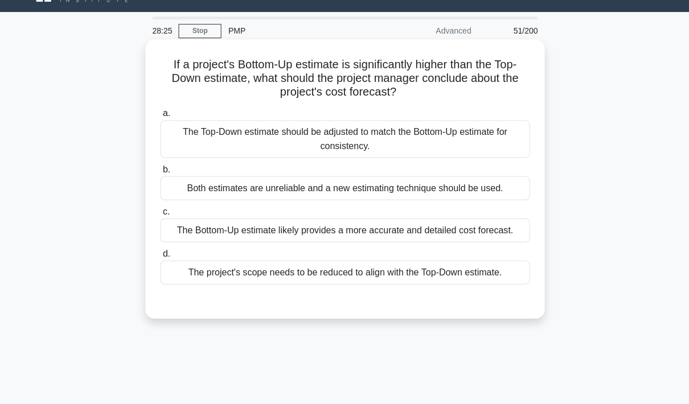
click at [476, 242] on div "The Bottom-Up estimate likely provides a more accurate and detailed cost foreca…" at bounding box center [344, 230] width 369 height 24
click at [160, 215] on input "c. The Bottom-Up estimate likely provides a more accurate and detailed cost for…" at bounding box center [160, 211] width 0 height 7
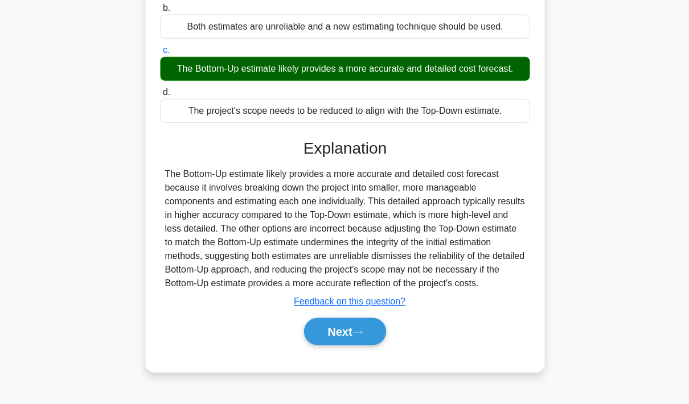
scroll to position [185, 0]
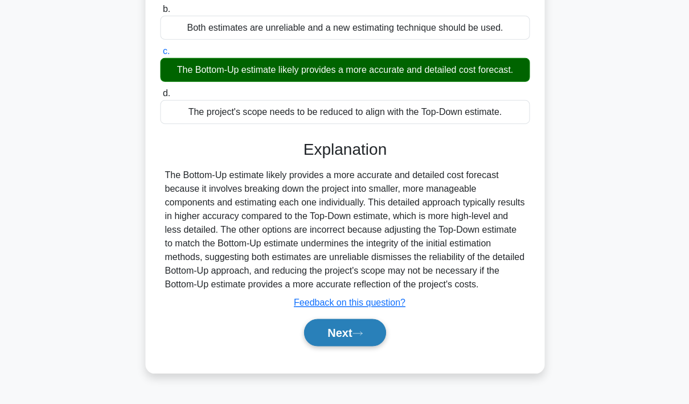
click at [350, 346] on button "Next" at bounding box center [344, 332] width 81 height 27
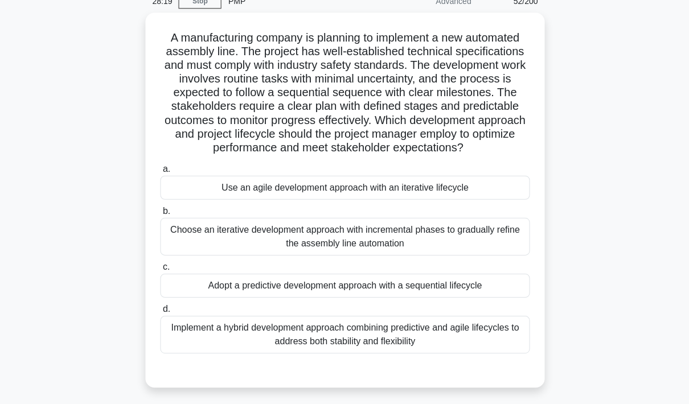
scroll to position [62, 0]
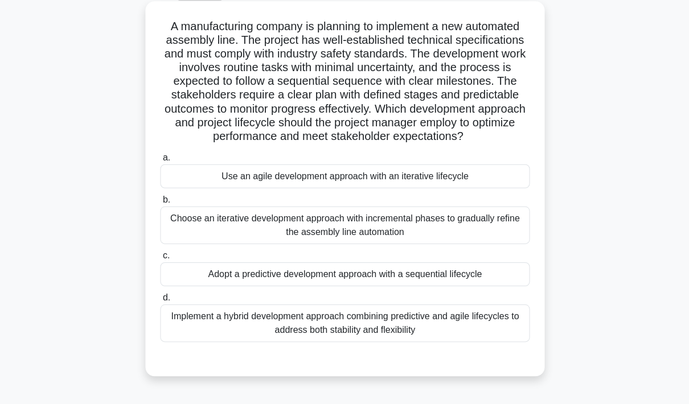
click at [441, 342] on div "Implement a hybrid development approach combining predictive and agile lifecycl…" at bounding box center [344, 324] width 369 height 38
click at [160, 302] on input "d. Implement a hybrid development approach combining predictive and agile lifec…" at bounding box center [160, 297] width 0 height 7
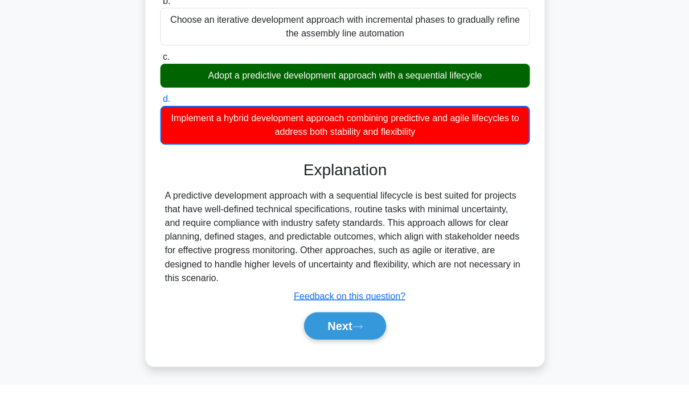
scroll to position [240, 0]
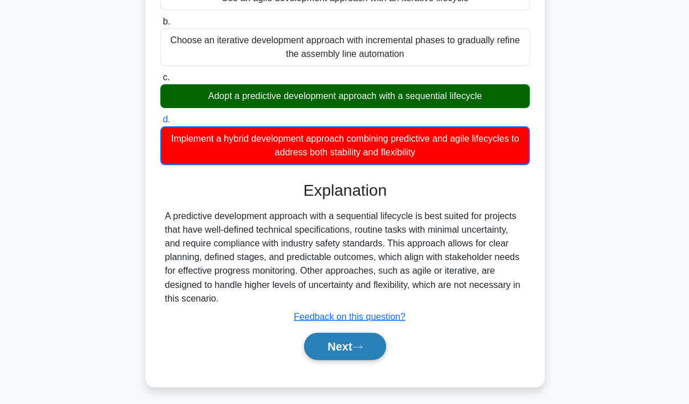
click at [354, 360] on button "Next" at bounding box center [344, 346] width 81 height 27
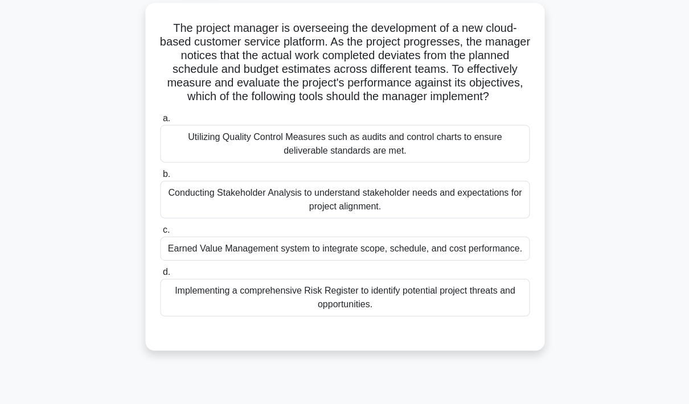
scroll to position [63, 0]
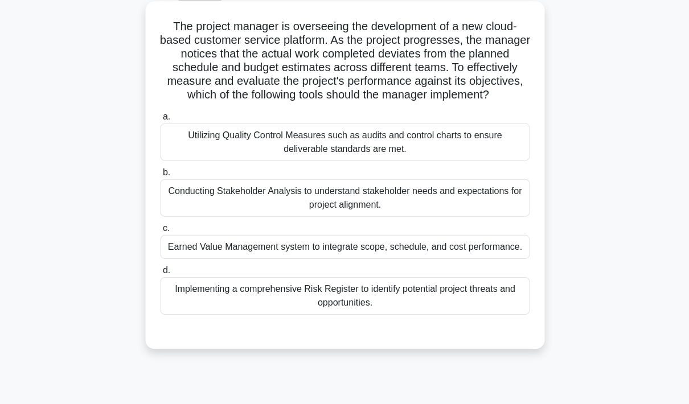
click at [447, 259] on div "Earned Value Management system to integrate scope, schedule, and cost performan…" at bounding box center [344, 247] width 369 height 24
click at [160, 232] on input "c. Earned Value Management system to integrate scope, schedule, and cost perfor…" at bounding box center [160, 227] width 0 height 7
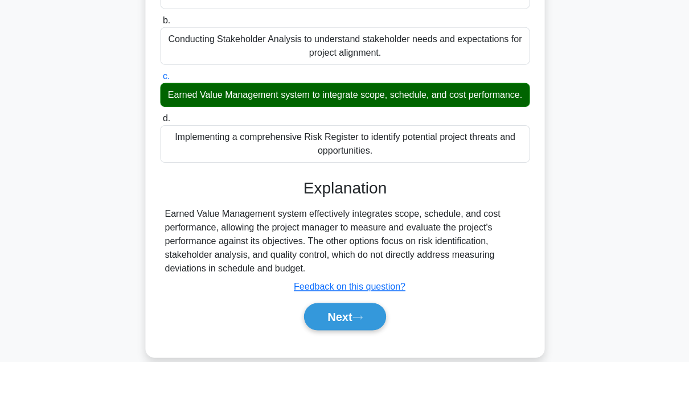
scroll to position [171, 0]
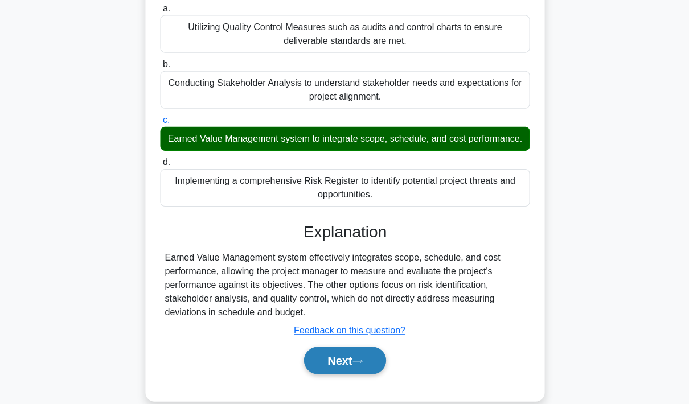
click at [344, 374] on button "Next" at bounding box center [344, 359] width 81 height 27
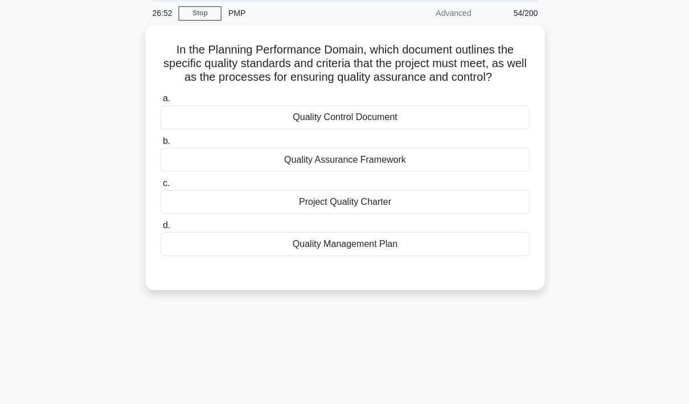
scroll to position [40, 0]
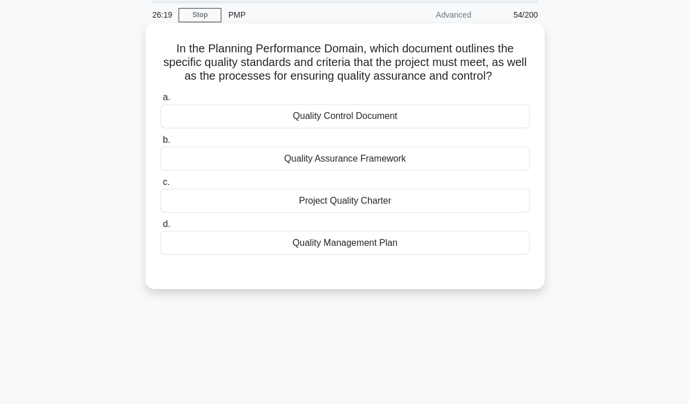
click at [435, 128] on div "Quality Control Document" at bounding box center [344, 116] width 369 height 24
click at [160, 101] on input "a. Quality Control Document" at bounding box center [160, 97] width 0 height 7
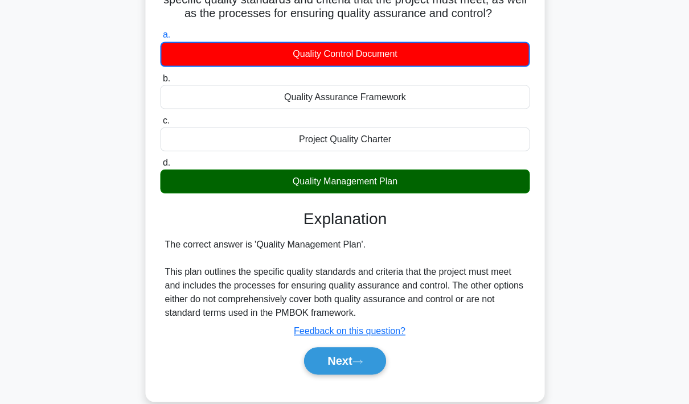
scroll to position [104, 0]
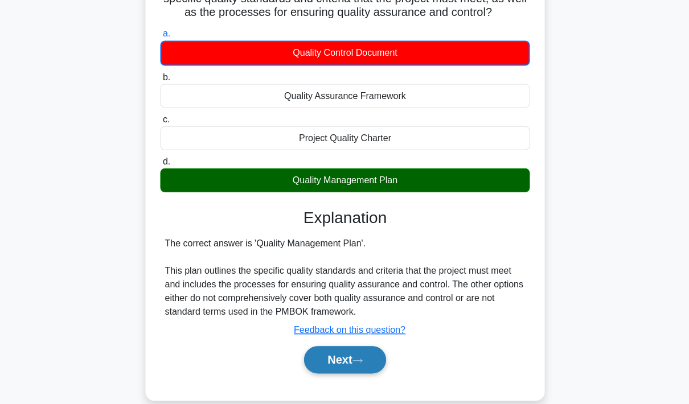
click at [350, 373] on button "Next" at bounding box center [344, 359] width 81 height 27
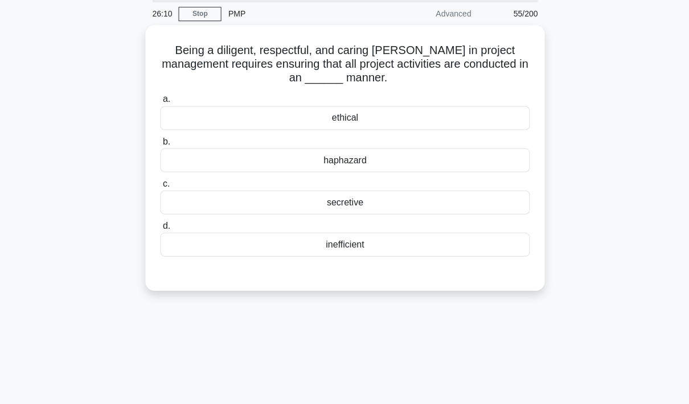
scroll to position [38, 0]
click at [416, 120] on div "ethical" at bounding box center [344, 119] width 369 height 24
click at [160, 104] on input "a. ethical" at bounding box center [160, 99] width 0 height 7
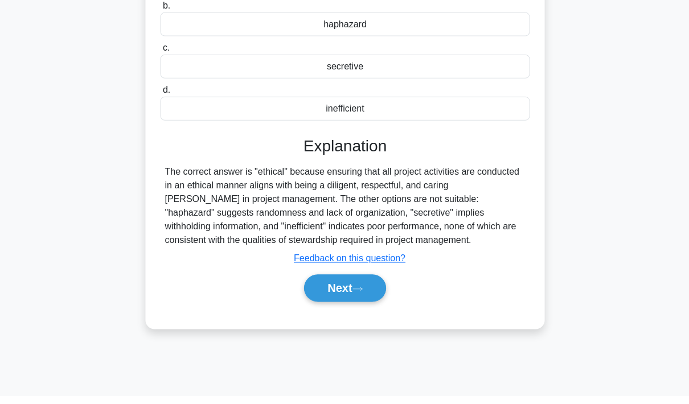
scroll to position [166, 0]
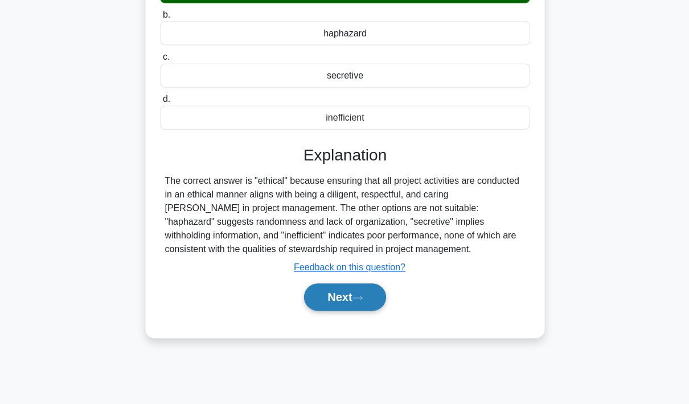
click at [349, 310] on button "Next" at bounding box center [344, 296] width 81 height 27
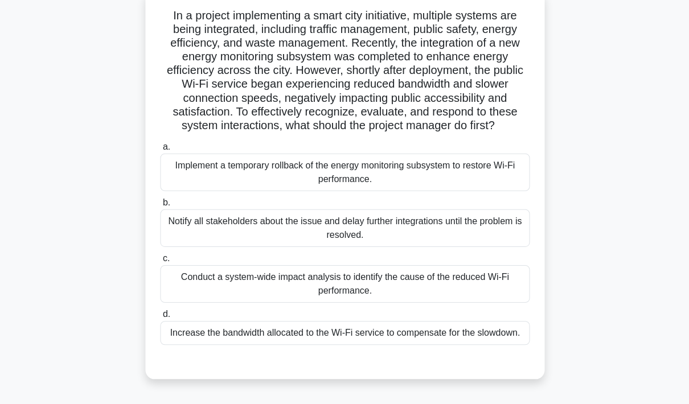
scroll to position [76, 0]
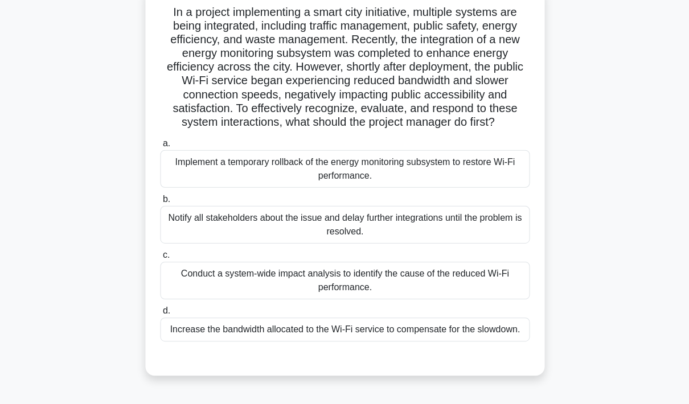
click at [469, 300] on div "Conduct a system-wide impact analysis to identify the cause of the reduced Wi-F…" at bounding box center [344, 281] width 369 height 38
click at [160, 259] on input "c. Conduct a system-wide impact analysis to identify the cause of the reduced W…" at bounding box center [160, 255] width 0 height 7
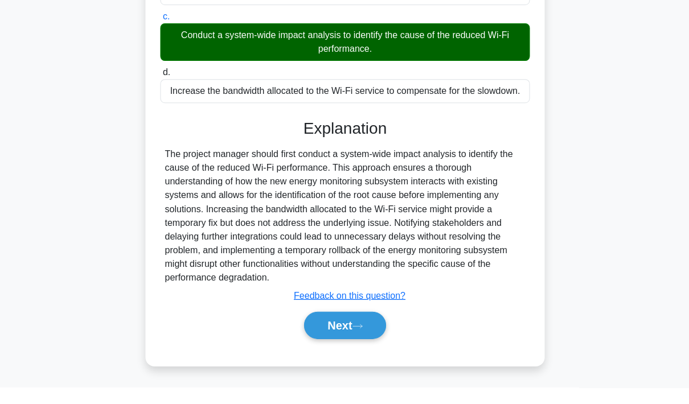
scroll to position [308, 0]
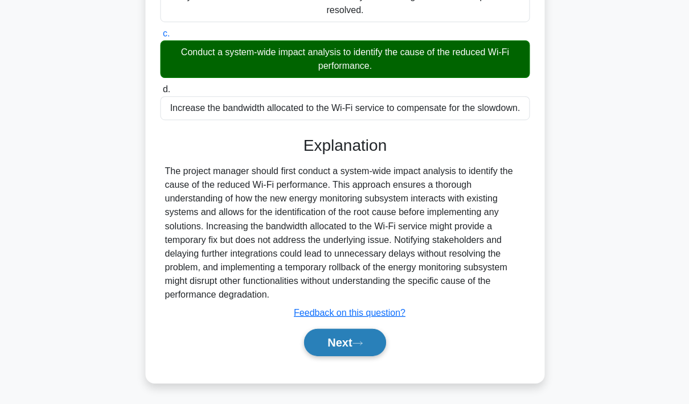
click at [347, 356] on button "Next" at bounding box center [344, 342] width 81 height 27
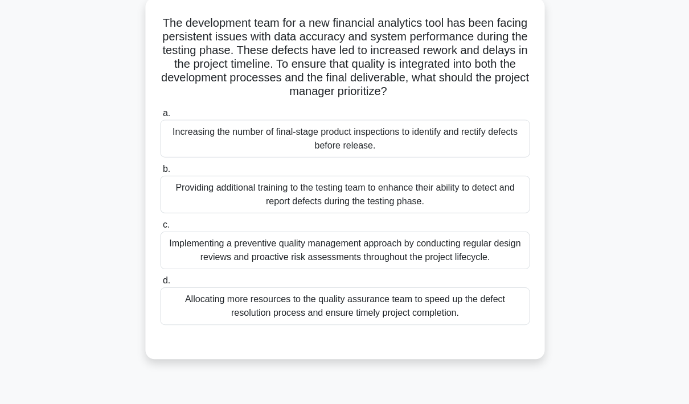
scroll to position [64, 0]
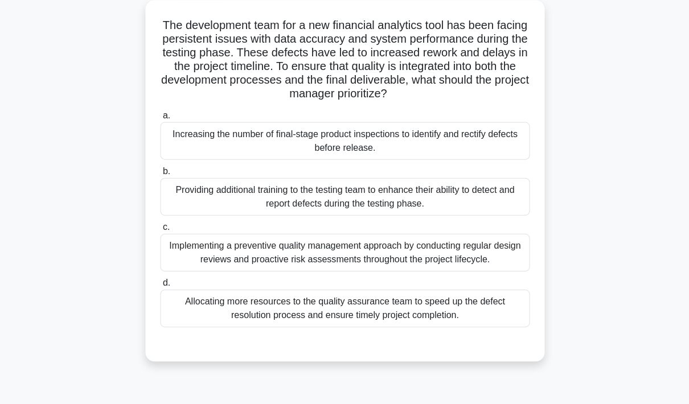
click at [453, 270] on div "Implementing a preventive quality management approach by conducting regular des…" at bounding box center [344, 253] width 369 height 38
click at [160, 231] on input "c. Implementing a preventive quality management approach by conducting regular …" at bounding box center [160, 226] width 0 height 7
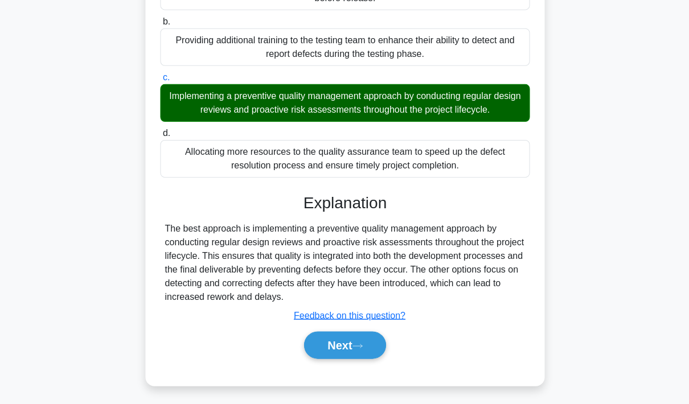
scroll to position [212, 0]
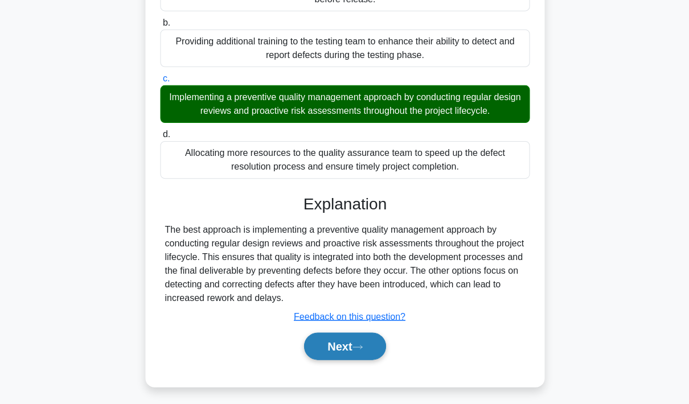
click at [344, 360] on button "Next" at bounding box center [344, 346] width 81 height 27
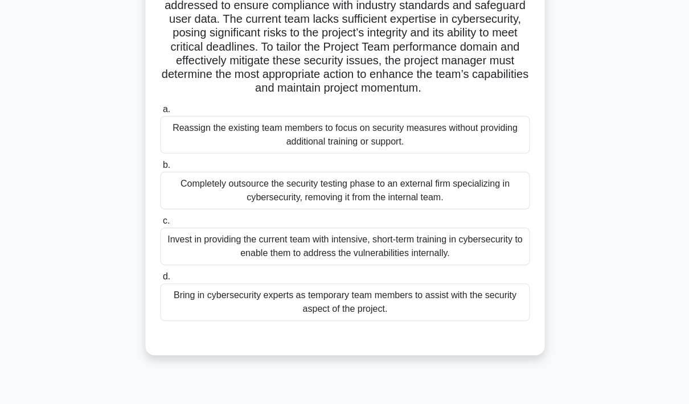
scroll to position [128, 0]
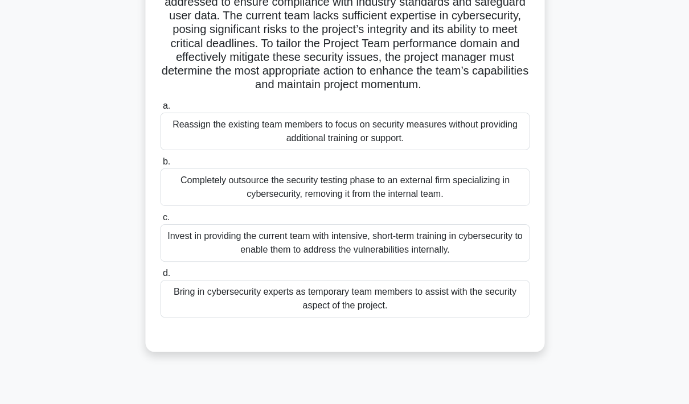
click at [416, 317] on div "Bring in cybersecurity experts as temporary team members to assist with the sec…" at bounding box center [344, 299] width 369 height 38
click at [160, 277] on input "d. Bring in cybersecurity experts as temporary team members to assist with the …" at bounding box center [160, 272] width 0 height 7
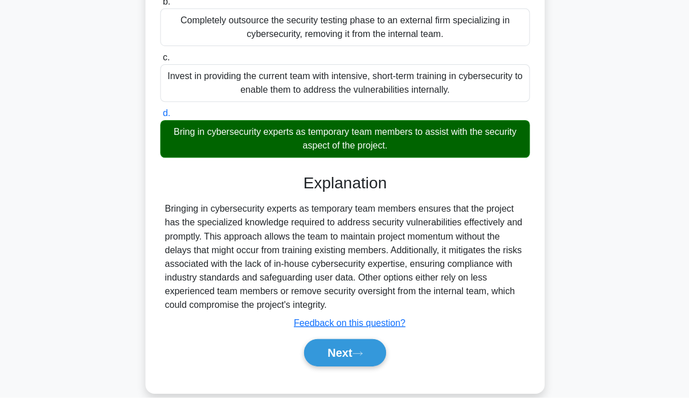
scroll to position [280, 0]
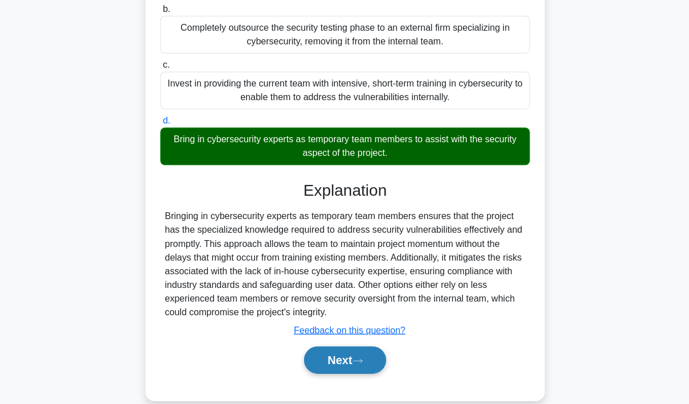
click at [345, 374] on button "Next" at bounding box center [344, 359] width 81 height 27
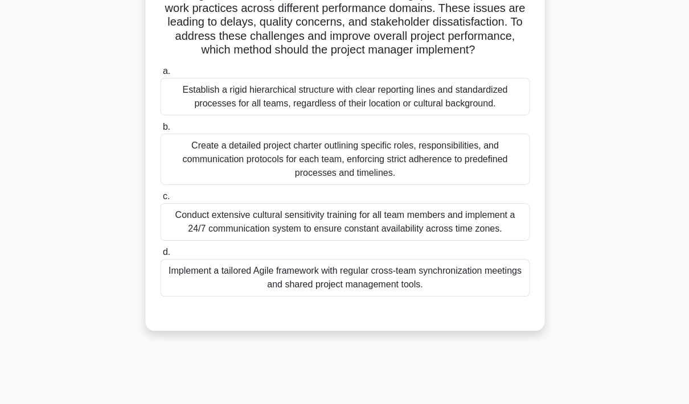
scroll to position [140, 0]
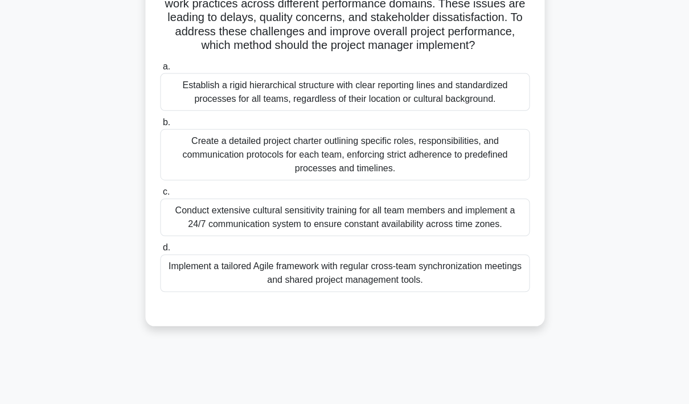
click at [472, 236] on div "Conduct extensive cultural sensitivity training for all team members and implem…" at bounding box center [344, 217] width 369 height 38
click at [160, 195] on input "c. Conduct extensive cultural sensitivity training for all team members and imp…" at bounding box center [160, 191] width 0 height 7
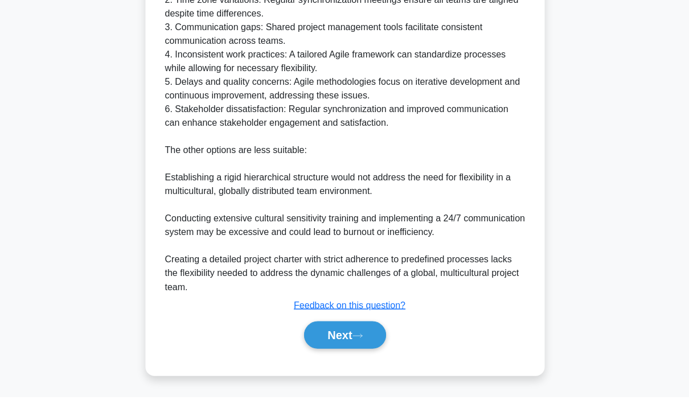
scroll to position [596, 0]
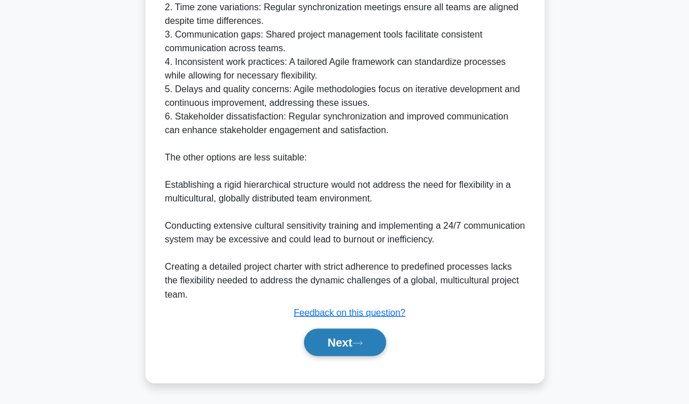
click at [347, 356] on button "Next" at bounding box center [344, 342] width 81 height 27
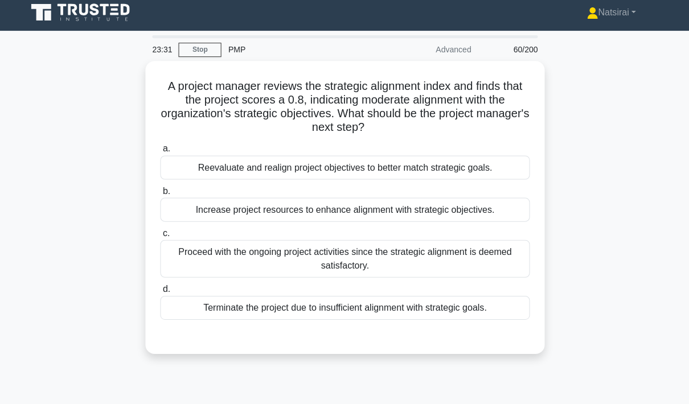
scroll to position [5, 0]
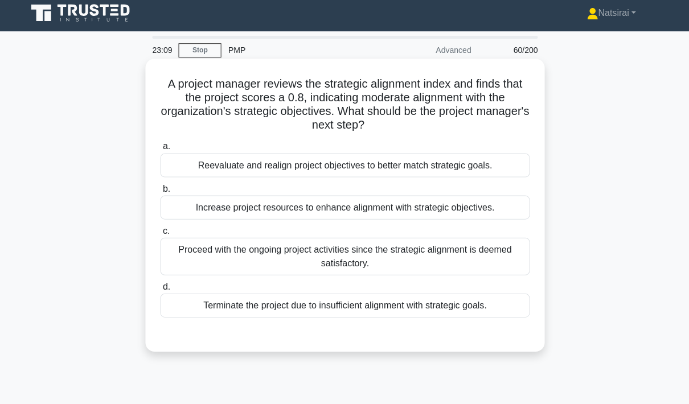
click at [473, 170] on div "Reevaluate and realign project objectives to better match strategic goals." at bounding box center [344, 165] width 369 height 24
click at [160, 150] on input "a. Reevaluate and realign project objectives to better match strategic goals." at bounding box center [160, 146] width 0 height 7
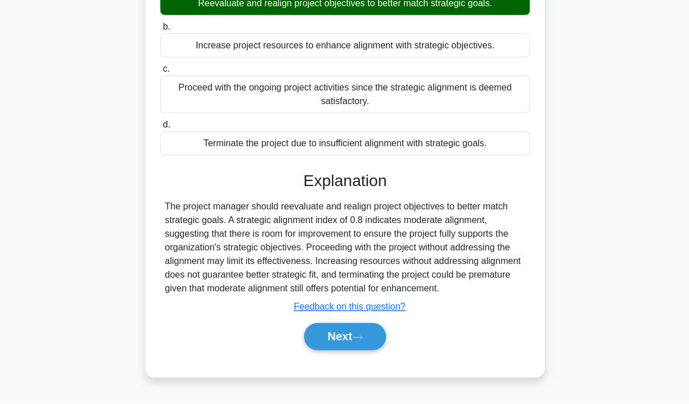
scroll to position [166, 0]
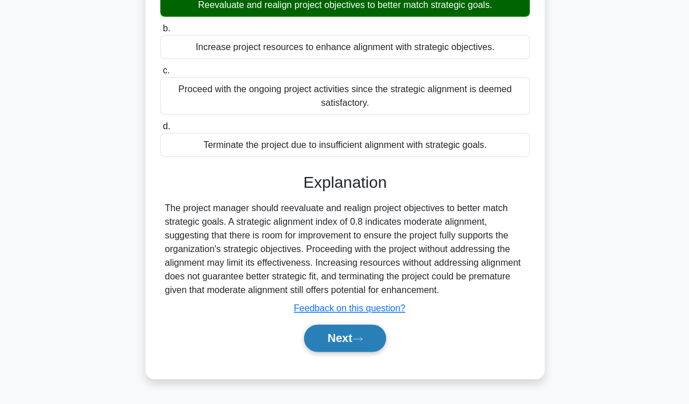
click at [337, 351] on button "Next" at bounding box center [344, 337] width 81 height 27
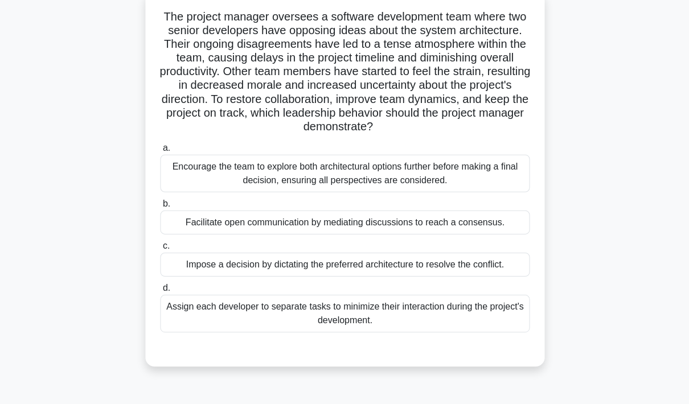
scroll to position [75, 0]
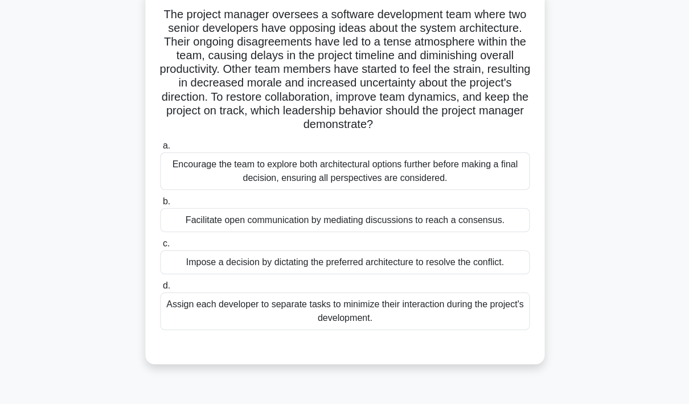
click at [450, 232] on div "Facilitate open communication by mediating discussions to reach a consensus." at bounding box center [344, 220] width 369 height 24
click at [160, 205] on input "b. Facilitate open communication by mediating discussions to reach a consensus." at bounding box center [160, 201] width 0 height 7
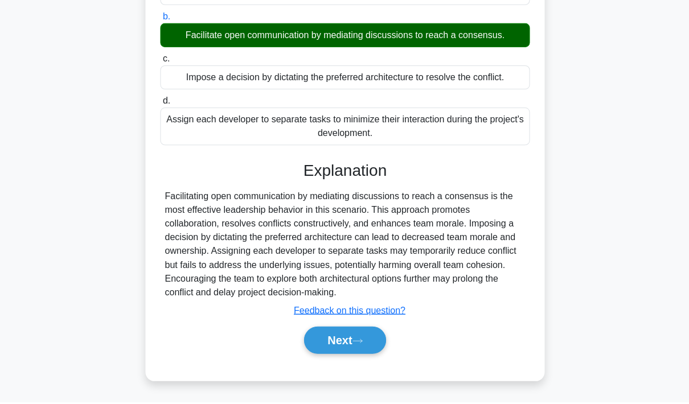
scroll to position [267, 0]
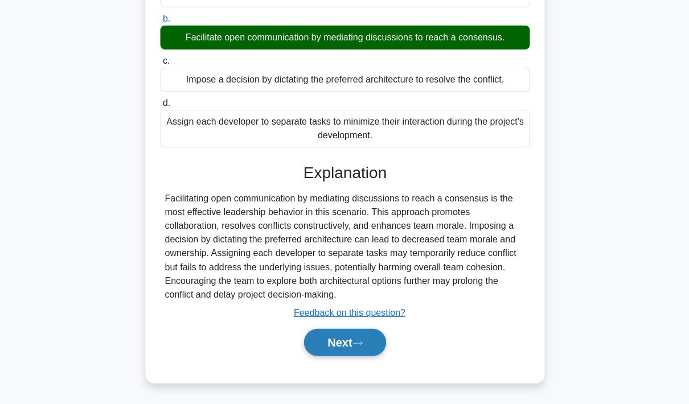
click at [341, 356] on button "Next" at bounding box center [344, 342] width 81 height 27
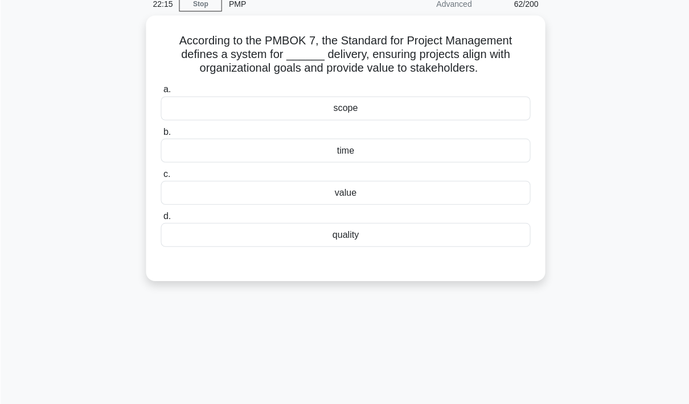
scroll to position [50, 0]
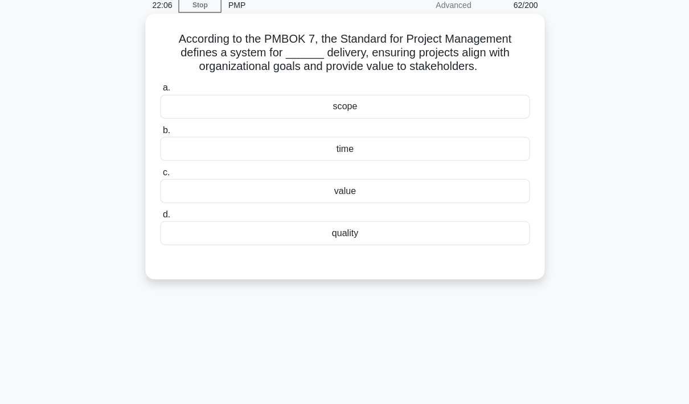
click at [502, 244] on div "quality" at bounding box center [344, 233] width 369 height 24
click at [160, 218] on input "d. quality" at bounding box center [160, 214] width 0 height 7
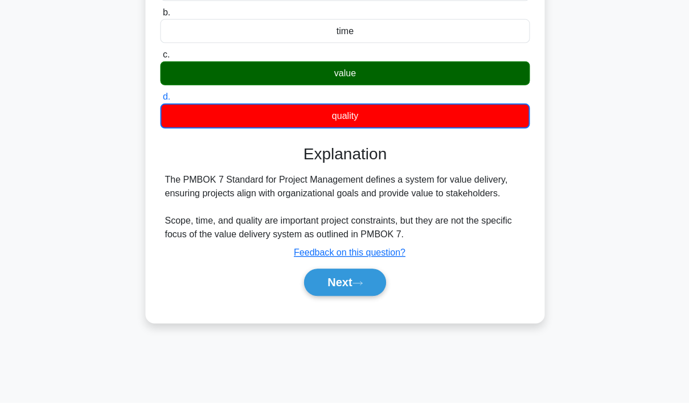
scroll to position [166, 0]
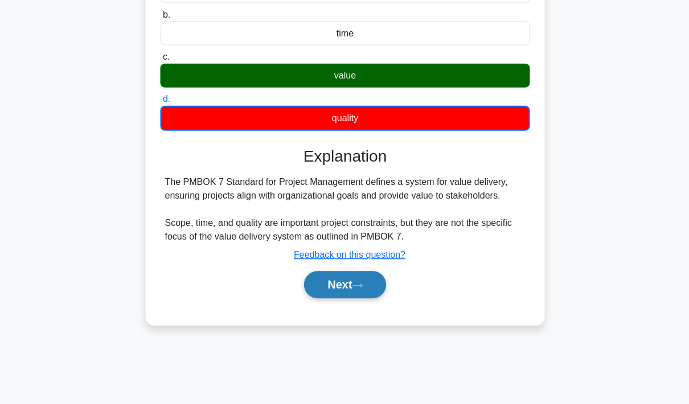
click at [346, 298] on button "Next" at bounding box center [344, 284] width 81 height 27
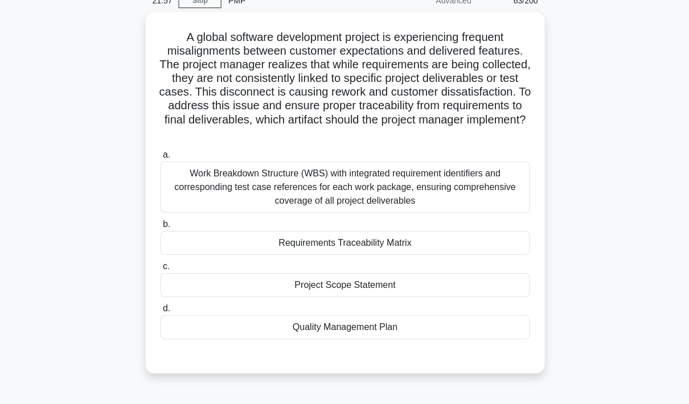
scroll to position [54, 0]
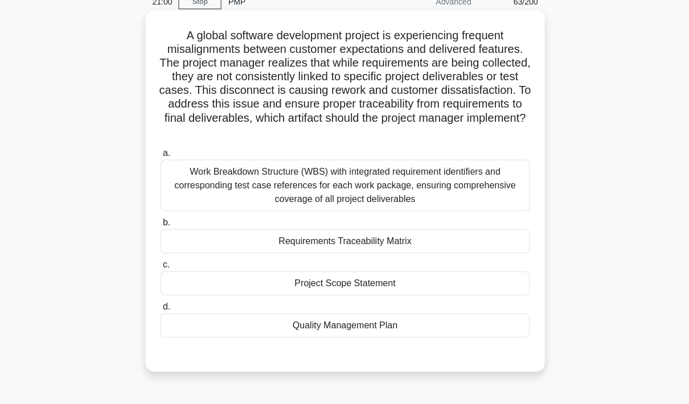
click at [442, 253] on div "Requirements Traceability Matrix" at bounding box center [344, 241] width 369 height 24
click at [160, 226] on input "b. Requirements Traceability Matrix" at bounding box center [160, 222] width 0 height 7
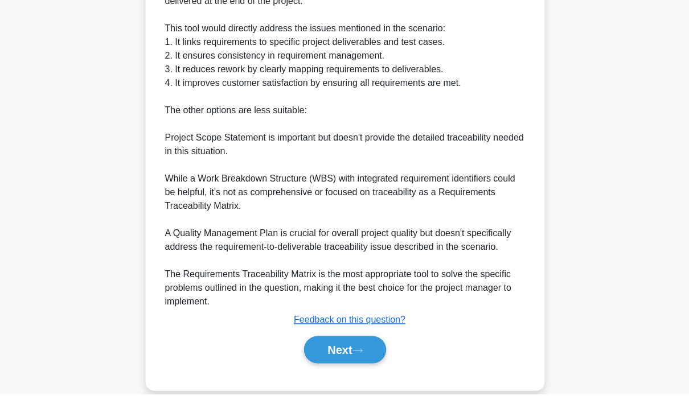
scroll to position [526, 0]
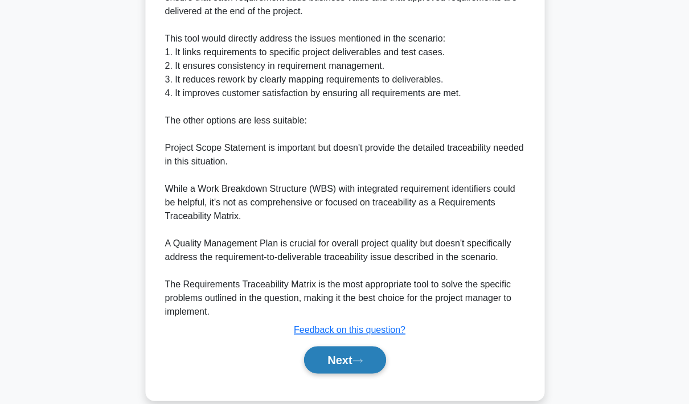
click at [342, 374] on button "Next" at bounding box center [344, 359] width 81 height 27
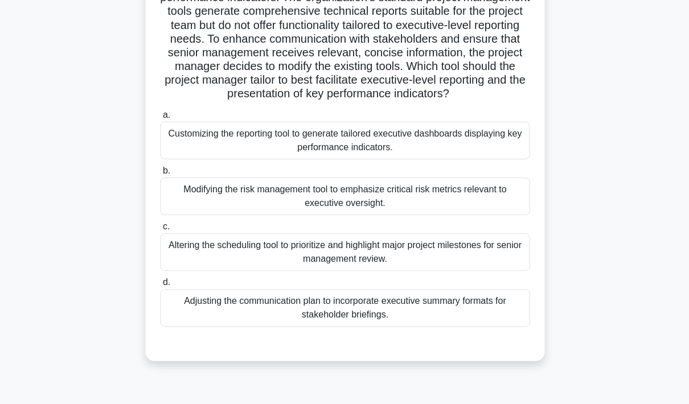
scroll to position [150, 0]
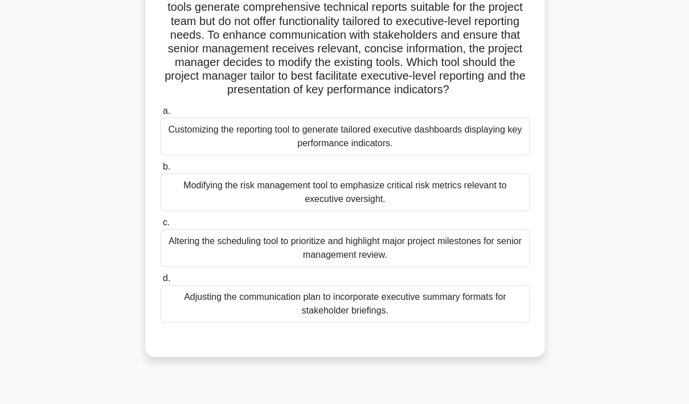
click at [451, 155] on div "Customizing the reporting tool to generate tailored executive dashboards displa…" at bounding box center [344, 136] width 369 height 38
click at [160, 114] on input "a. Customizing the reporting tool to generate tailored executive dashboards dis…" at bounding box center [160, 110] width 0 height 7
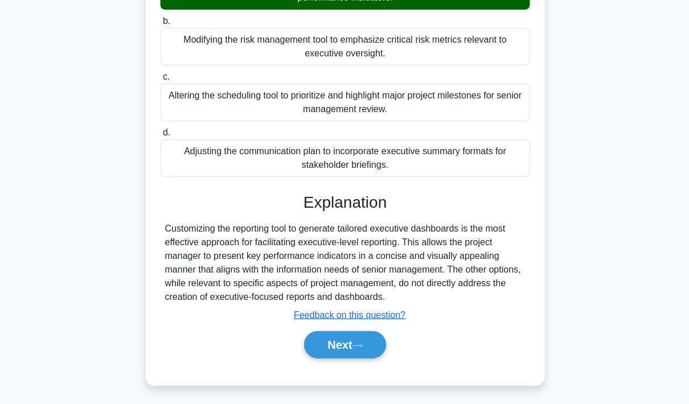
scroll to position [294, 0]
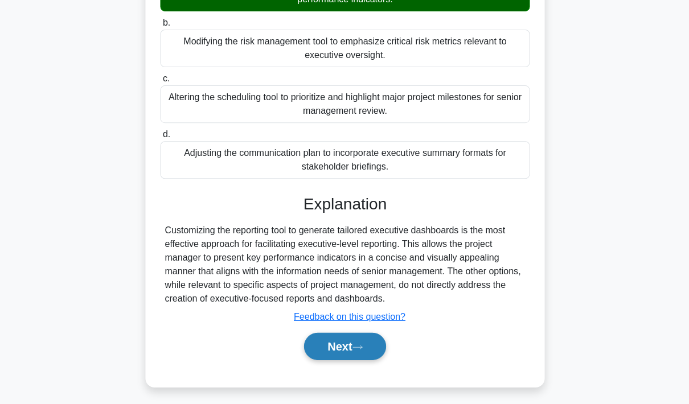
click at [339, 360] on button "Next" at bounding box center [344, 346] width 81 height 27
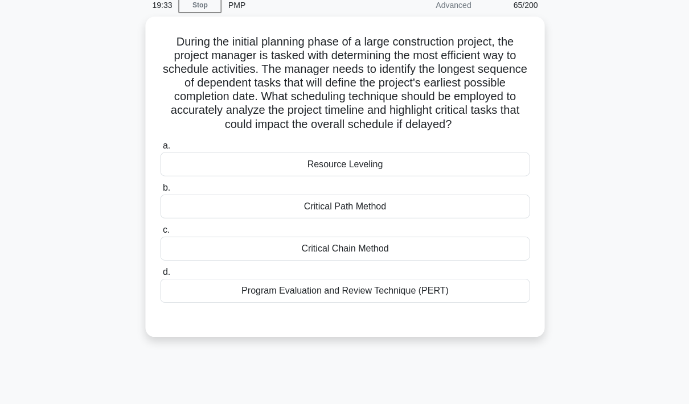
scroll to position [50, 0]
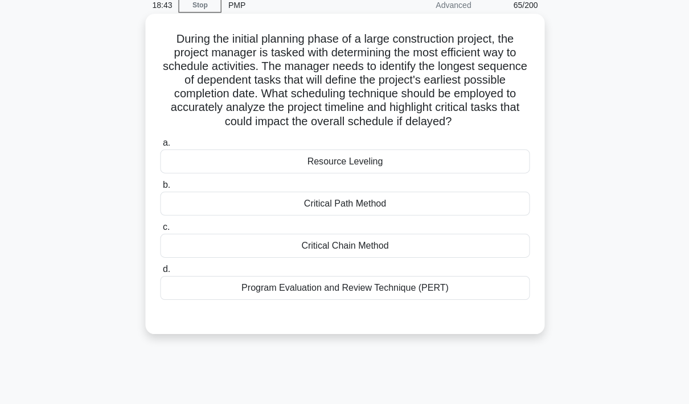
click at [407, 215] on div "Critical Path Method" at bounding box center [344, 203] width 369 height 24
click at [160, 189] on input "b. Critical Path Method" at bounding box center [160, 184] width 0 height 7
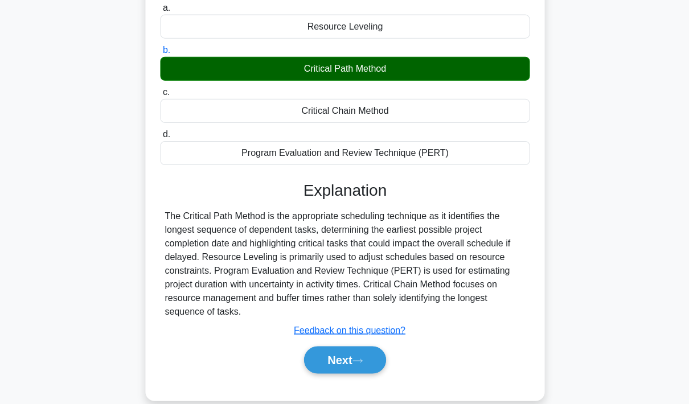
scroll to position [185, 0]
click at [345, 374] on button "Next" at bounding box center [344, 359] width 81 height 27
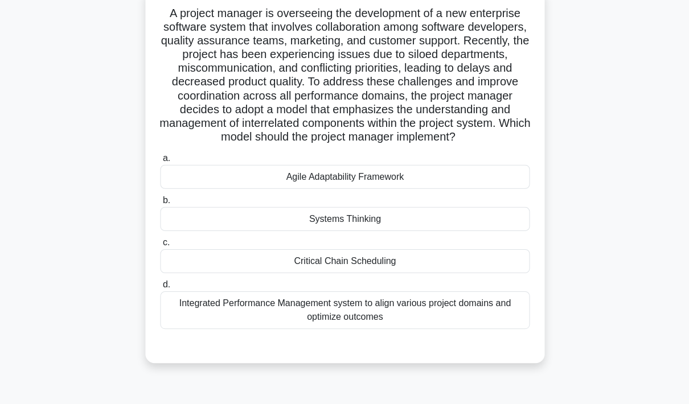
scroll to position [79, 0]
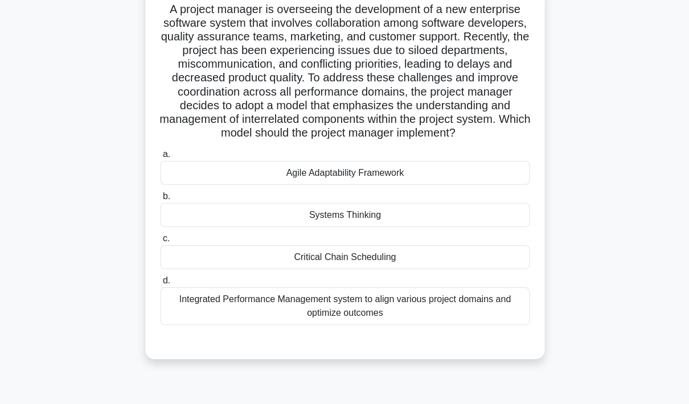
click at [431, 325] on div "Integrated Performance Management system to align various project domains and o…" at bounding box center [344, 307] width 369 height 38
click at [160, 285] on input "d. Integrated Performance Management system to align various project domains an…" at bounding box center [160, 280] width 0 height 7
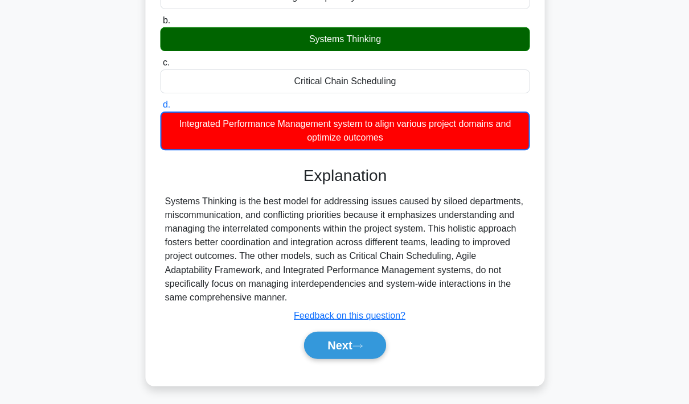
scroll to position [254, 0]
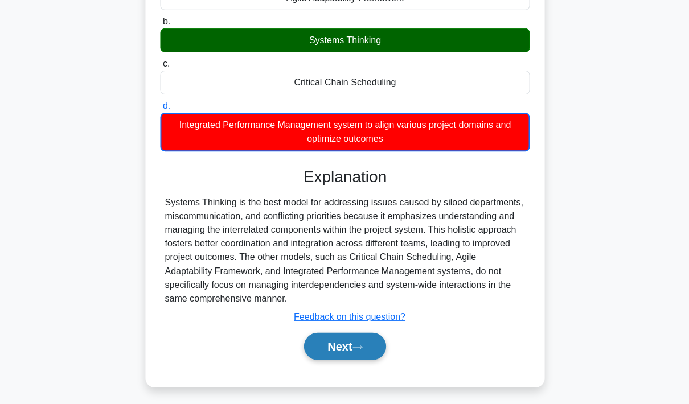
click at [347, 360] on button "Next" at bounding box center [344, 346] width 81 height 27
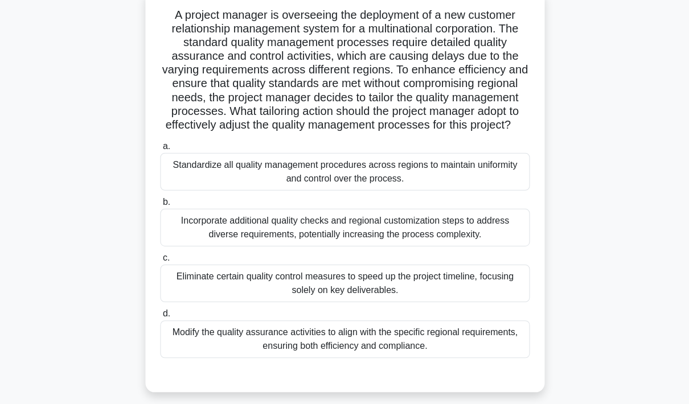
scroll to position [77, 0]
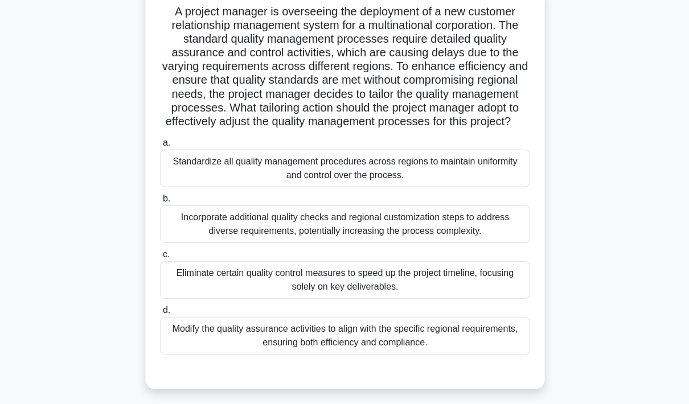
click at [457, 187] on div "Standardize all quality management procedures across regions to maintain unifor…" at bounding box center [344, 169] width 369 height 38
click at [160, 147] on input "a. Standardize all quality management procedures across regions to maintain uni…" at bounding box center [160, 143] width 0 height 7
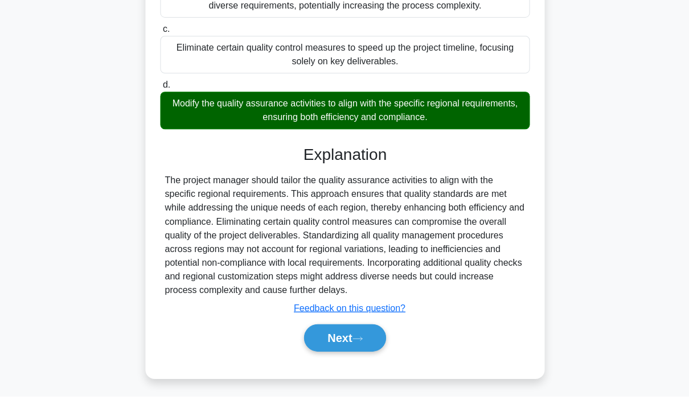
scroll to position [295, 0]
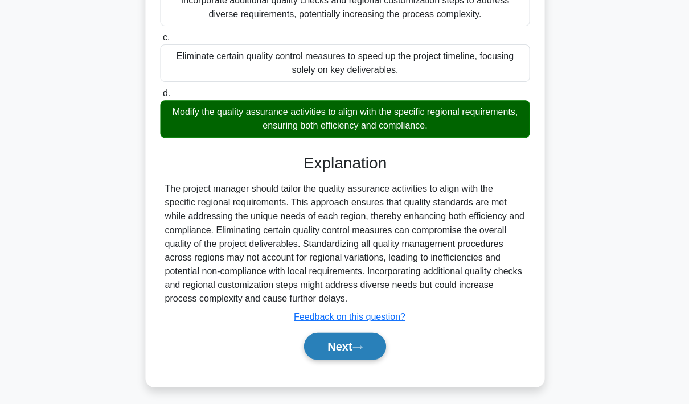
click at [358, 360] on button "Next" at bounding box center [344, 346] width 81 height 27
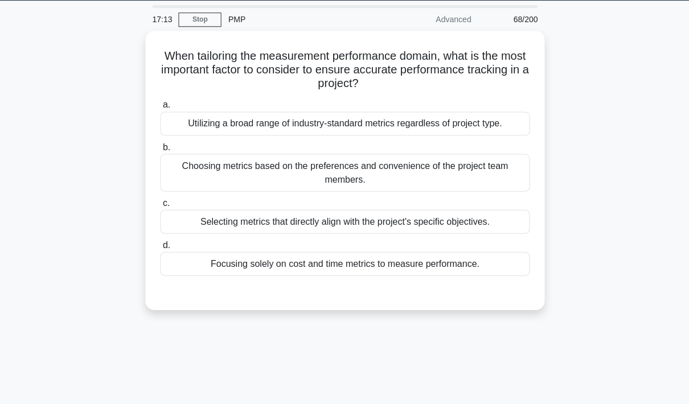
scroll to position [28, 0]
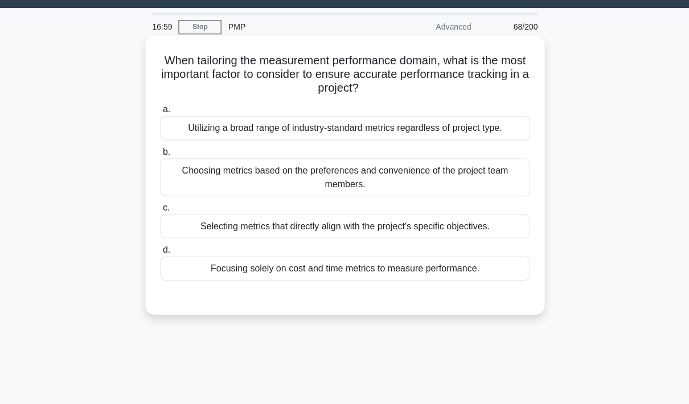
click at [492, 238] on div "Selecting metrics that directly align with the project's specific objectives." at bounding box center [344, 226] width 369 height 24
click at [160, 211] on input "c. Selecting metrics that directly align with the project's specific objectives." at bounding box center [160, 207] width 0 height 7
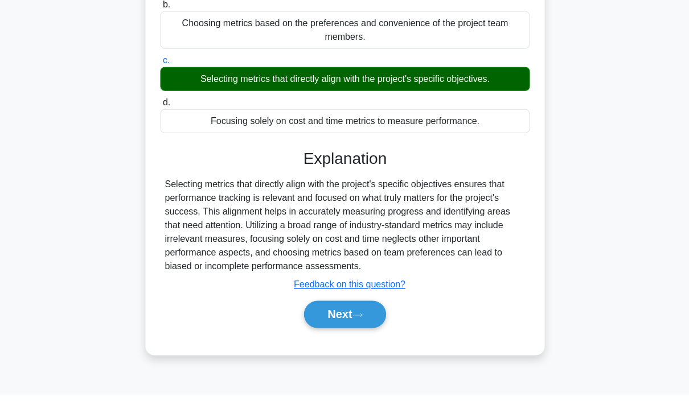
scroll to position [166, 0]
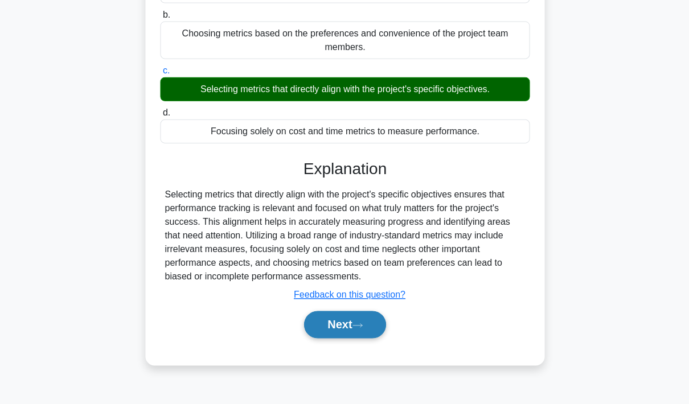
click at [350, 338] on button "Next" at bounding box center [344, 323] width 81 height 27
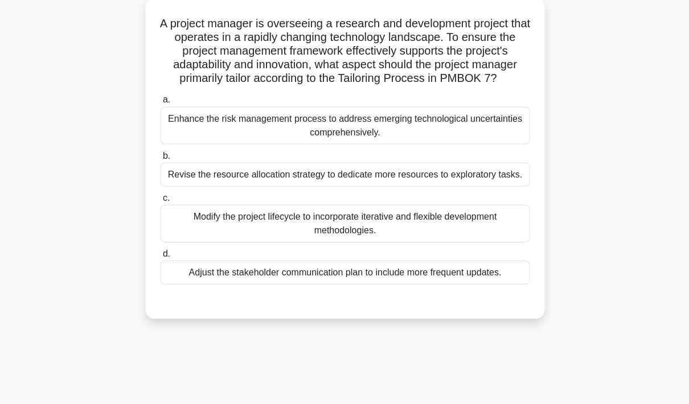
scroll to position [59, 0]
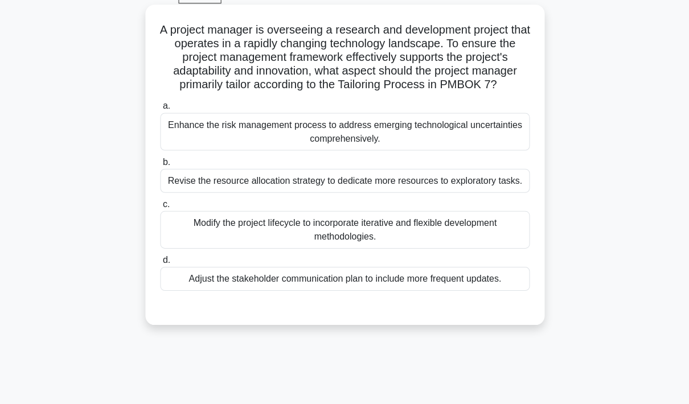
click at [452, 248] on div "Modify the project lifecycle to incorporate iterative and flexible development …" at bounding box center [344, 230] width 369 height 38
click at [160, 208] on input "c. Modify the project lifecycle to incorporate iterative and flexible developme…" at bounding box center [160, 203] width 0 height 7
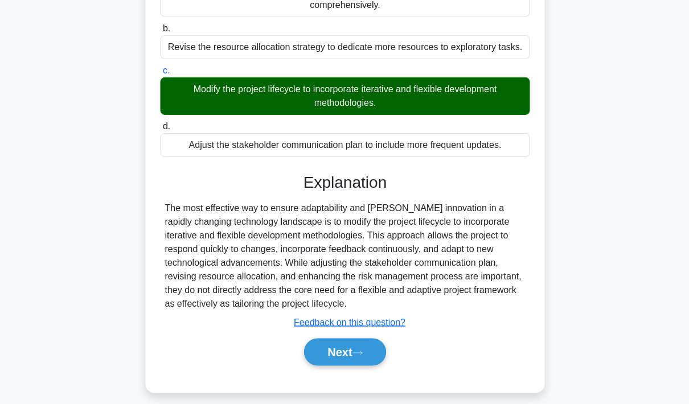
scroll to position [198, 0]
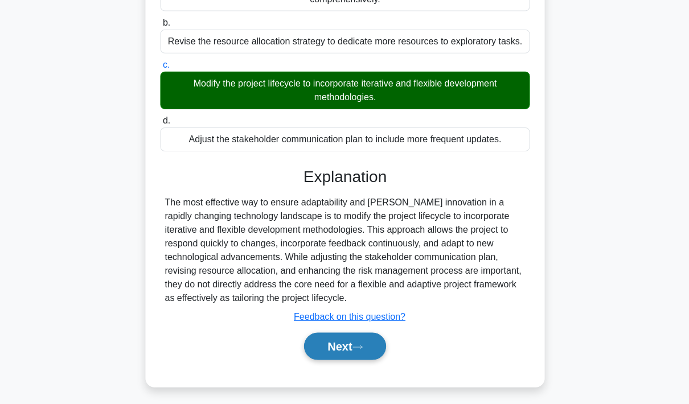
click at [341, 360] on button "Next" at bounding box center [344, 346] width 81 height 27
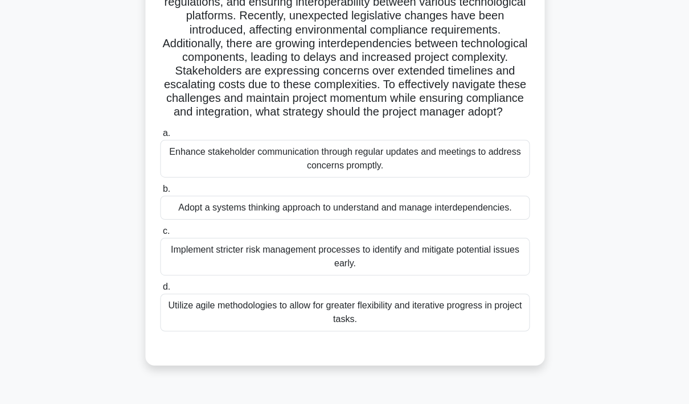
scroll to position [145, 0]
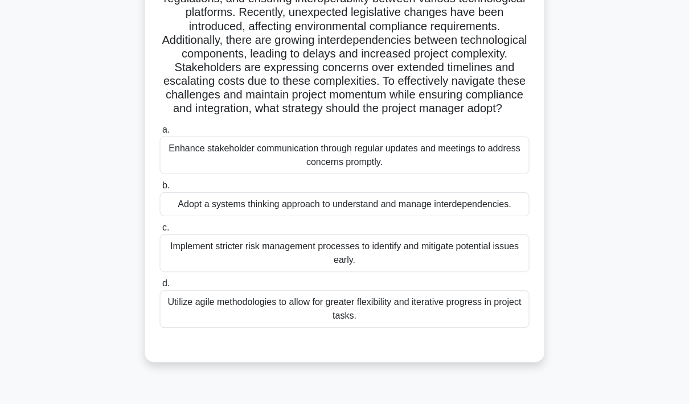
click at [482, 216] on div "Adopt a systems thinking approach to understand and manage interdependencies." at bounding box center [344, 204] width 369 height 24
click at [160, 189] on input "b. Adopt a systems thinking approach to understand and manage interdependencies." at bounding box center [160, 185] width 0 height 7
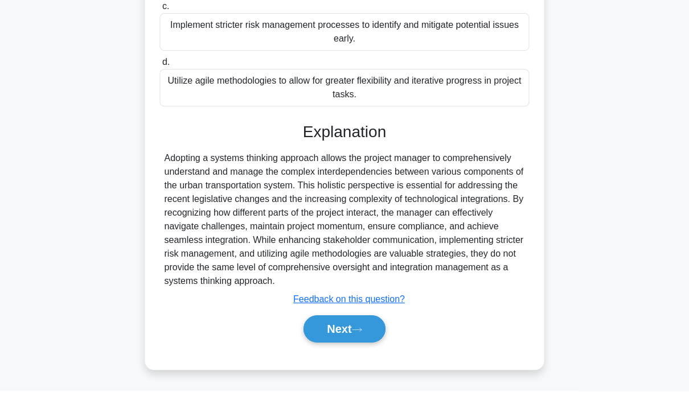
scroll to position [376, 0]
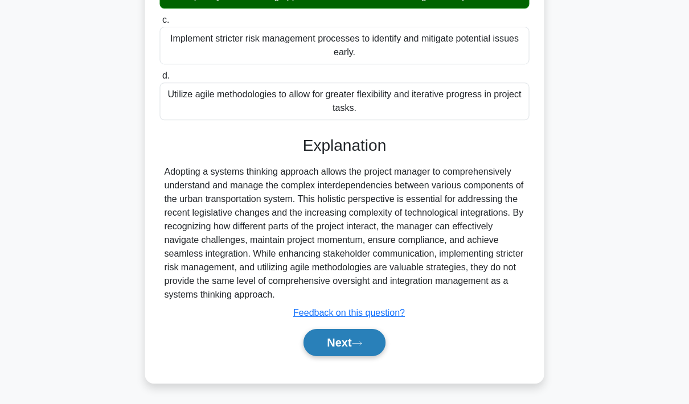
click at [331, 356] on button "Next" at bounding box center [344, 342] width 81 height 27
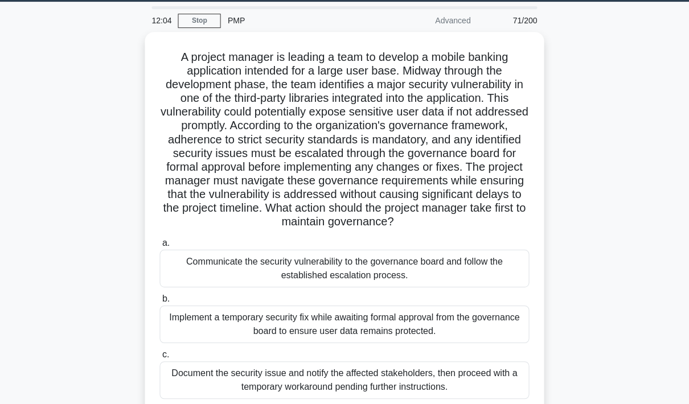
scroll to position [36, 0]
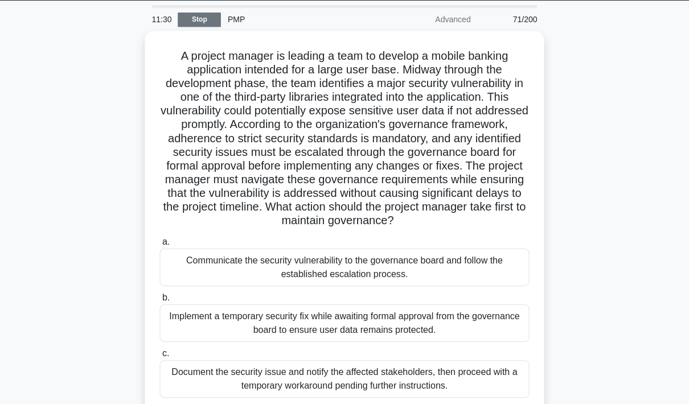
click at [194, 15] on link "Stop" at bounding box center [199, 20] width 43 height 14
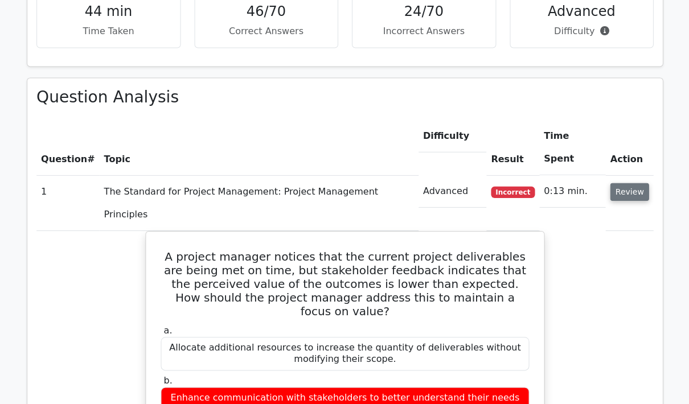
click at [616, 183] on button "Review" at bounding box center [628, 192] width 39 height 18
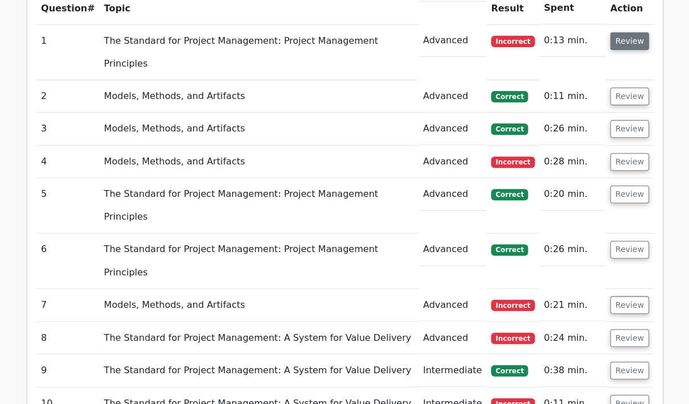
scroll to position [607, 0]
